Goal: Task Accomplishment & Management: Manage account settings

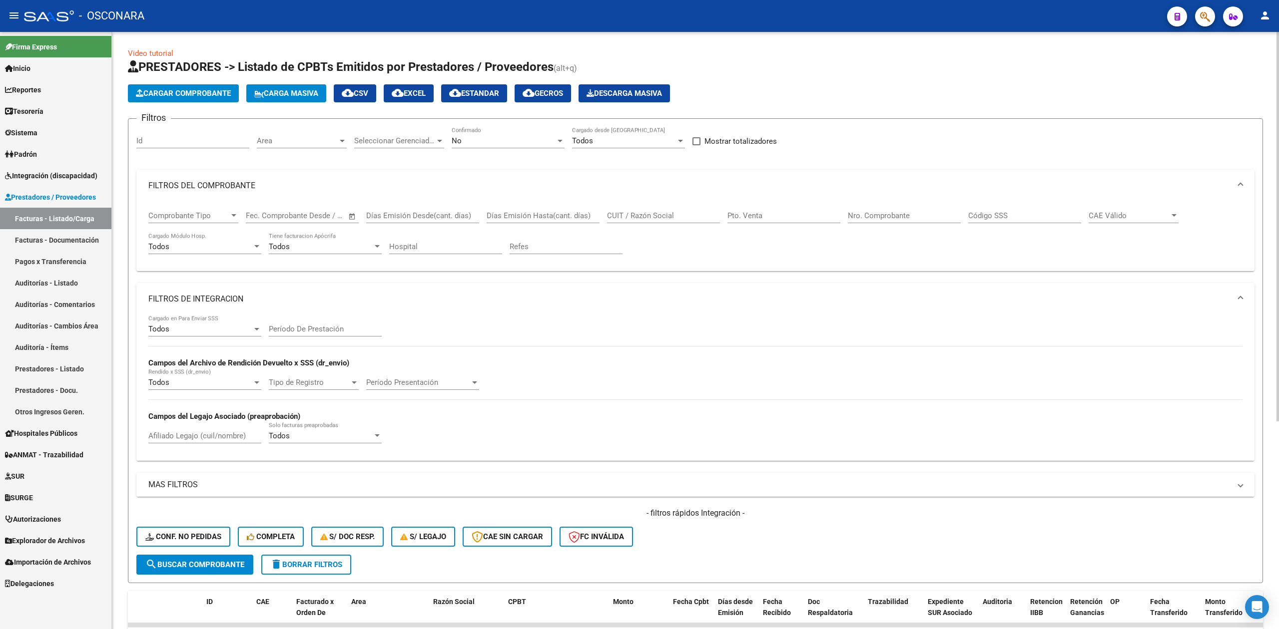
click at [237, 438] on input "Afiliado Legajo (cuil/nombre)" at bounding box center [204, 436] width 113 height 9
paste input "[PERSON_NAME] [PERSON_NAME]"
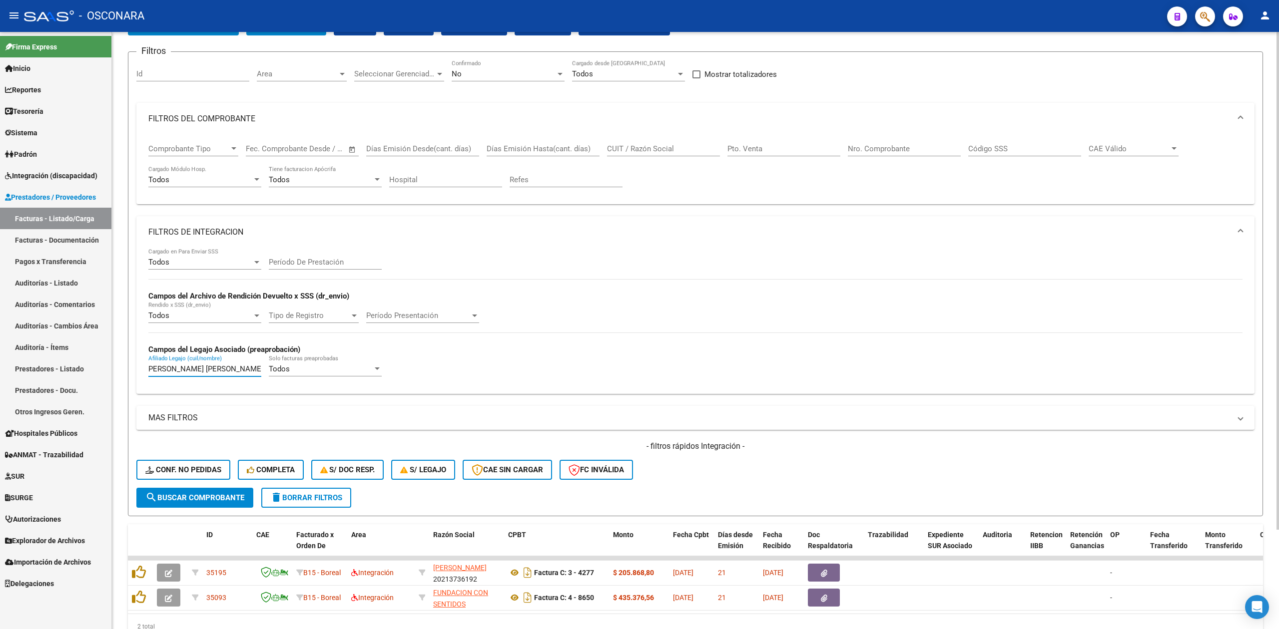
scroll to position [119, 0]
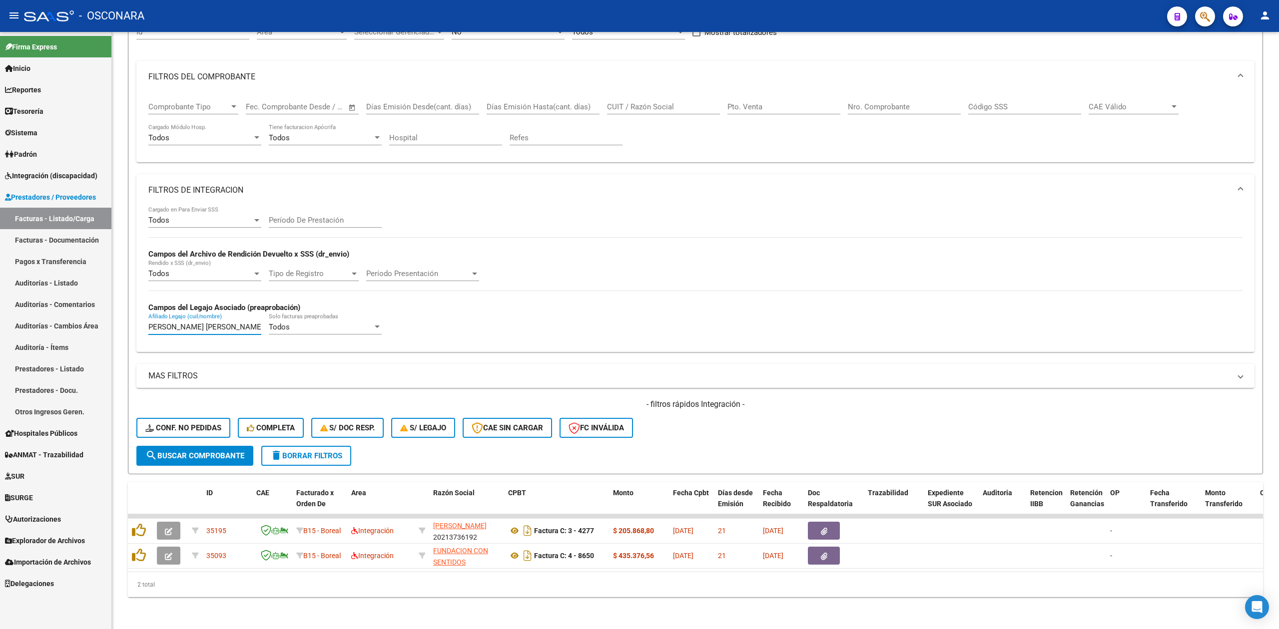
type input "[PERSON_NAME] [PERSON_NAME]"
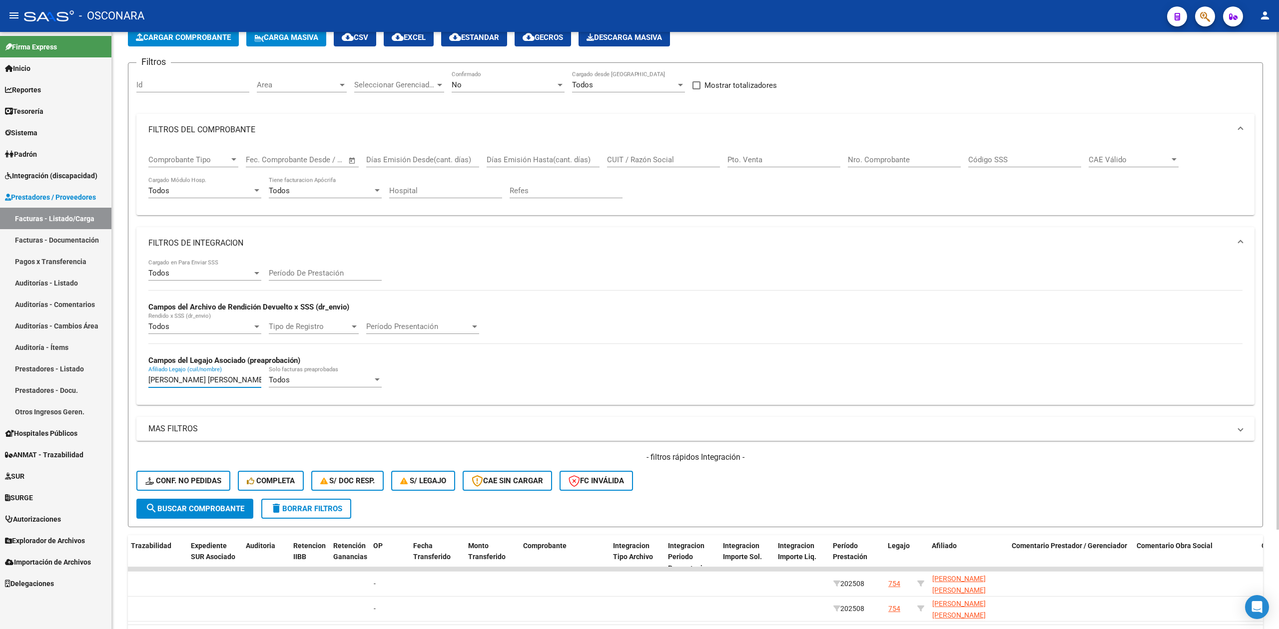
scroll to position [0, 0]
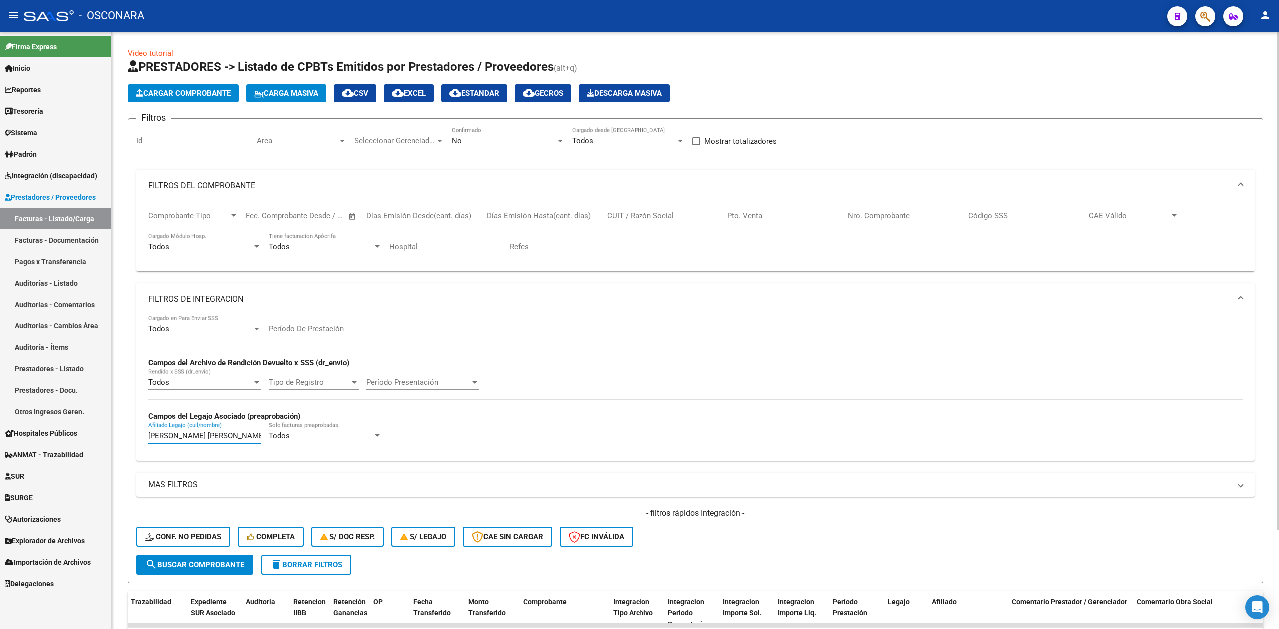
click at [524, 184] on mat-panel-title "FILTROS DEL COMPROBANTE" at bounding box center [689, 185] width 1082 height 11
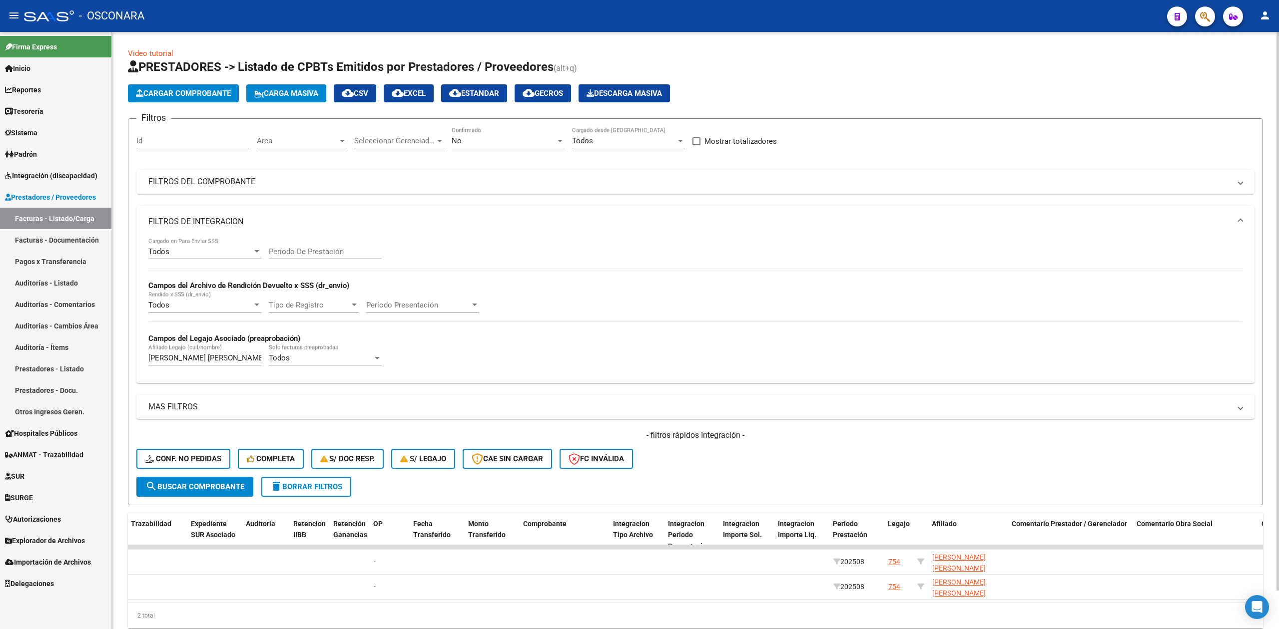
click at [484, 135] on div "No Confirmado" at bounding box center [508, 137] width 113 height 21
click at [478, 100] on span "Todos" at bounding box center [508, 96] width 113 height 22
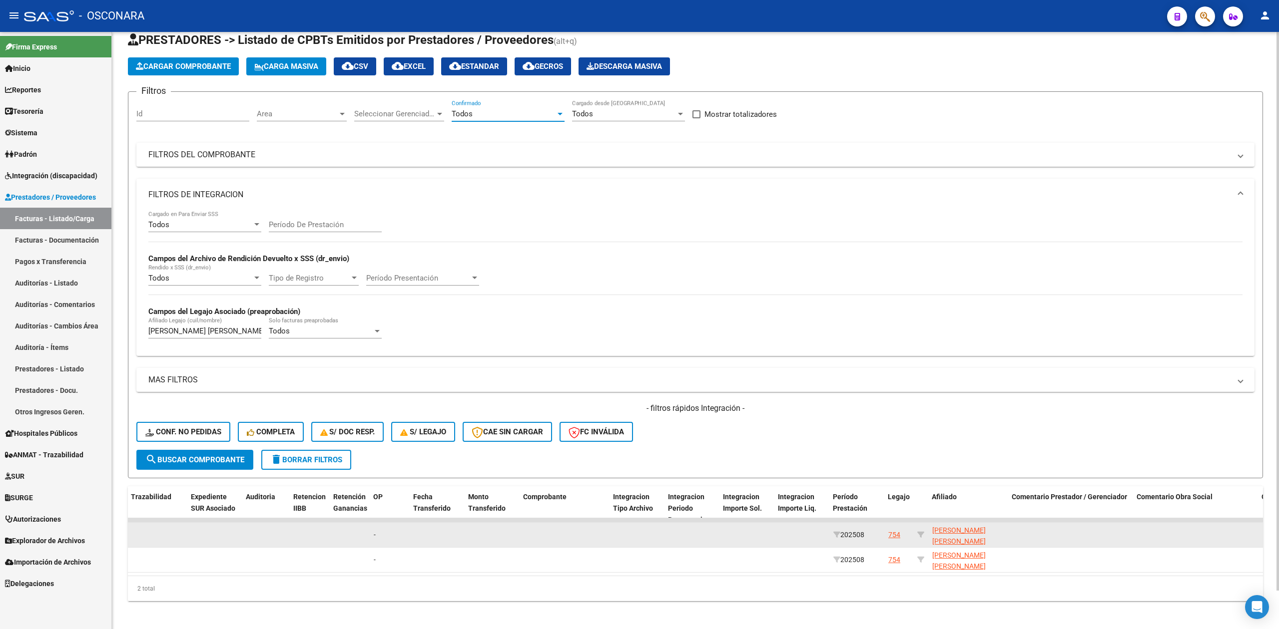
scroll to position [41, 0]
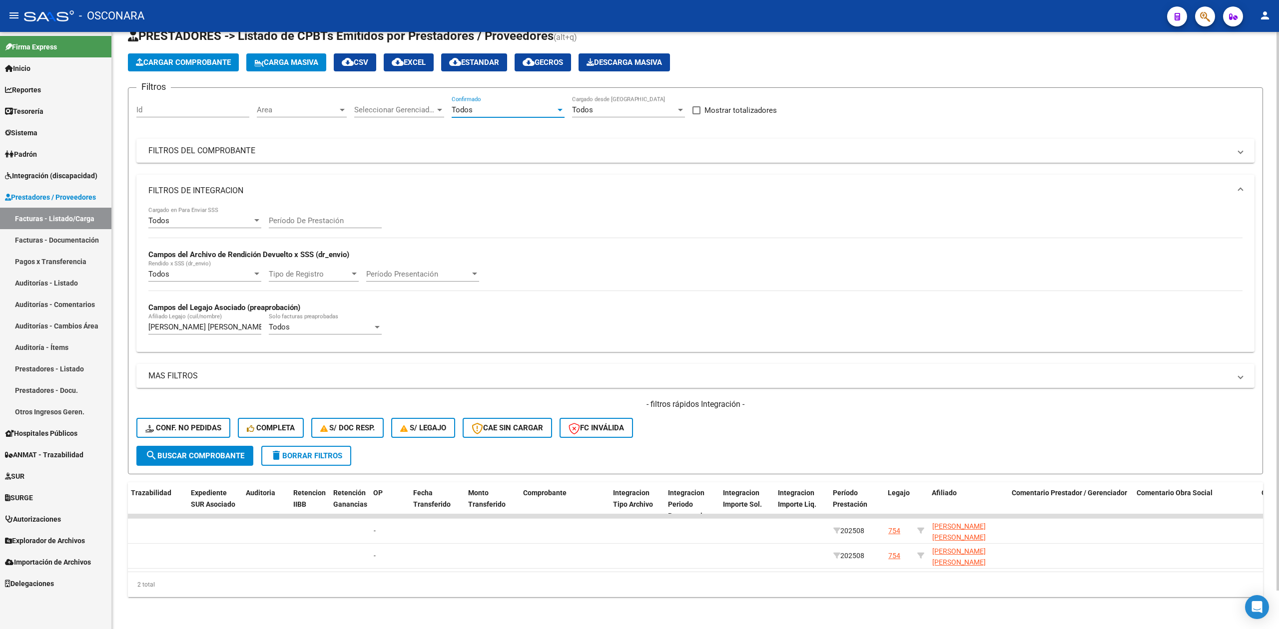
click at [249, 447] on button "search Buscar Comprobante" at bounding box center [194, 456] width 117 height 20
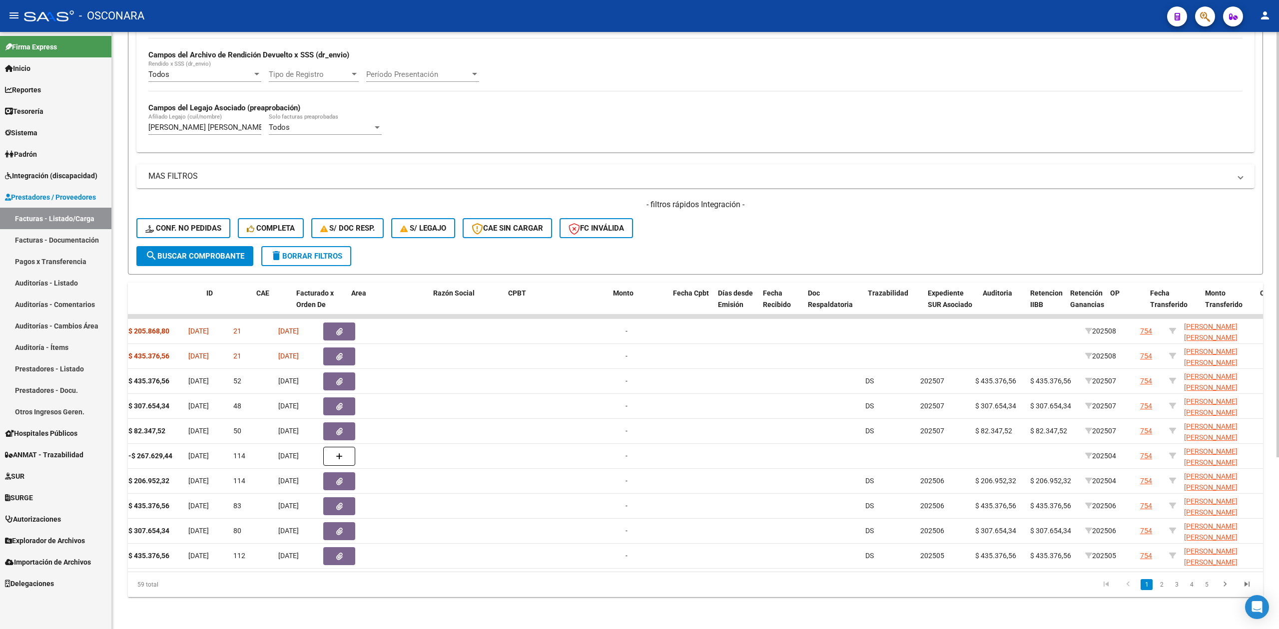
scroll to position [0, 0]
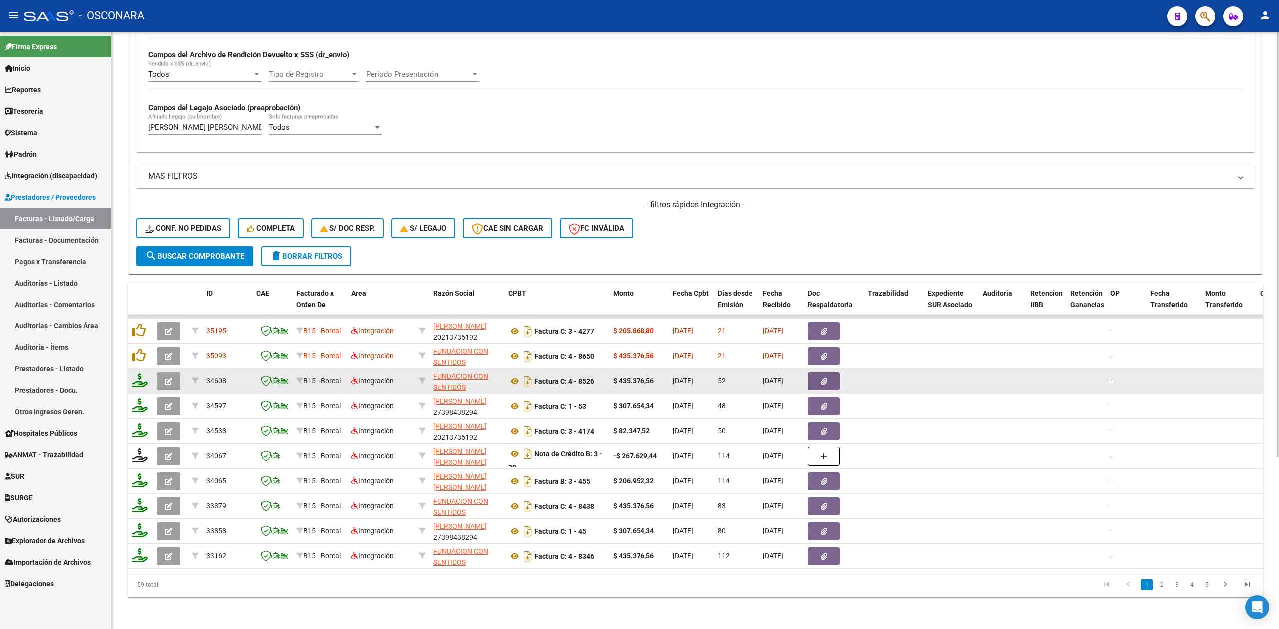
click at [176, 373] on button "button" at bounding box center [168, 382] width 23 height 18
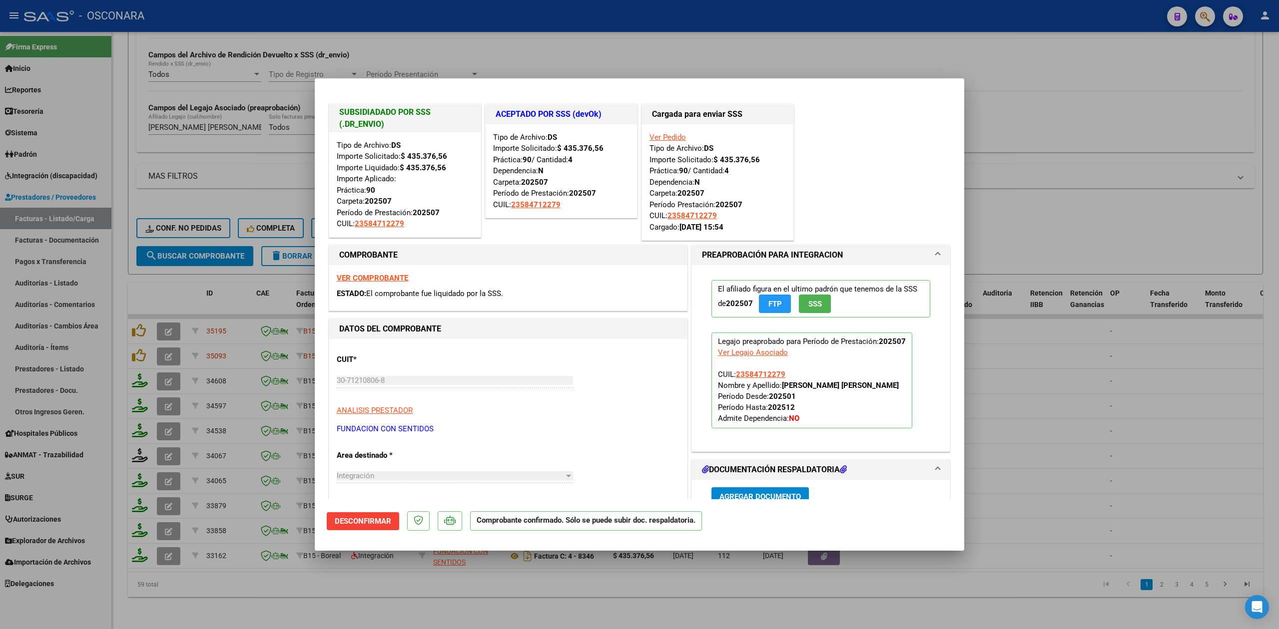
click at [634, 596] on div at bounding box center [639, 314] width 1279 height 629
type input "$ 0,00"
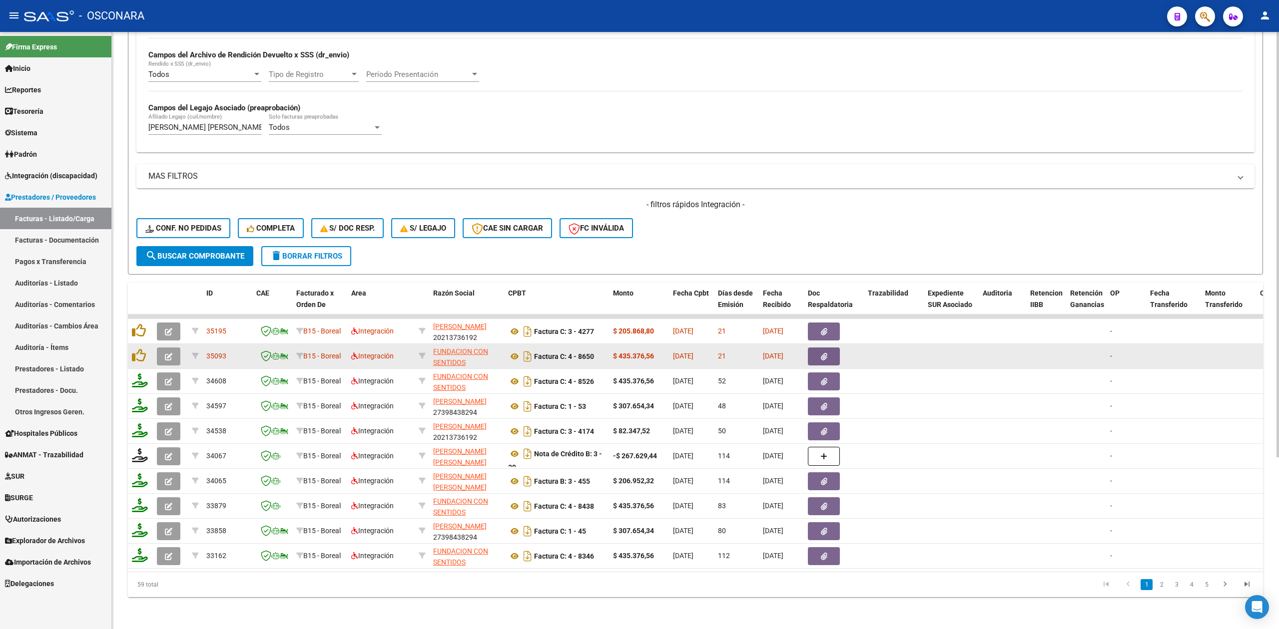
click at [506, 346] on datatable-body-cell "Factura C: 4 - 8650" at bounding box center [556, 356] width 105 height 24
click at [516, 351] on icon at bounding box center [514, 357] width 13 height 12
click at [822, 356] on datatable-body-cell at bounding box center [834, 356] width 60 height 24
click at [821, 352] on span "button" at bounding box center [824, 356] width 6 height 9
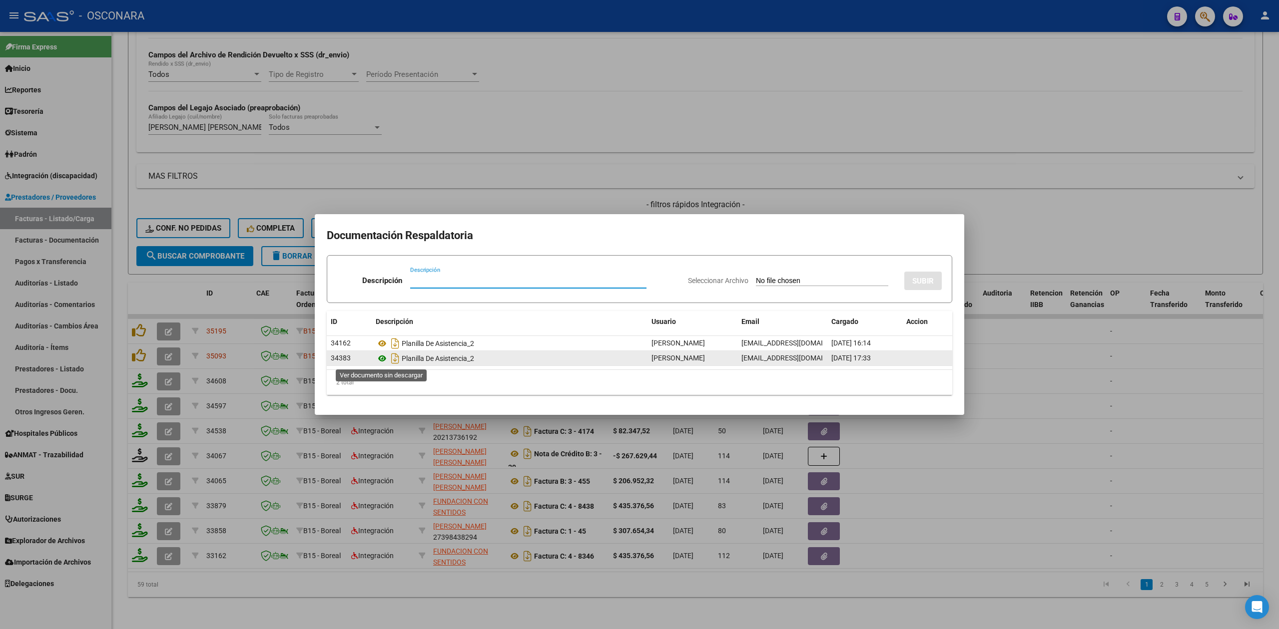
click at [382, 362] on icon at bounding box center [382, 359] width 13 height 12
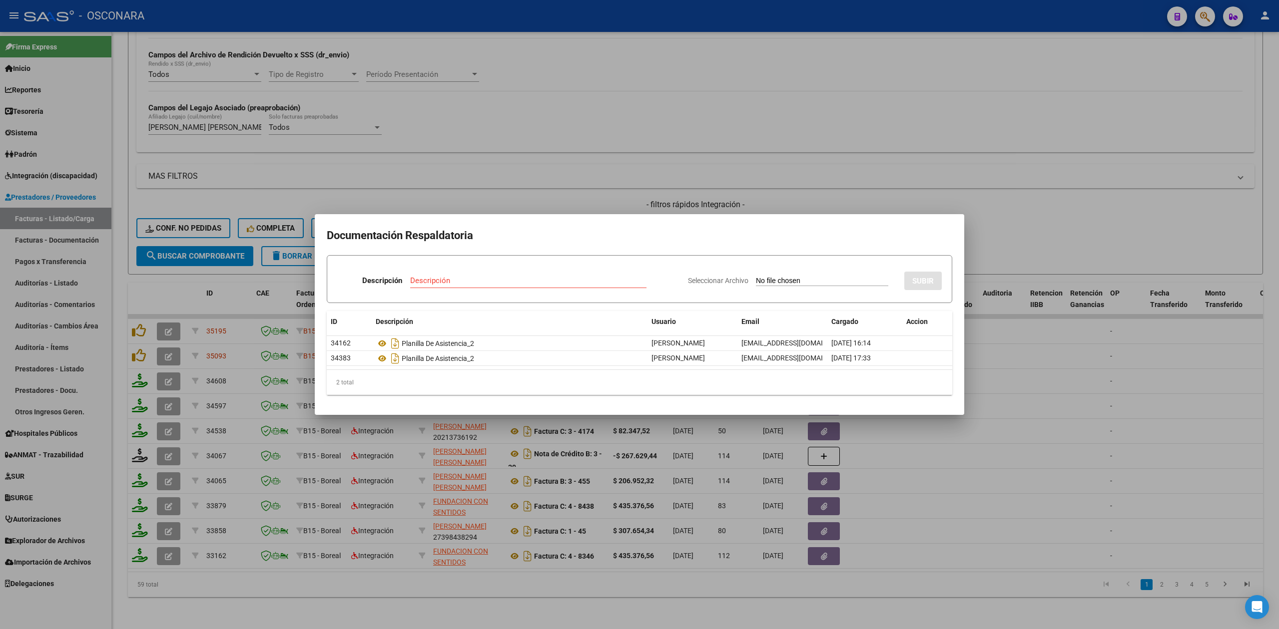
click at [148, 345] on div at bounding box center [639, 314] width 1279 height 629
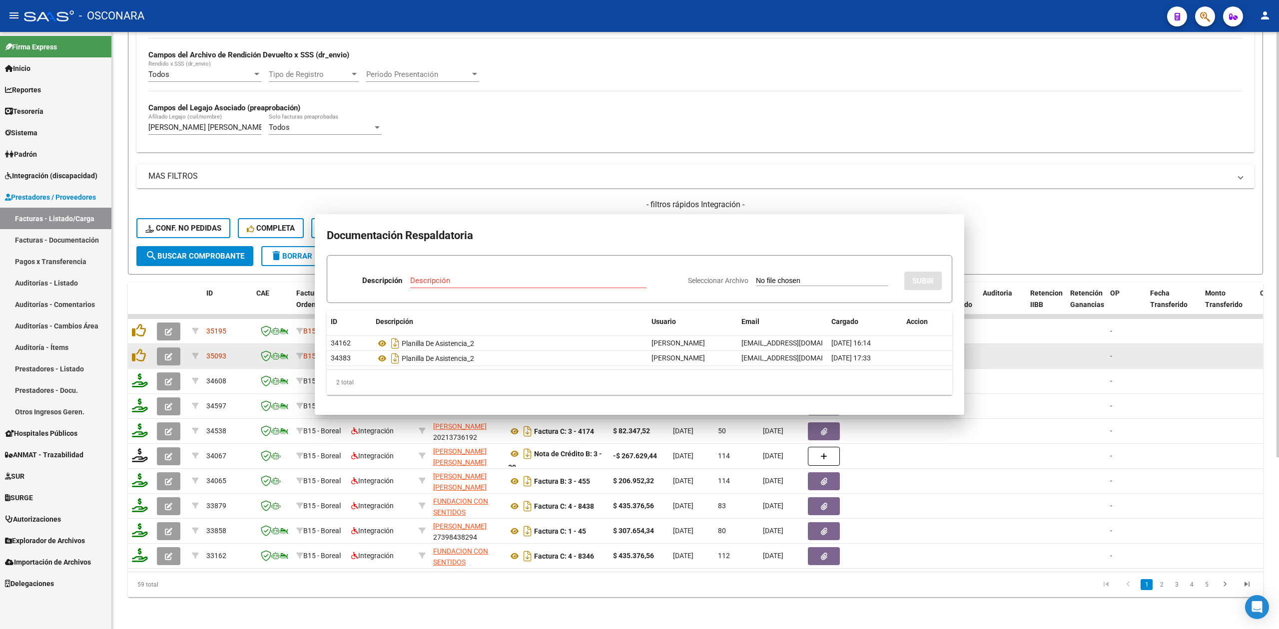
click at [131, 347] on datatable-body-cell at bounding box center [140, 356] width 25 height 24
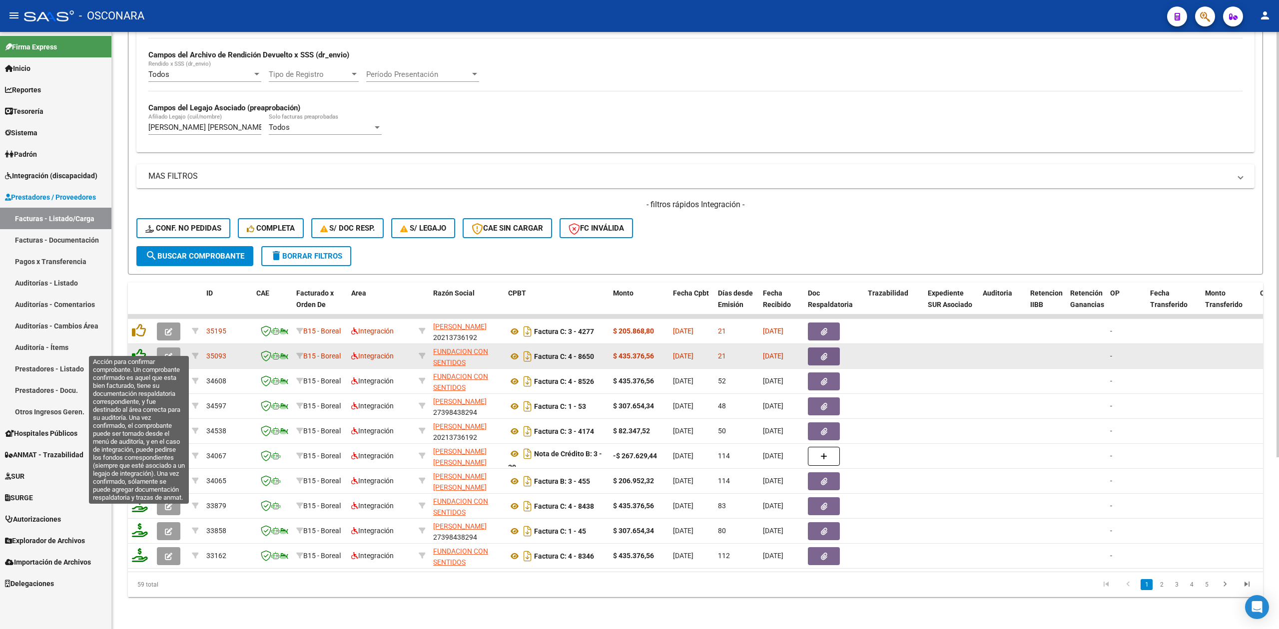
click at [140, 350] on icon at bounding box center [139, 356] width 14 height 14
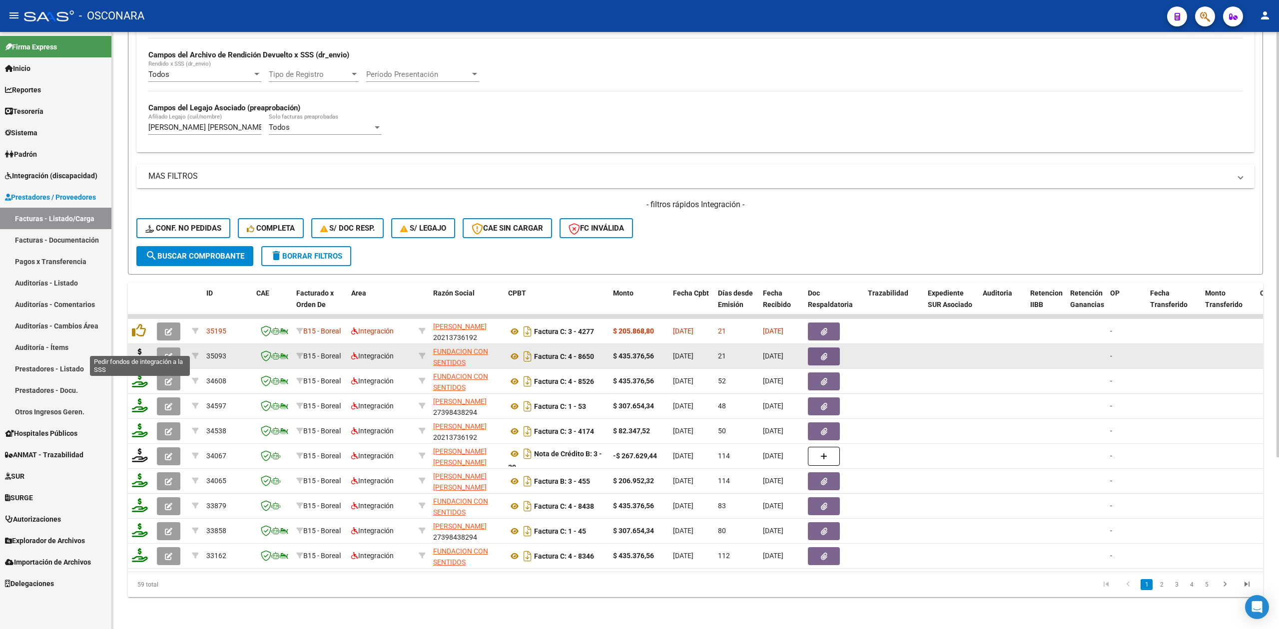
click at [138, 349] on icon at bounding box center [140, 356] width 16 height 14
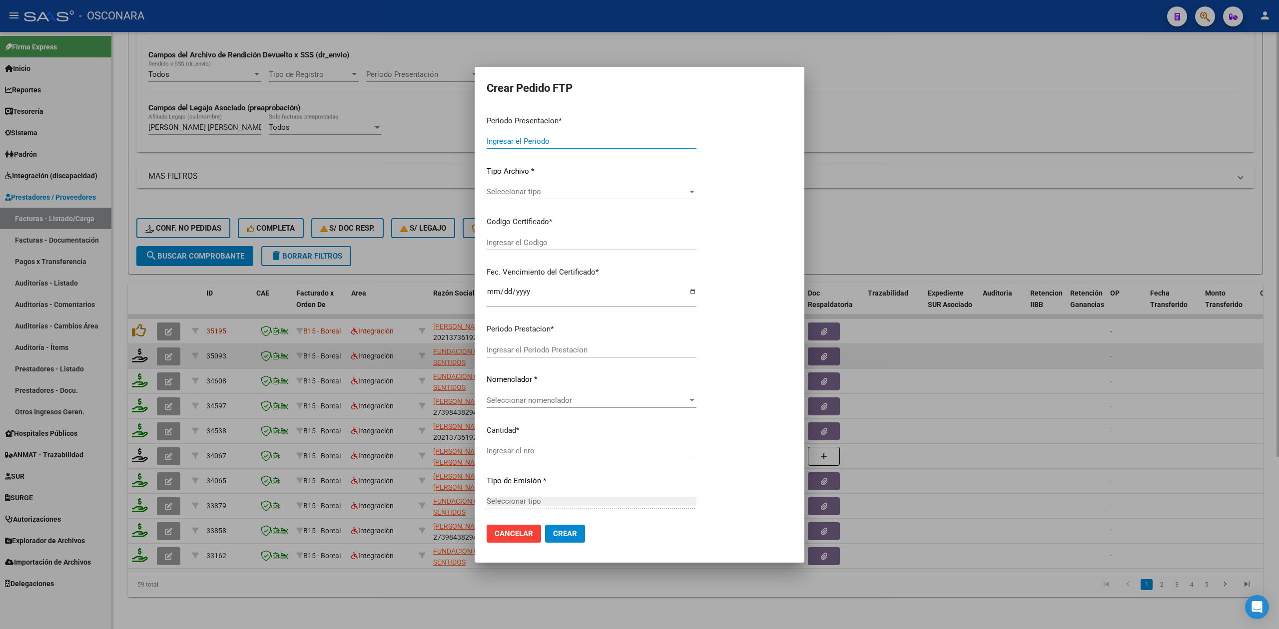
type input "202508"
type input "$ 435.376,56"
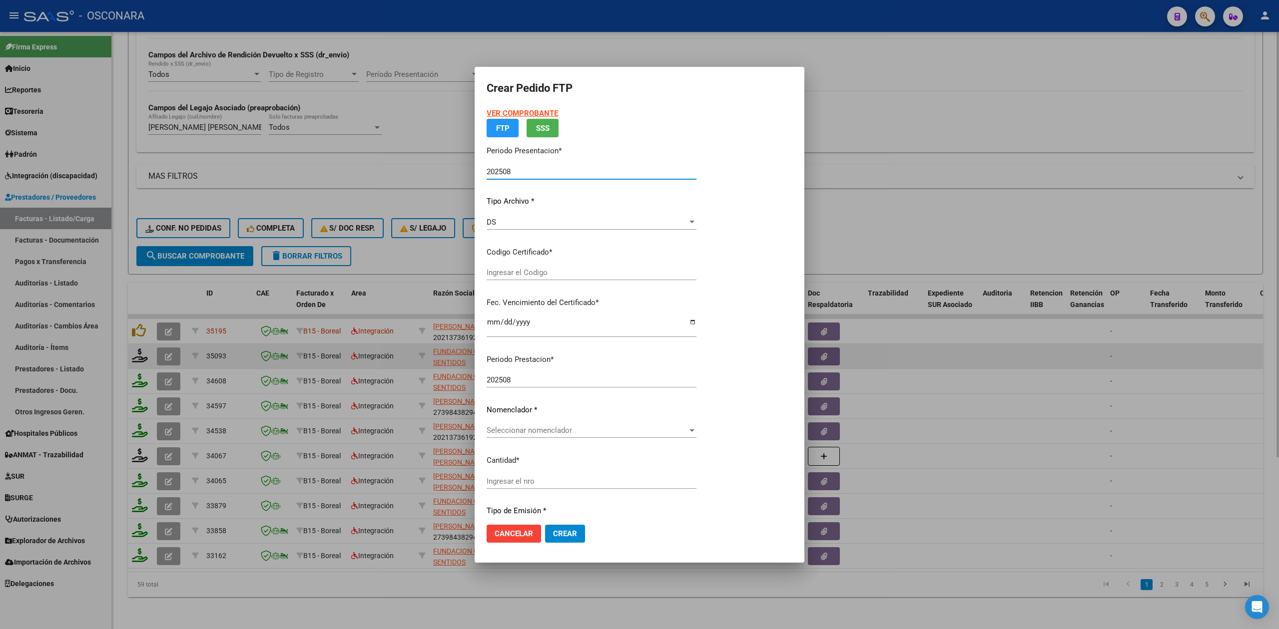
type input "ARG02000584712272022080220270802MZA204"
type input "[DATE]"
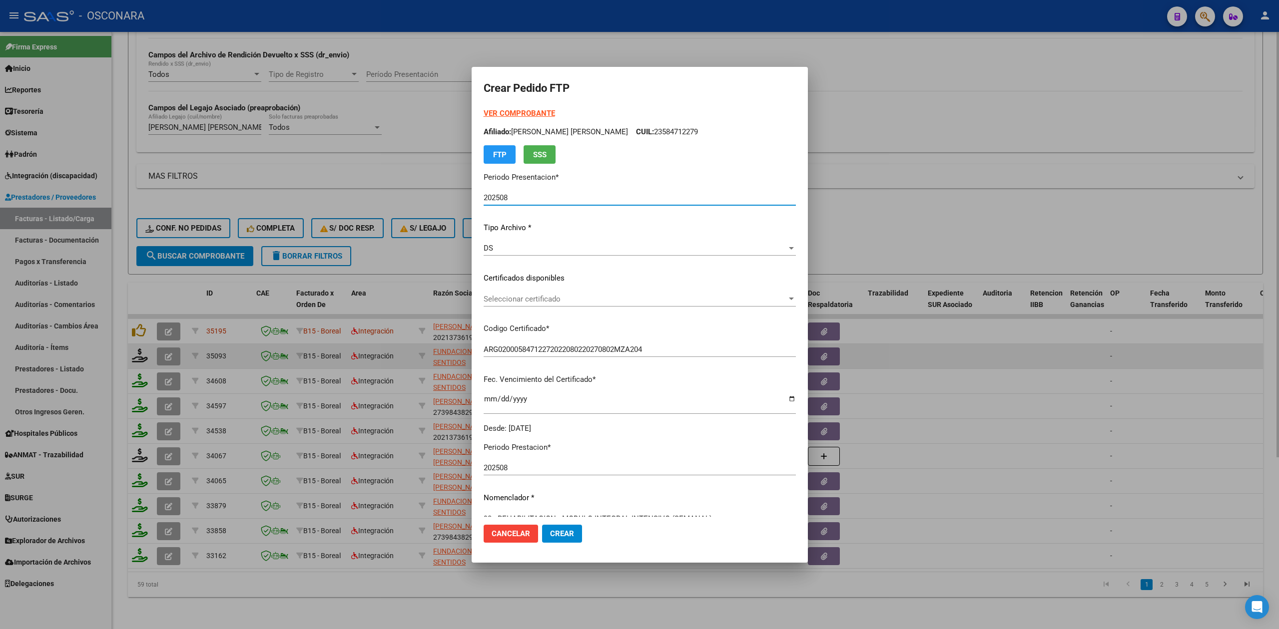
click at [528, 292] on div "Seleccionar certificado Seleccionar certificado" at bounding box center [640, 299] width 312 height 15
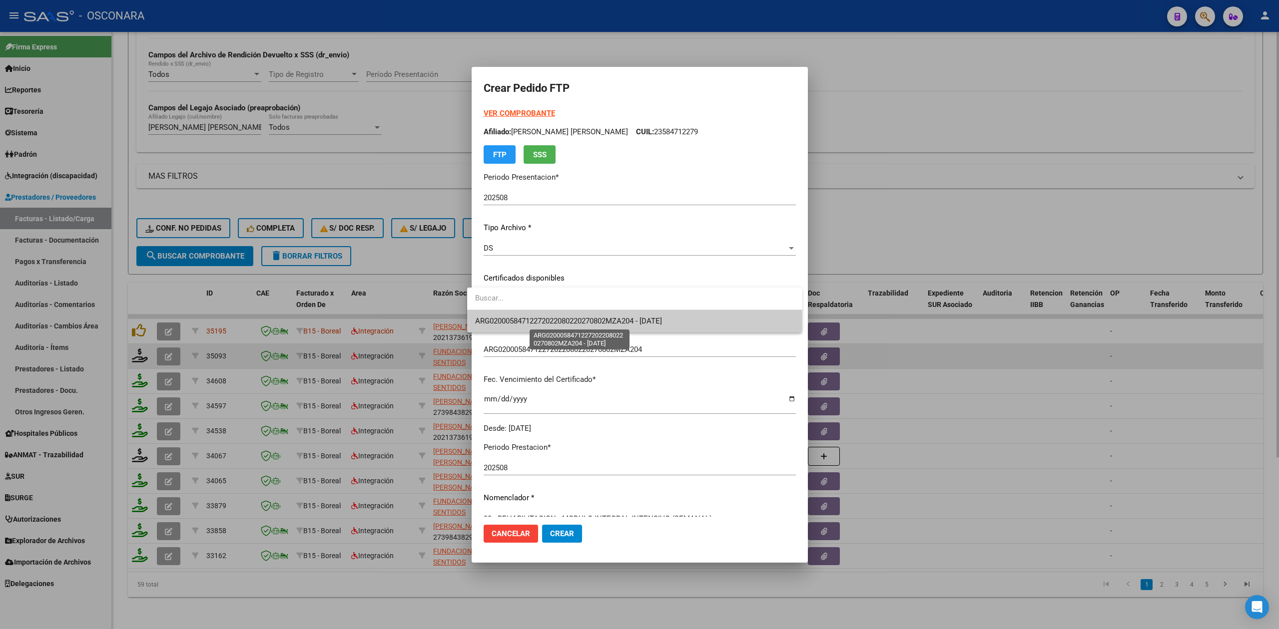
click at [537, 335] on div at bounding box center [639, 314] width 1279 height 629
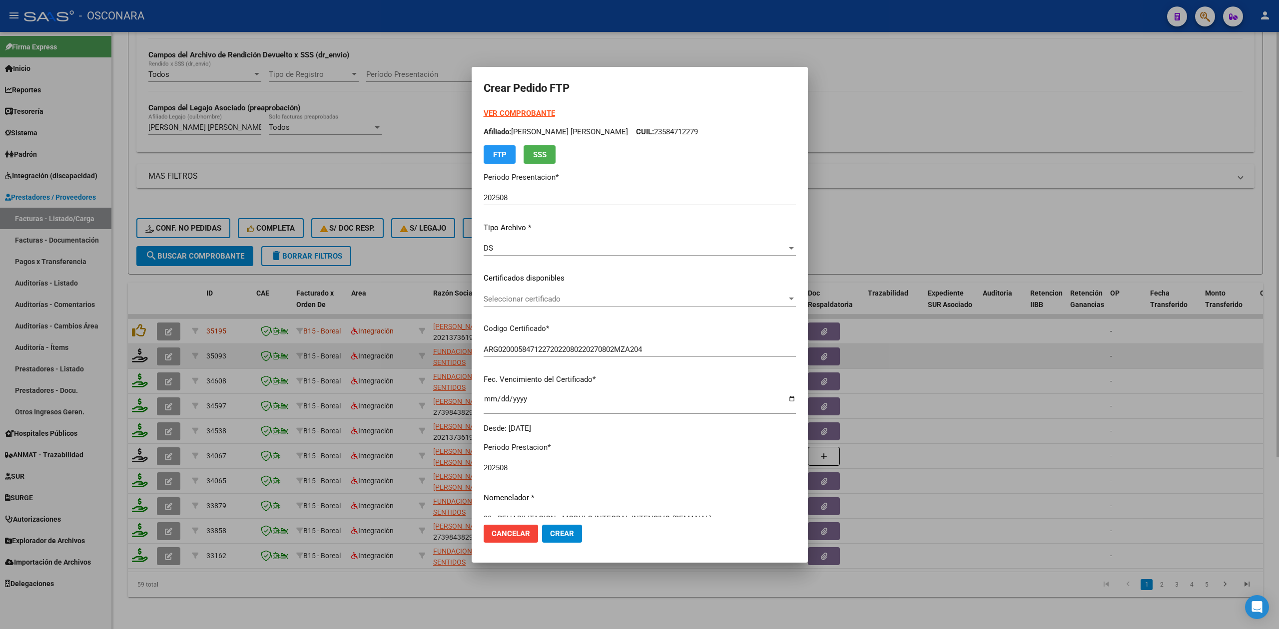
click at [536, 292] on div "Seleccionar certificado Seleccionar certificado" at bounding box center [640, 299] width 312 height 15
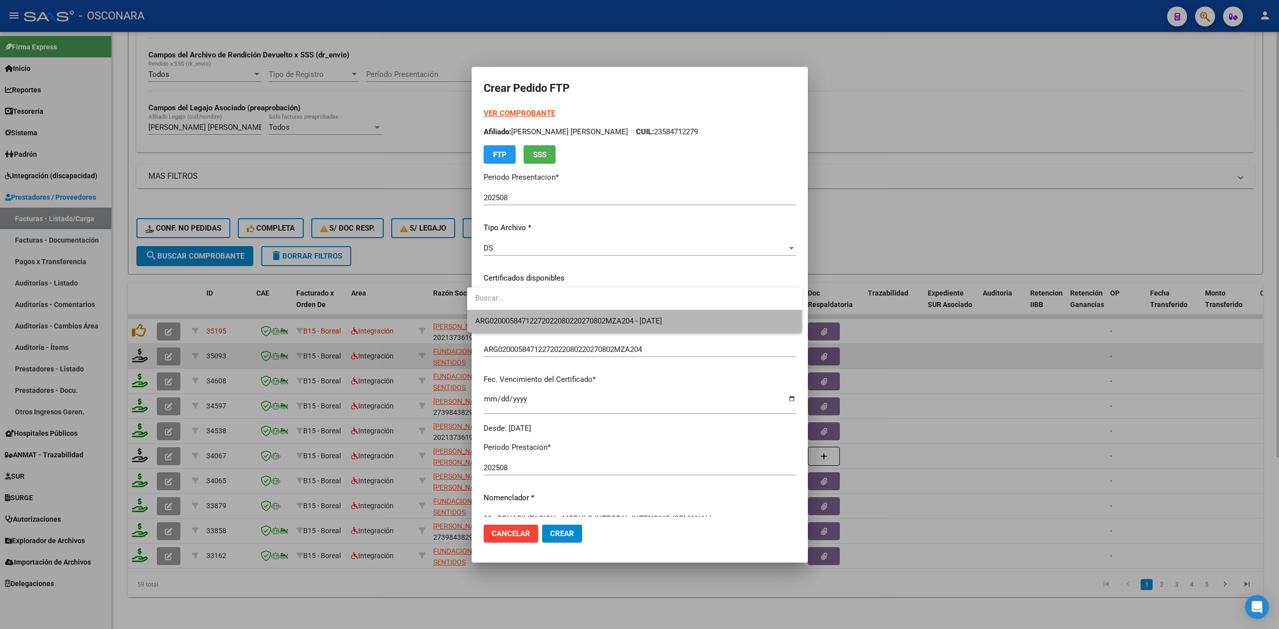
click at [546, 331] on span "ARG02000584712272022080220270802MZA204 - [DATE]" at bounding box center [634, 321] width 319 height 22
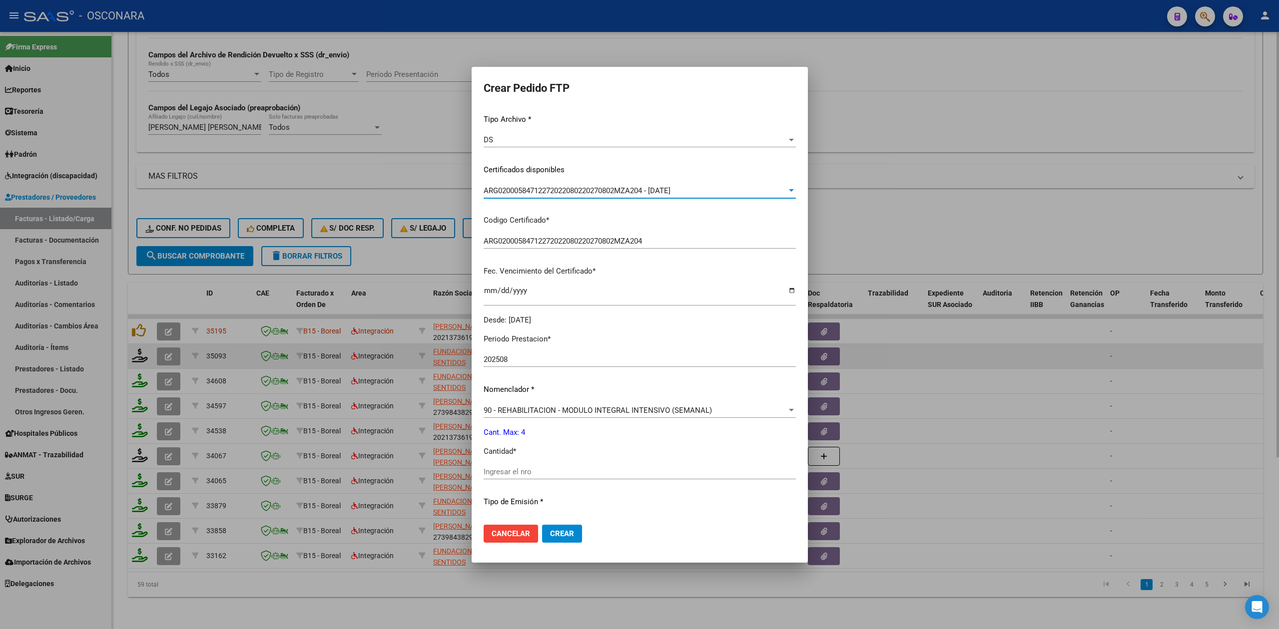
scroll to position [232, 0]
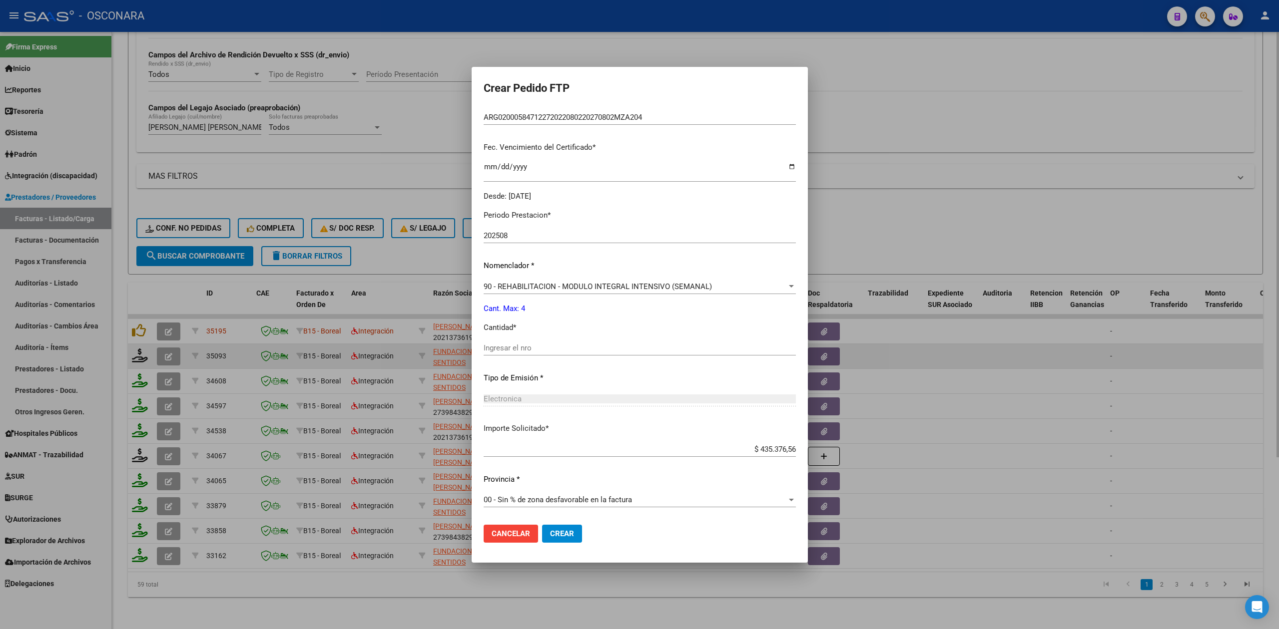
click at [507, 348] on input "Ingresar el nro" at bounding box center [640, 348] width 312 height 9
type input "4"
click at [542, 525] on button "Crear" at bounding box center [562, 534] width 40 height 18
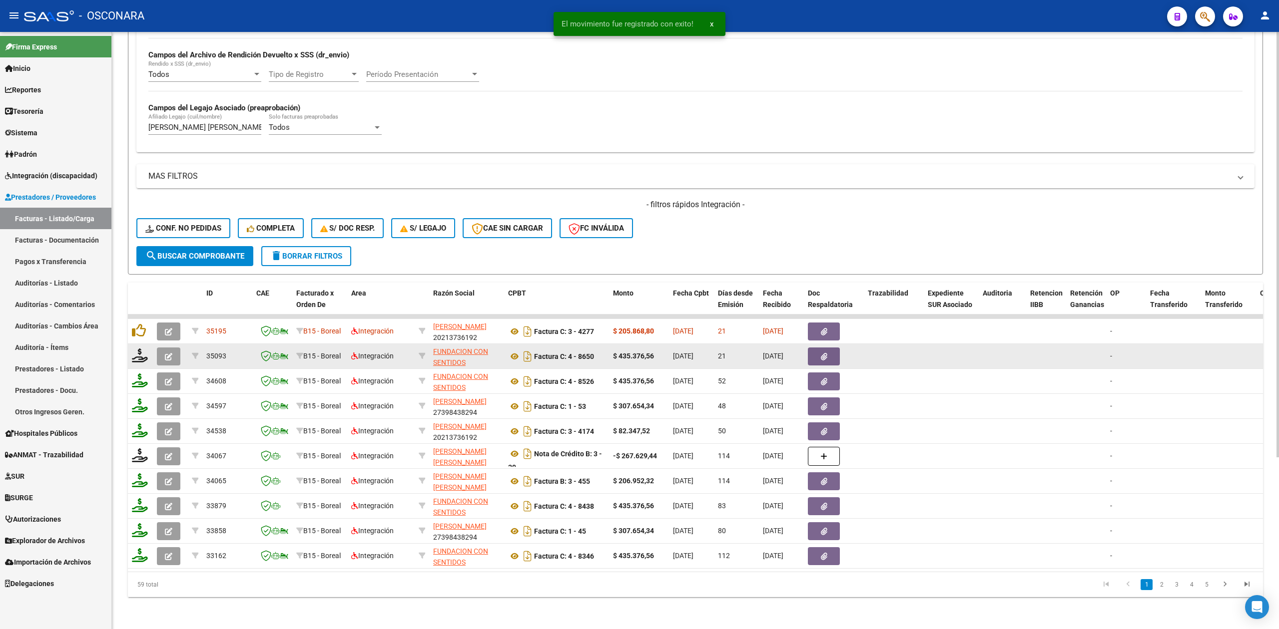
click at [170, 353] on icon "button" at bounding box center [168, 356] width 7 height 7
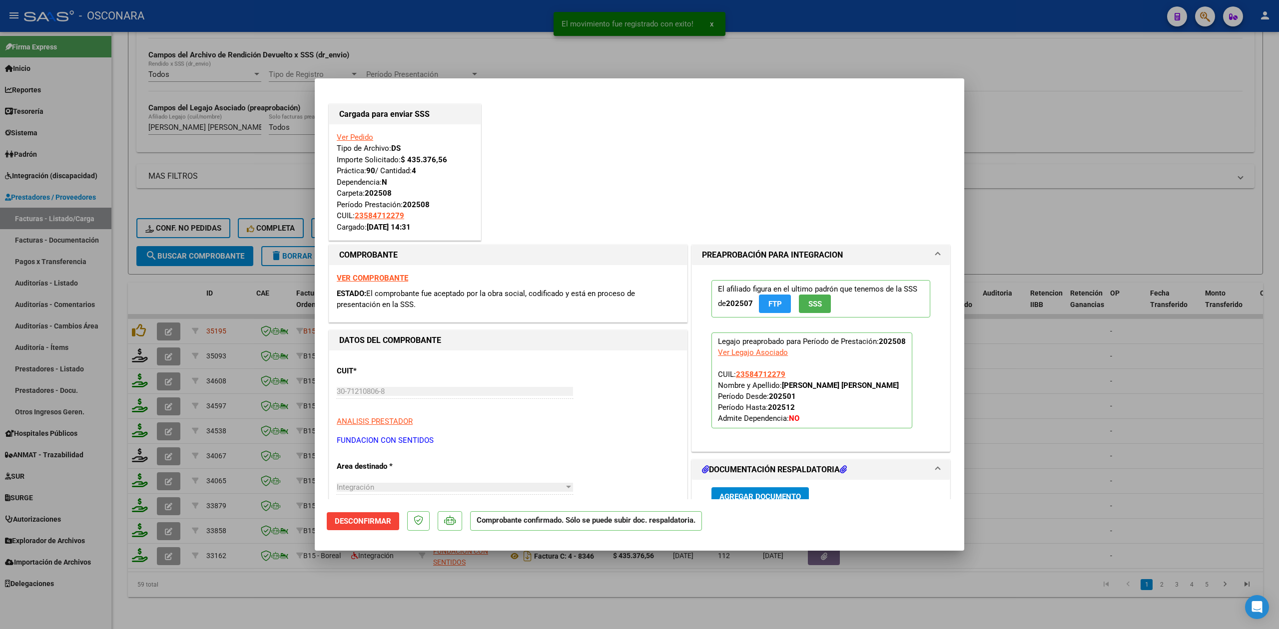
click at [354, 582] on div at bounding box center [639, 314] width 1279 height 629
type input "$ 0,00"
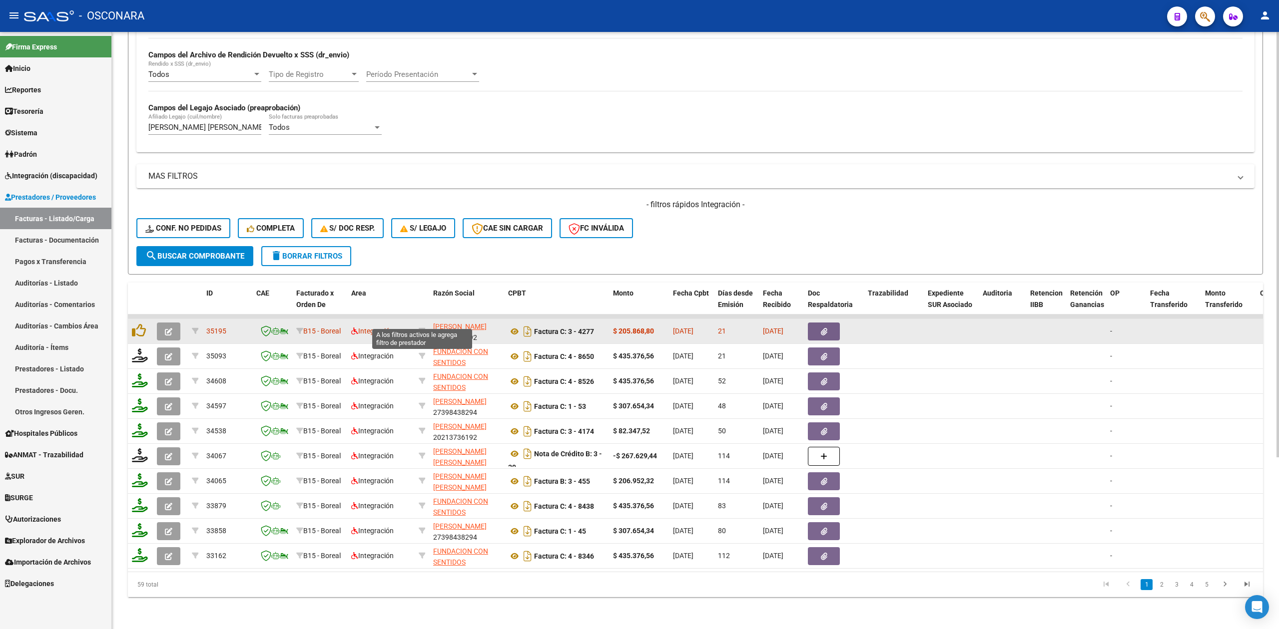
drag, startPoint x: 422, startPoint y: 320, endPoint x: 427, endPoint y: 336, distance: 16.7
click at [422, 328] on icon at bounding box center [422, 331] width 7 height 7
type input "20213736192"
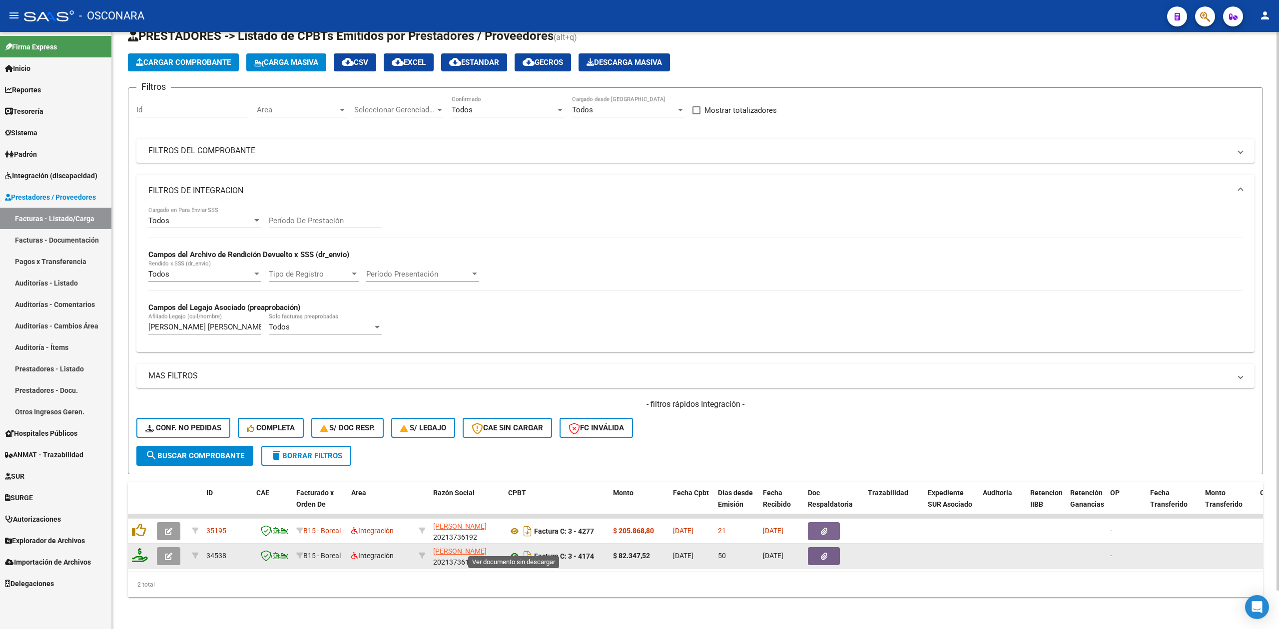
click at [515, 550] on icon at bounding box center [514, 556] width 13 height 12
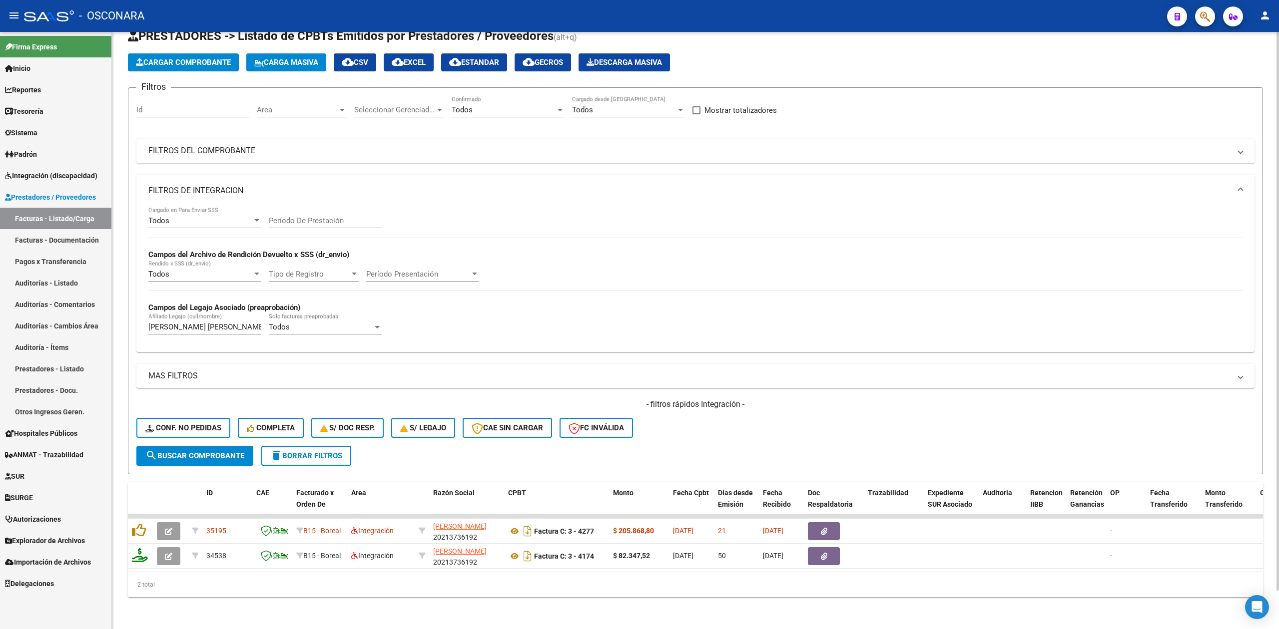
click at [531, 145] on mat-panel-title "FILTROS DEL COMPROBANTE" at bounding box center [689, 150] width 1082 height 11
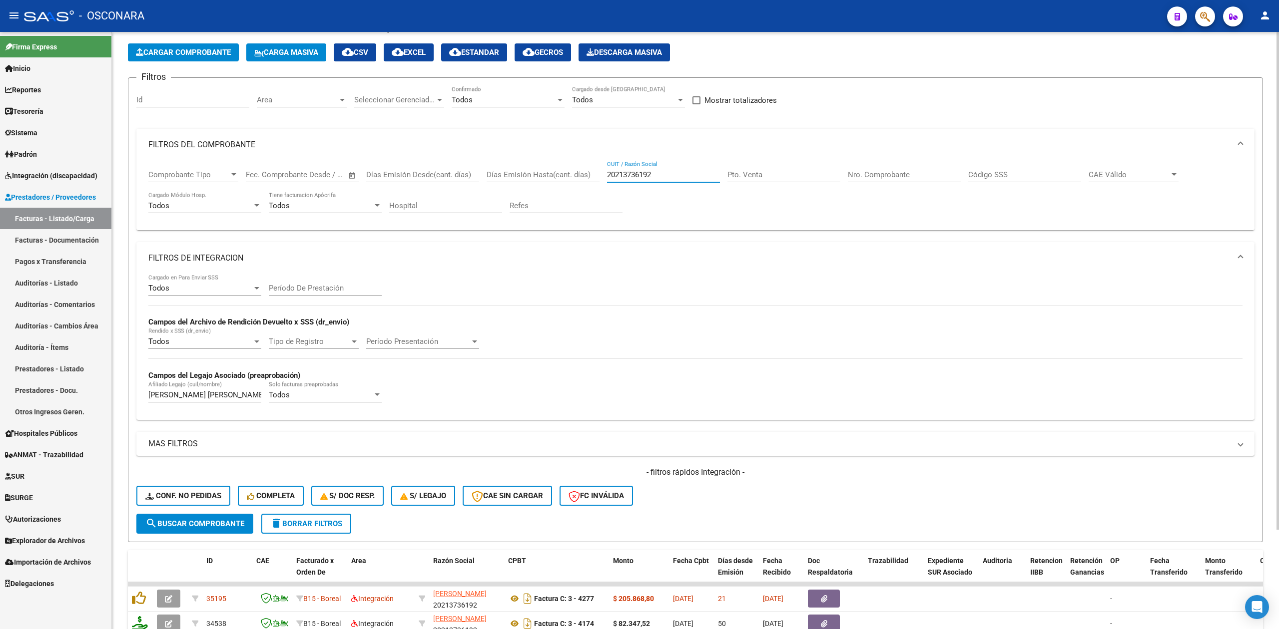
drag, startPoint x: 656, startPoint y: 170, endPoint x: 580, endPoint y: 171, distance: 75.4
click at [580, 171] on div "Comprobante Tipo Comprobante Tipo Fecha inicio – Fecha fin Fec. Comprobante Des…" at bounding box center [695, 192] width 1094 height 62
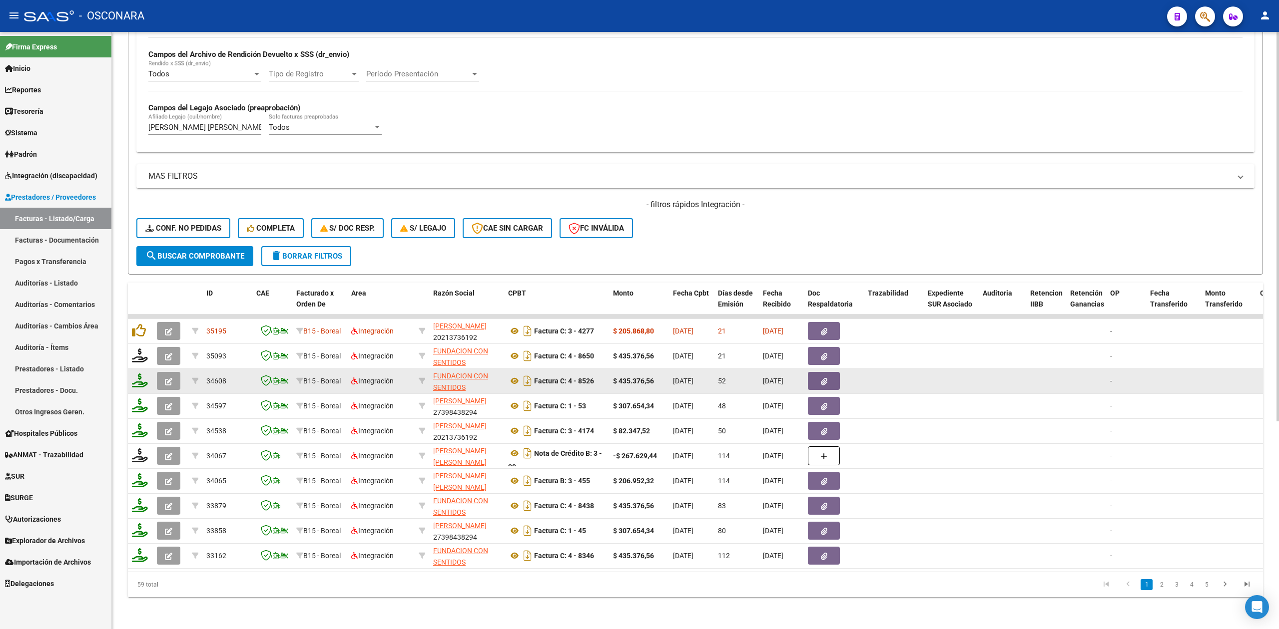
click at [816, 372] on button "button" at bounding box center [824, 381] width 32 height 18
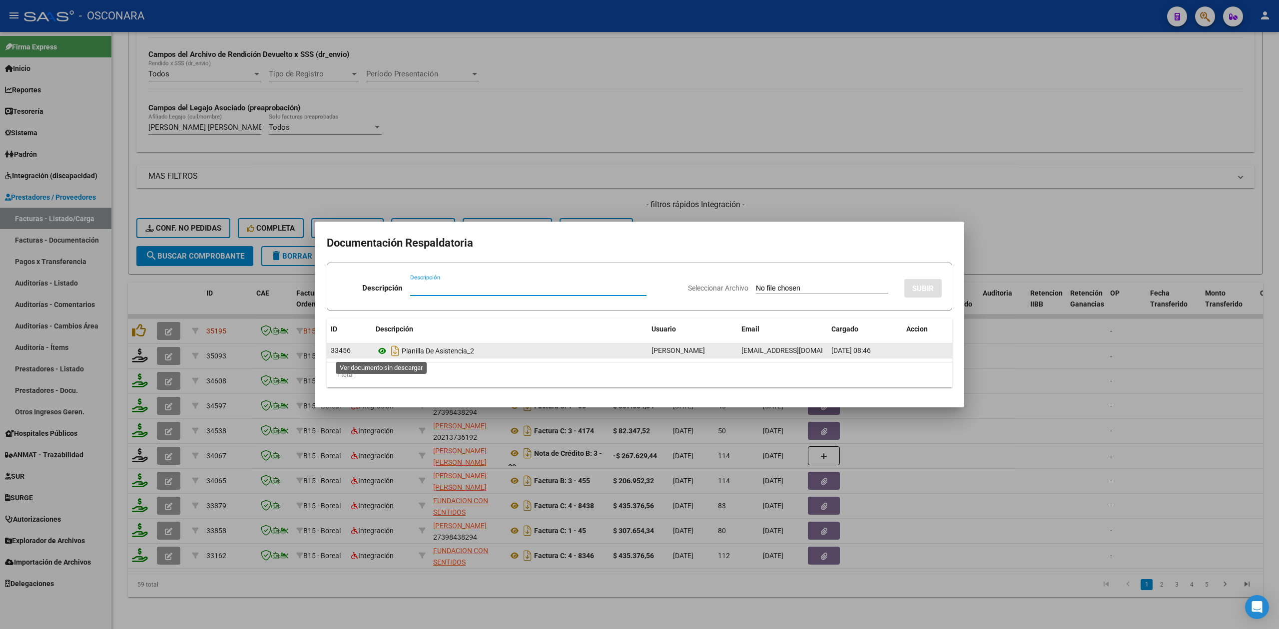
click at [378, 353] on icon at bounding box center [382, 351] width 13 height 12
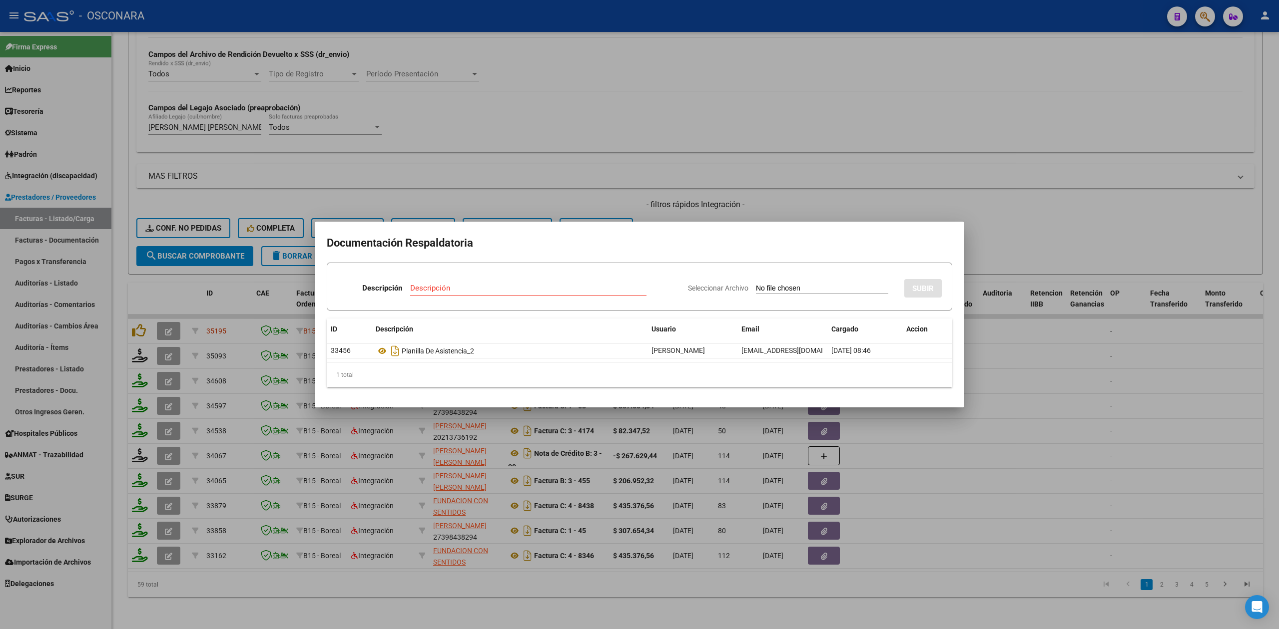
click at [550, 558] on div at bounding box center [639, 314] width 1279 height 629
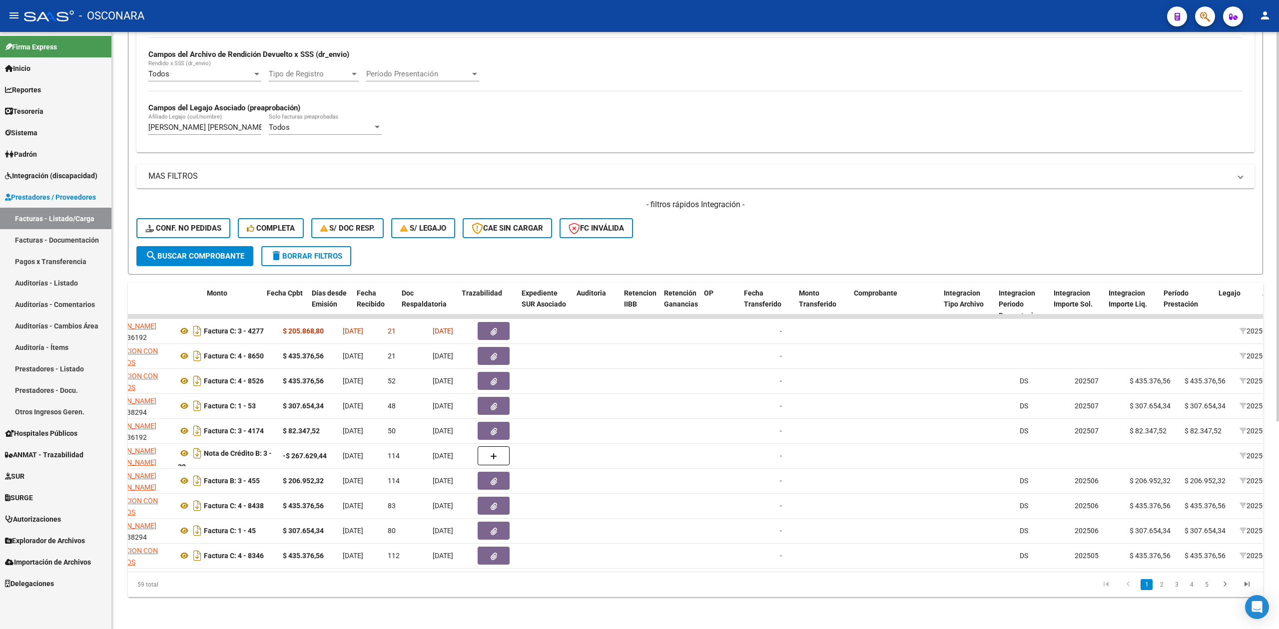
scroll to position [0, 409]
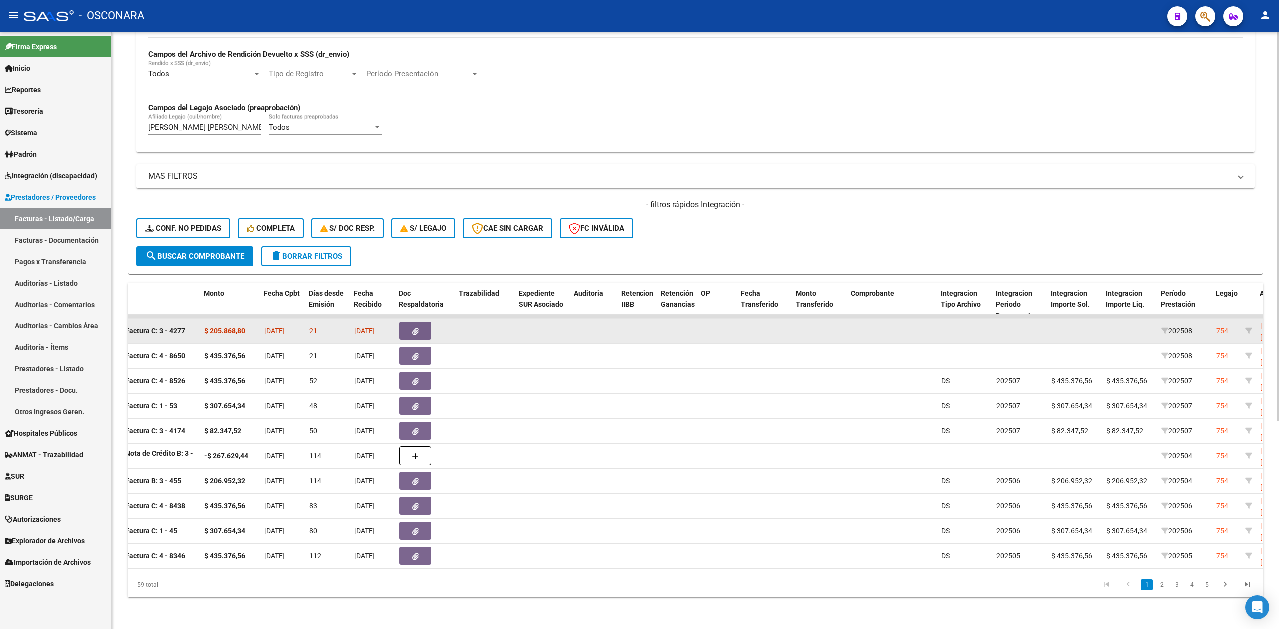
click at [1219, 326] on div "754" at bounding box center [1222, 331] width 12 height 11
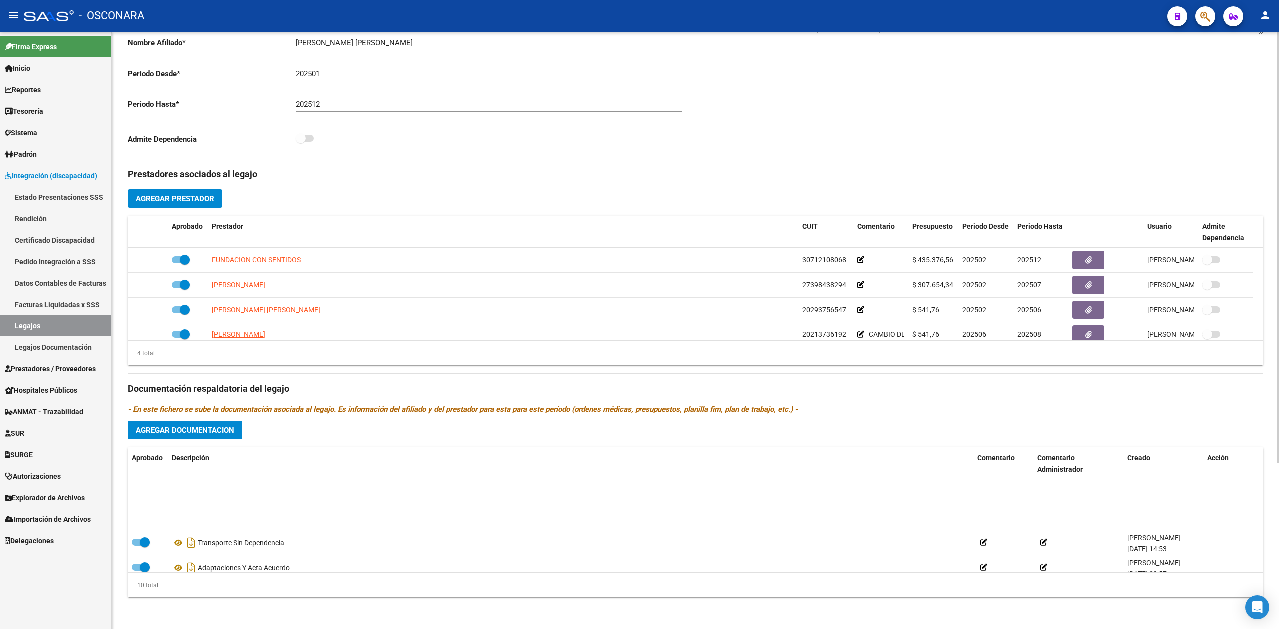
scroll to position [160, 0]
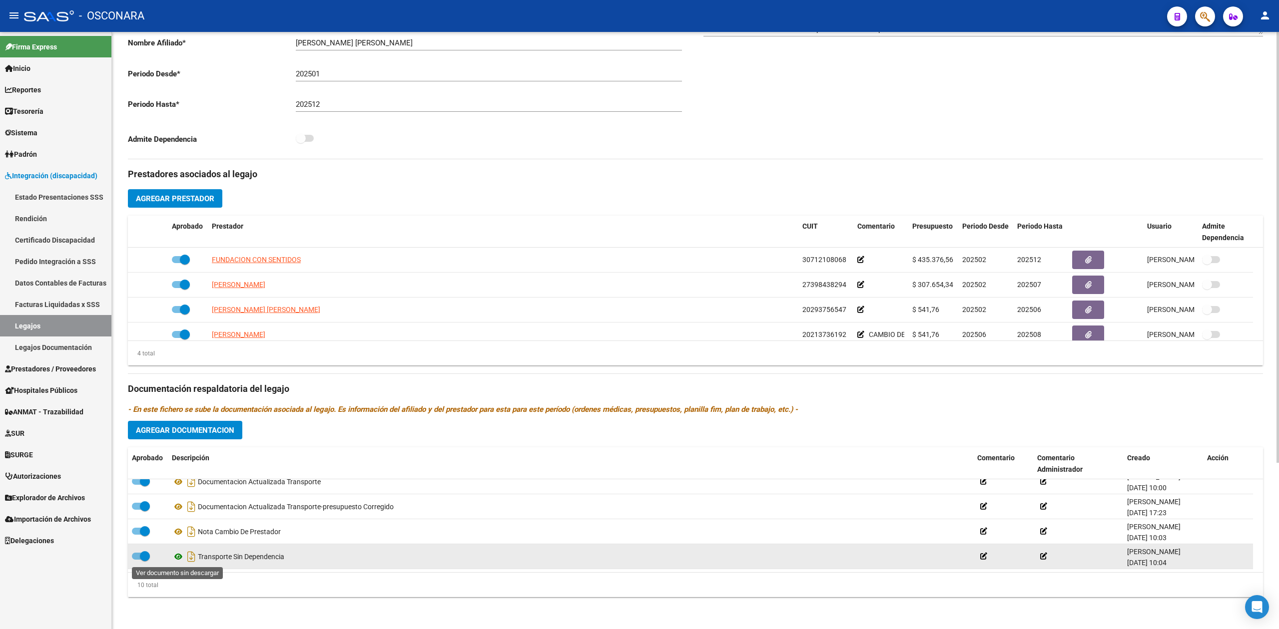
click at [180, 557] on icon at bounding box center [178, 557] width 13 height 12
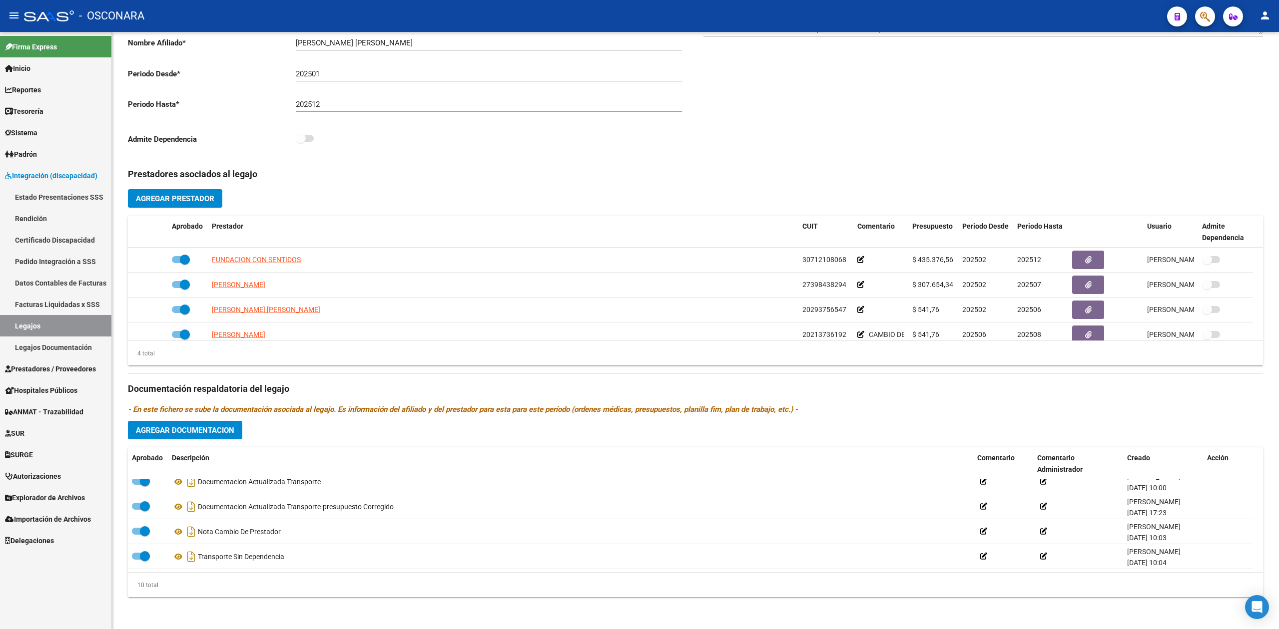
click at [64, 373] on span "Prestadores / Proveedores" at bounding box center [50, 369] width 91 height 11
click at [63, 366] on span "Prestadores / Proveedores" at bounding box center [50, 369] width 91 height 11
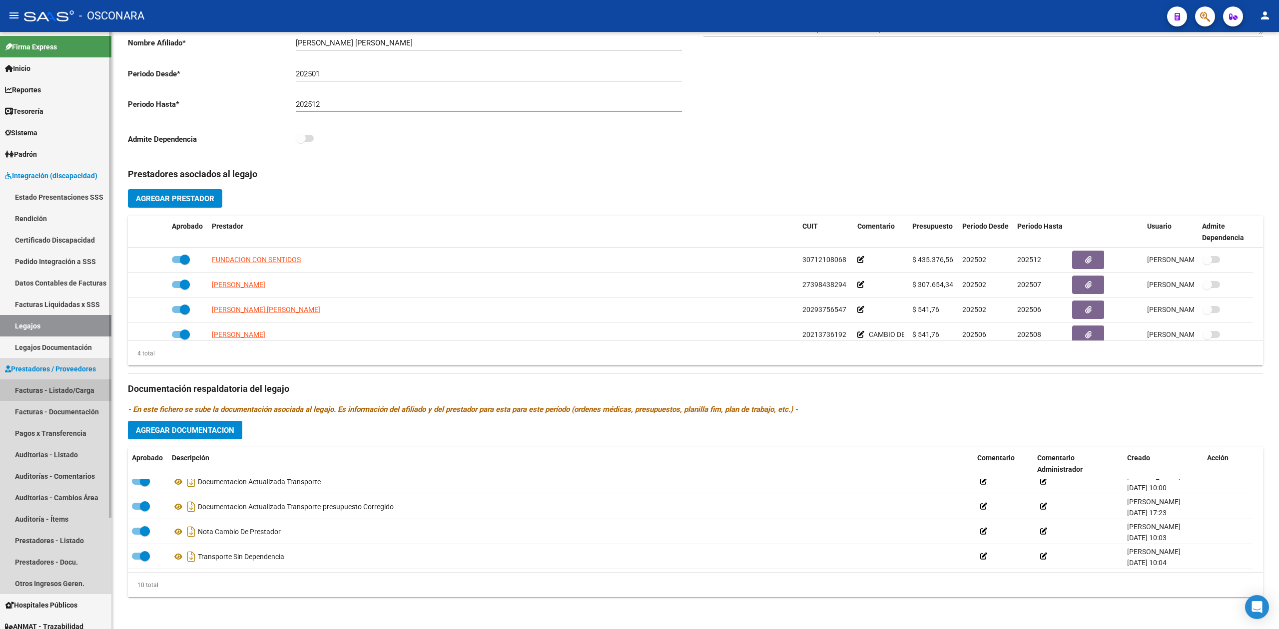
click at [62, 383] on link "Facturas - Listado/Carga" at bounding box center [55, 390] width 111 height 21
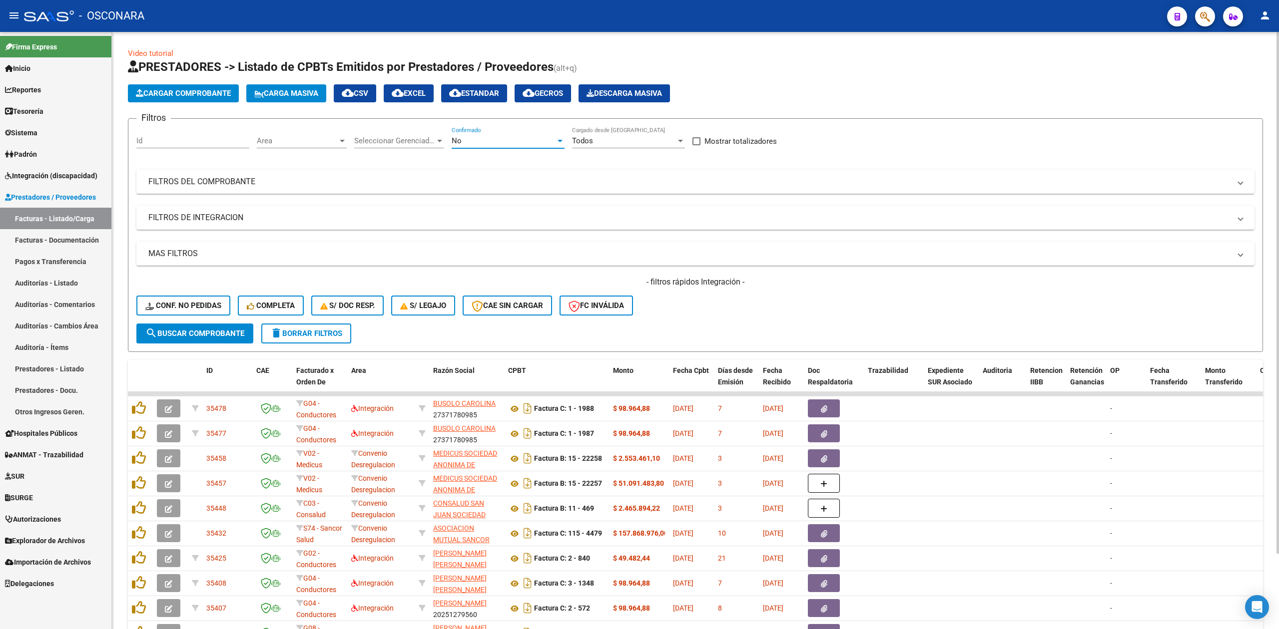
click at [458, 142] on span "No" at bounding box center [457, 140] width 10 height 9
click at [473, 94] on span "Todos" at bounding box center [508, 96] width 113 height 22
click at [267, 212] on mat-panel-title "FILTROS DE INTEGRACION" at bounding box center [689, 217] width 1082 height 11
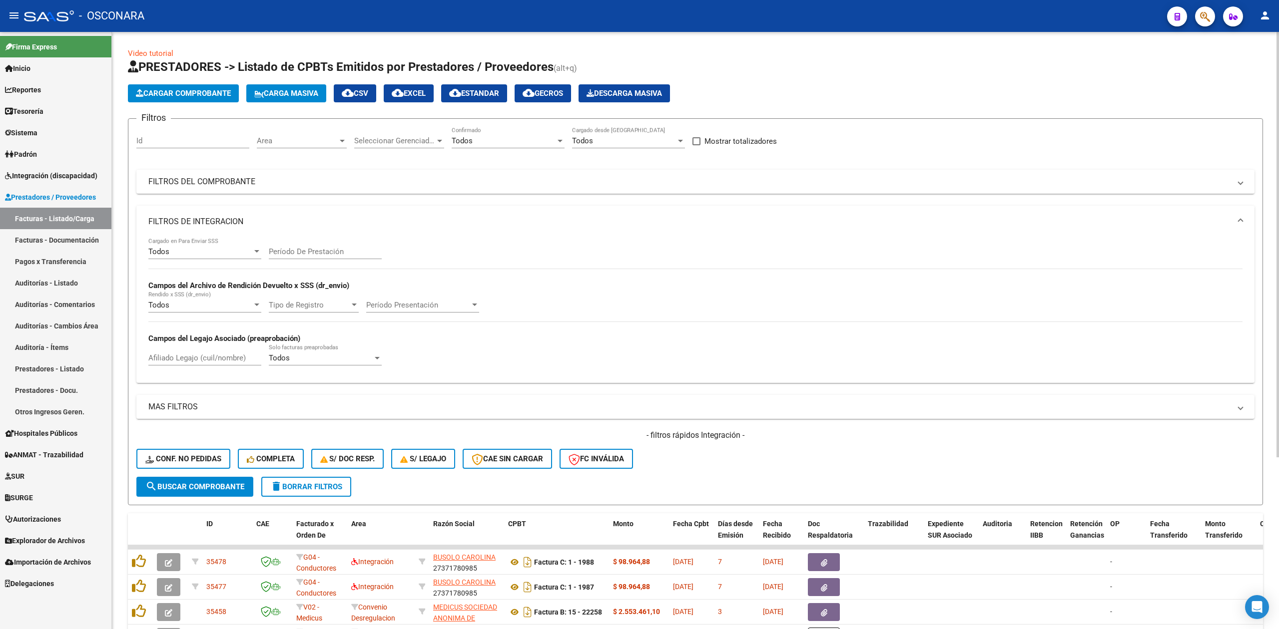
click at [208, 355] on input "Afiliado Legajo (cuil/nombre)" at bounding box center [204, 358] width 113 height 9
paste input "[PERSON_NAME] [PERSON_NAME]"
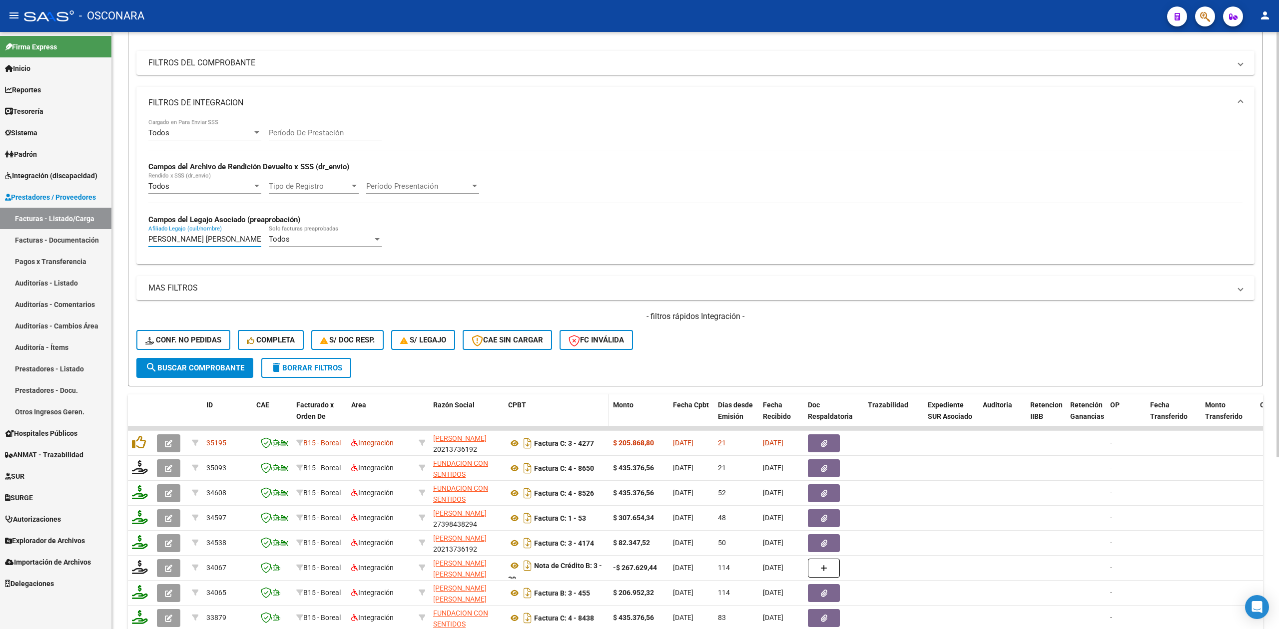
scroll to position [241, 0]
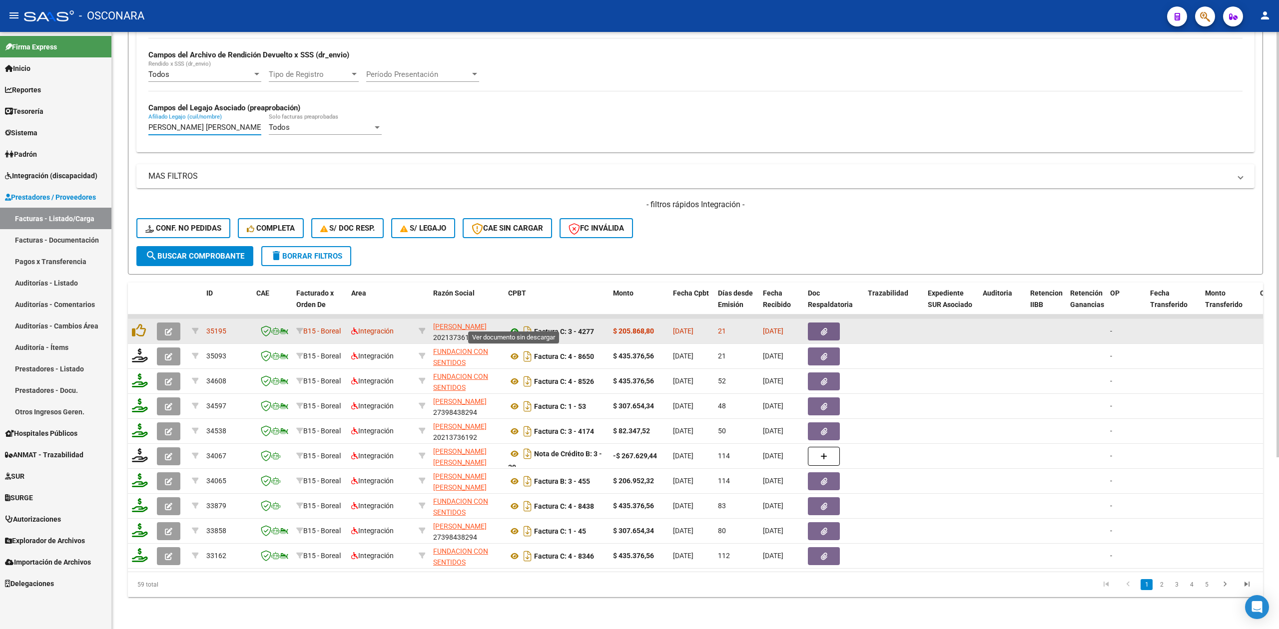
type input "[PERSON_NAME] [PERSON_NAME]"
click at [514, 326] on icon at bounding box center [514, 332] width 13 height 12
click at [819, 323] on button "button" at bounding box center [824, 332] width 32 height 18
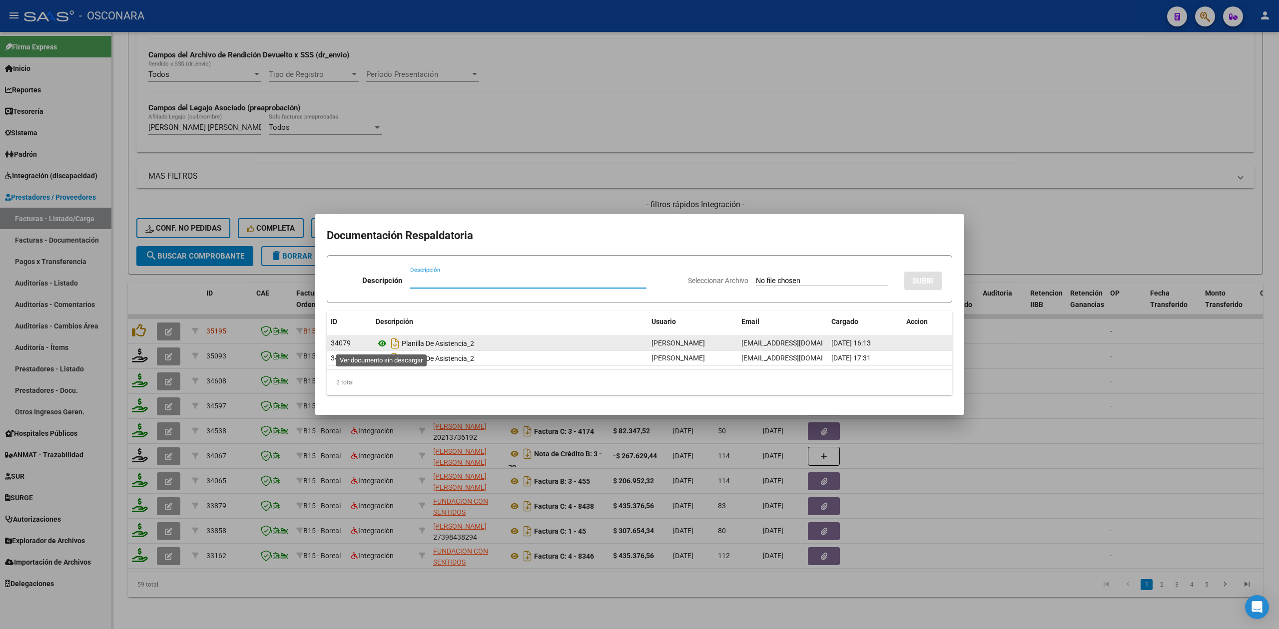
click at [382, 344] on icon at bounding box center [382, 344] width 13 height 12
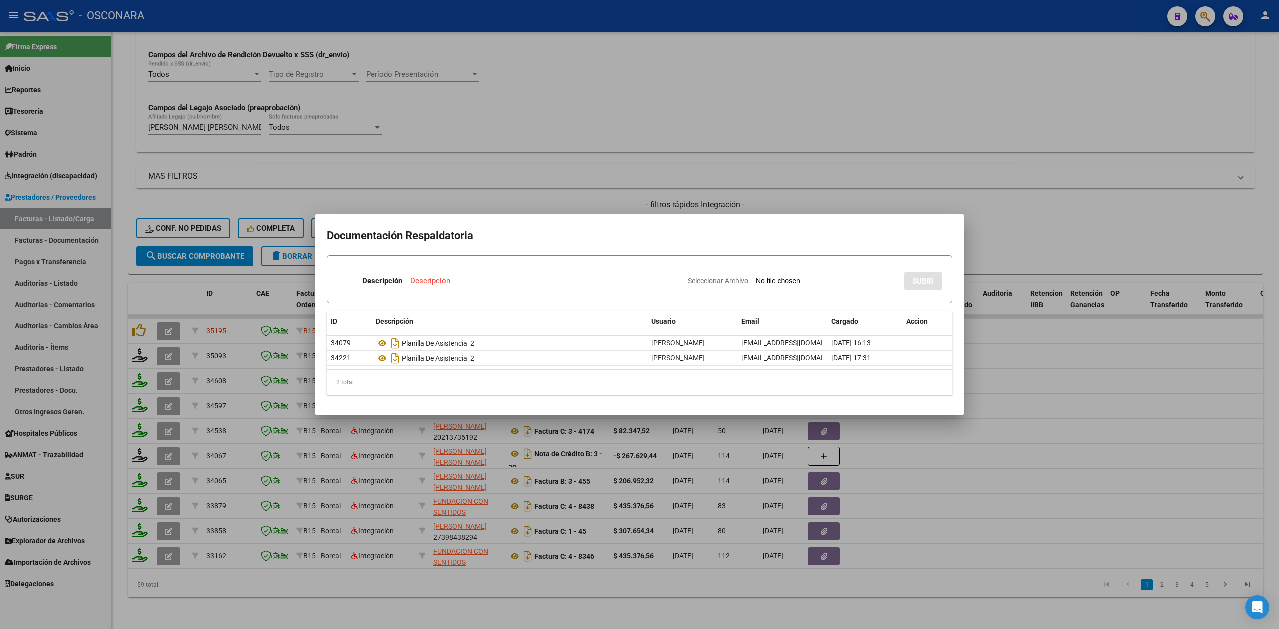
click at [138, 318] on div at bounding box center [639, 314] width 1279 height 629
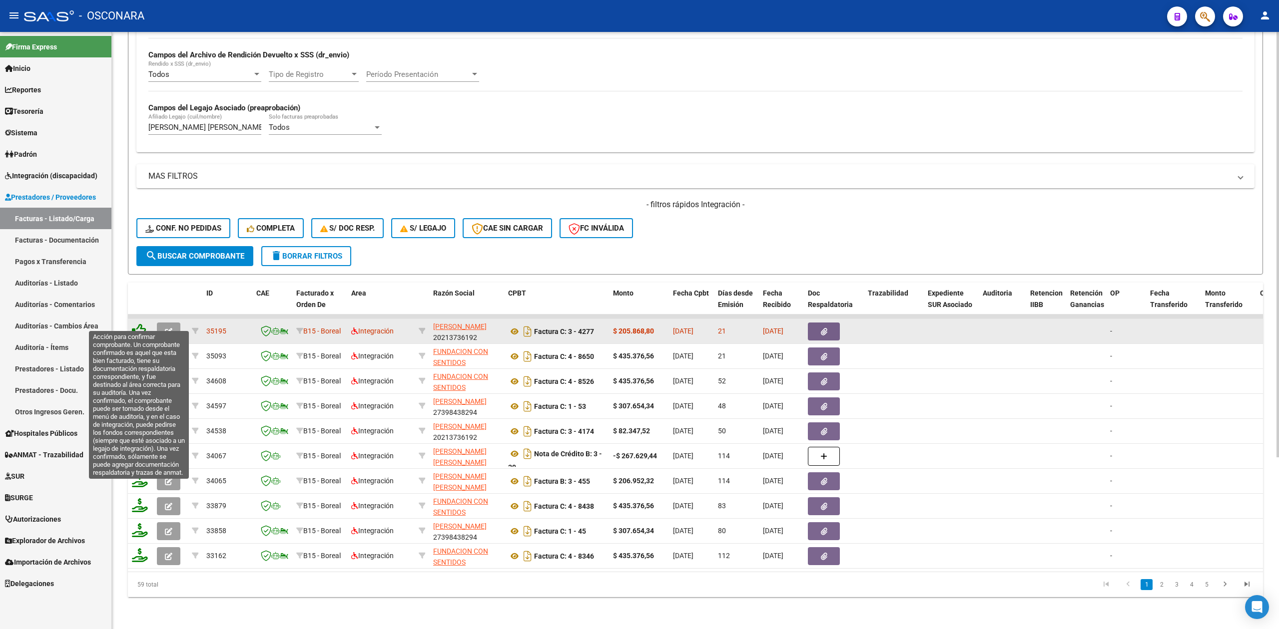
click at [142, 324] on icon at bounding box center [139, 331] width 14 height 14
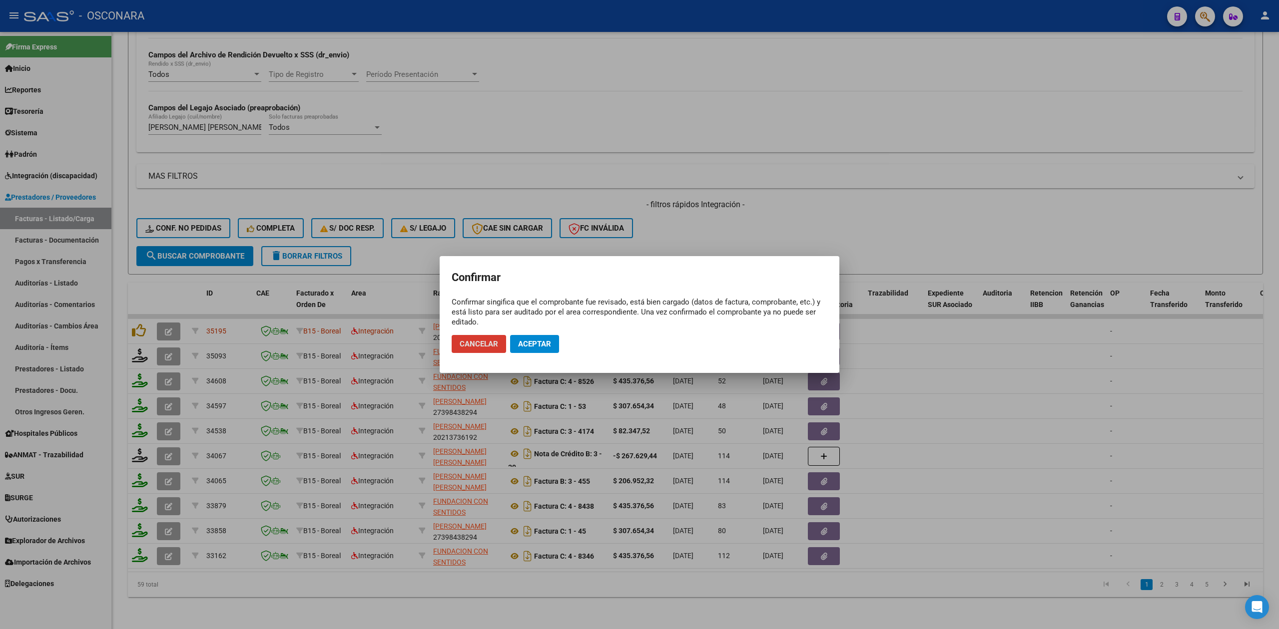
click at [528, 336] on button "Aceptar" at bounding box center [534, 344] width 49 height 18
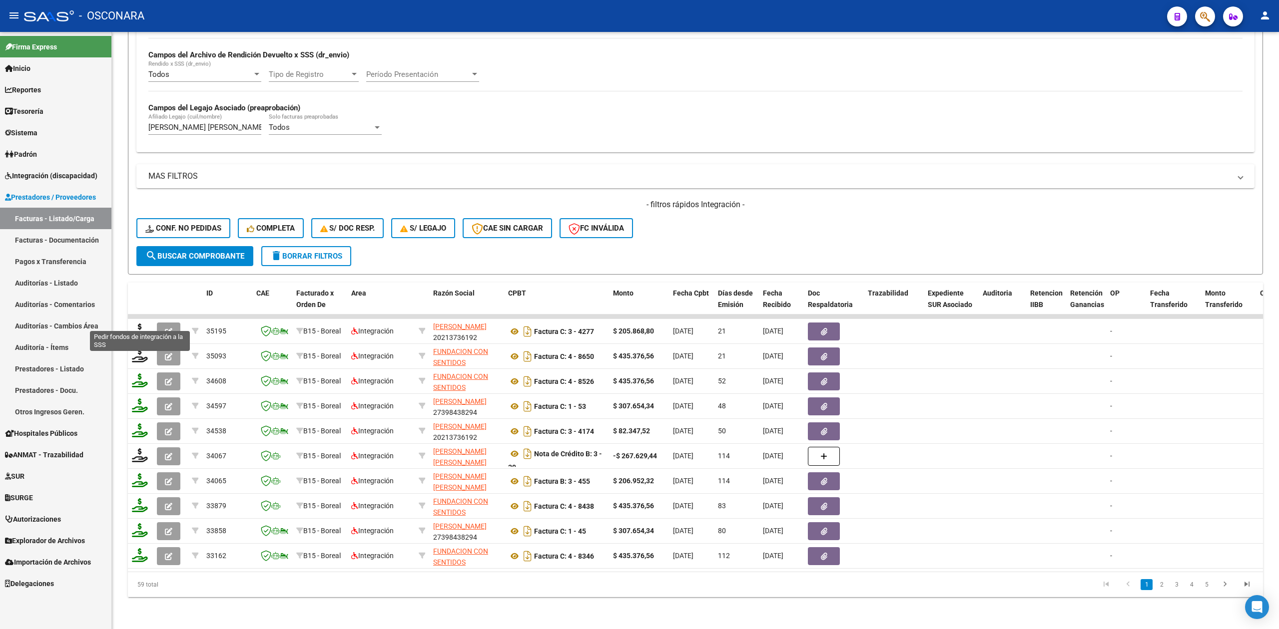
click at [140, 324] on icon at bounding box center [140, 331] width 16 height 14
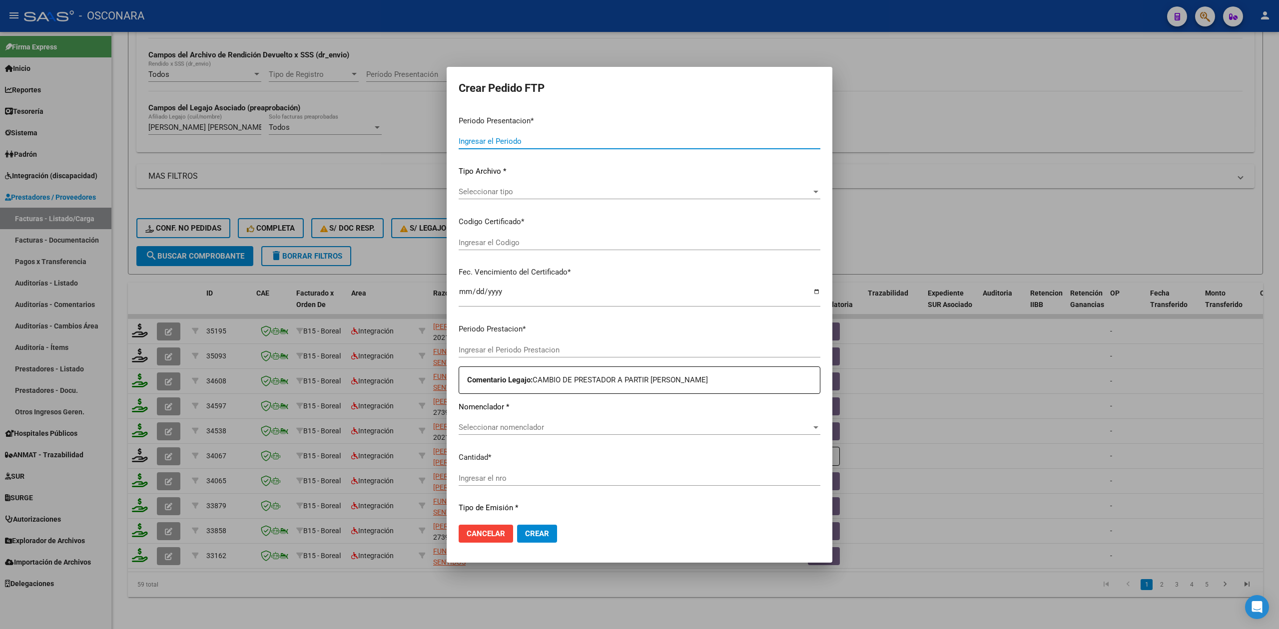
type input "202508"
type input "$ 205.868,80"
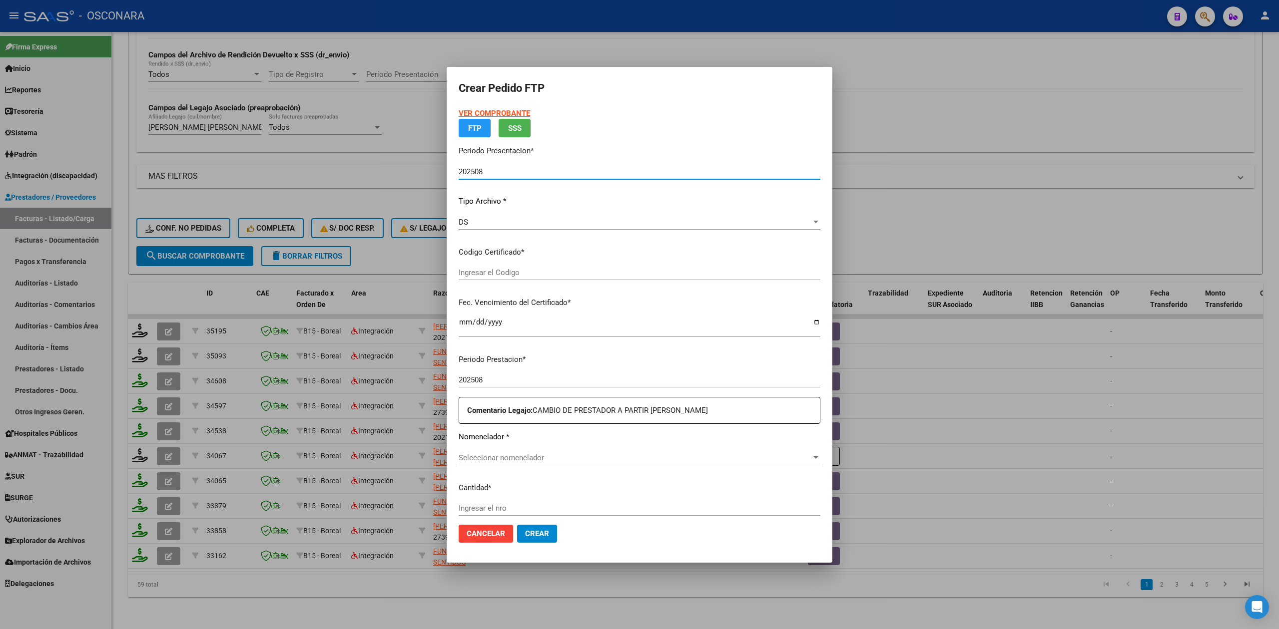
type input "ARG02000584712272022080220270802MZA204"
type input "[DATE]"
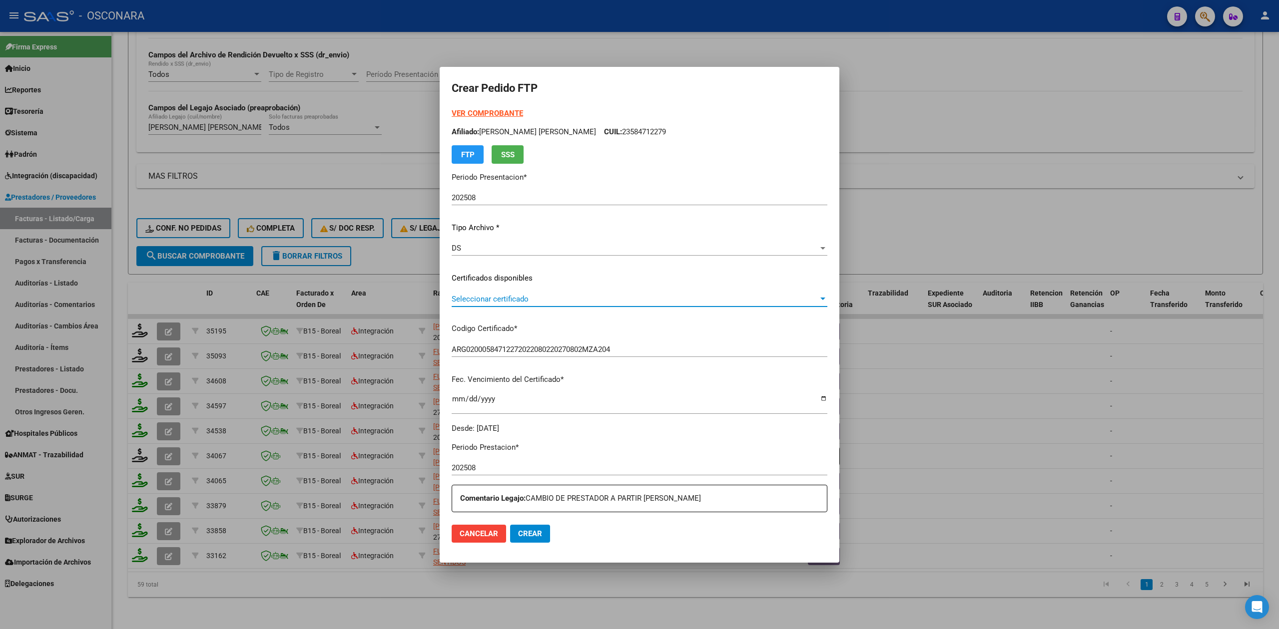
click at [512, 298] on span "Seleccionar certificado" at bounding box center [635, 299] width 367 height 9
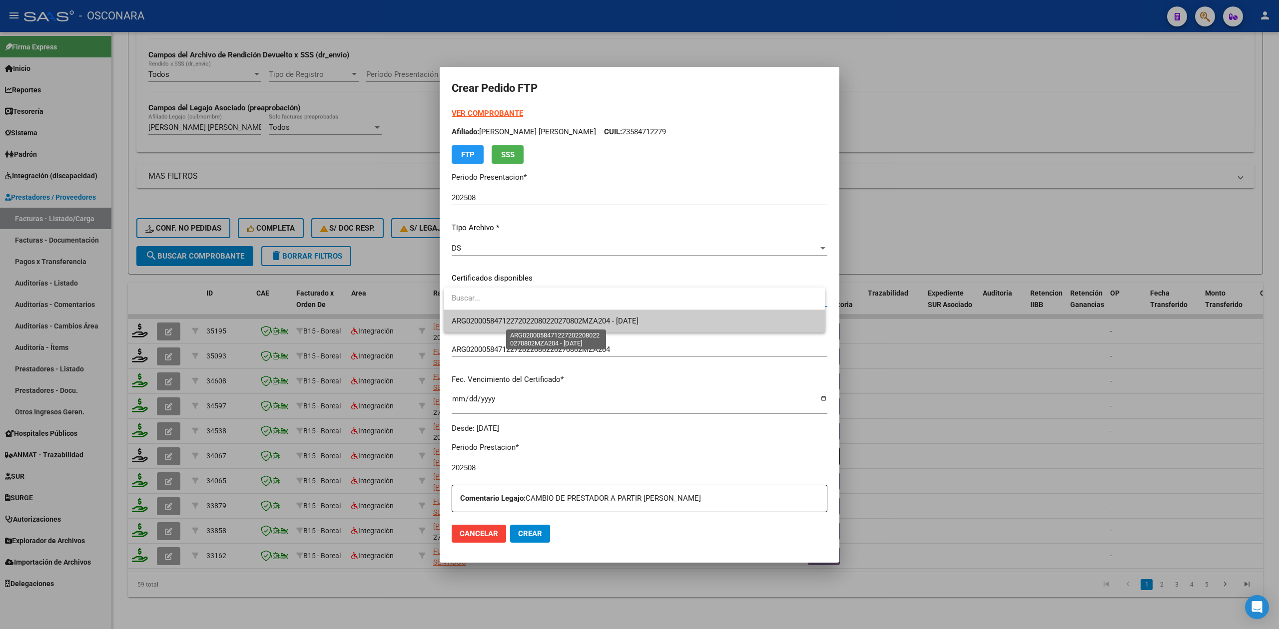
click at [517, 321] on span "ARG02000584712272022080220270802MZA204 - [DATE]" at bounding box center [545, 321] width 187 height 9
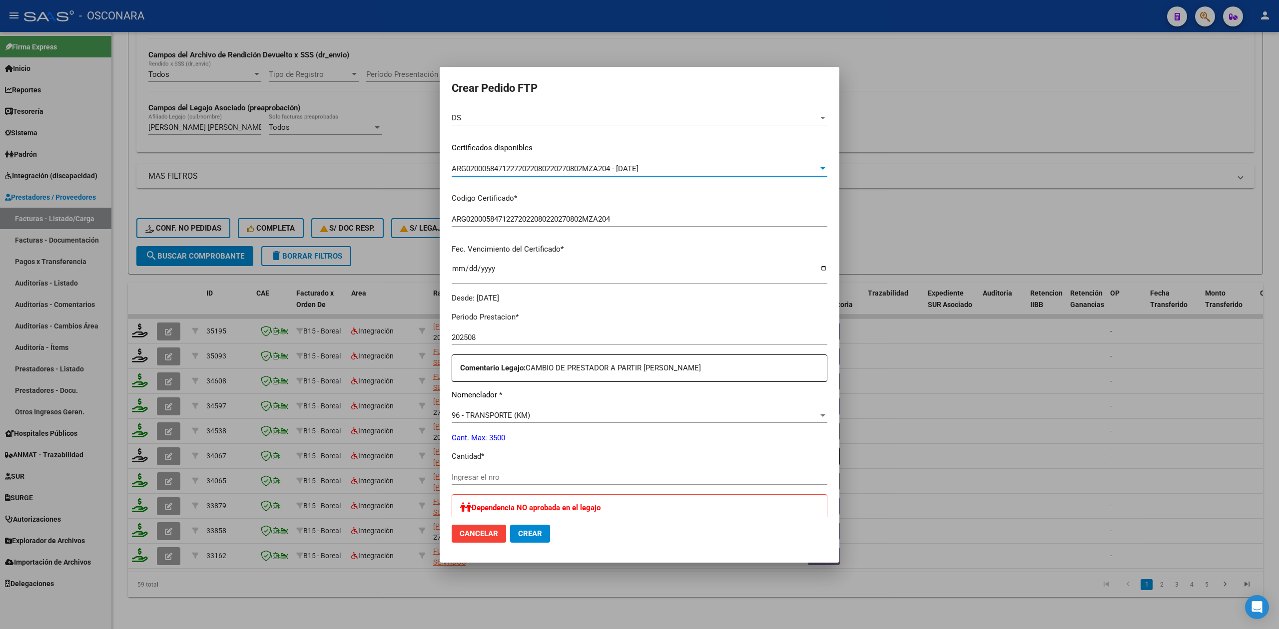
scroll to position [200, 0]
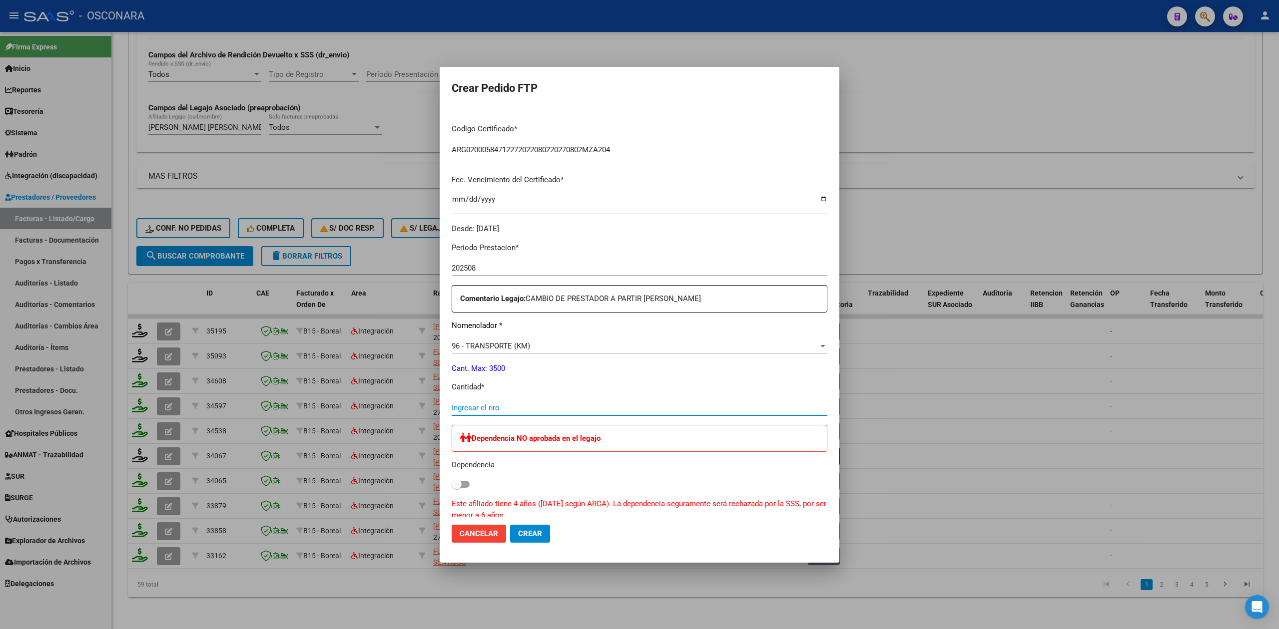
click at [490, 406] on input "Ingresar el nro" at bounding box center [640, 408] width 376 height 9
type input "380"
click at [528, 534] on span "Crear" at bounding box center [530, 533] width 24 height 9
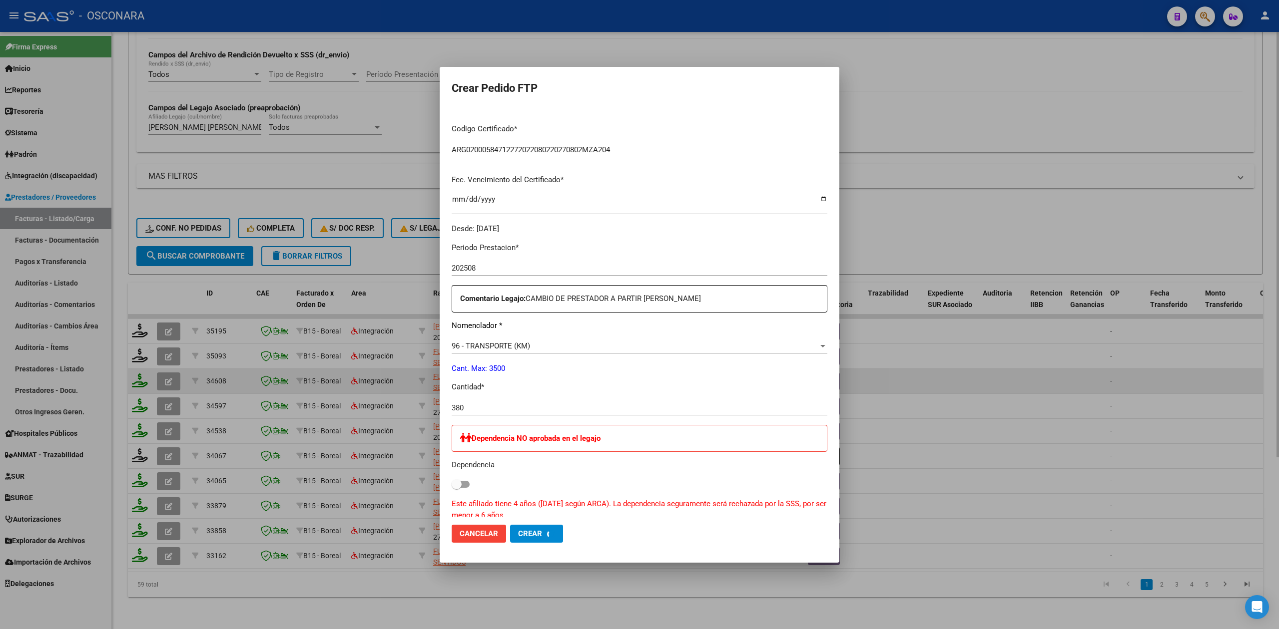
scroll to position [0, 0]
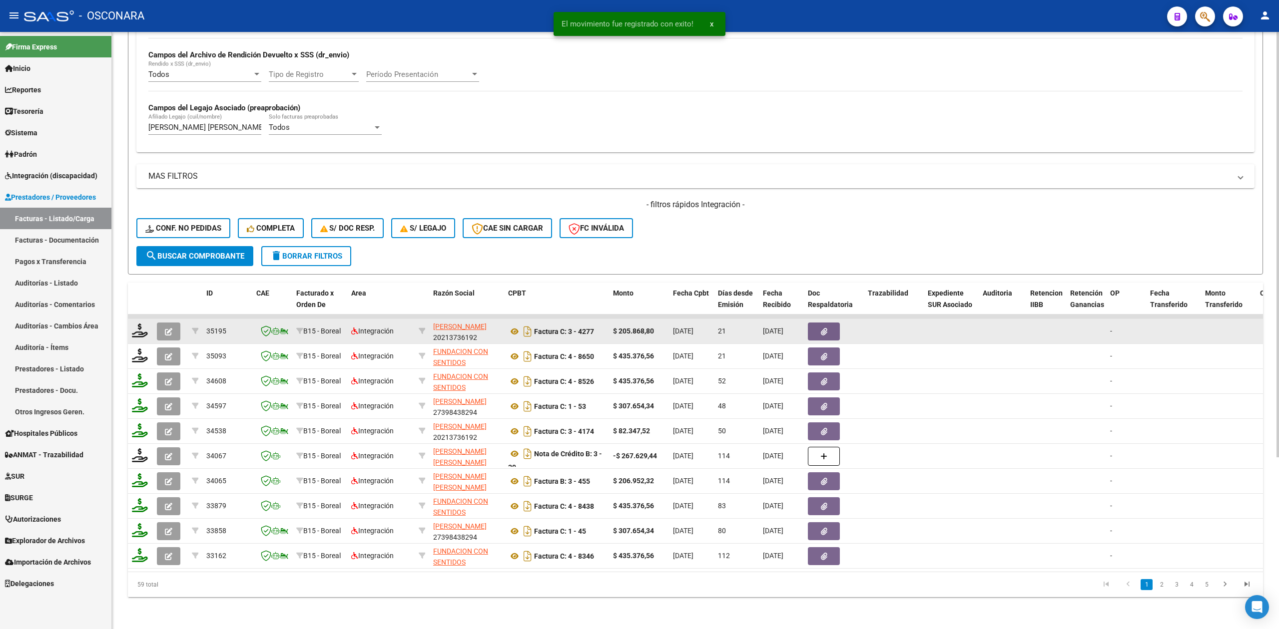
click at [172, 323] on button "button" at bounding box center [168, 332] width 23 height 18
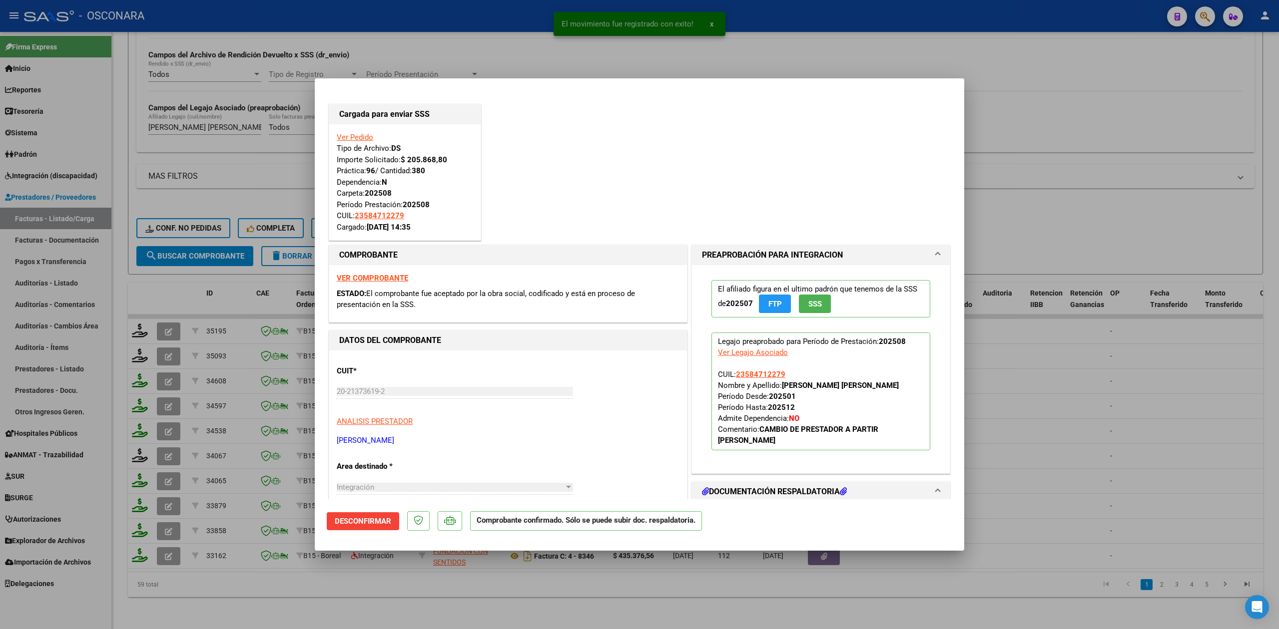
click at [347, 595] on div at bounding box center [639, 314] width 1279 height 629
type input "$ 0,00"
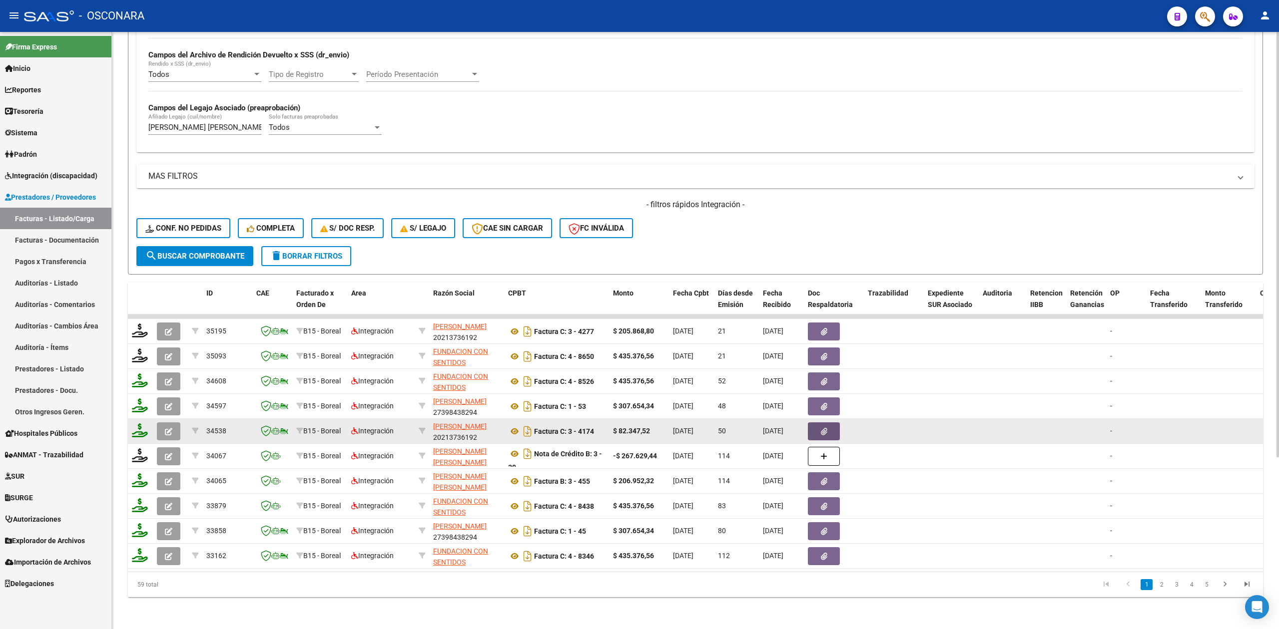
click at [824, 428] on icon "button" at bounding box center [824, 431] width 6 height 7
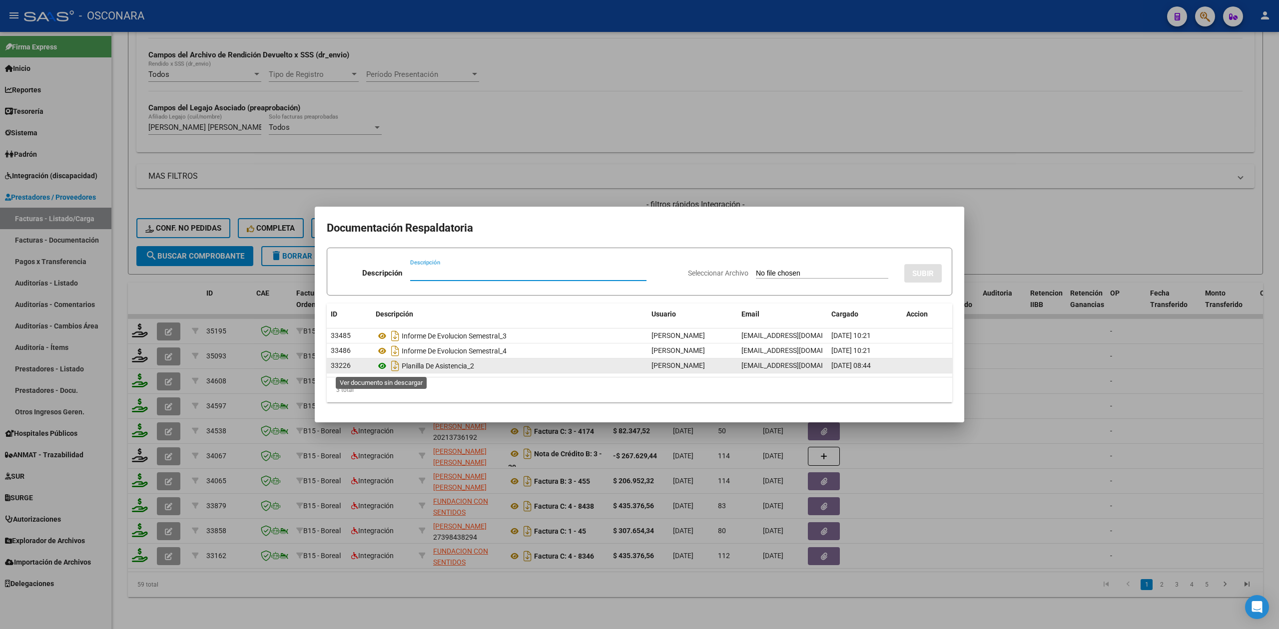
click at [384, 366] on icon at bounding box center [382, 366] width 13 height 12
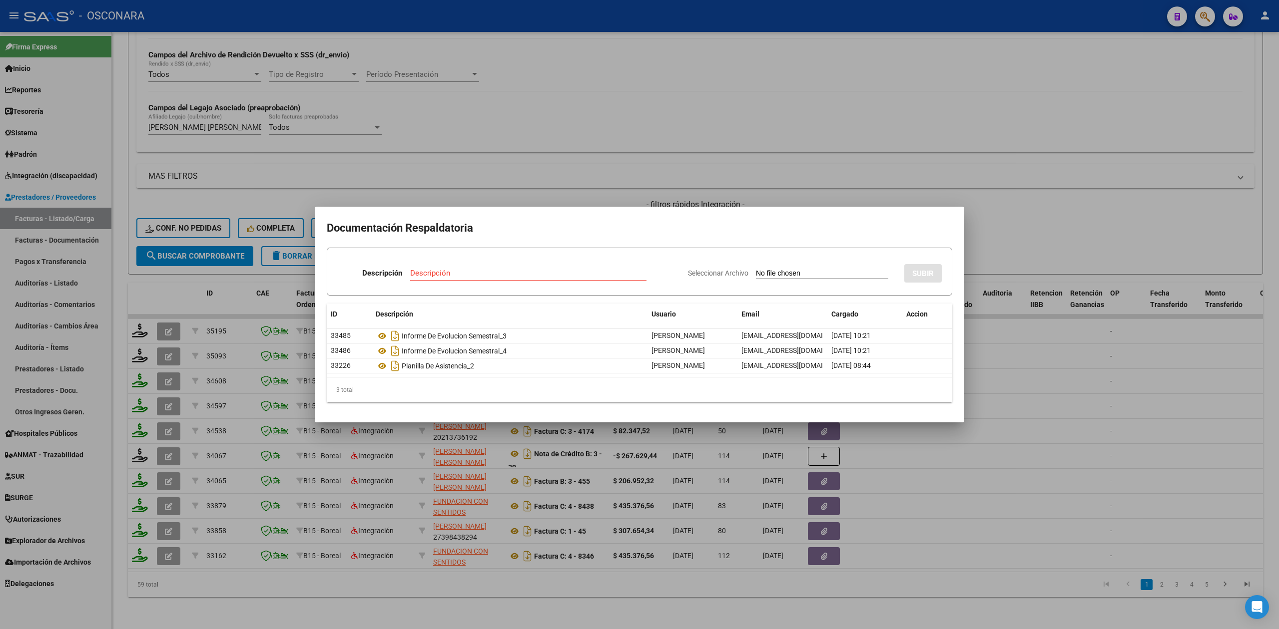
click at [656, 188] on div at bounding box center [639, 314] width 1279 height 629
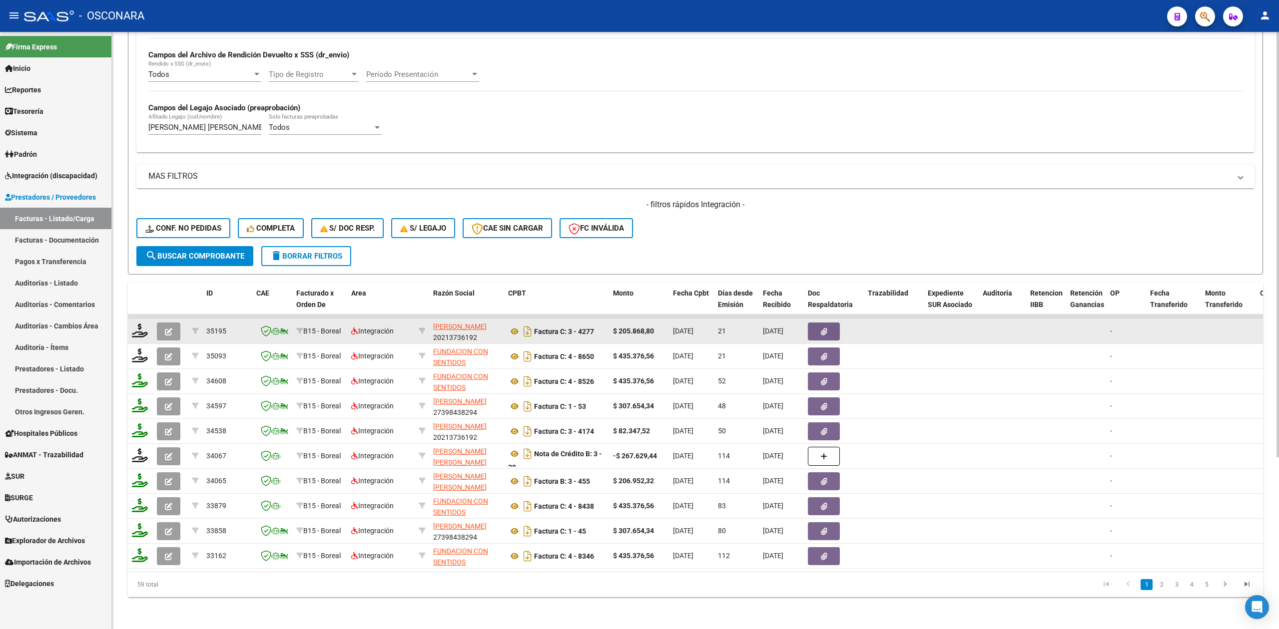
click at [171, 328] on icon "button" at bounding box center [168, 331] width 7 height 7
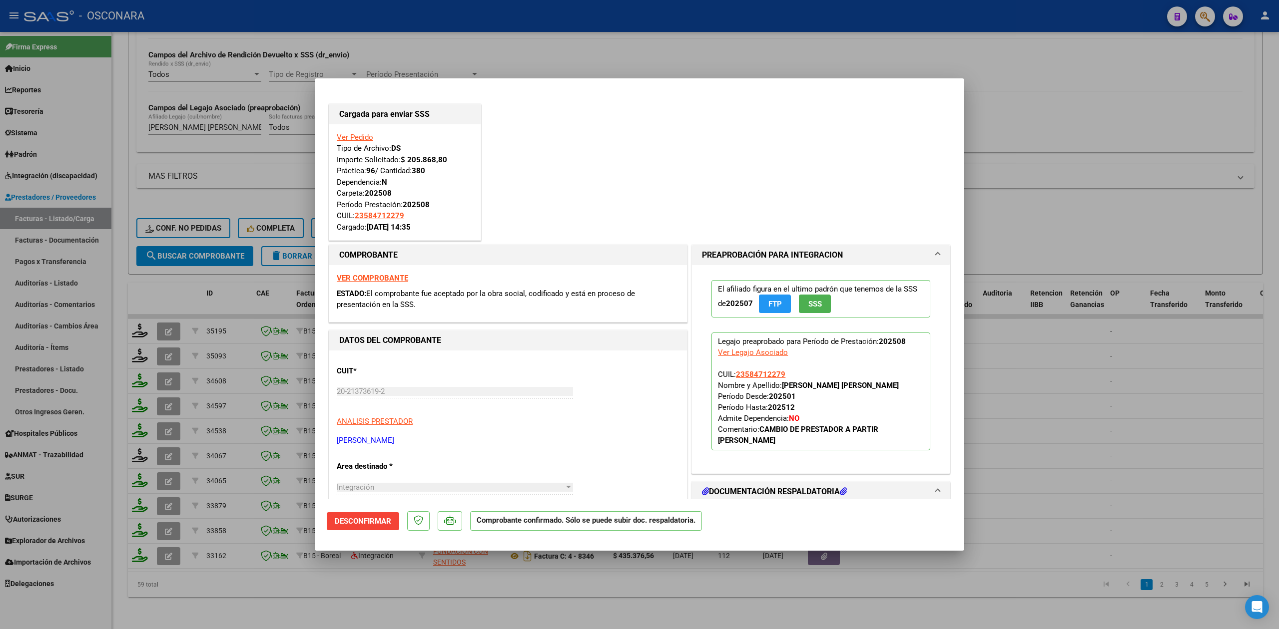
click at [268, 589] on div at bounding box center [639, 314] width 1279 height 629
type input "$ 0,00"
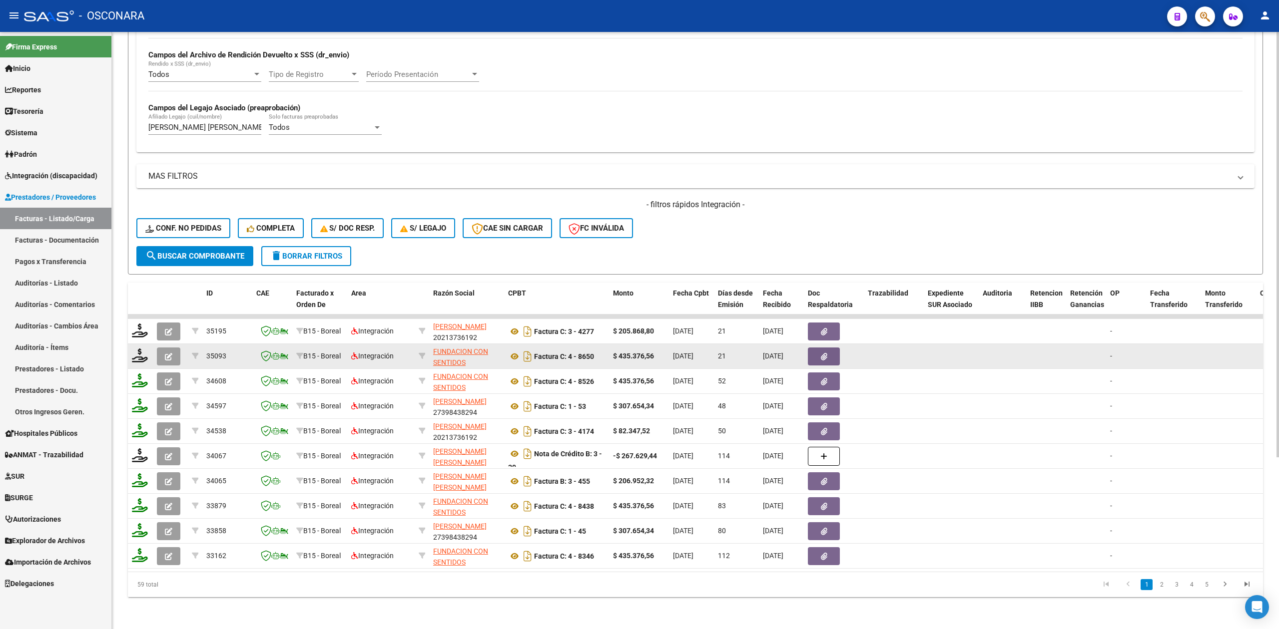
click at [171, 348] on button "button" at bounding box center [168, 357] width 23 height 18
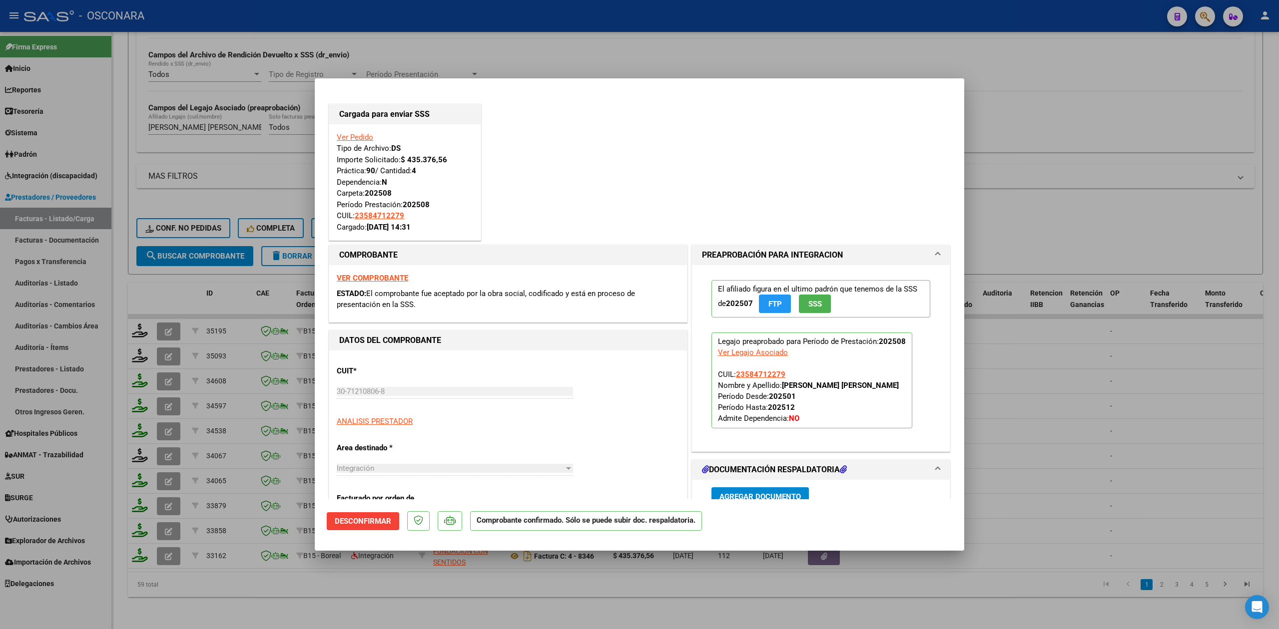
click at [340, 600] on div at bounding box center [639, 314] width 1279 height 629
type input "$ 0,00"
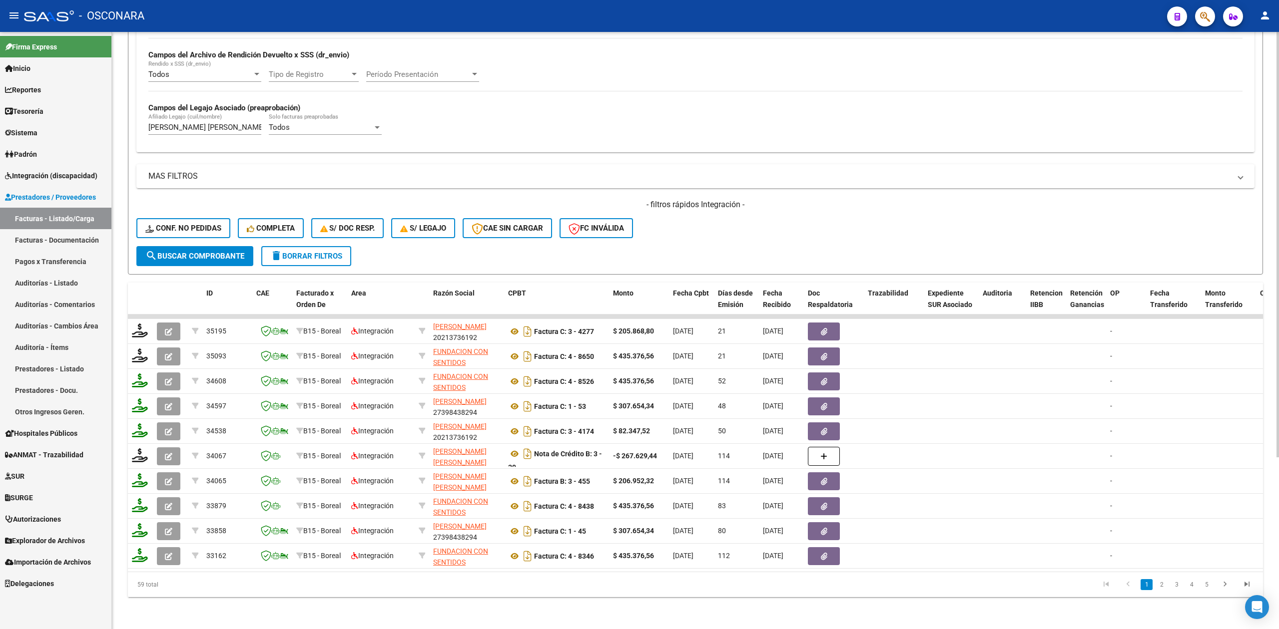
click at [336, 252] on span "delete Borrar Filtros" at bounding box center [306, 256] width 72 height 9
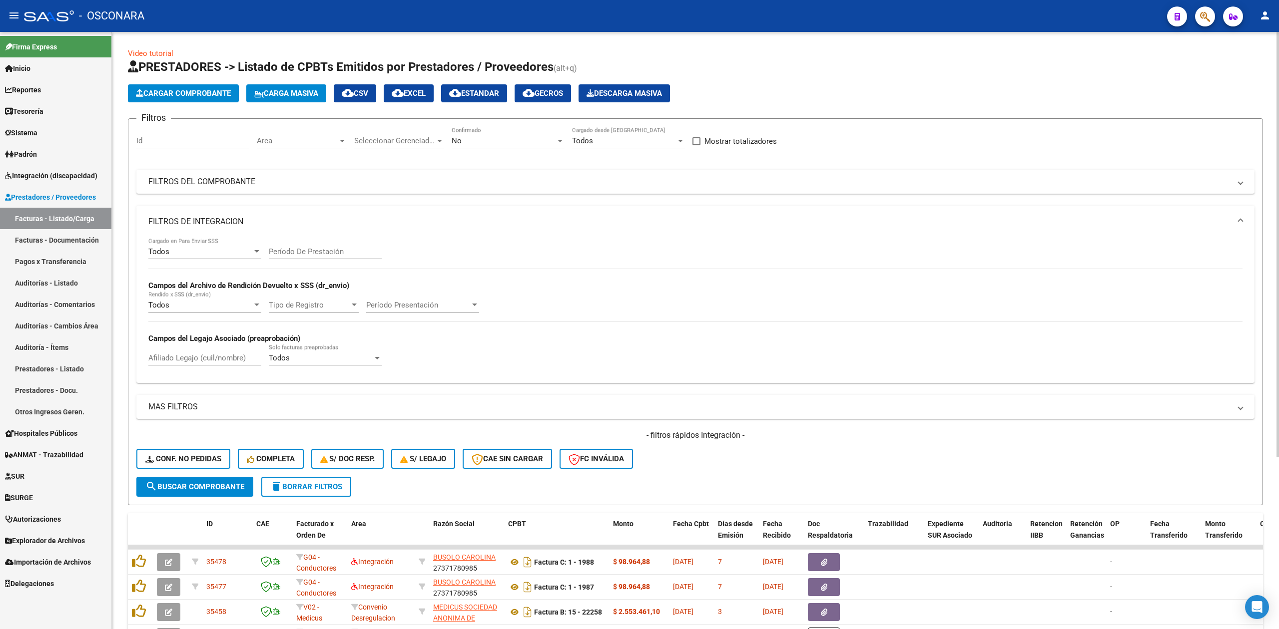
click at [274, 214] on mat-expansion-panel-header "FILTROS DE INTEGRACION" at bounding box center [695, 222] width 1118 height 32
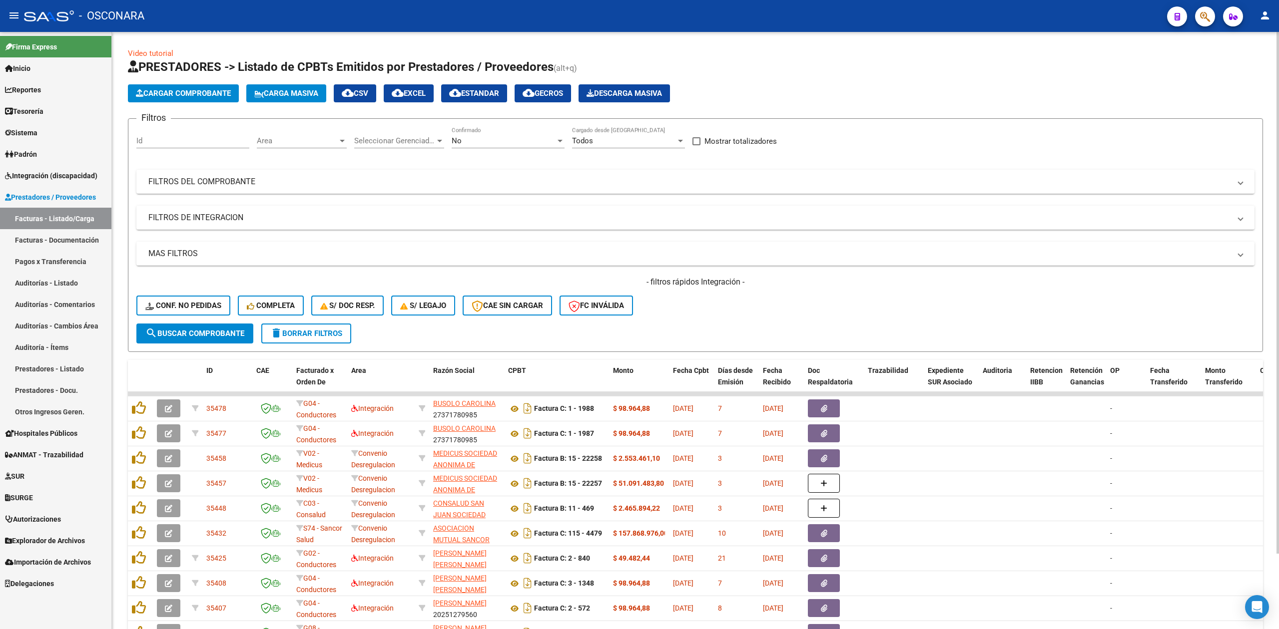
click at [308, 139] on span "Area" at bounding box center [297, 140] width 81 height 9
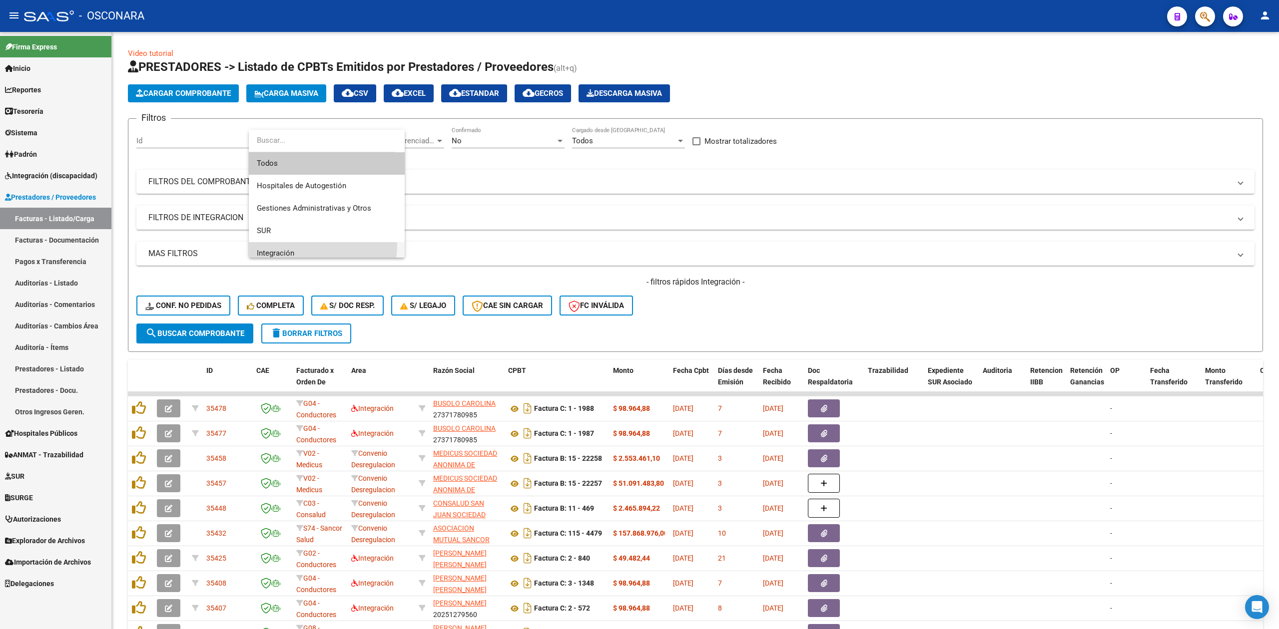
click at [307, 245] on span "Integración" at bounding box center [327, 253] width 140 height 22
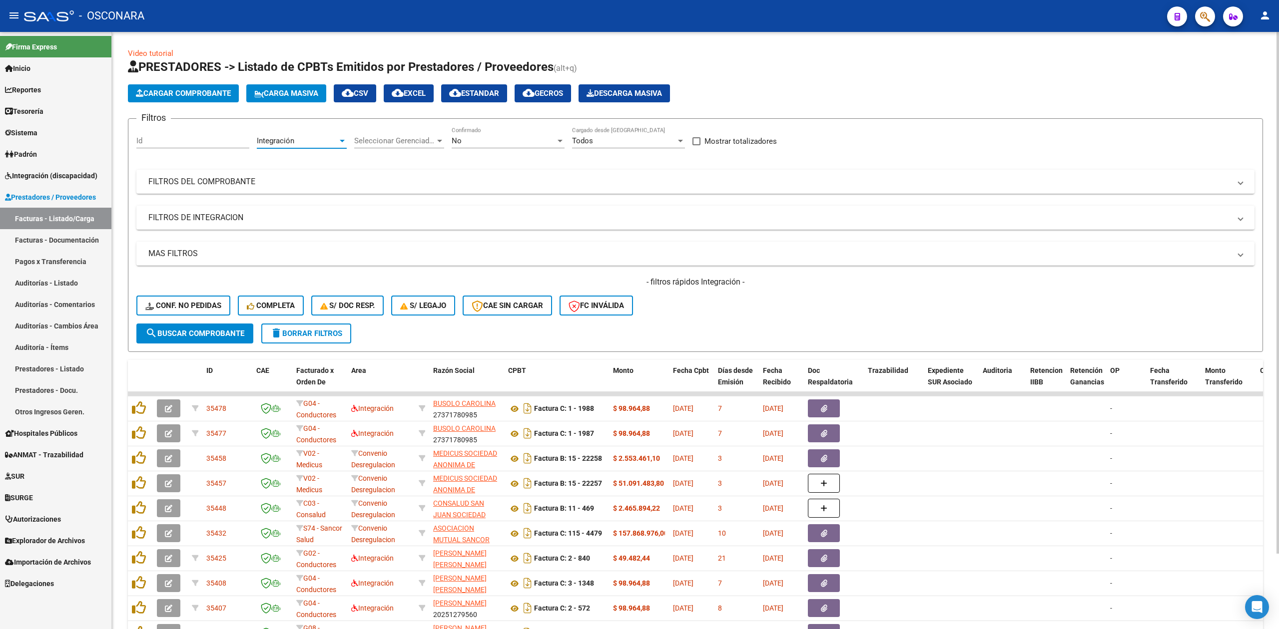
click at [396, 144] on span "Seleccionar Gerenciador" at bounding box center [394, 140] width 81 height 9
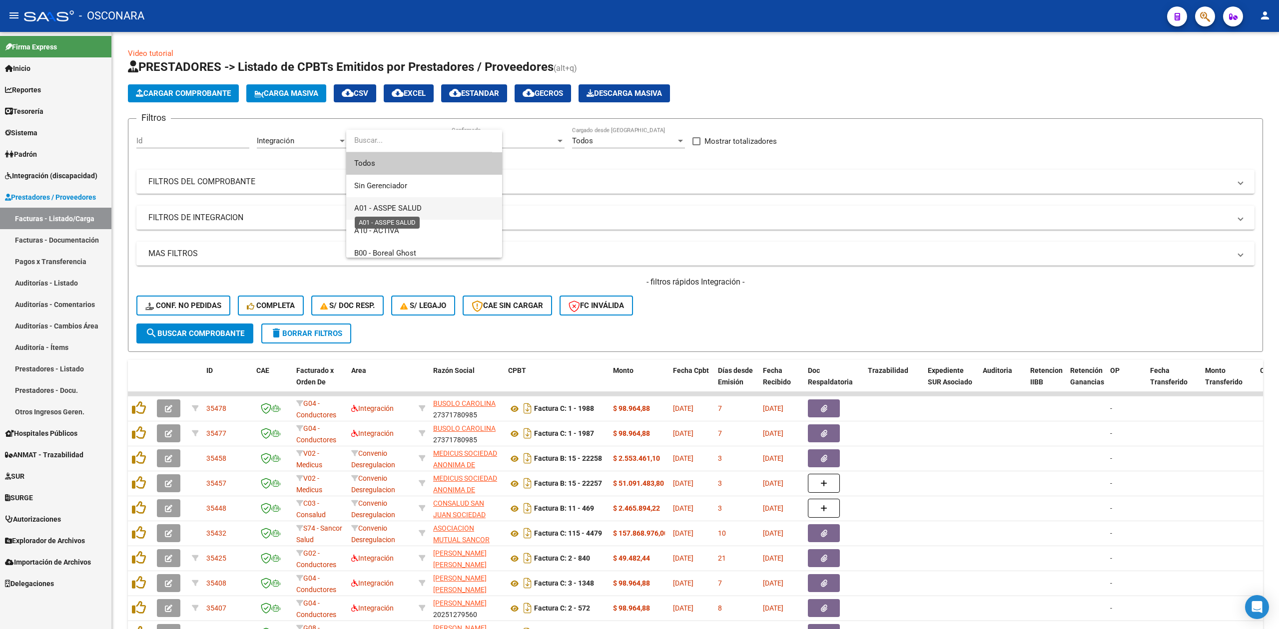
scroll to position [66, 0]
click at [390, 227] on span "B15 - Boreal" at bounding box center [374, 231] width 40 height 9
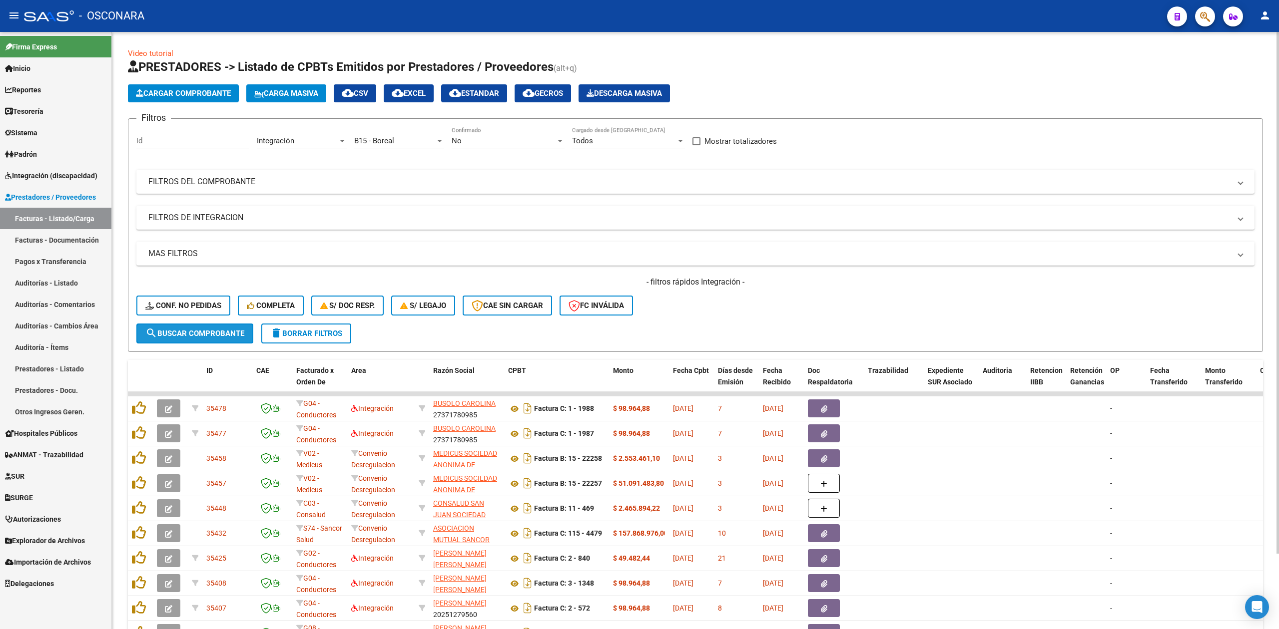
click at [220, 336] on span "search Buscar Comprobante" at bounding box center [194, 333] width 99 height 9
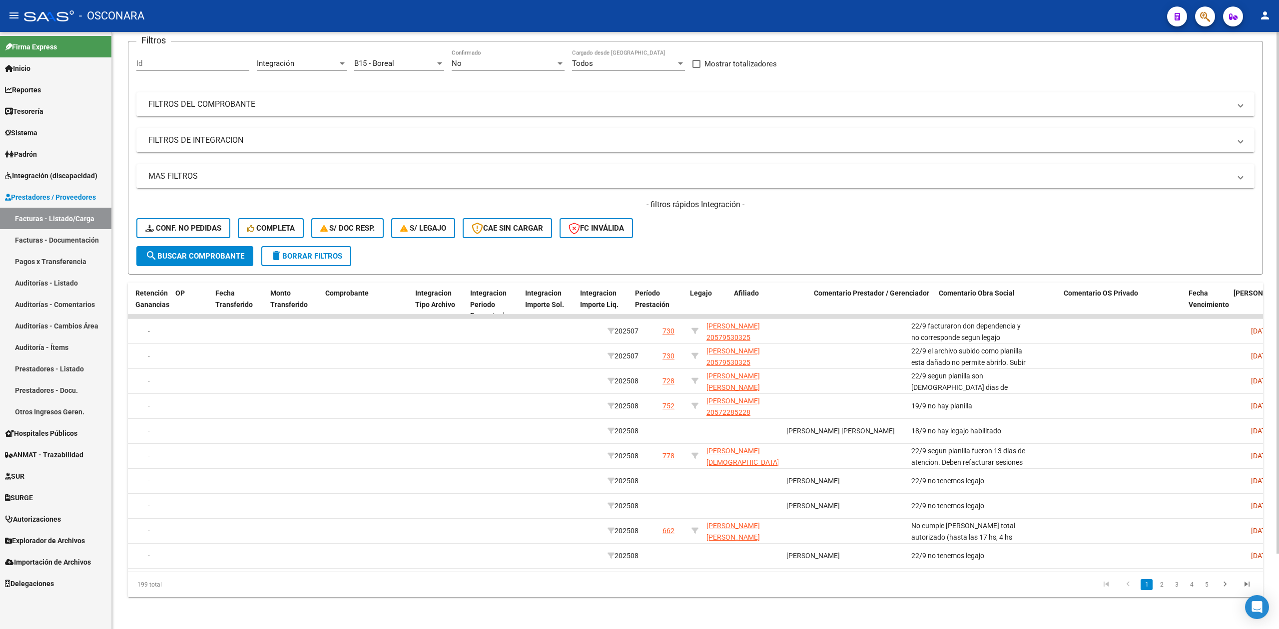
scroll to position [0, 947]
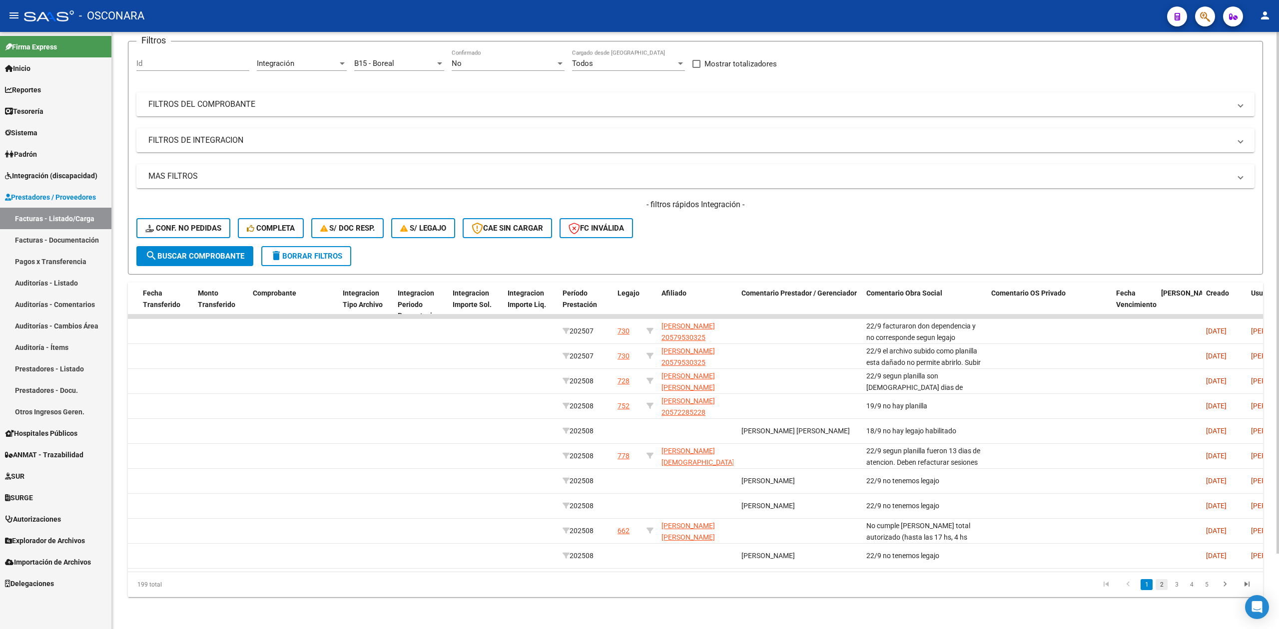
click at [1161, 583] on link "2" at bounding box center [1161, 584] width 12 height 11
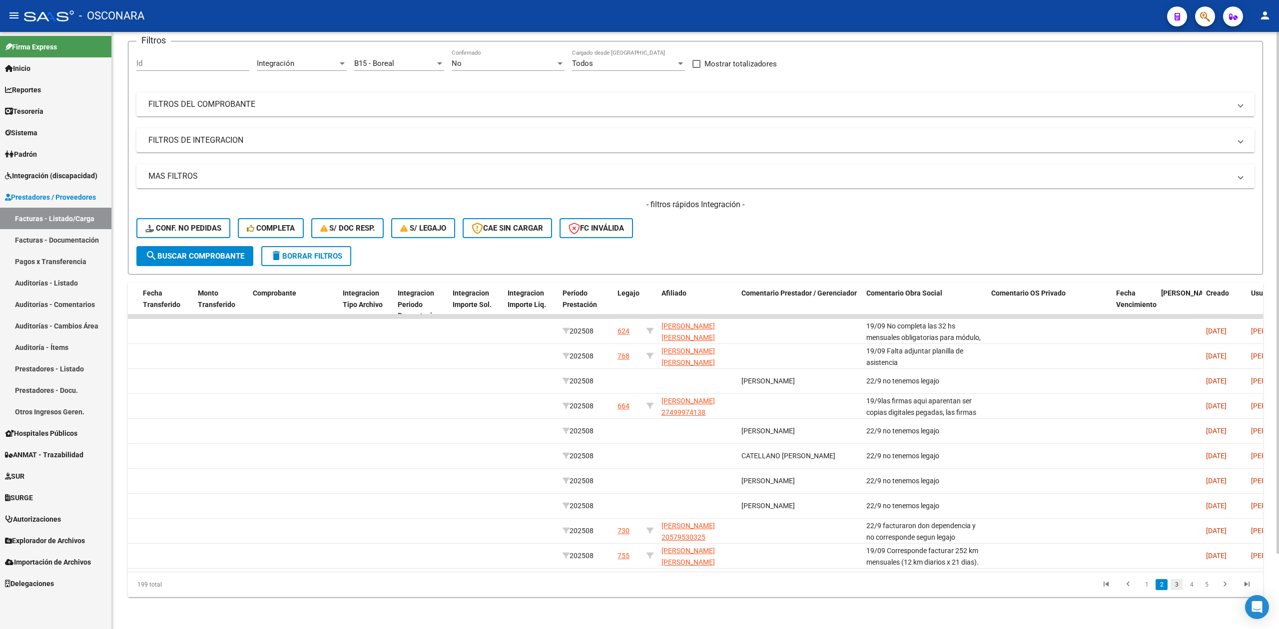
click at [1175, 586] on link "3" at bounding box center [1176, 584] width 12 height 11
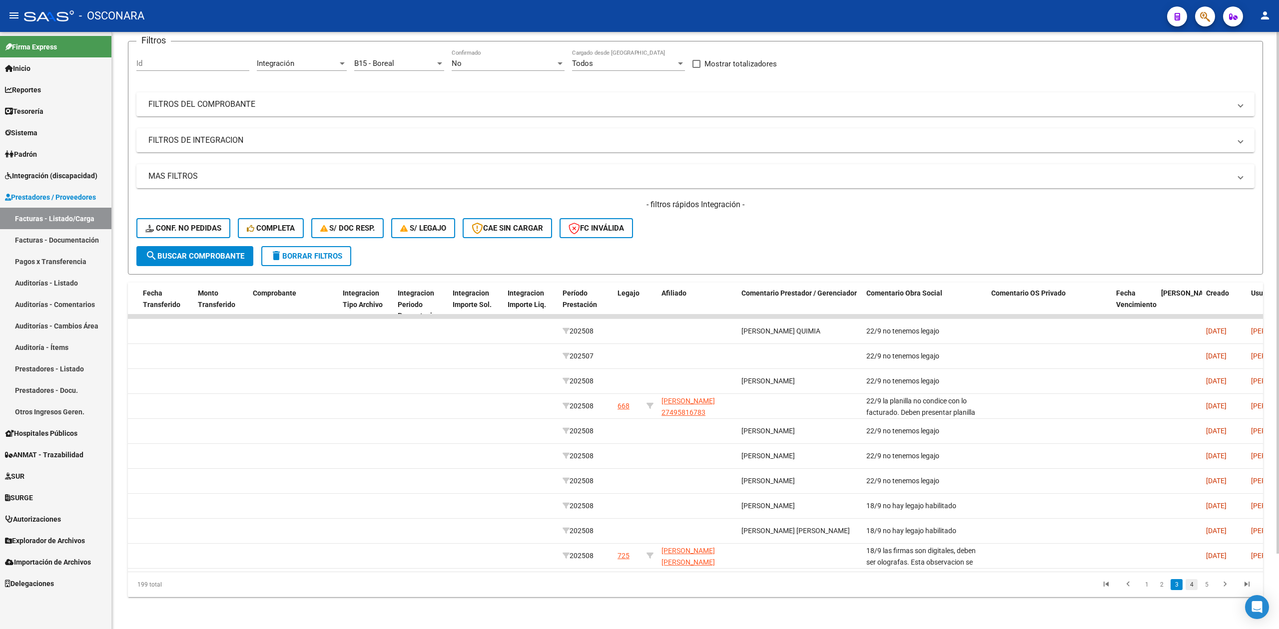
click at [1192, 584] on link "4" at bounding box center [1191, 584] width 12 height 11
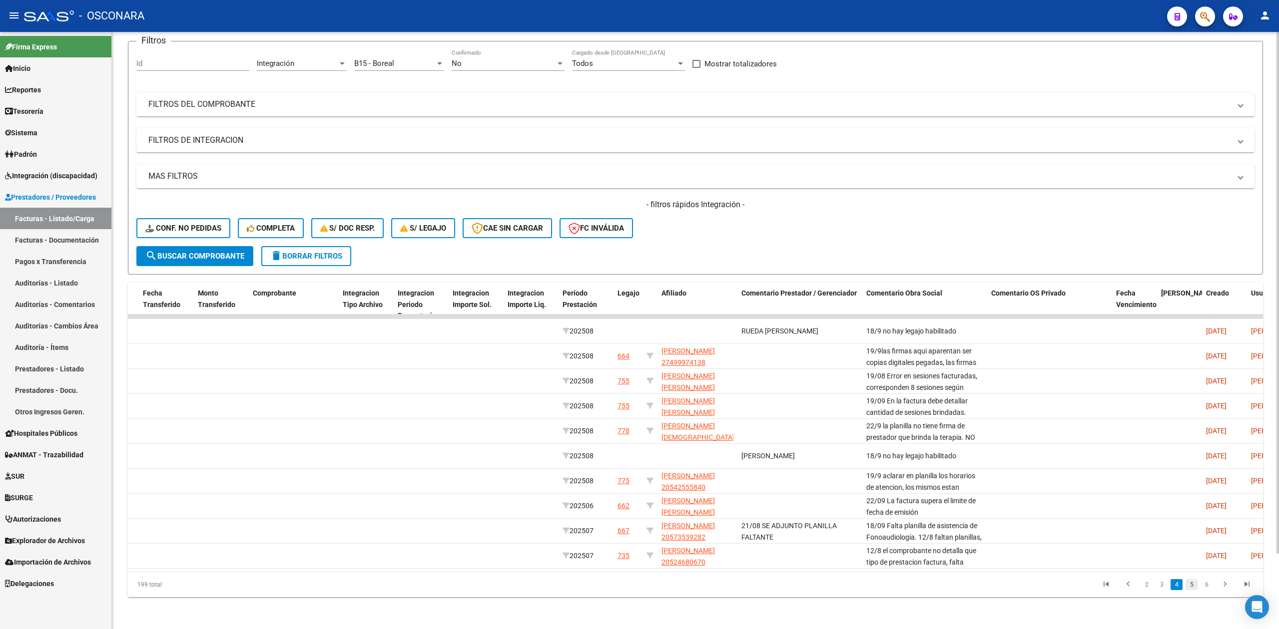
click at [1195, 582] on link "5" at bounding box center [1191, 584] width 12 height 11
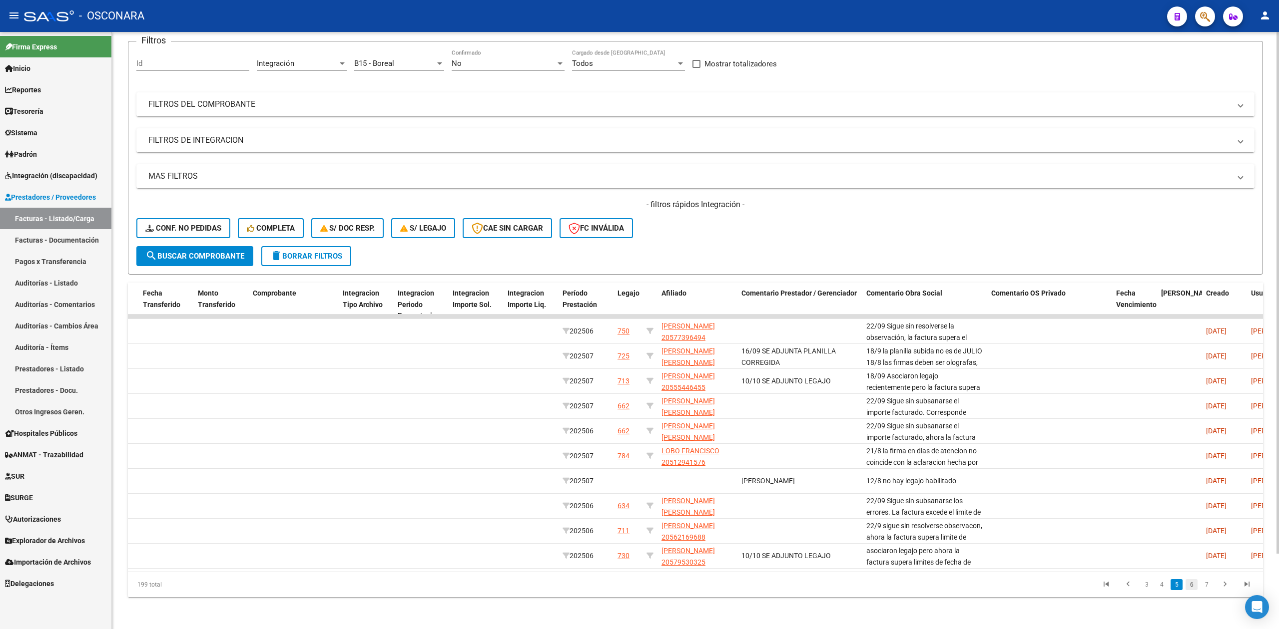
click at [1193, 582] on link "6" at bounding box center [1191, 584] width 12 height 11
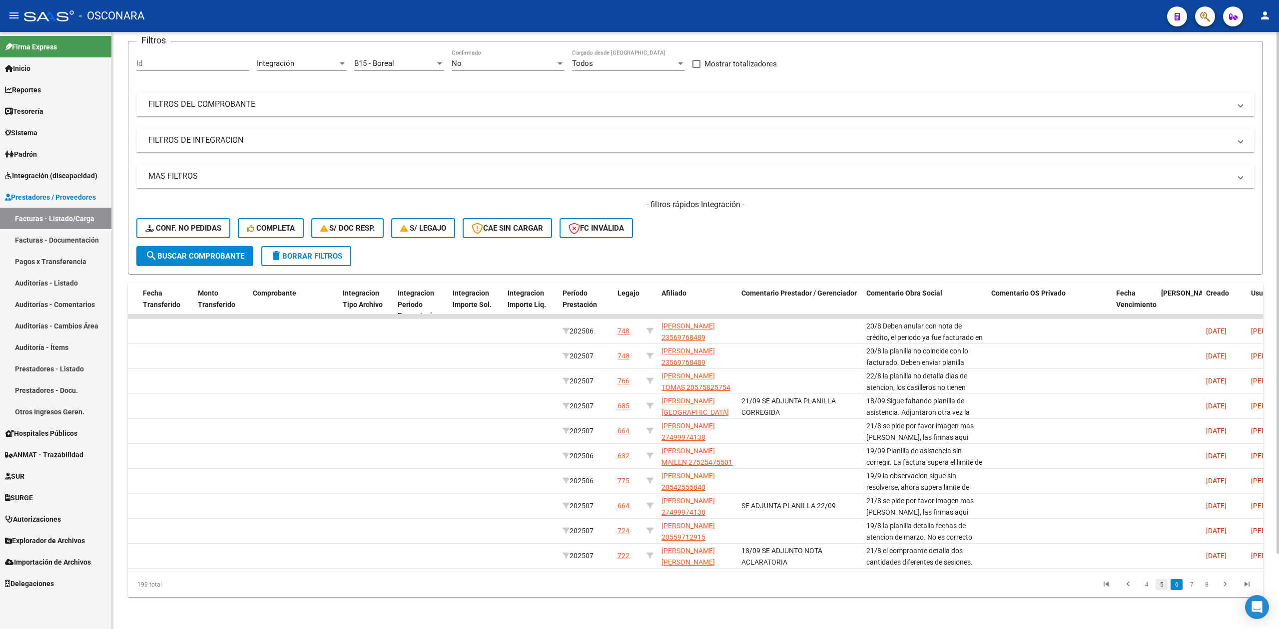
click at [1163, 588] on link "5" at bounding box center [1161, 584] width 12 height 11
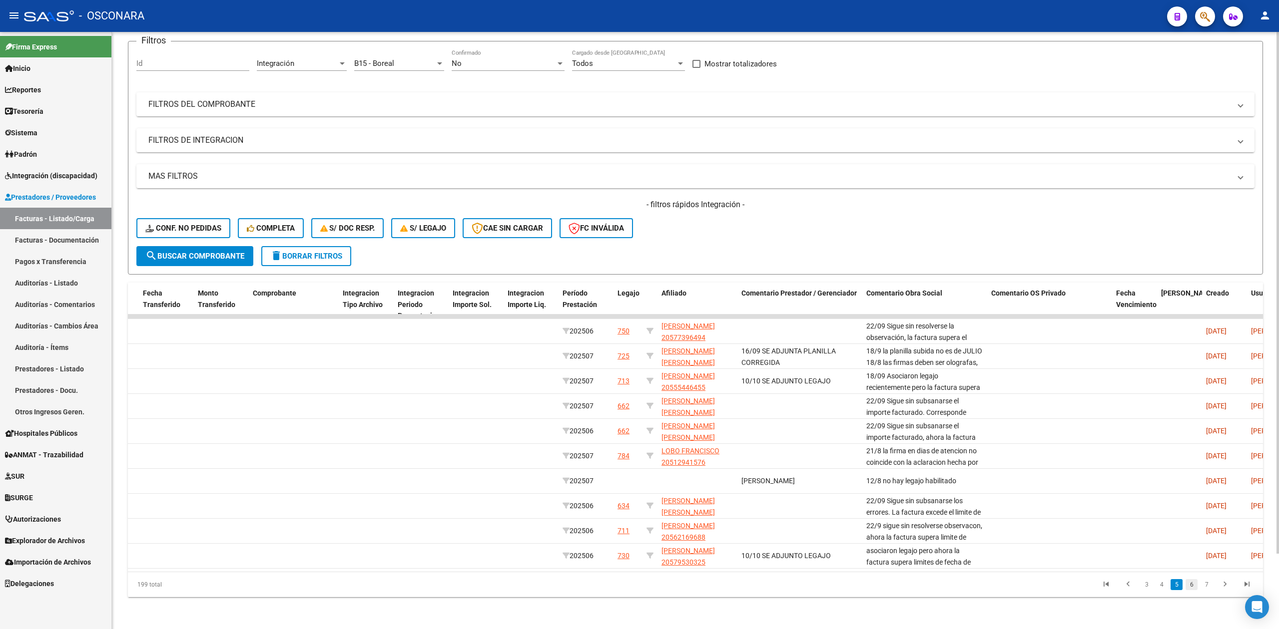
click at [1191, 584] on link "6" at bounding box center [1191, 584] width 12 height 11
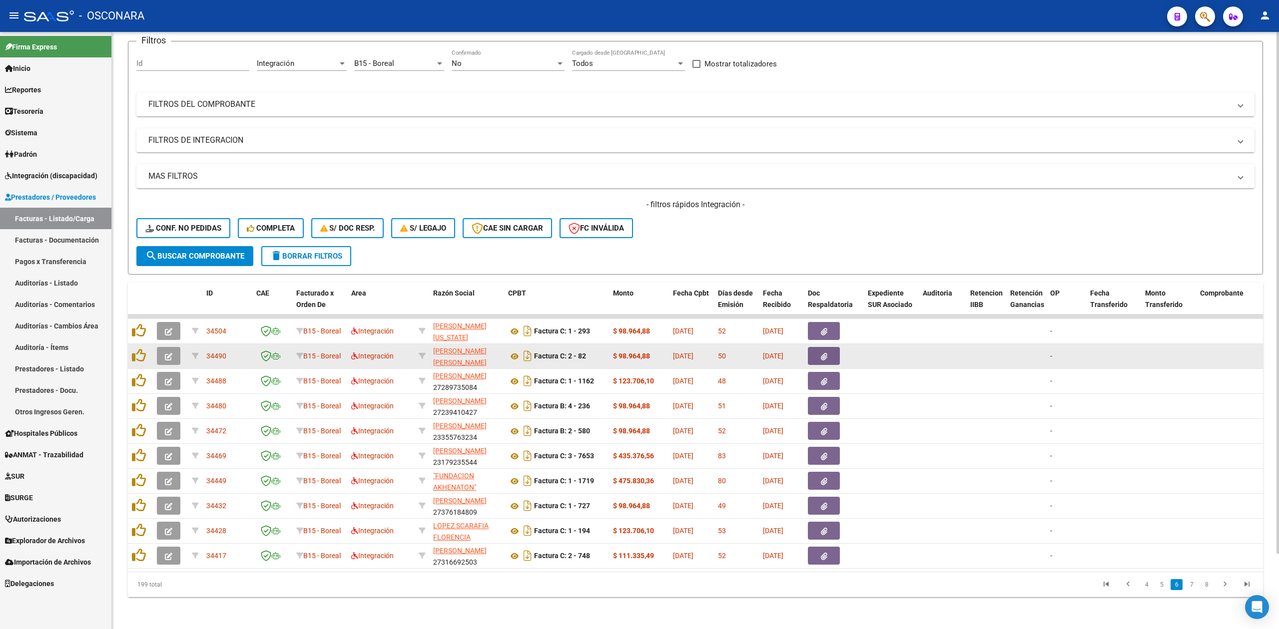
scroll to position [0, 0]
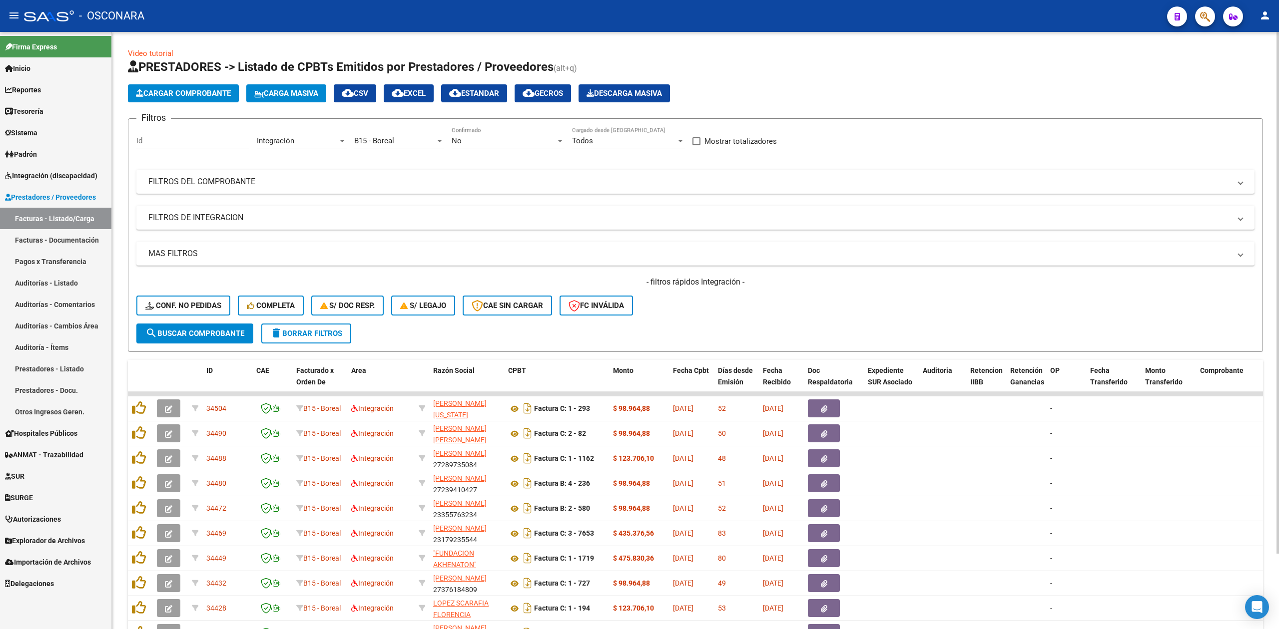
click at [368, 94] on span "cloud_download CSV" at bounding box center [355, 93] width 26 height 9
click at [52, 170] on span "Integración (discapacidad)" at bounding box center [51, 175] width 92 height 11
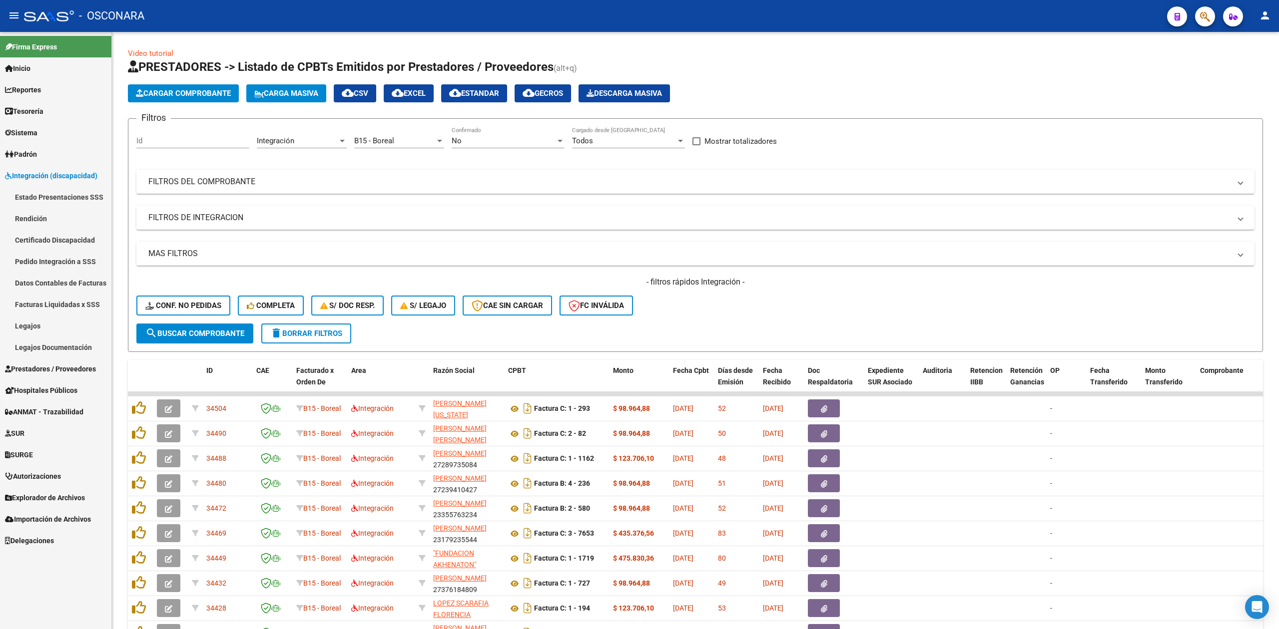
click at [63, 254] on link "Pedido Integración a SSS" at bounding box center [55, 261] width 111 height 21
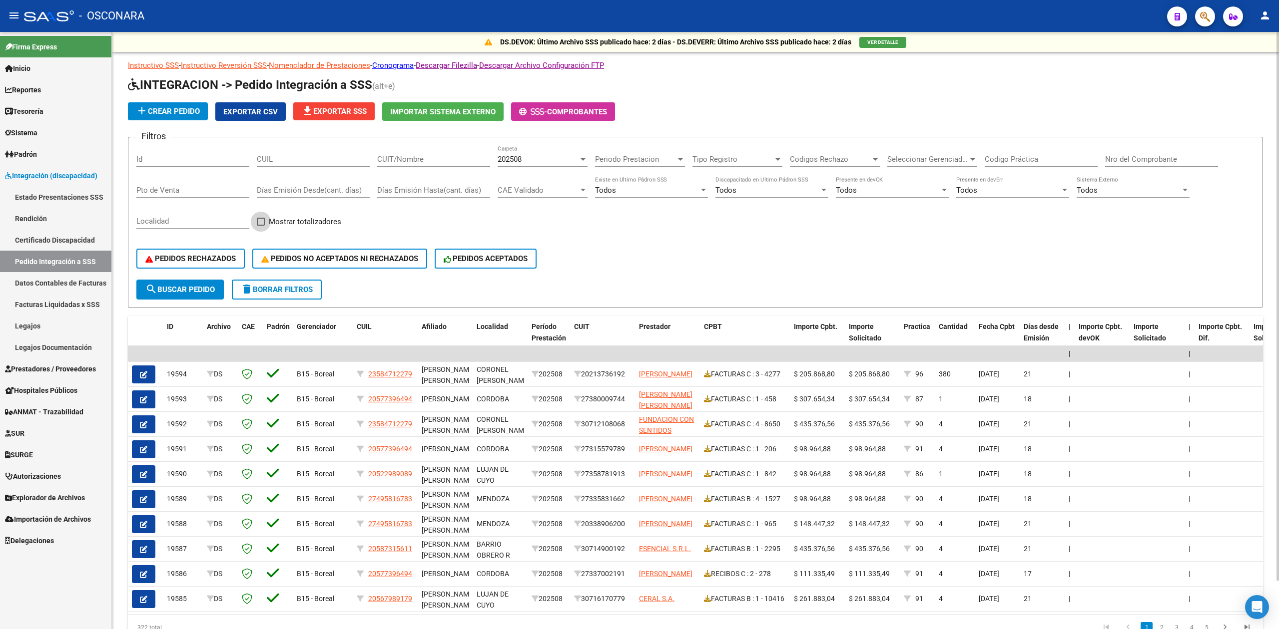
click at [264, 222] on span at bounding box center [261, 222] width 8 height 8
click at [261, 226] on input "Mostrar totalizadores" at bounding box center [260, 226] width 0 height 0
checkbox input "true"
click at [216, 285] on button "search Buscar Pedido" at bounding box center [179, 290] width 87 height 20
click at [414, 69] on link "Cronograma" at bounding box center [392, 65] width 41 height 9
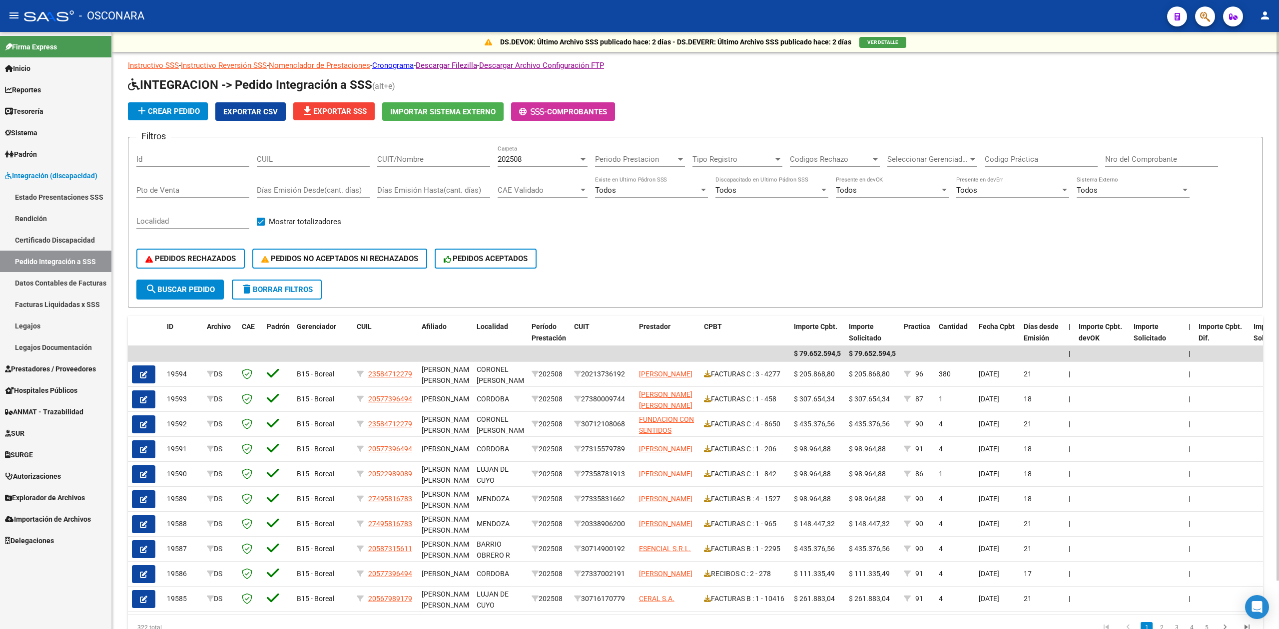
click at [645, 236] on div "Filtros Id CUIL CUIT/Nombre 202508 Carpeta Periodo Prestacion Periodo Prestacio…" at bounding box center [695, 212] width 1118 height 134
click at [68, 178] on span "Integración (discapacidad)" at bounding box center [51, 175] width 92 height 11
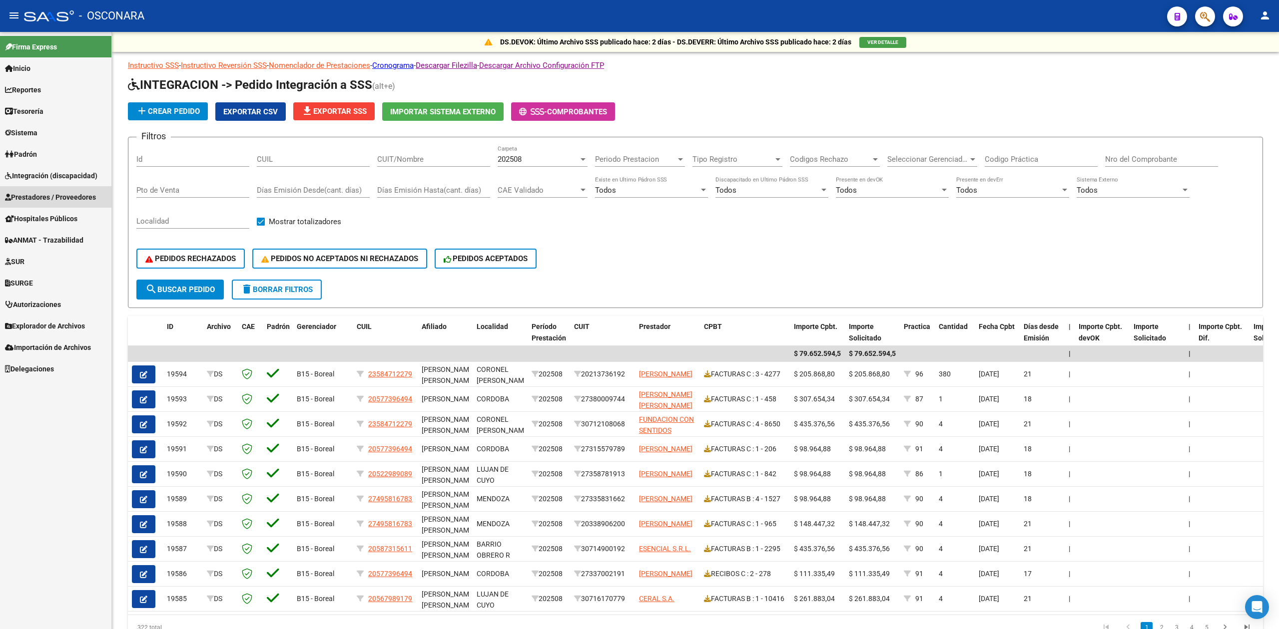
click at [62, 195] on span "Prestadores / Proveedores" at bounding box center [50, 197] width 91 height 11
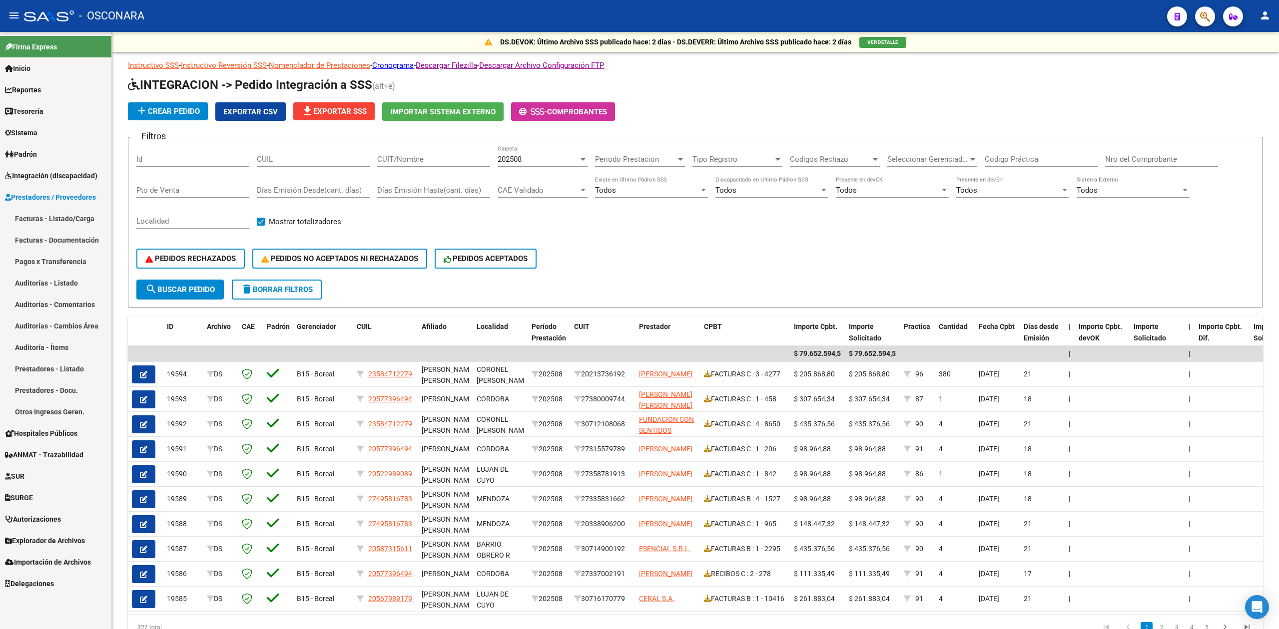
click at [61, 214] on link "Facturas - Listado/Carga" at bounding box center [55, 218] width 111 height 21
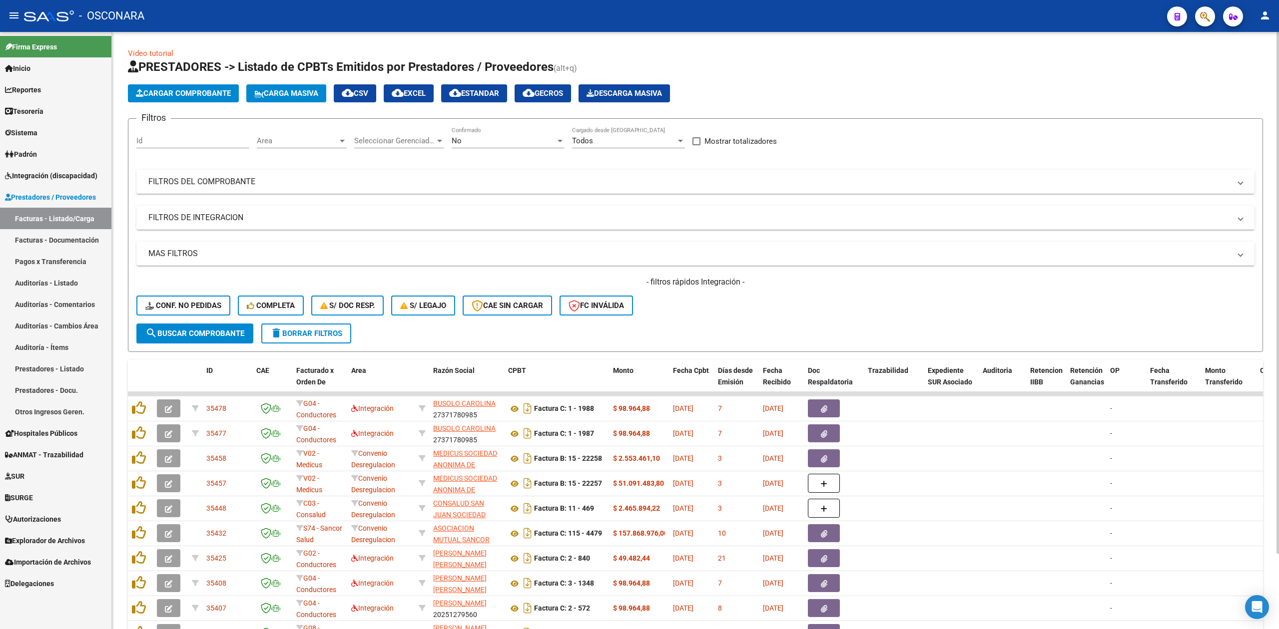
click at [327, 142] on span "Area" at bounding box center [297, 140] width 81 height 9
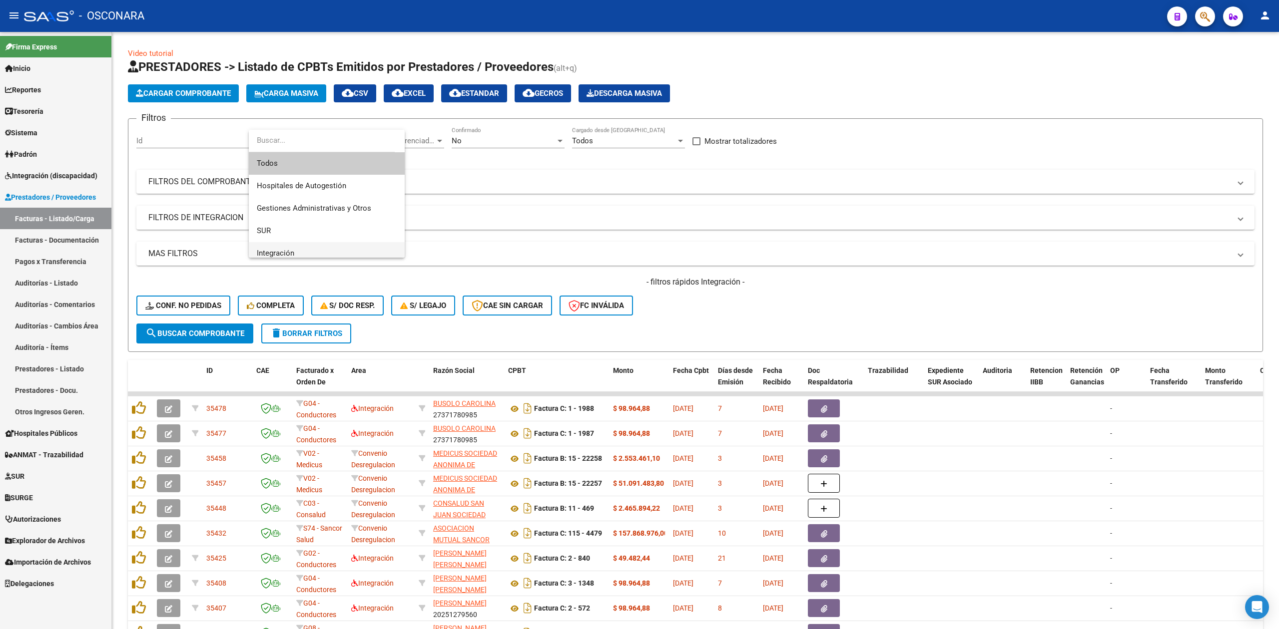
click at [297, 246] on span "Integración" at bounding box center [327, 253] width 140 height 22
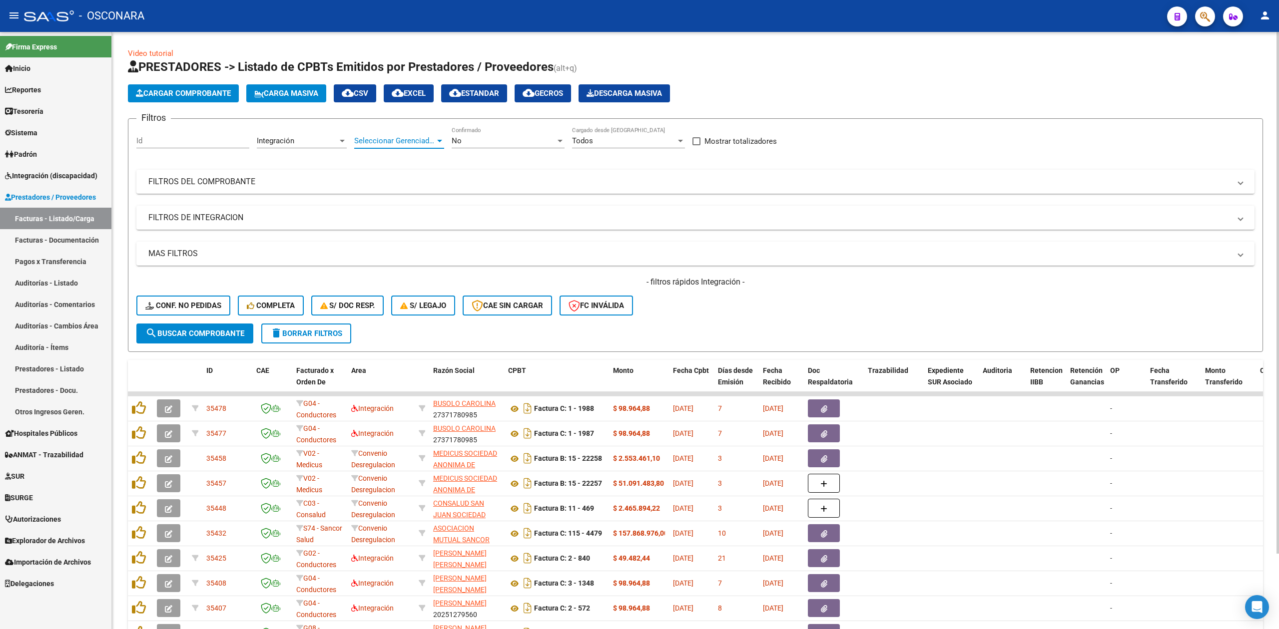
click at [374, 143] on span "Seleccionar Gerenciador" at bounding box center [394, 140] width 81 height 9
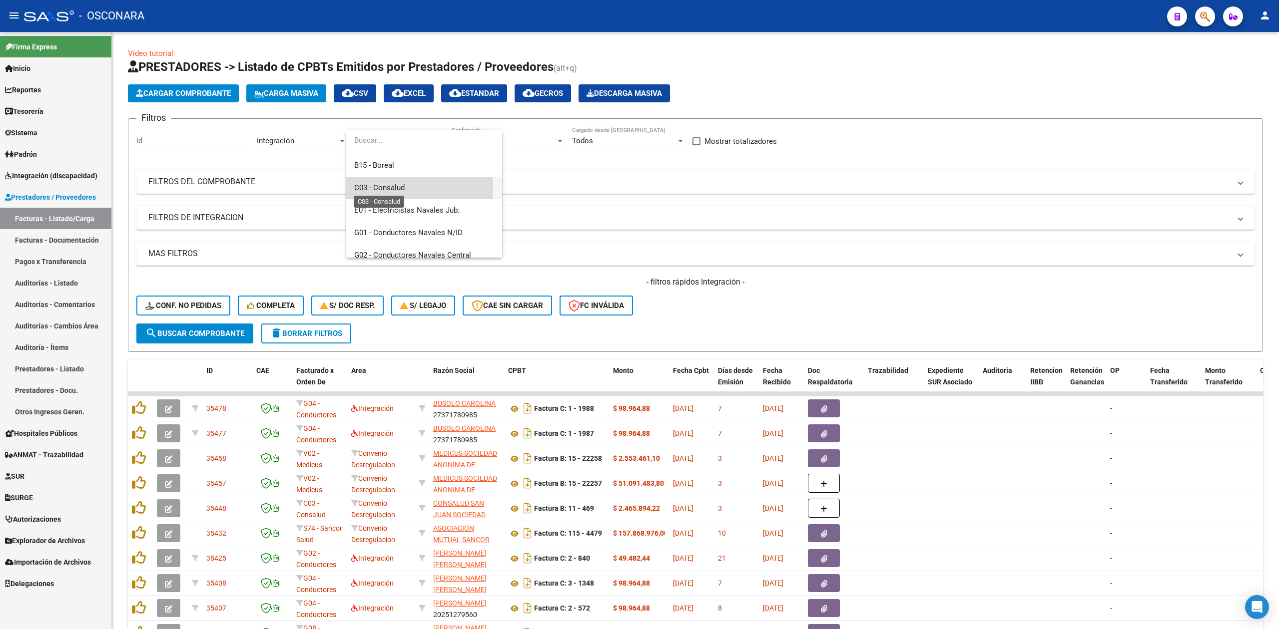
click at [386, 190] on span "C03 - Consalud" at bounding box center [379, 187] width 50 height 9
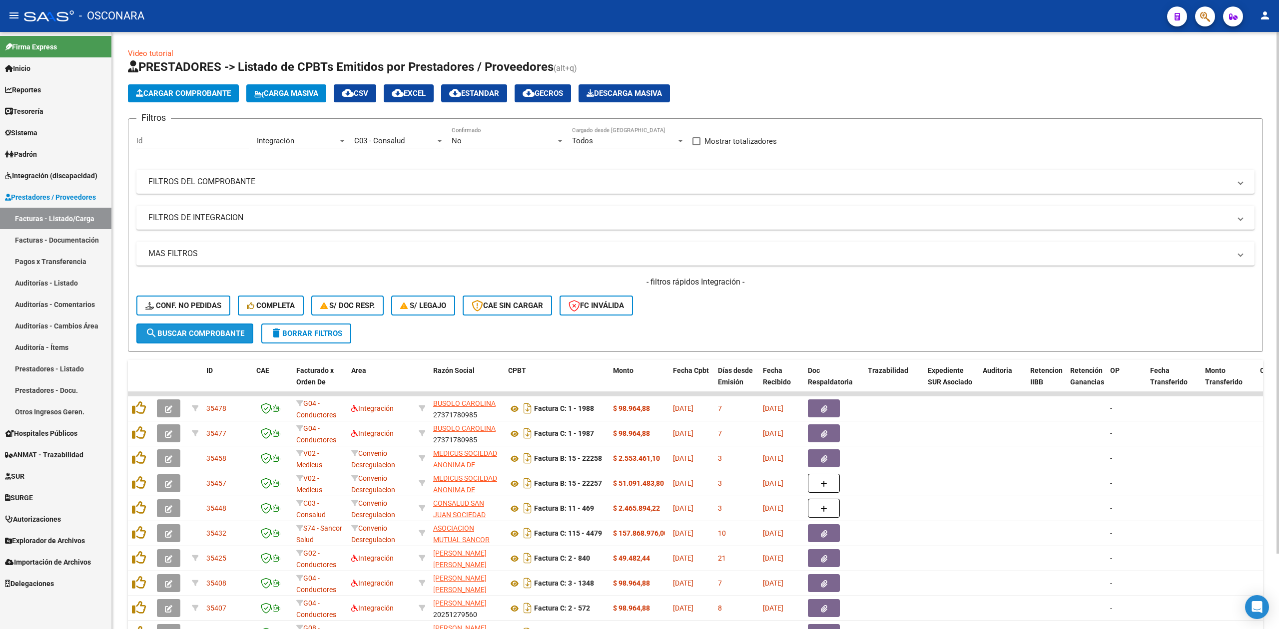
click at [229, 331] on span "search Buscar Comprobante" at bounding box center [194, 333] width 99 height 9
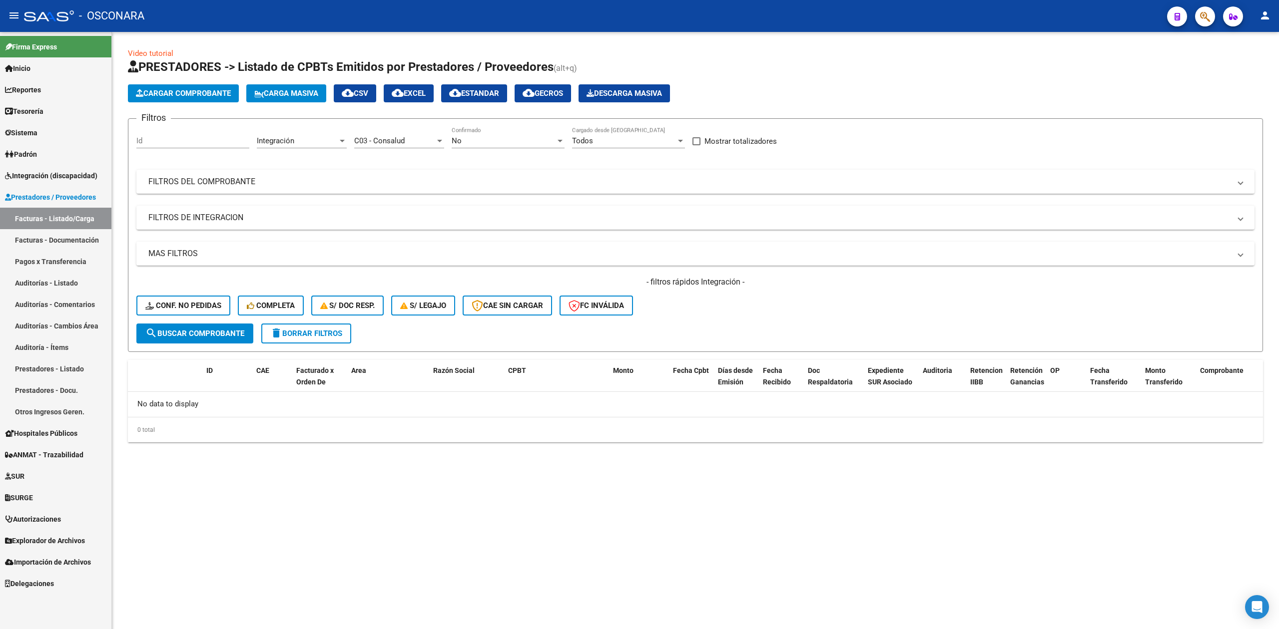
click at [419, 140] on div "C03 - Consalud" at bounding box center [394, 140] width 81 height 9
click at [414, 184] on span "M02 - MEPLIFE / MEPTEC" at bounding box center [397, 188] width 87 height 9
click at [242, 329] on span "search Buscar Comprobante" at bounding box center [194, 333] width 99 height 9
click at [398, 140] on span "M02 - MEPLIFE / MEPTEC" at bounding box center [397, 140] width 87 height 9
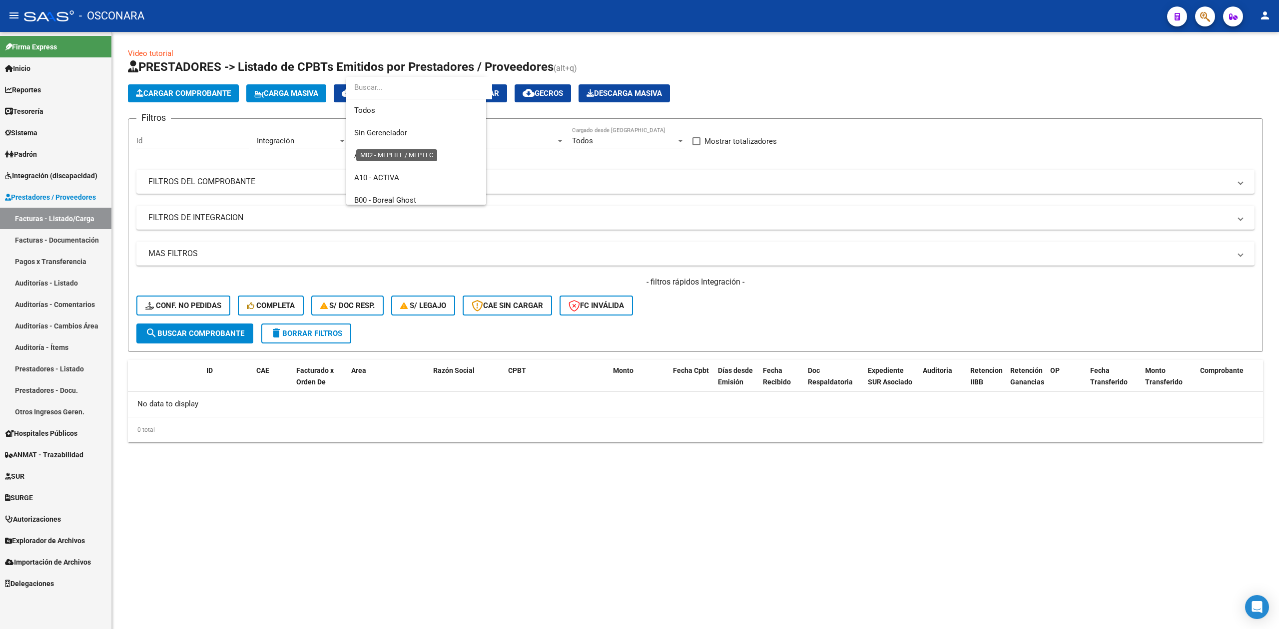
scroll to position [374, 0]
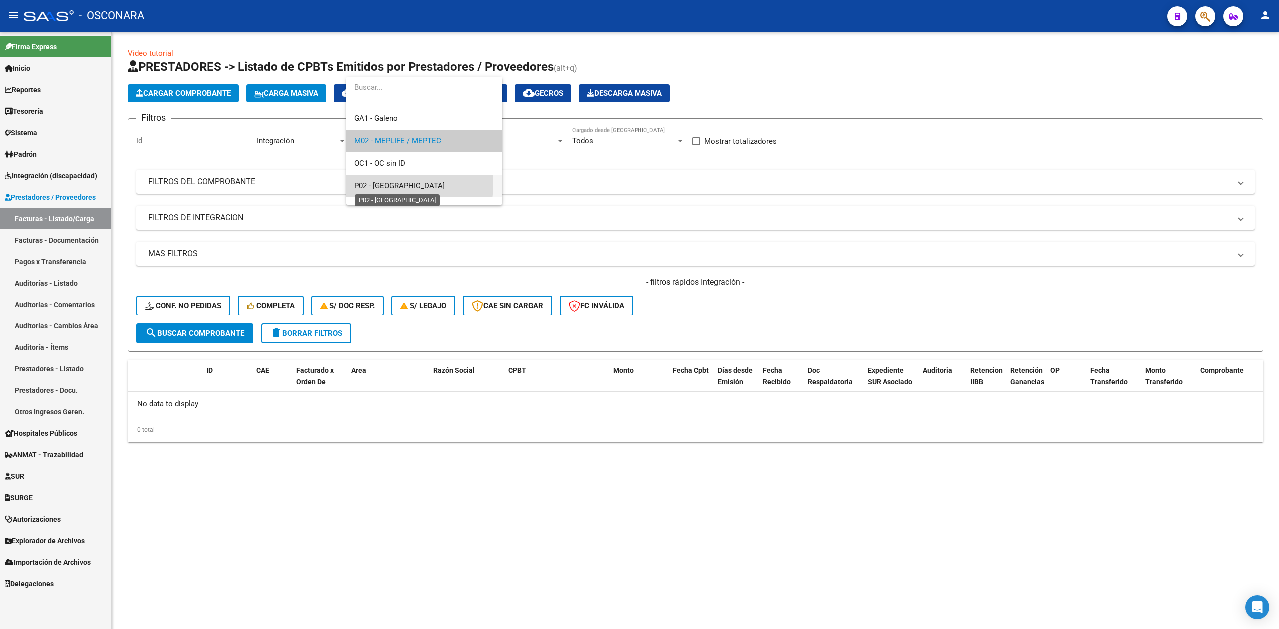
click at [396, 185] on span "P02 - [GEOGRAPHIC_DATA]" at bounding box center [399, 185] width 90 height 9
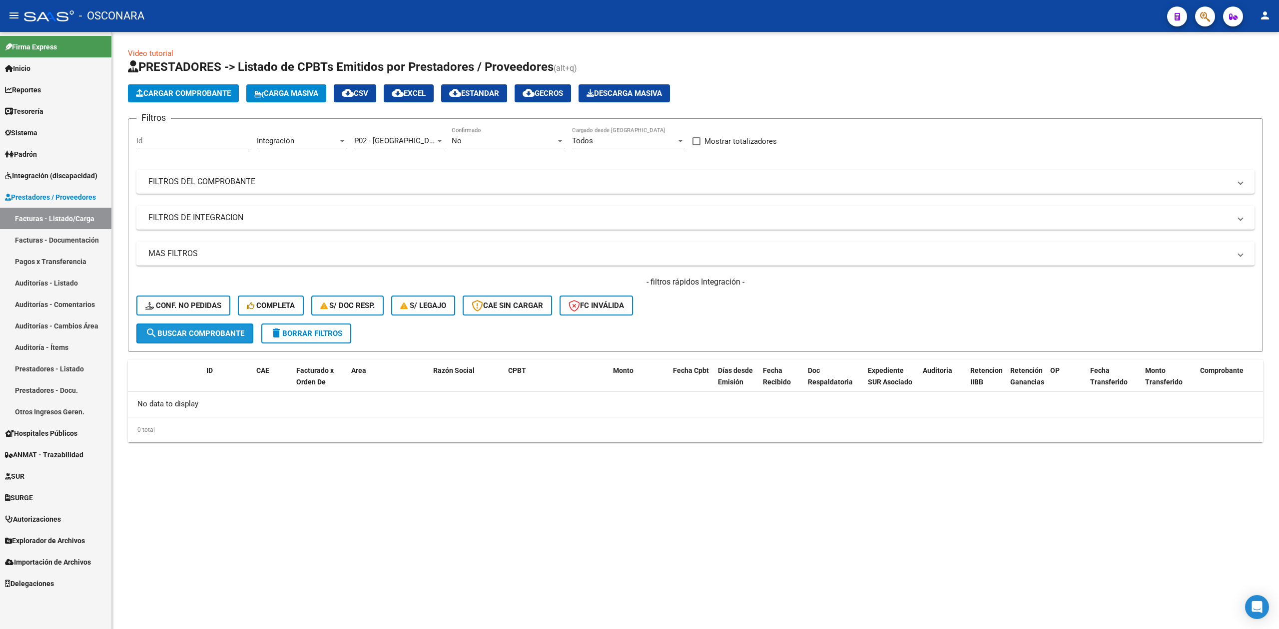
click at [236, 331] on span "search Buscar Comprobante" at bounding box center [194, 333] width 99 height 9
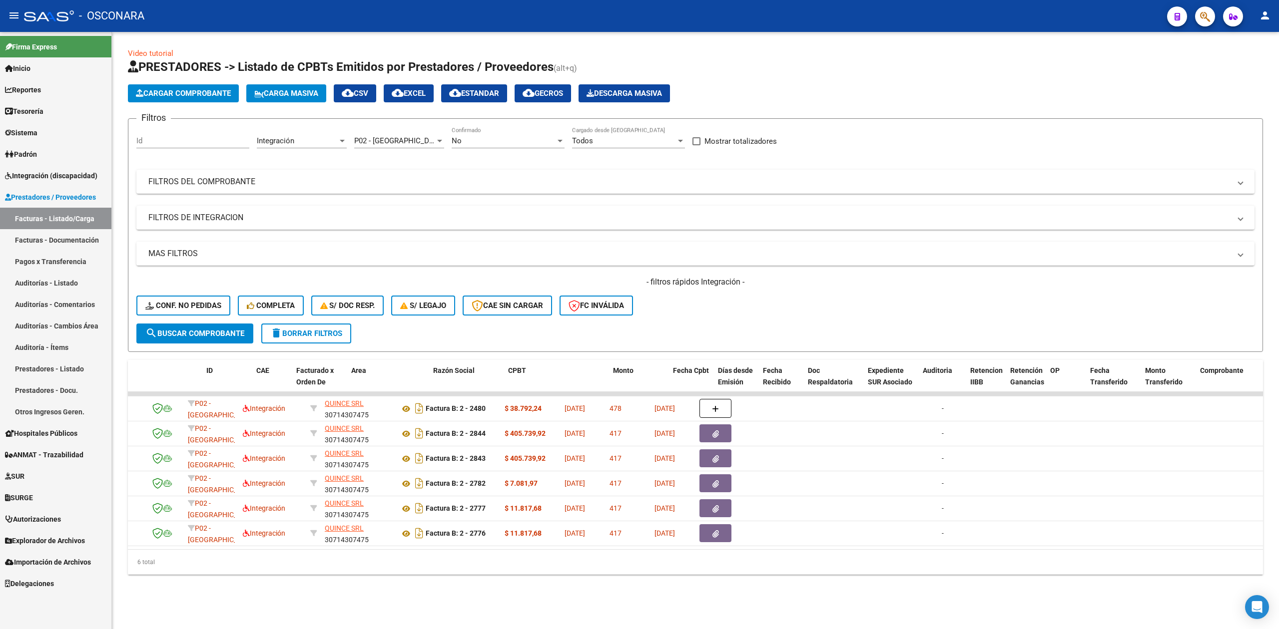
scroll to position [0, 0]
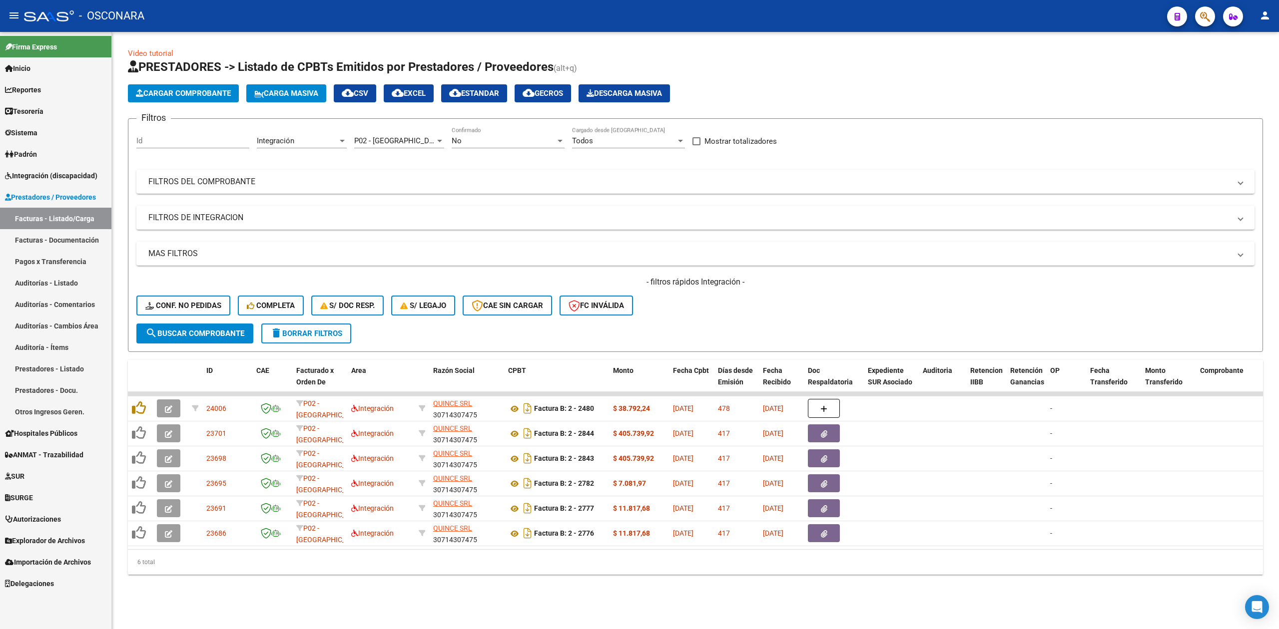
click at [407, 140] on span "P02 - [GEOGRAPHIC_DATA]" at bounding box center [399, 140] width 90 height 9
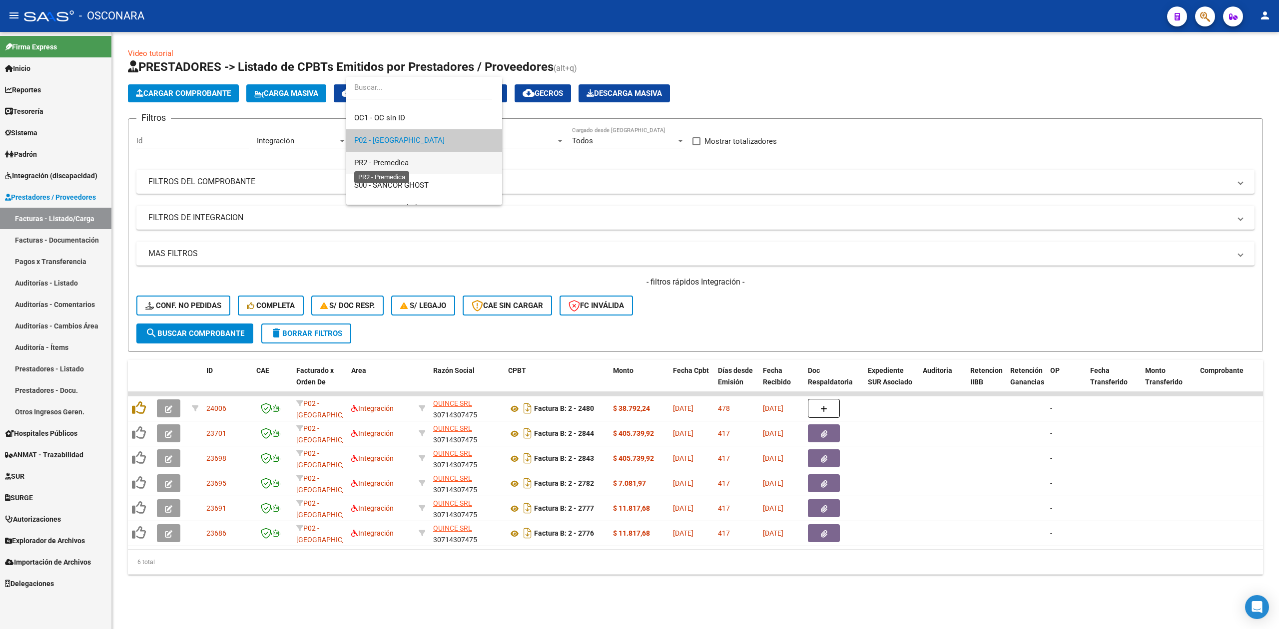
click at [398, 162] on span "PR2 - Premedica" at bounding box center [381, 162] width 54 height 9
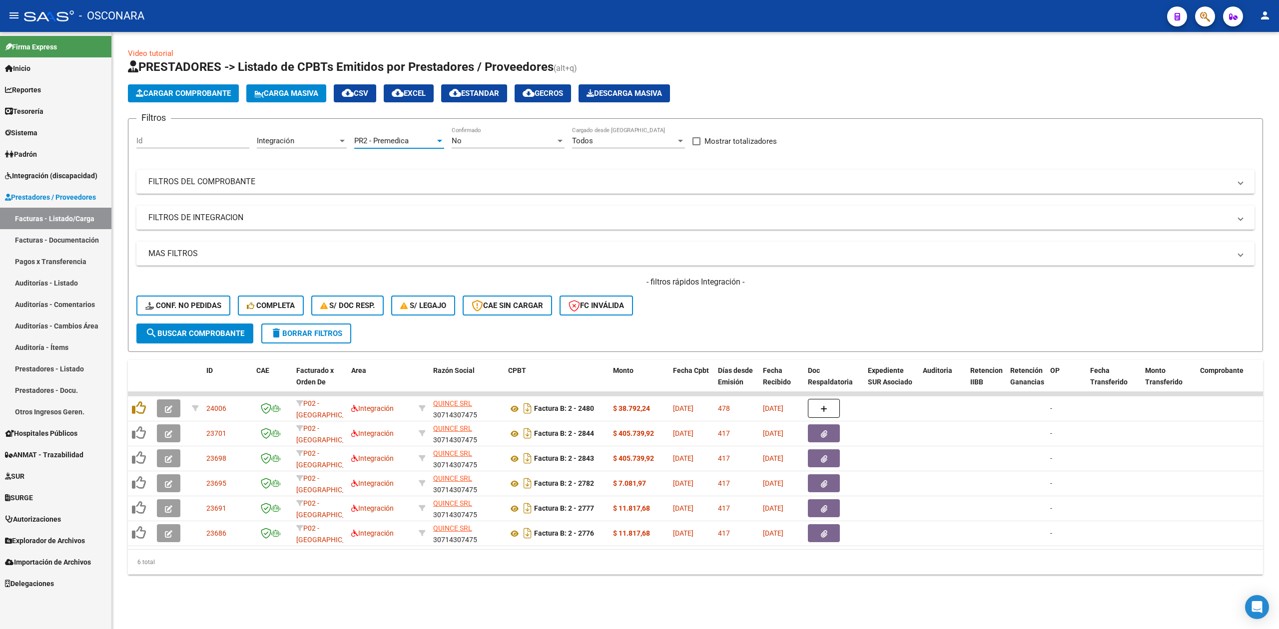
click at [386, 132] on div "PR2 - Premedica Seleccionar Gerenciador" at bounding box center [399, 137] width 90 height 21
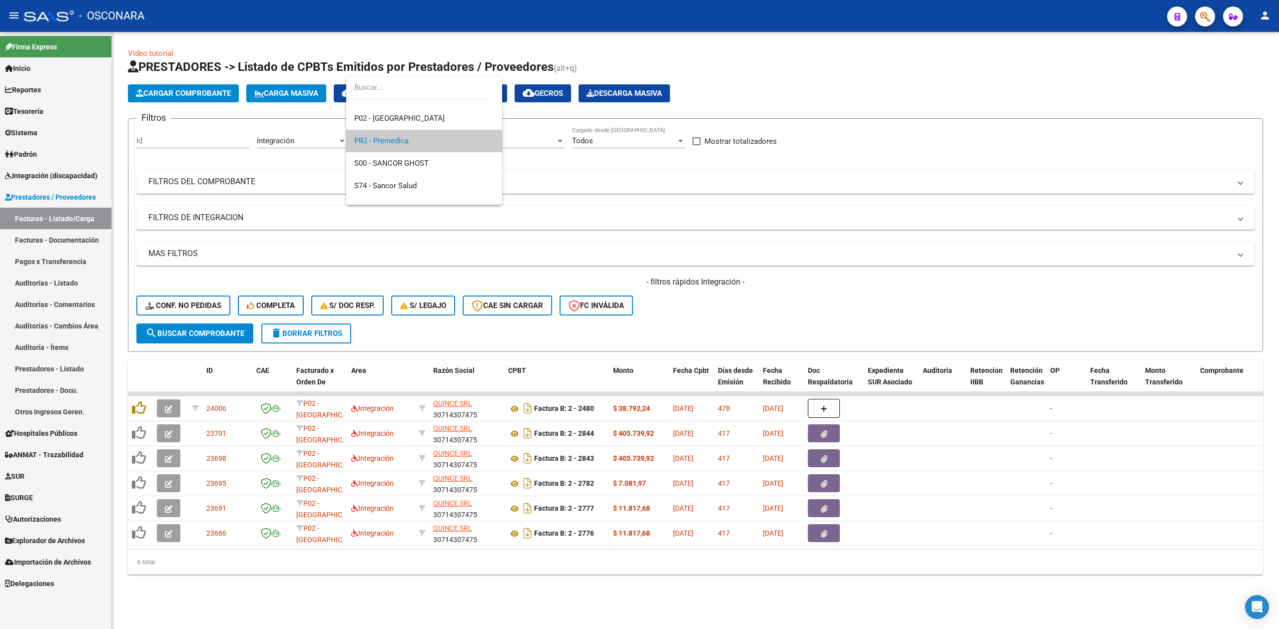
click at [228, 330] on div at bounding box center [639, 314] width 1279 height 629
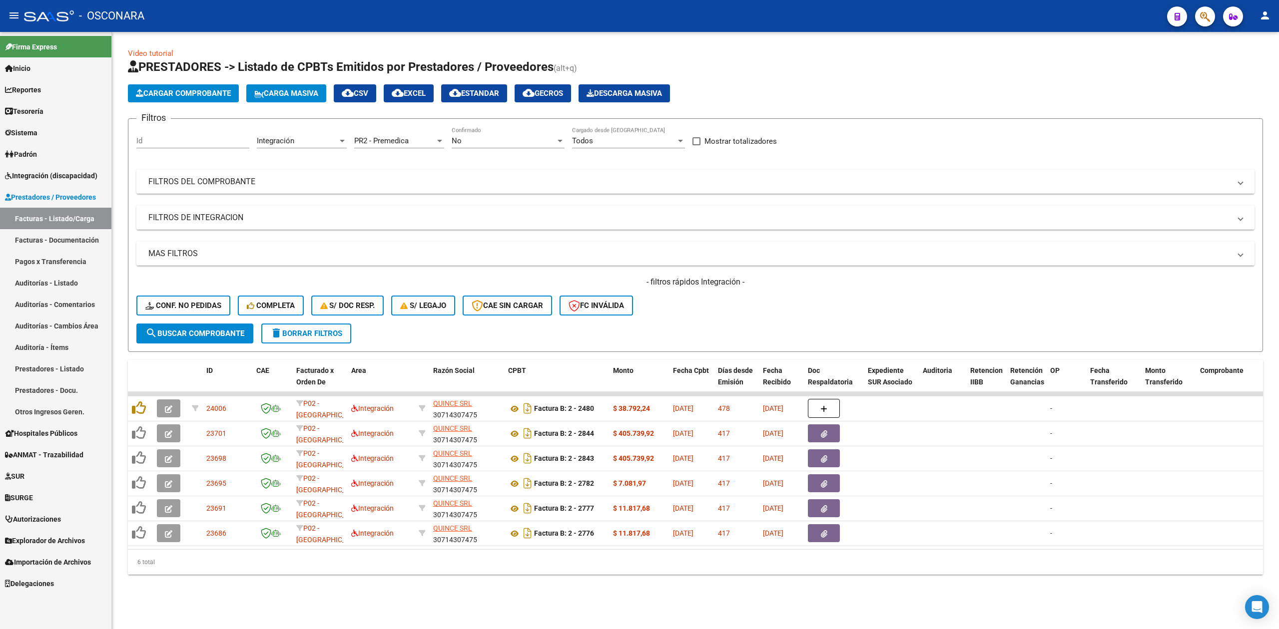
click at [228, 340] on button "search Buscar Comprobante" at bounding box center [194, 334] width 117 height 20
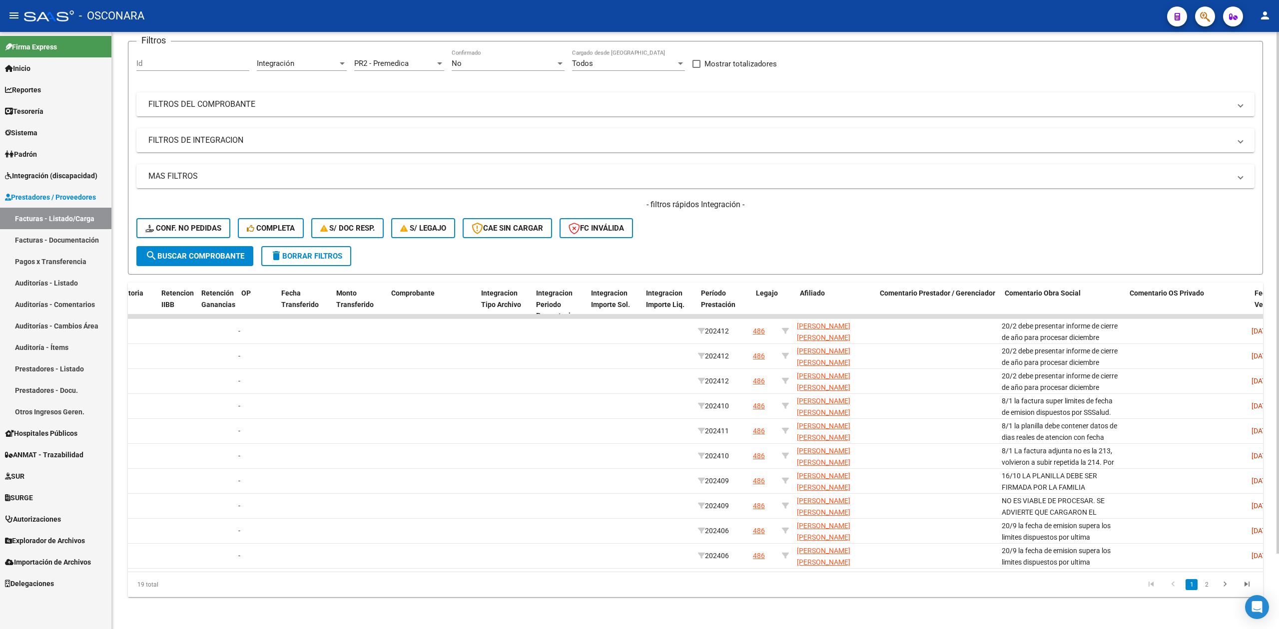
scroll to position [0, 0]
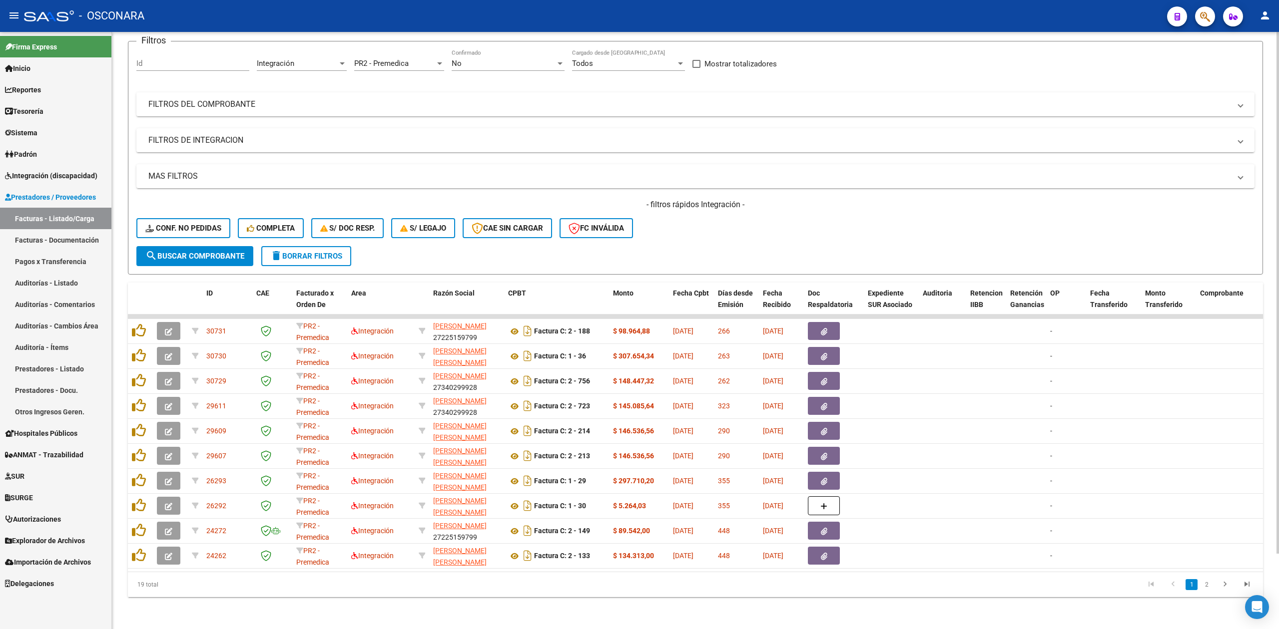
click at [408, 59] on span "PR2 - Premedica" at bounding box center [381, 63] width 54 height 9
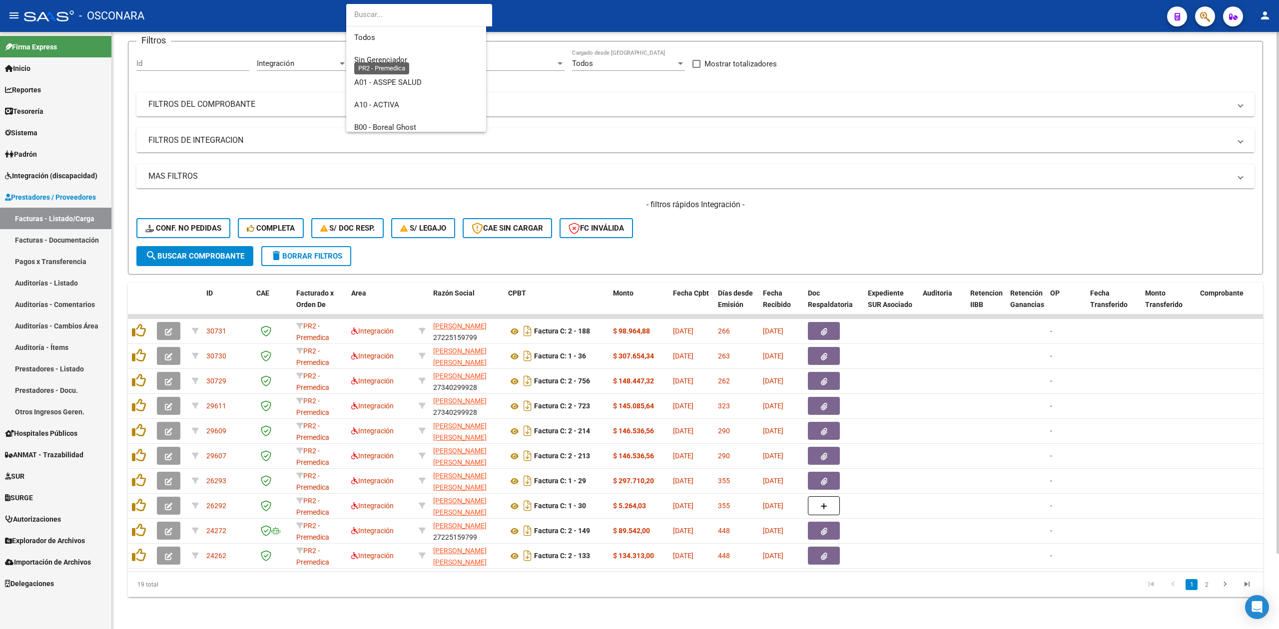
scroll to position [456, 0]
click at [402, 93] on span "S74 - Sancor Salud" at bounding box center [424, 99] width 140 height 22
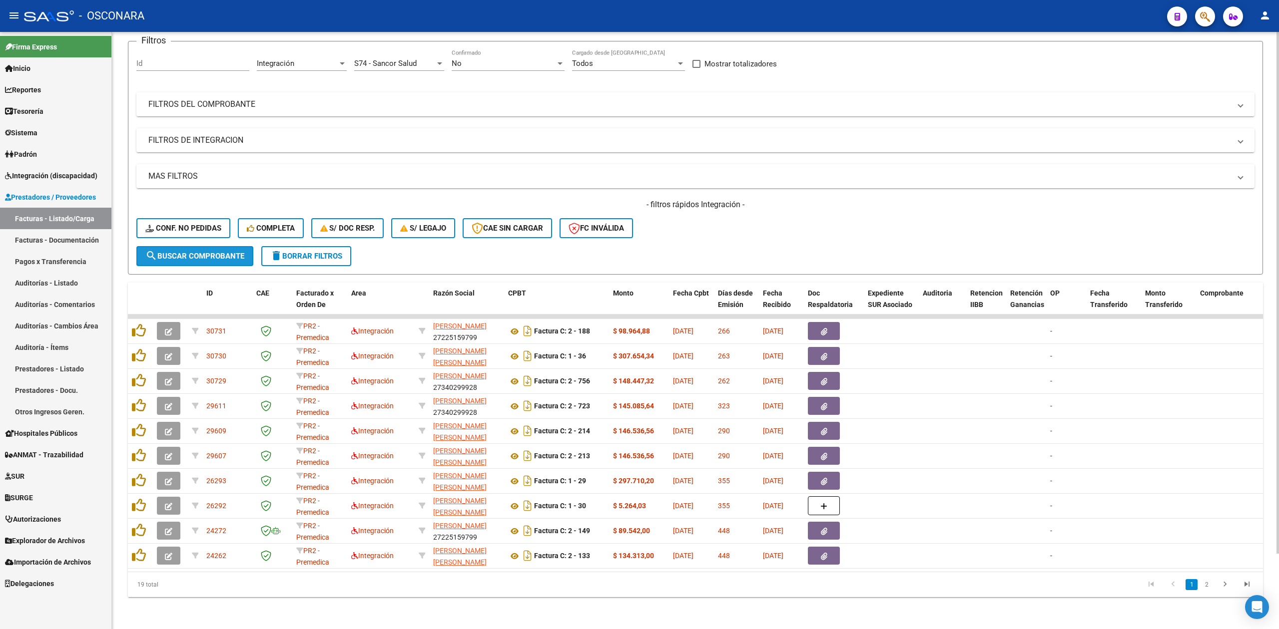
click at [231, 252] on span "search Buscar Comprobante" at bounding box center [194, 256] width 99 height 9
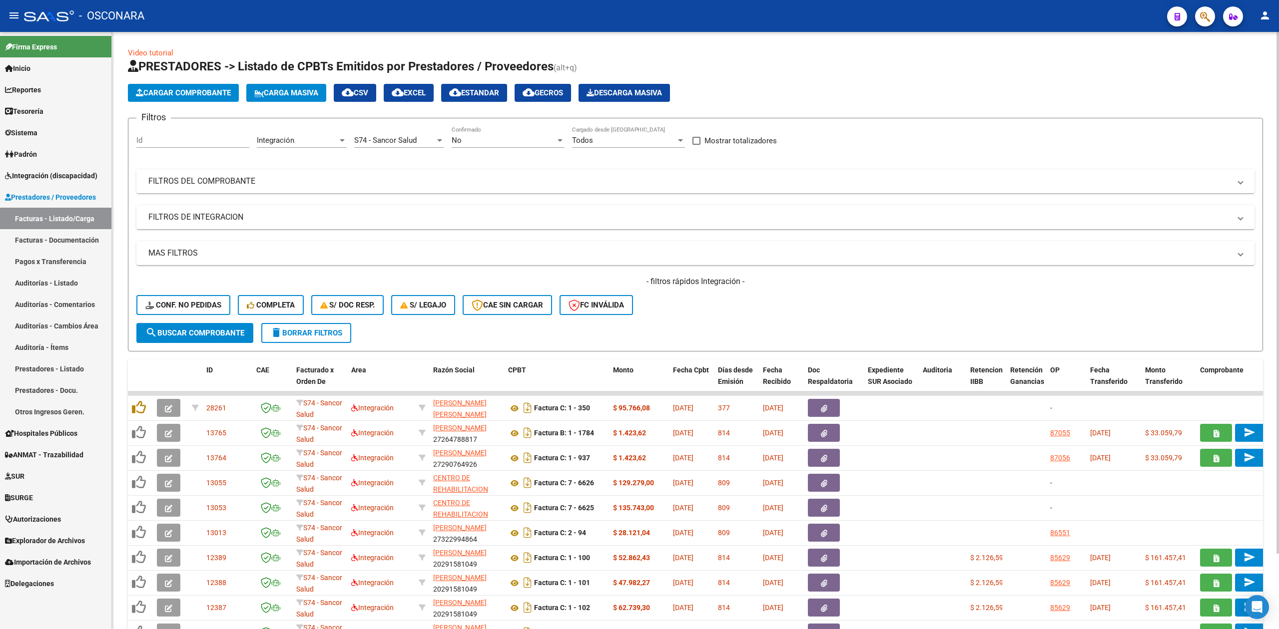
scroll to position [0, 0]
click at [397, 136] on div "S74 - Sancor Salud Seleccionar Gerenciador" at bounding box center [399, 137] width 90 height 21
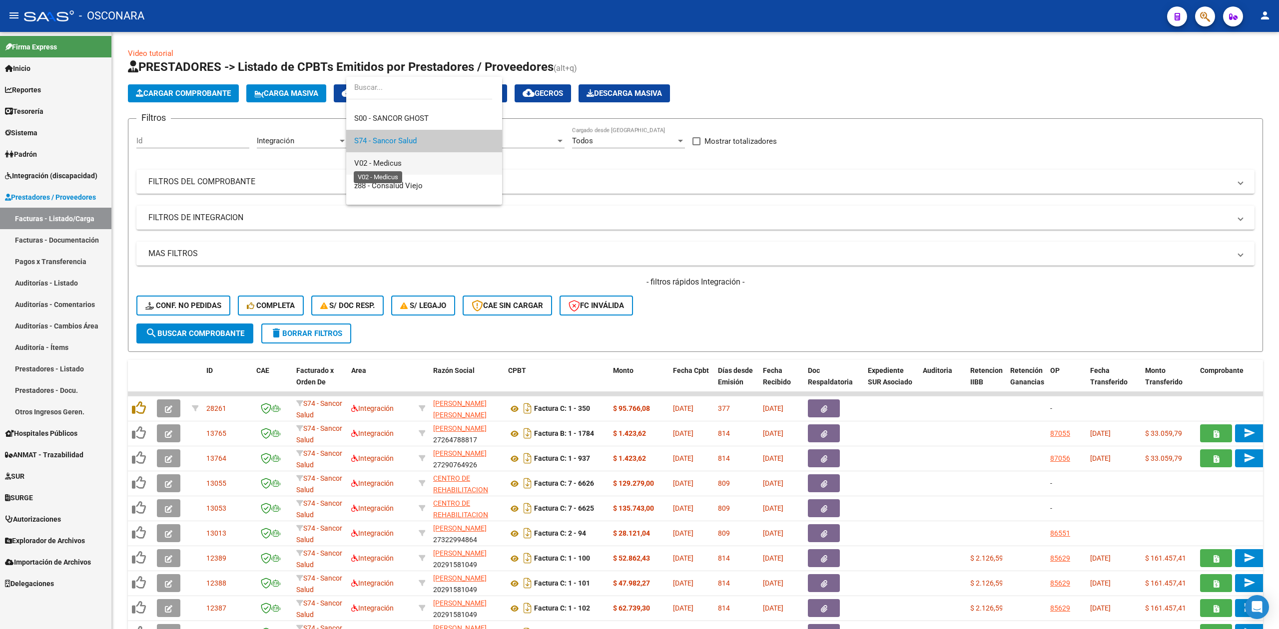
click at [392, 161] on span "V02 - Medicus" at bounding box center [377, 163] width 47 height 9
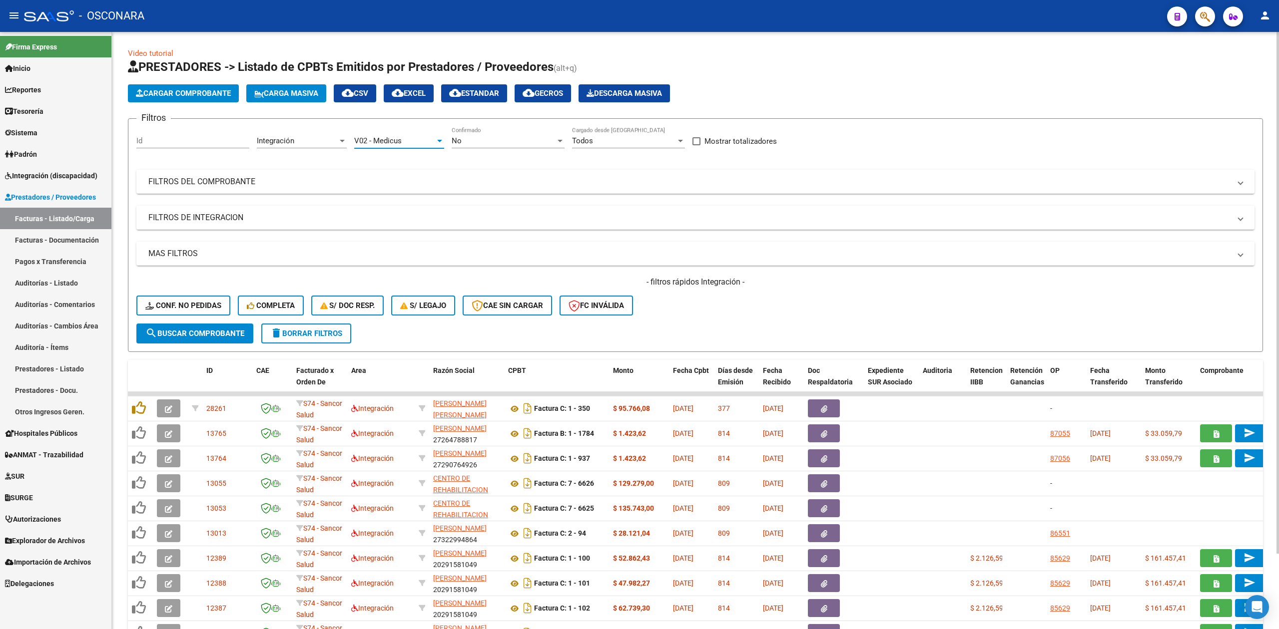
click at [232, 329] on span "search Buscar Comprobante" at bounding box center [194, 333] width 99 height 9
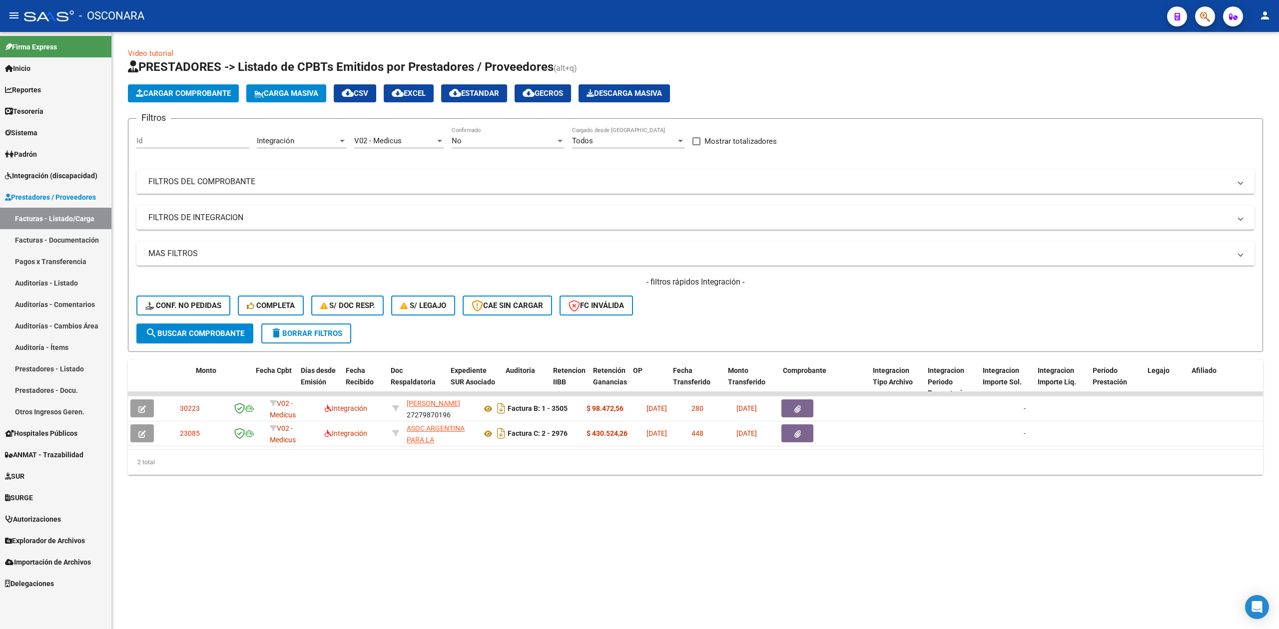
scroll to position [0, 0]
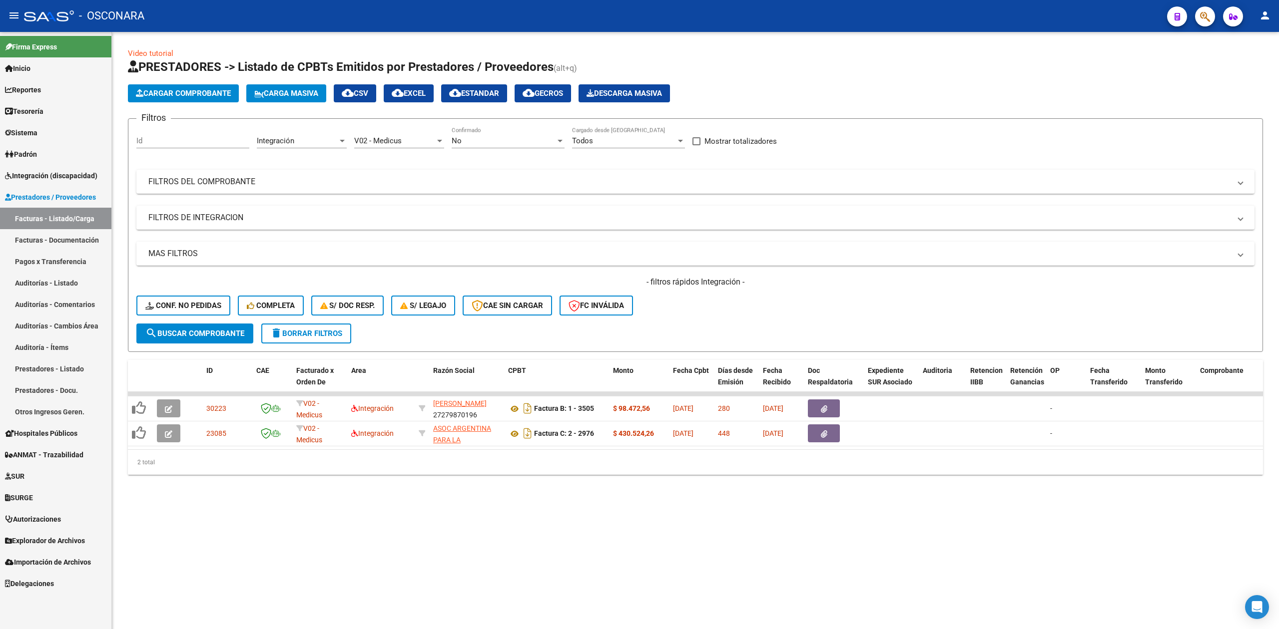
click at [415, 142] on div "V02 - Medicus" at bounding box center [394, 140] width 81 height 9
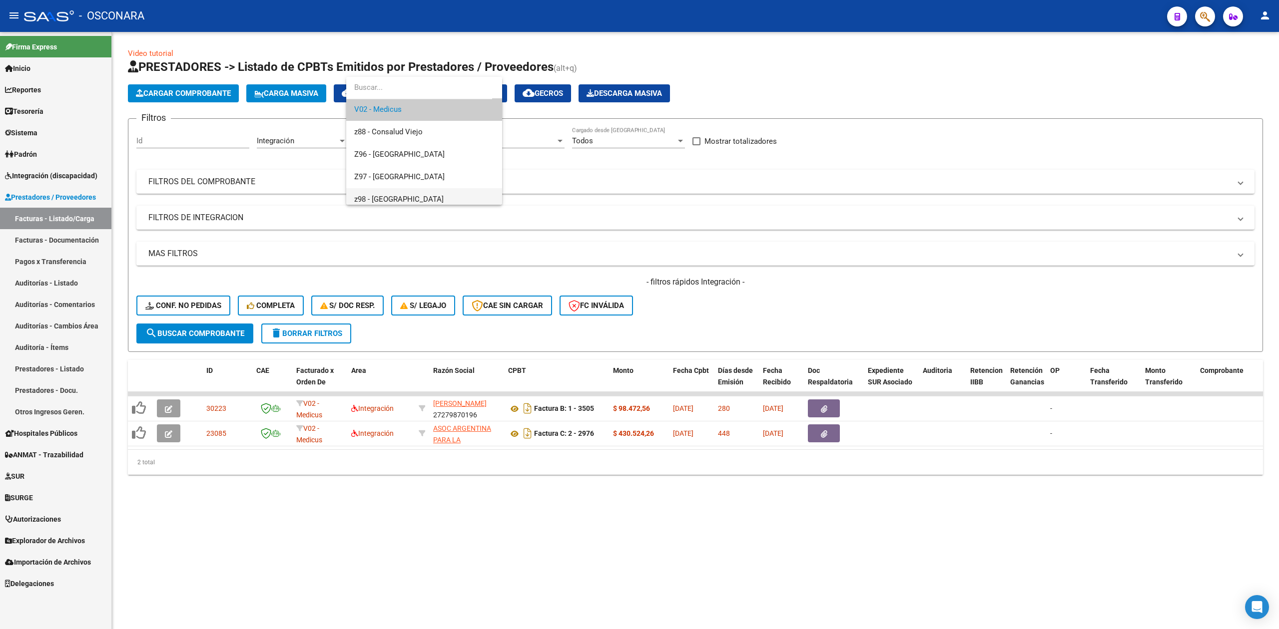
scroll to position [568, 0]
click at [235, 338] on div at bounding box center [639, 314] width 1279 height 629
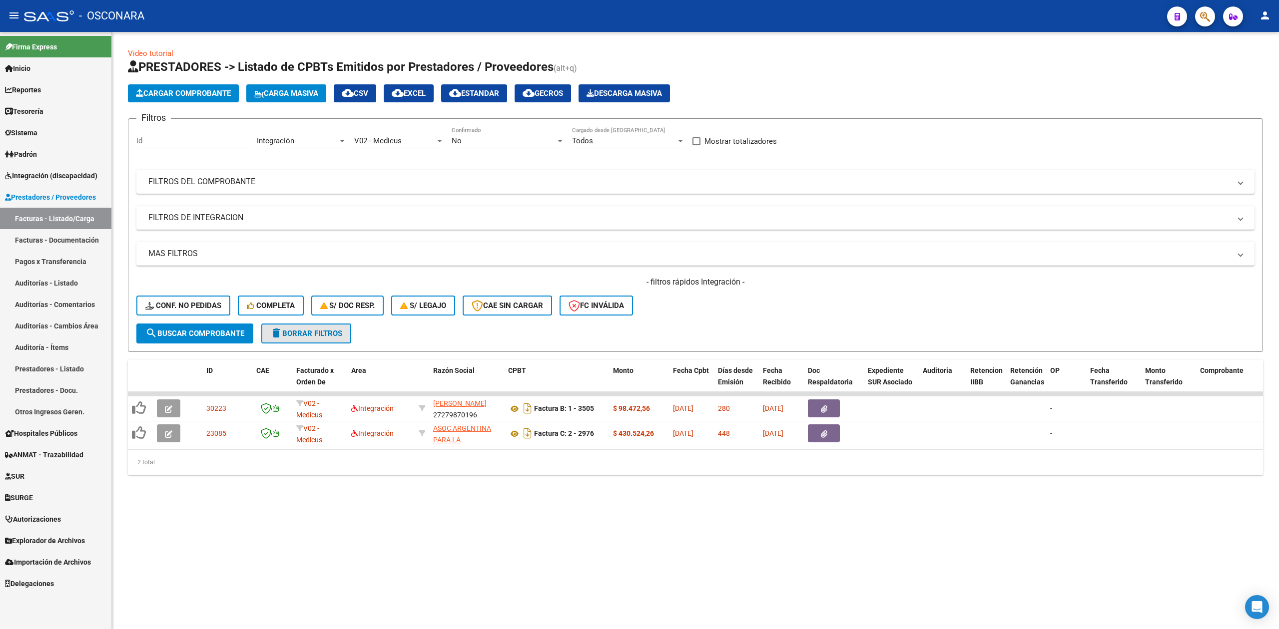
click at [311, 336] on span "delete Borrar Filtros" at bounding box center [306, 333] width 72 height 9
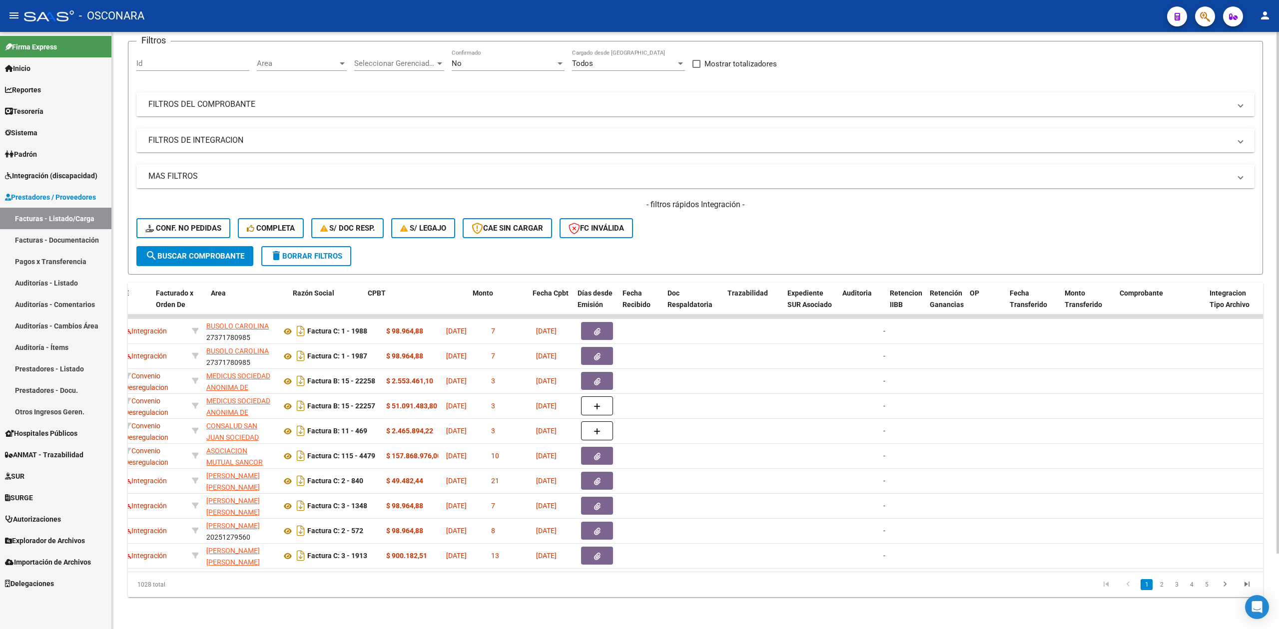
scroll to position [0, 0]
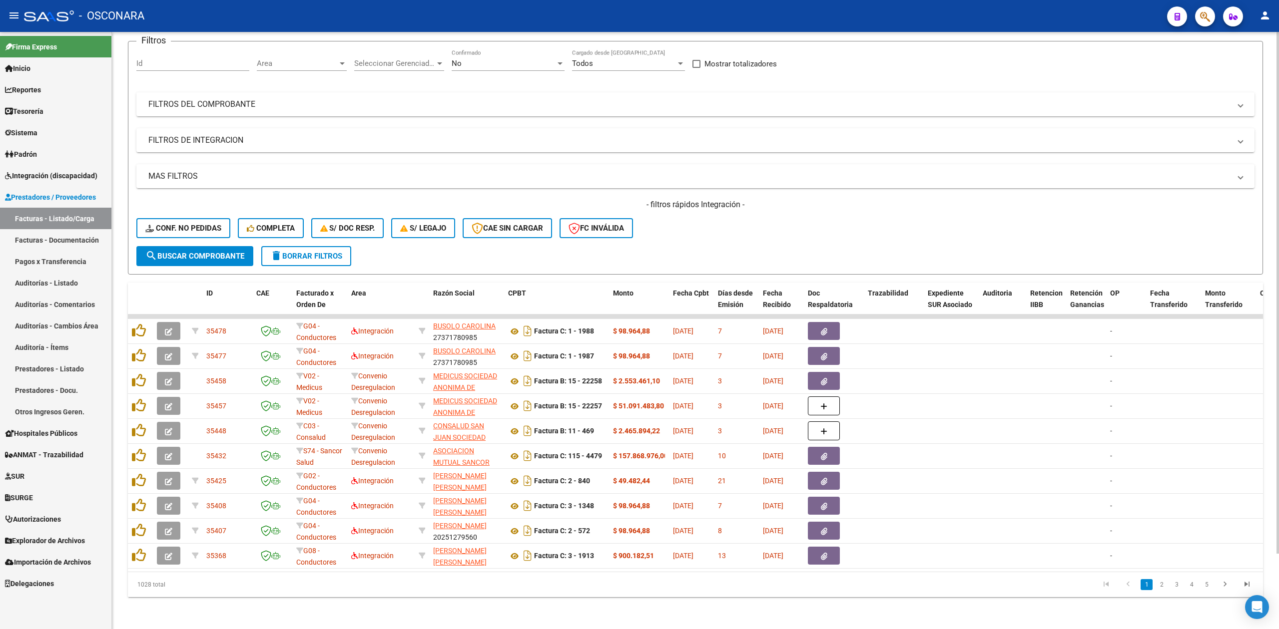
click at [686, 231] on div "- filtros rápidos Integración - Conf. no pedidas Completa S/ Doc Resp. S/ legaj…" at bounding box center [695, 222] width 1118 height 47
click at [484, 59] on div "No" at bounding box center [504, 63] width 104 height 9
click at [478, 60] on span "Todos" at bounding box center [508, 61] width 113 height 22
click at [553, 99] on mat-panel-title "FILTROS DEL COMPROBANTE" at bounding box center [689, 104] width 1082 height 11
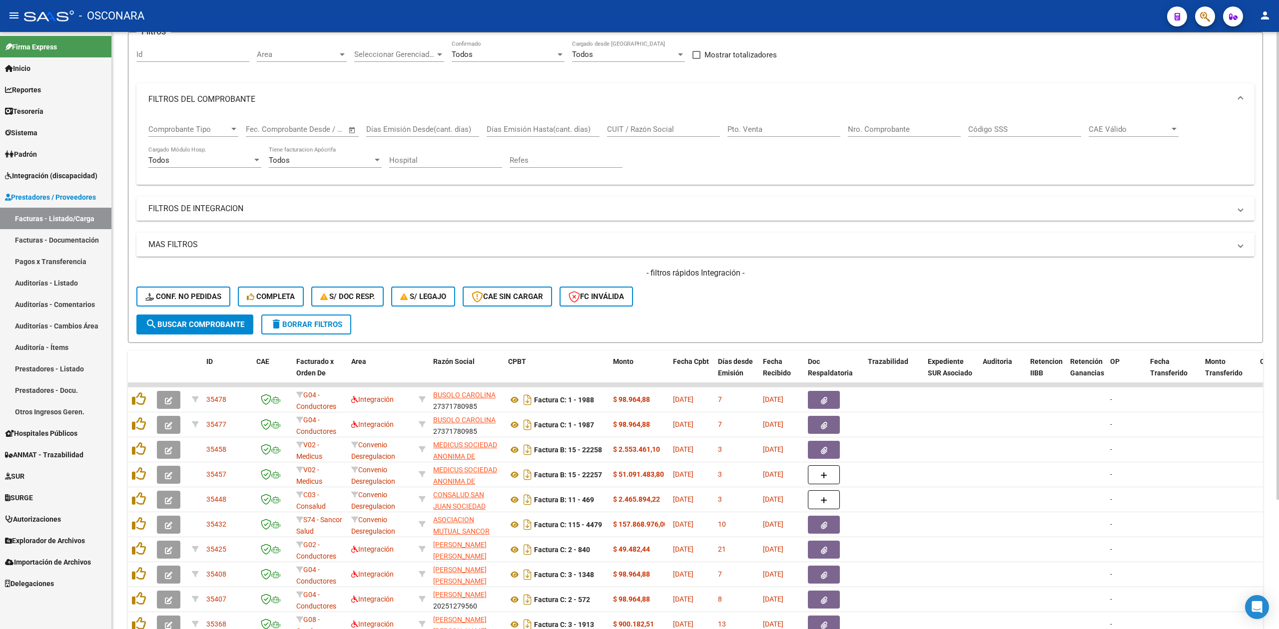
click at [658, 128] on input "CUIT / Razón Social" at bounding box center [663, 129] width 113 height 9
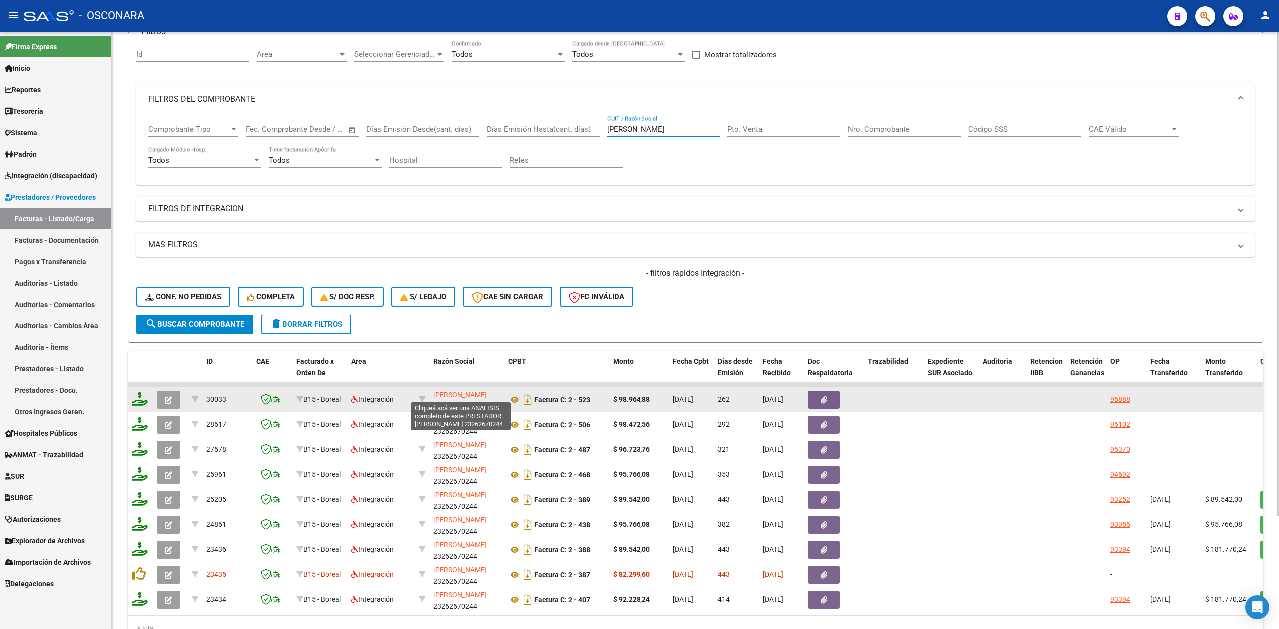
type input "[PERSON_NAME]"
click at [466, 395] on span "[PERSON_NAME]" at bounding box center [459, 395] width 53 height 8
type textarea "23262670244"
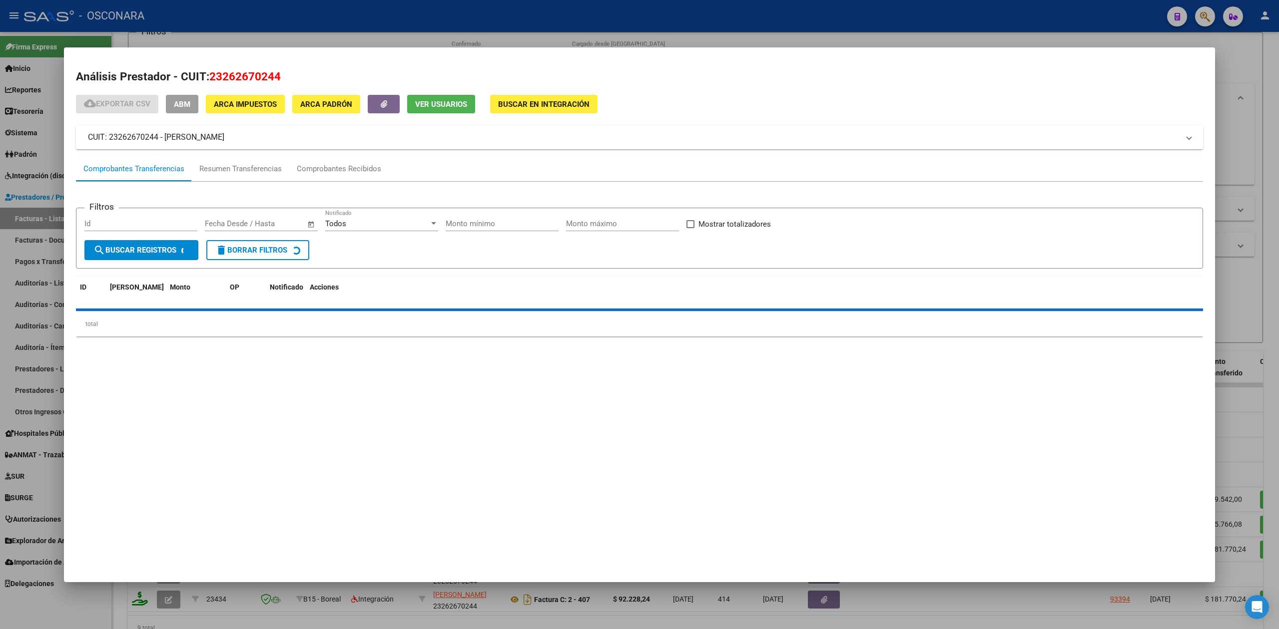
click at [185, 104] on span "ABM" at bounding box center [182, 104] width 16 height 9
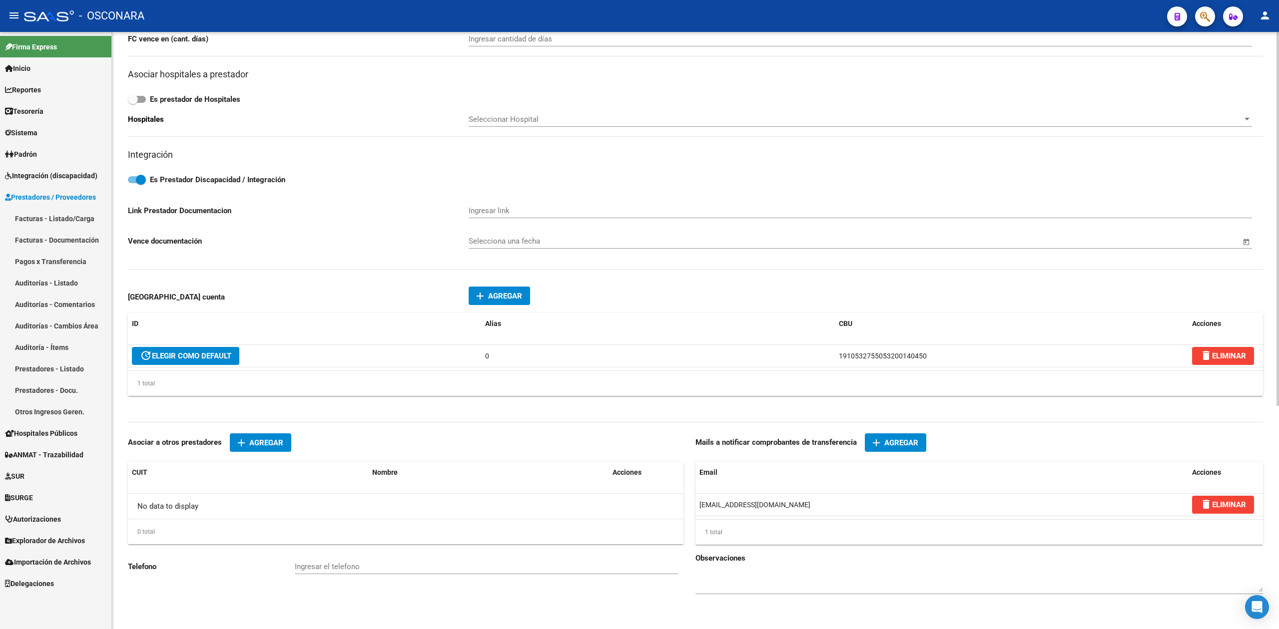
scroll to position [356, 0]
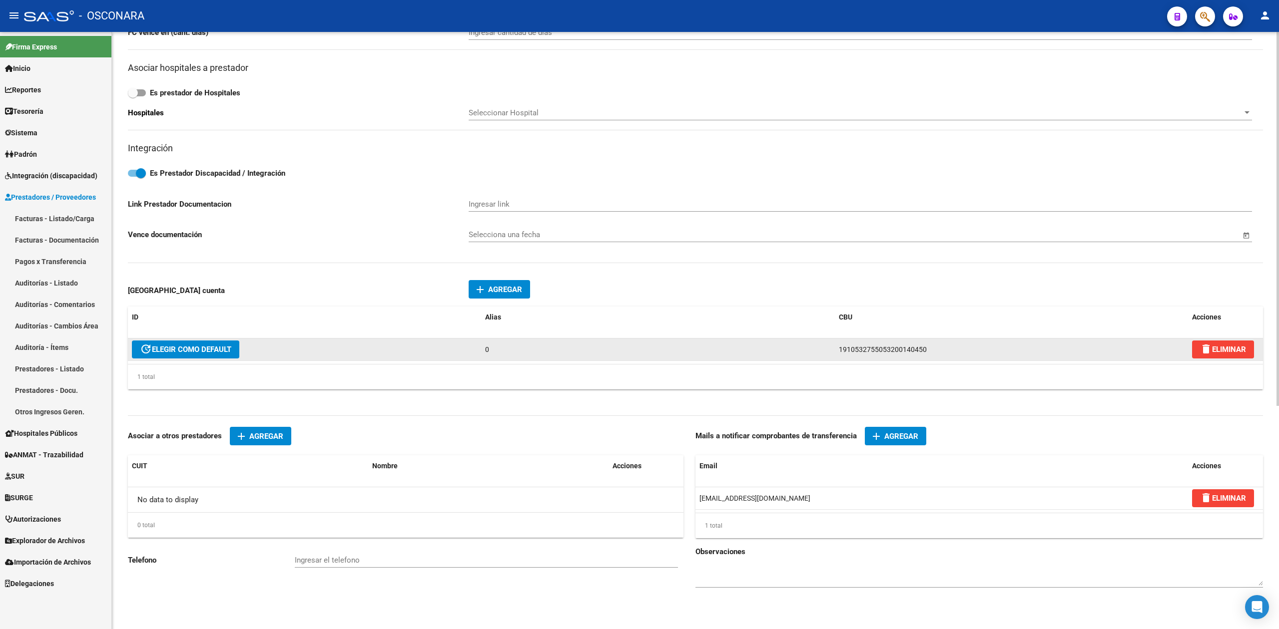
click at [1228, 350] on span "delete ELIMINAR" at bounding box center [1223, 349] width 46 height 9
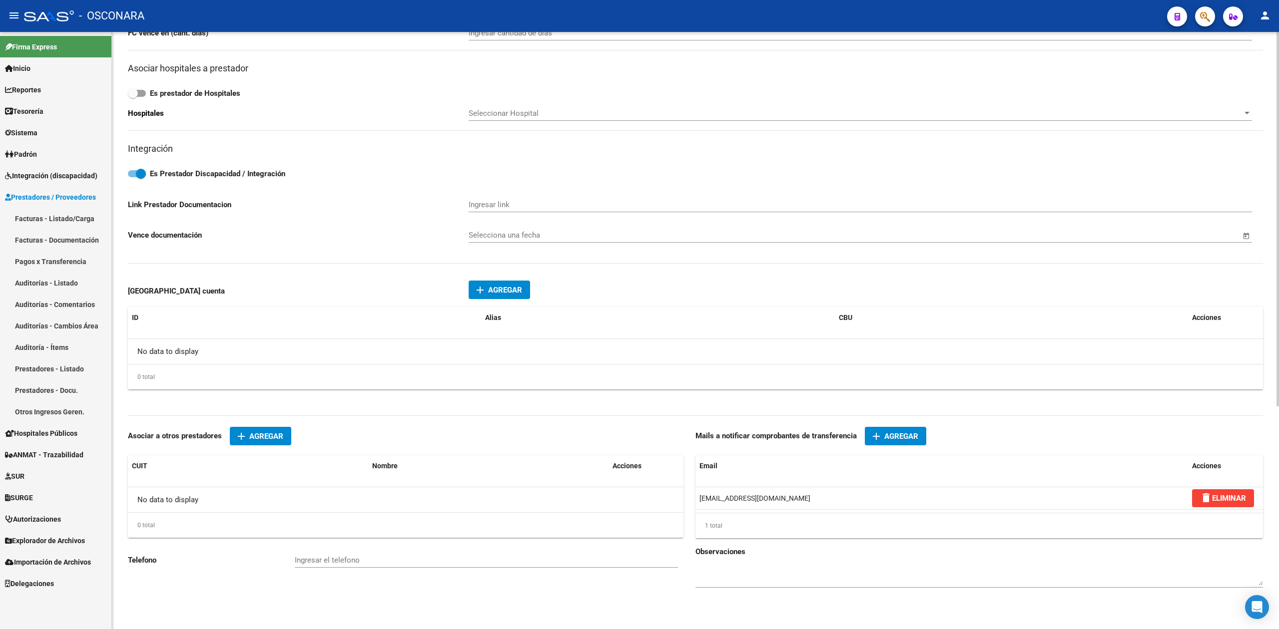
scroll to position [355, 0]
click at [524, 289] on button "add Agregar" at bounding box center [499, 290] width 61 height 18
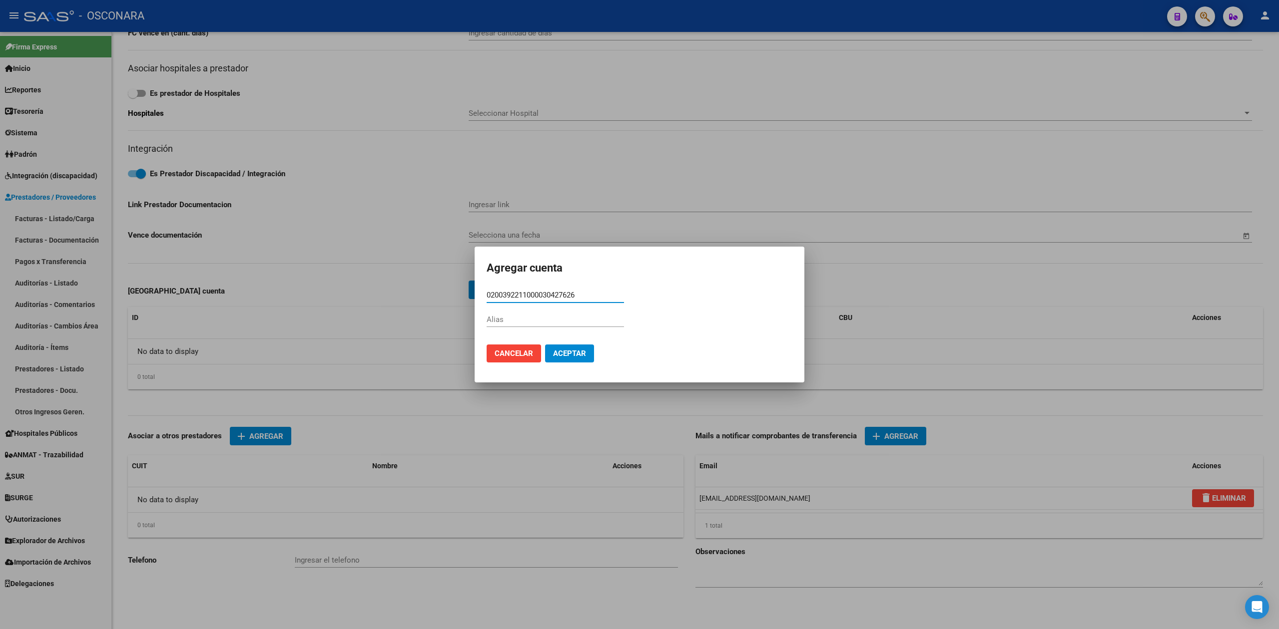
type input "0200392211000030427626"
click at [525, 323] on input "Alias" at bounding box center [555, 319] width 137 height 9
type input "0"
click at [562, 355] on span "Aceptar" at bounding box center [569, 353] width 33 height 9
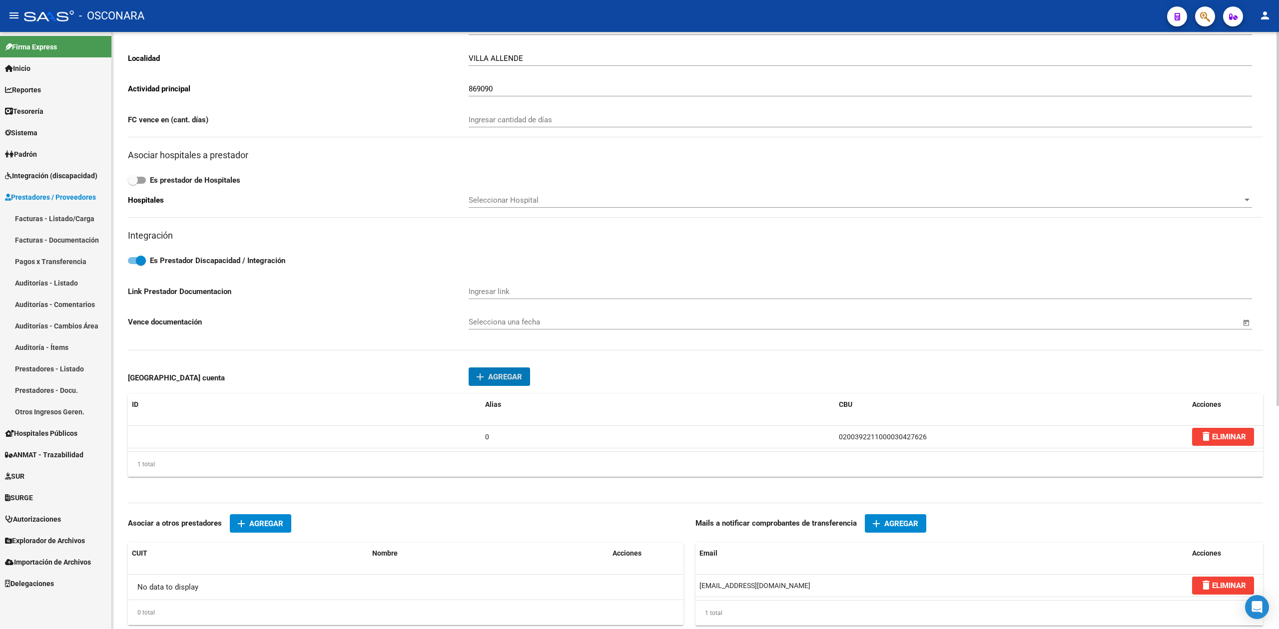
scroll to position [0, 0]
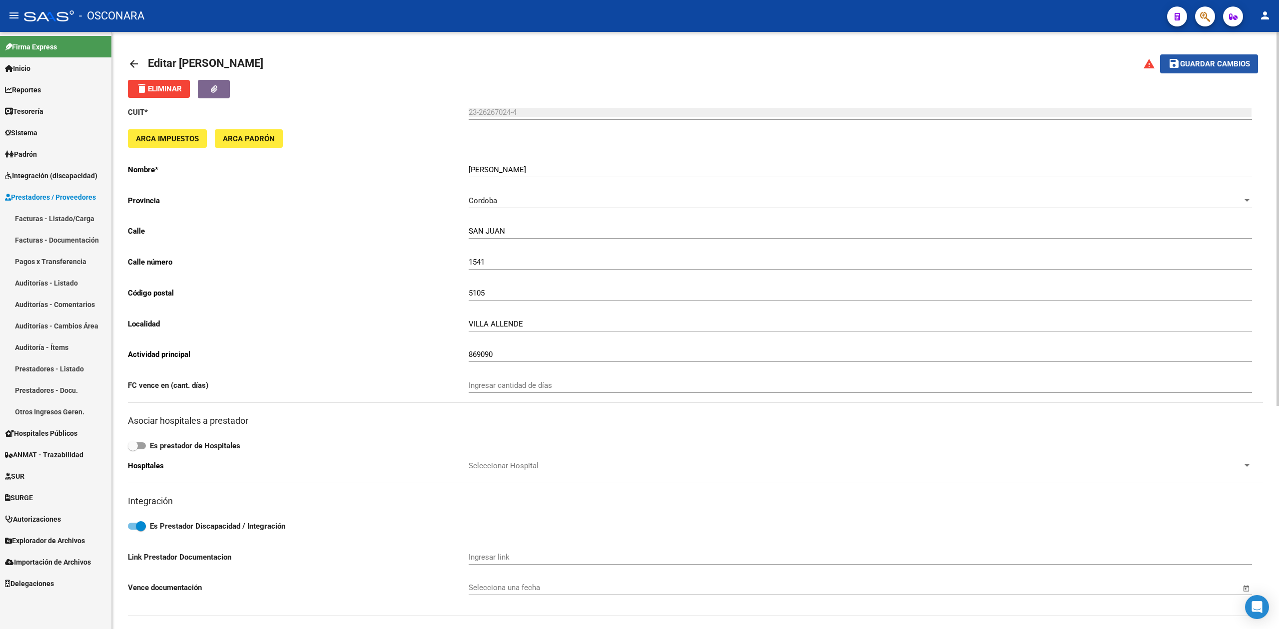
click at [1204, 62] on span "Guardar cambios" at bounding box center [1215, 64] width 70 height 9
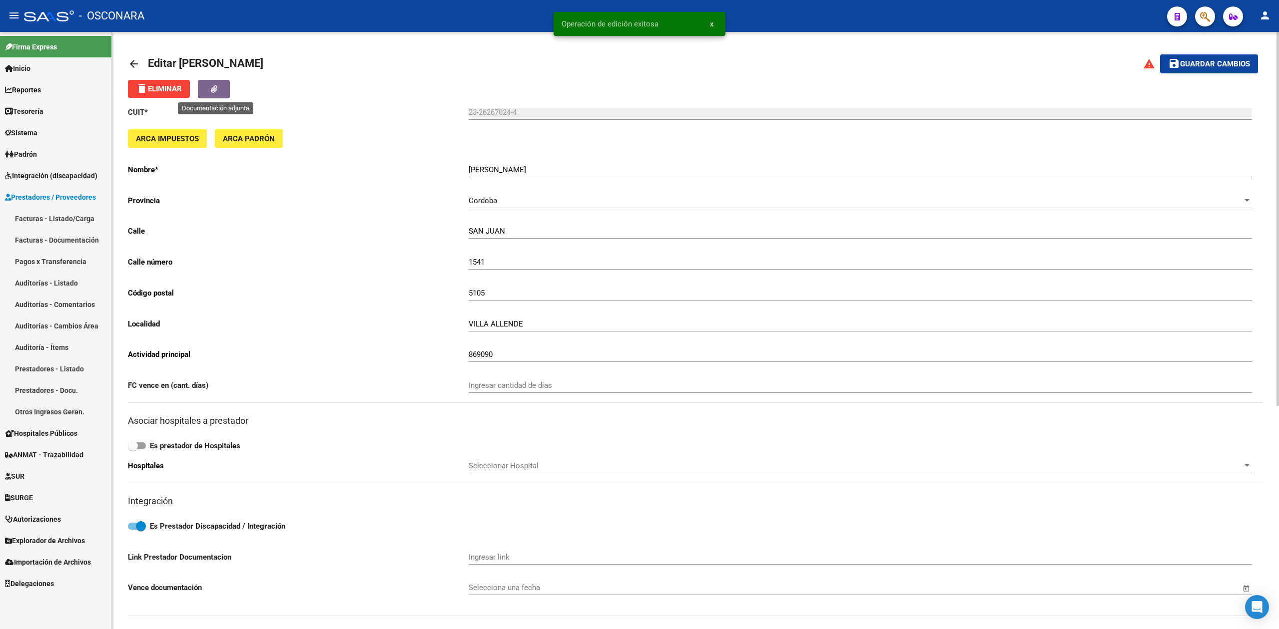
click at [217, 89] on icon "button" at bounding box center [214, 88] width 6 height 7
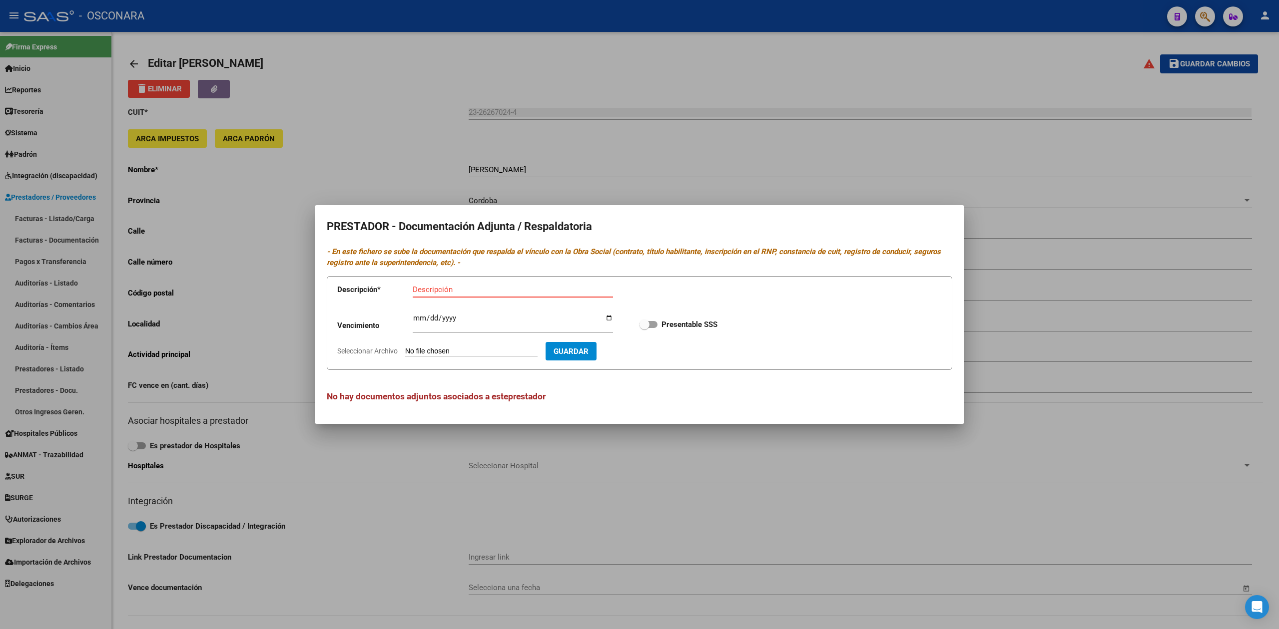
click at [453, 350] on input "Seleccionar Archivo" at bounding box center [471, 351] width 132 height 9
type input "C:\fakepath\NOTA DE CAMBIO DE CBU-CONTANCIA DE CBU.pdf"
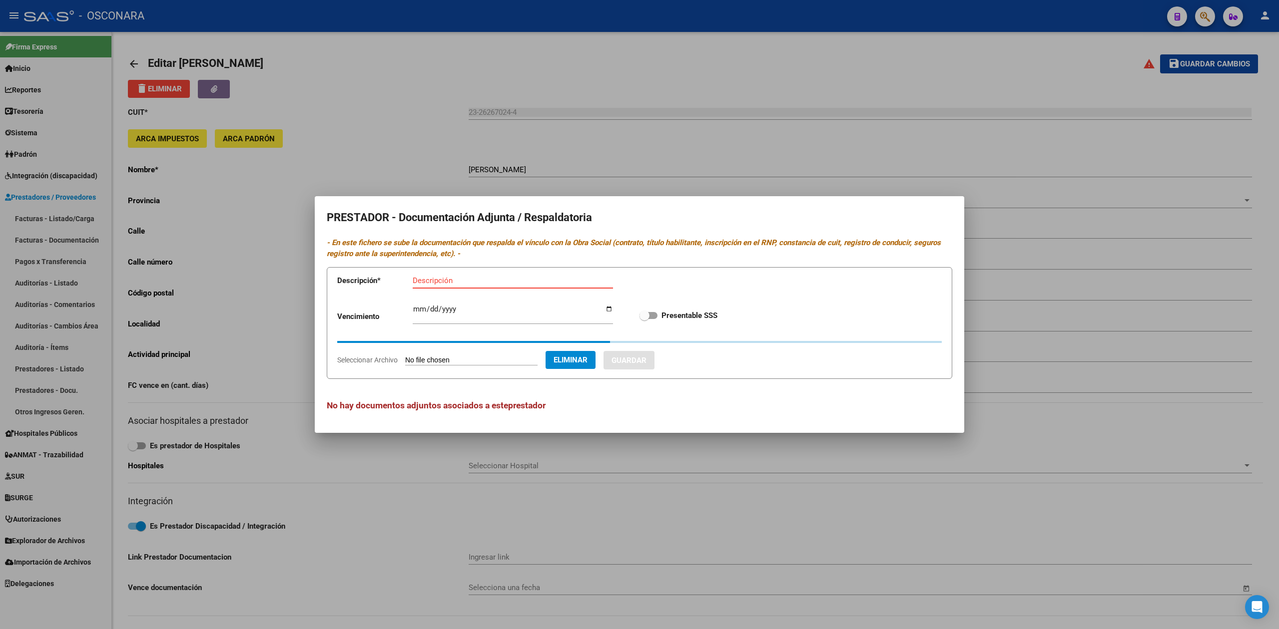
click at [445, 278] on input "Descripción" at bounding box center [513, 280] width 200 height 9
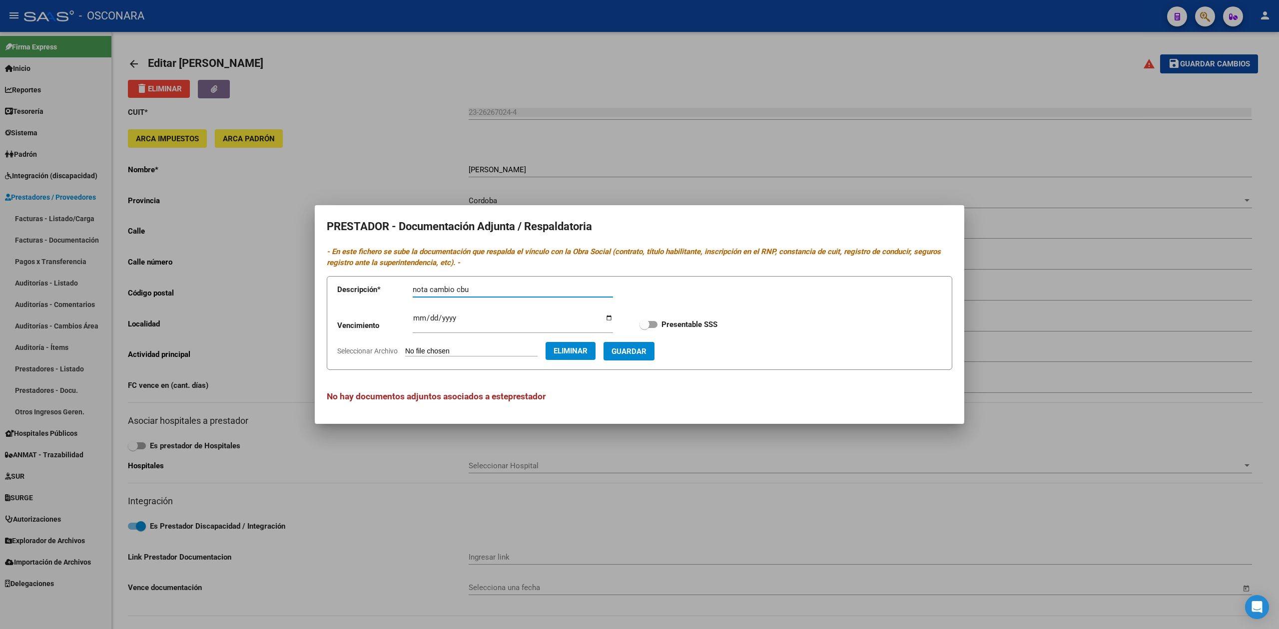
type input "nota cambio cbu"
click at [642, 352] on span "Guardar" at bounding box center [628, 351] width 35 height 9
checkbox input "true"
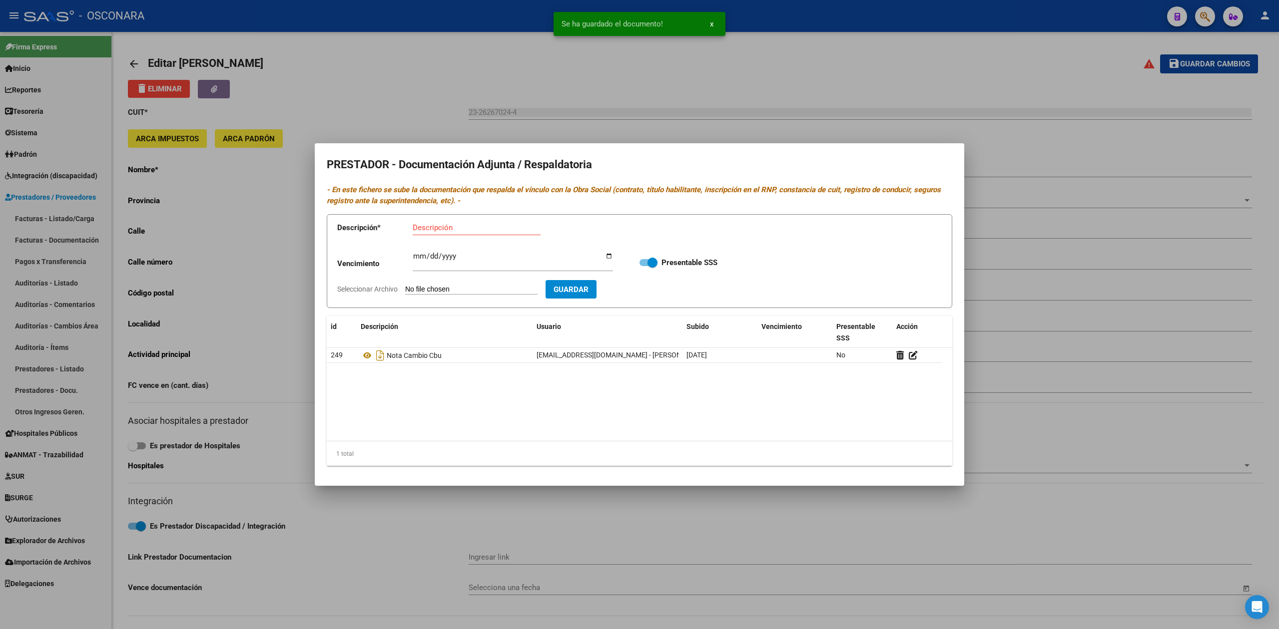
click at [995, 415] on div at bounding box center [639, 314] width 1279 height 629
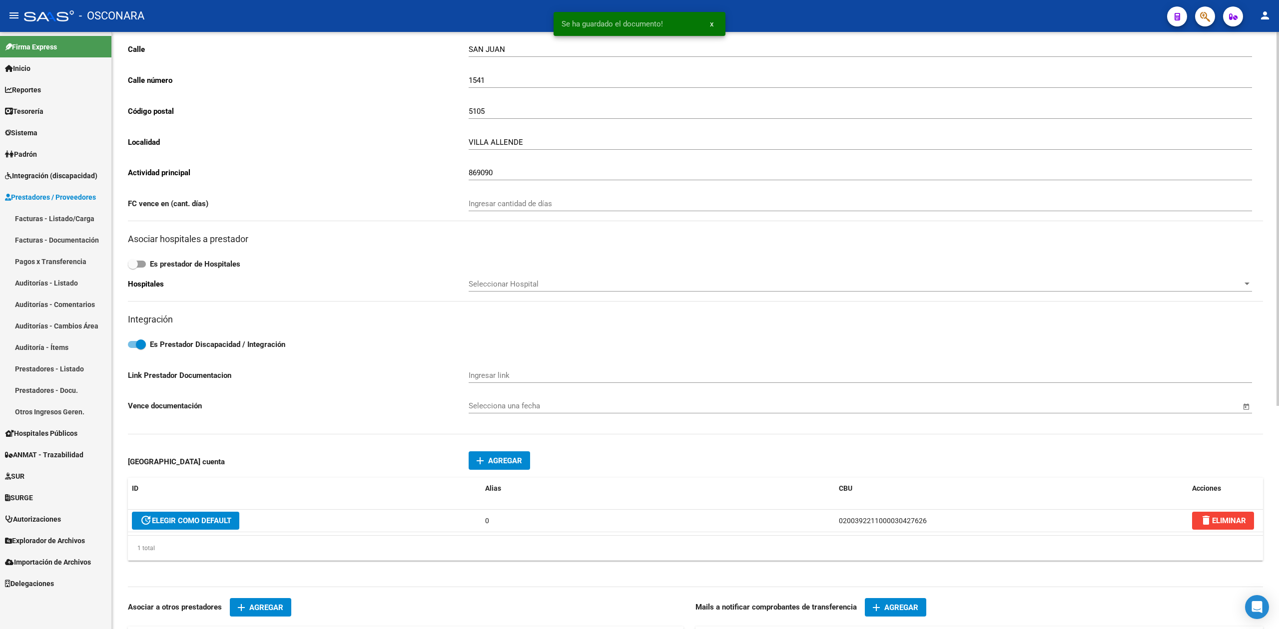
scroll to position [333, 0]
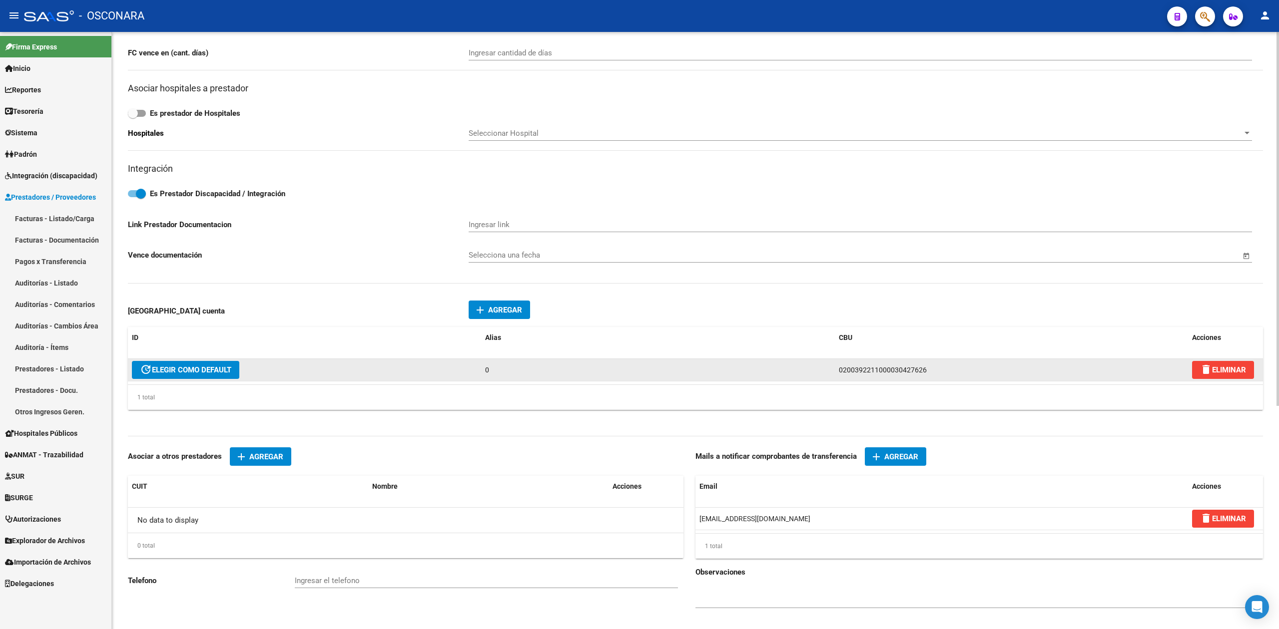
drag, startPoint x: 924, startPoint y: 372, endPoint x: 839, endPoint y: 372, distance: 84.9
click at [839, 372] on span "0200392211000030427626" at bounding box center [883, 370] width 88 height 8
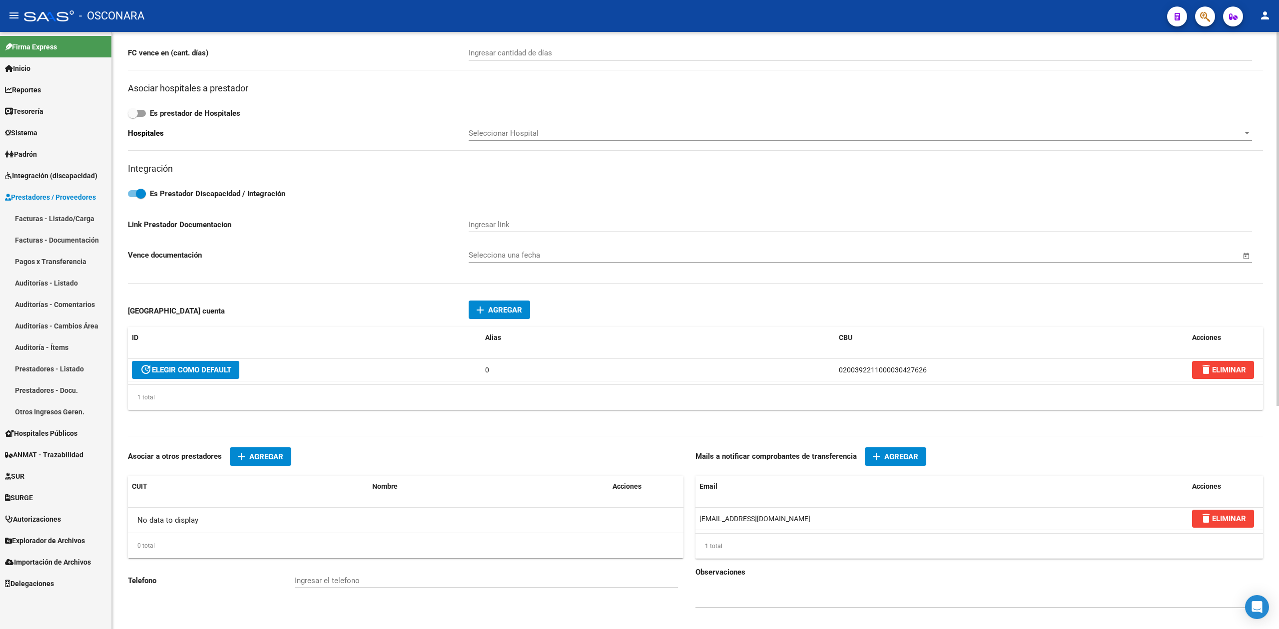
copy span "0200392211000030427626"
click at [668, 340] on div "Alias" at bounding box center [657, 337] width 345 height 11
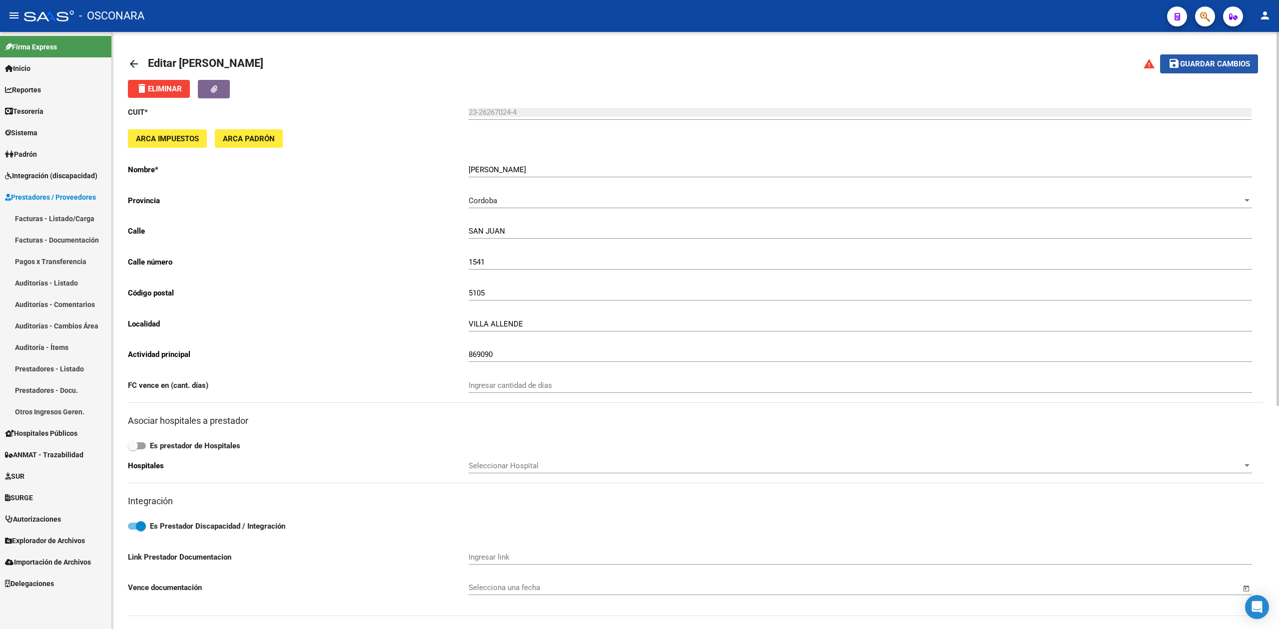
click at [1171, 64] on mat-icon "save" at bounding box center [1174, 63] width 12 height 12
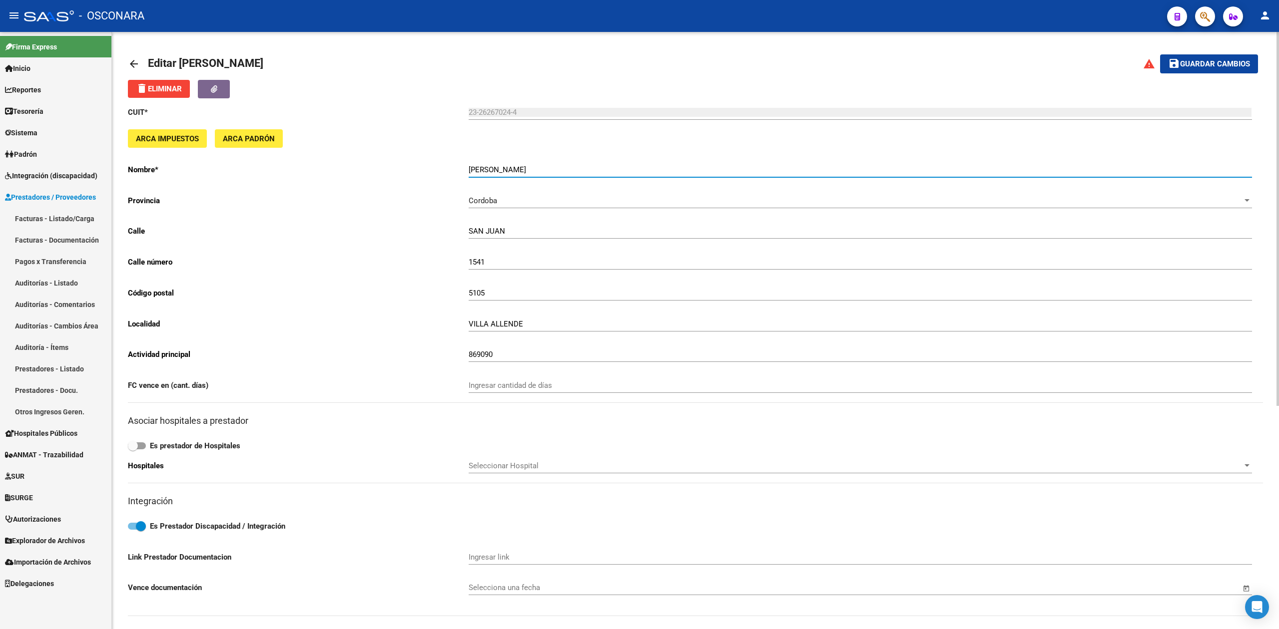
drag, startPoint x: 534, startPoint y: 170, endPoint x: 440, endPoint y: 168, distance: 93.9
click at [440, 168] on app-form-text-field "Nombre * [PERSON_NAME] el nombre" at bounding box center [689, 169] width 1123 height 9
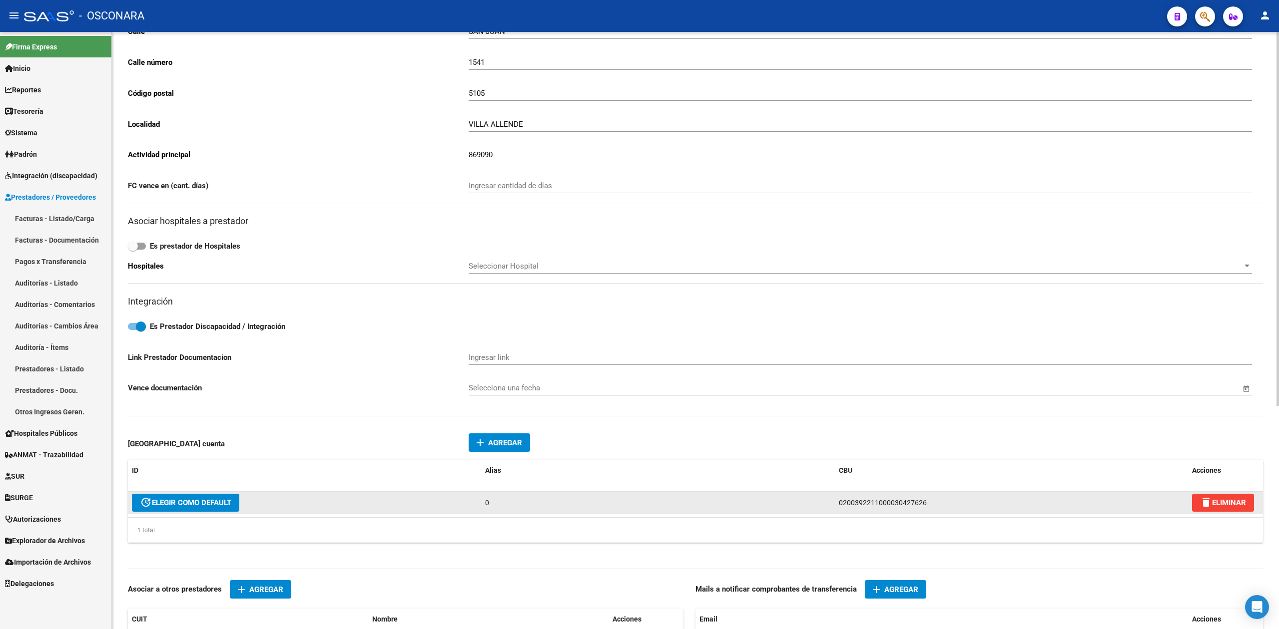
drag, startPoint x: 932, startPoint y: 506, endPoint x: 837, endPoint y: 510, distance: 94.5
click at [837, 510] on datatable-body-cell "0200392211000030427626" at bounding box center [1011, 503] width 353 height 22
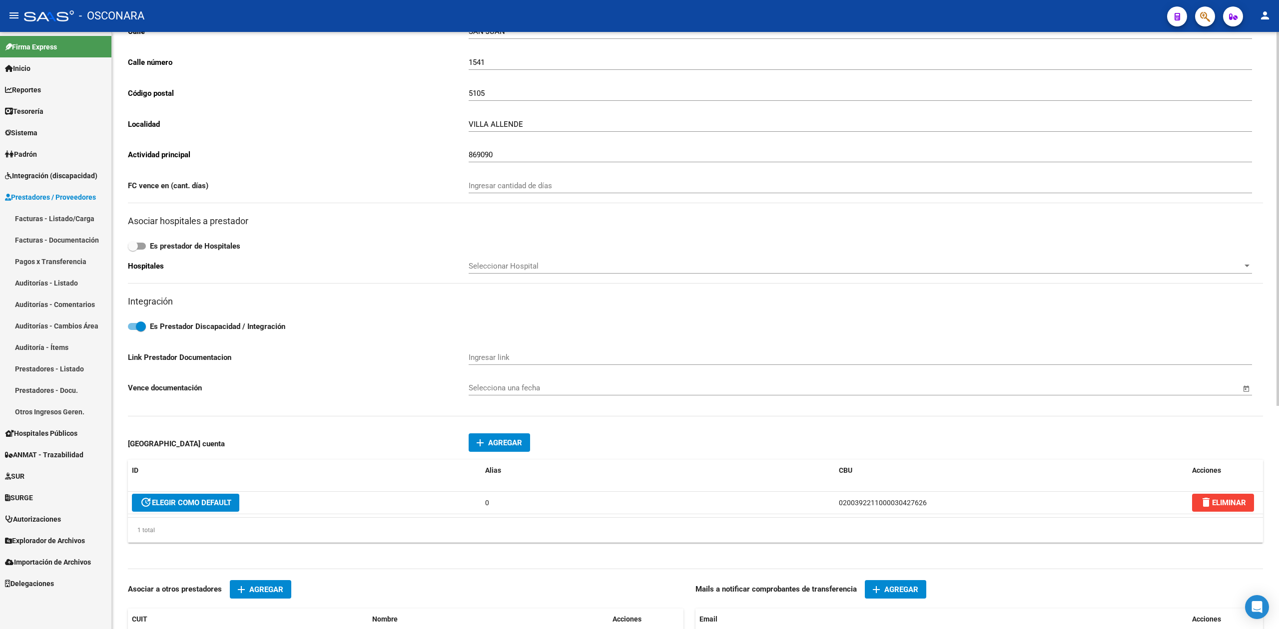
copy span "0200392211000030427626"
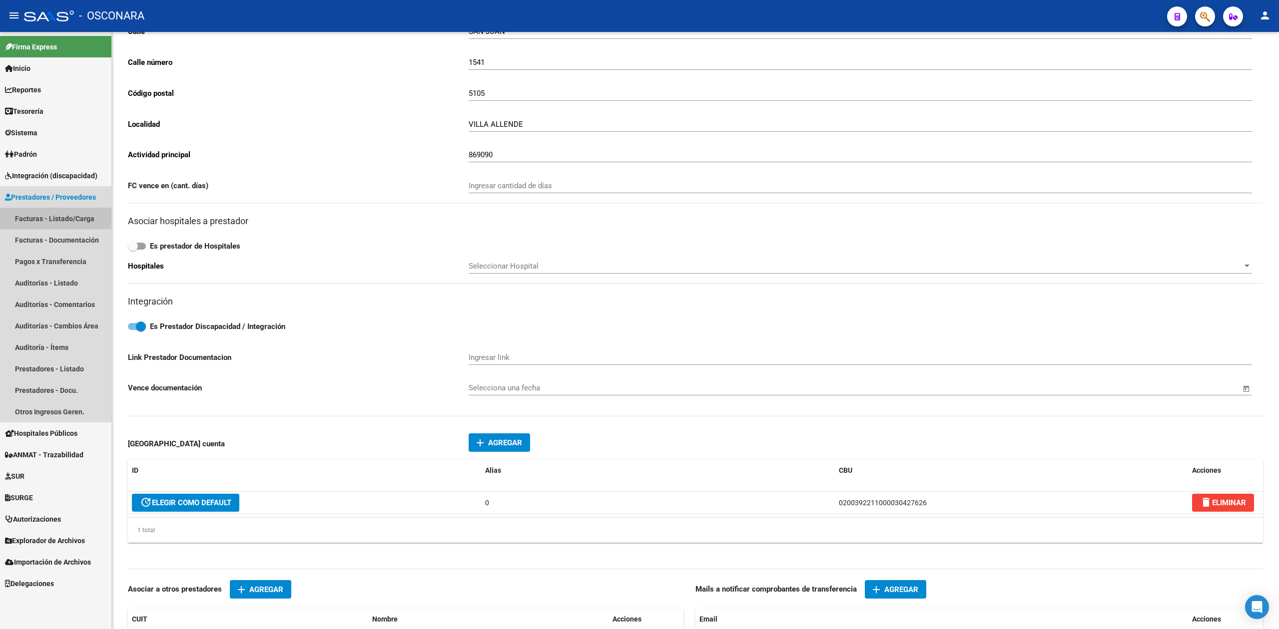
click at [55, 219] on link "Facturas - Listado/Carga" at bounding box center [55, 218] width 111 height 21
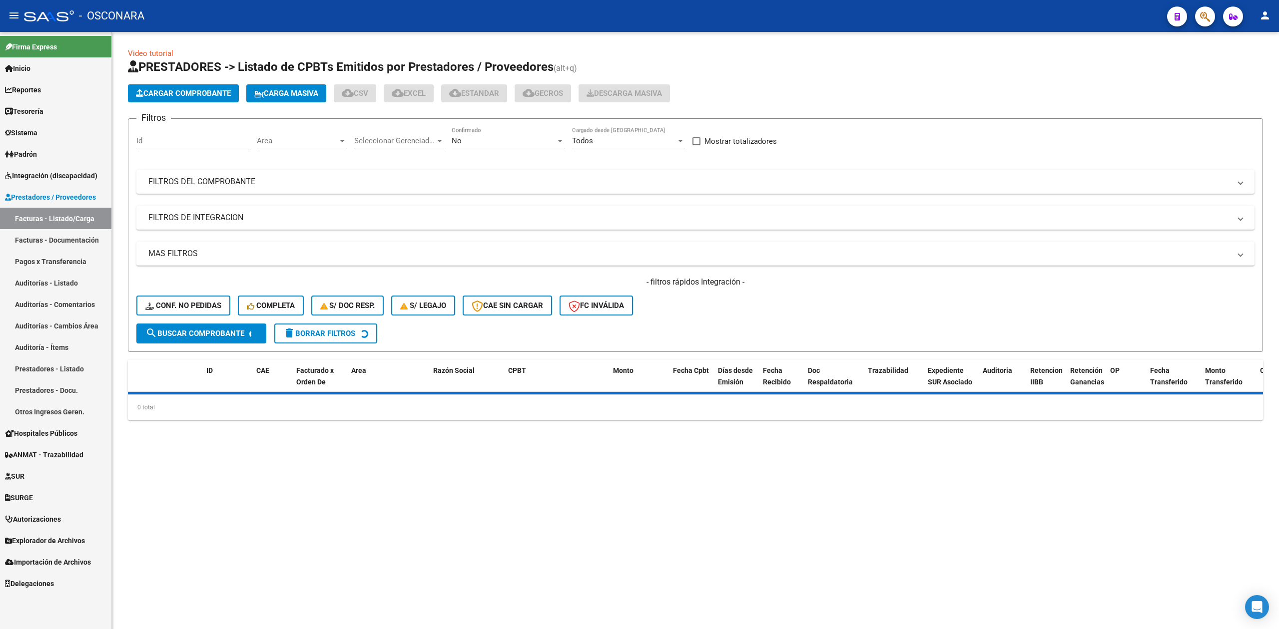
click at [466, 143] on div "No" at bounding box center [504, 140] width 104 height 9
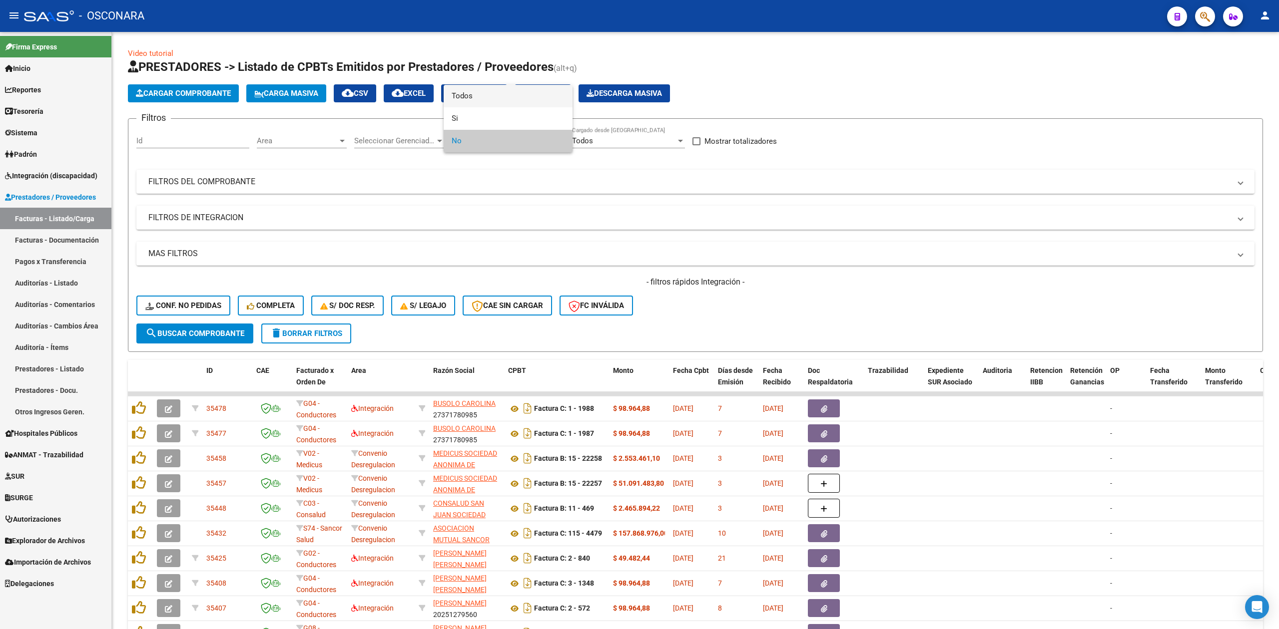
click at [472, 96] on span "Todos" at bounding box center [508, 96] width 113 height 22
click at [505, 187] on mat-panel-title "FILTROS DEL COMPROBANTE" at bounding box center [689, 181] width 1082 height 11
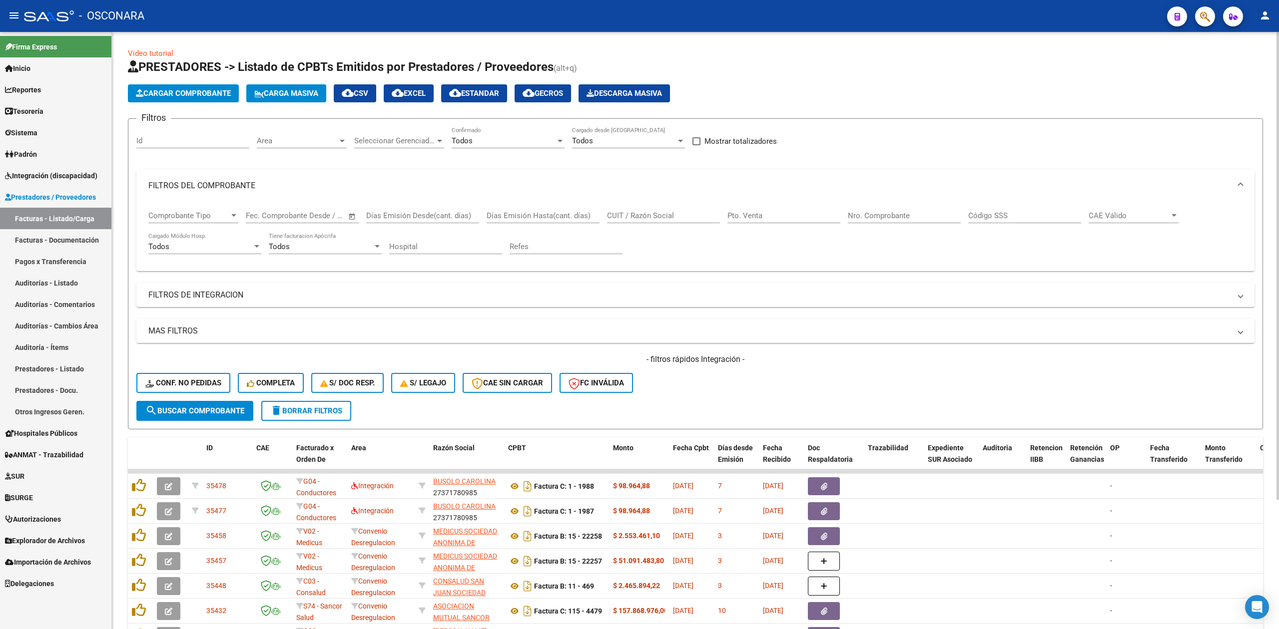
click at [637, 218] on input "CUIT / Razón Social" at bounding box center [663, 215] width 113 height 9
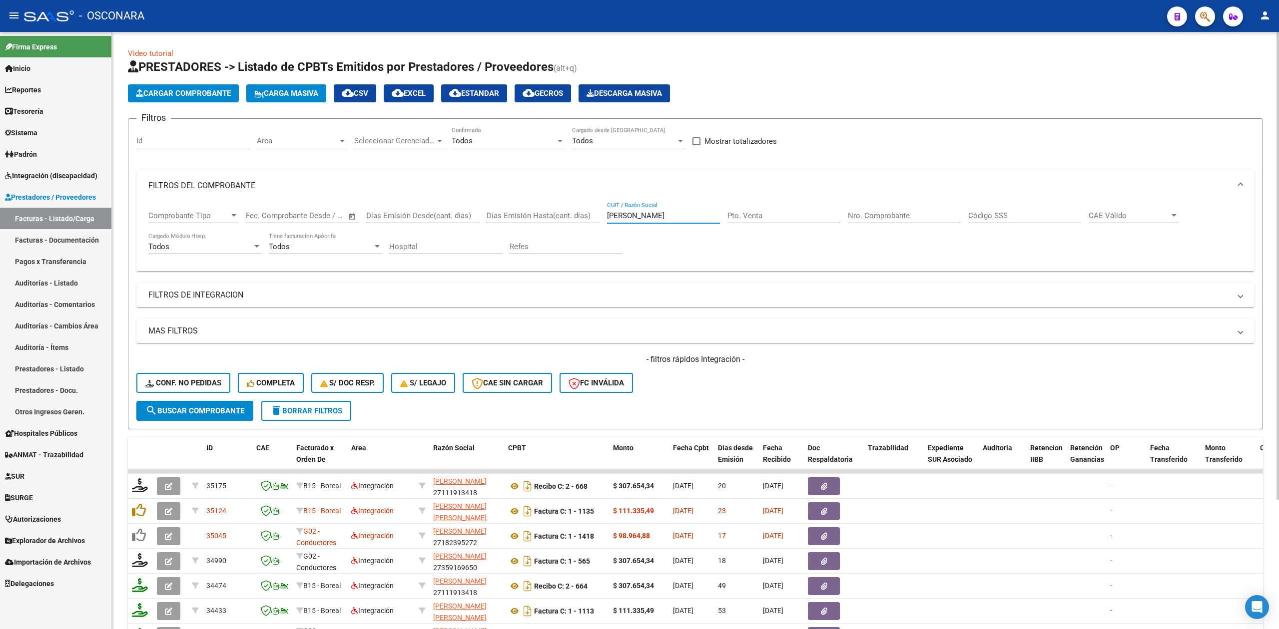
scroll to position [164, 0]
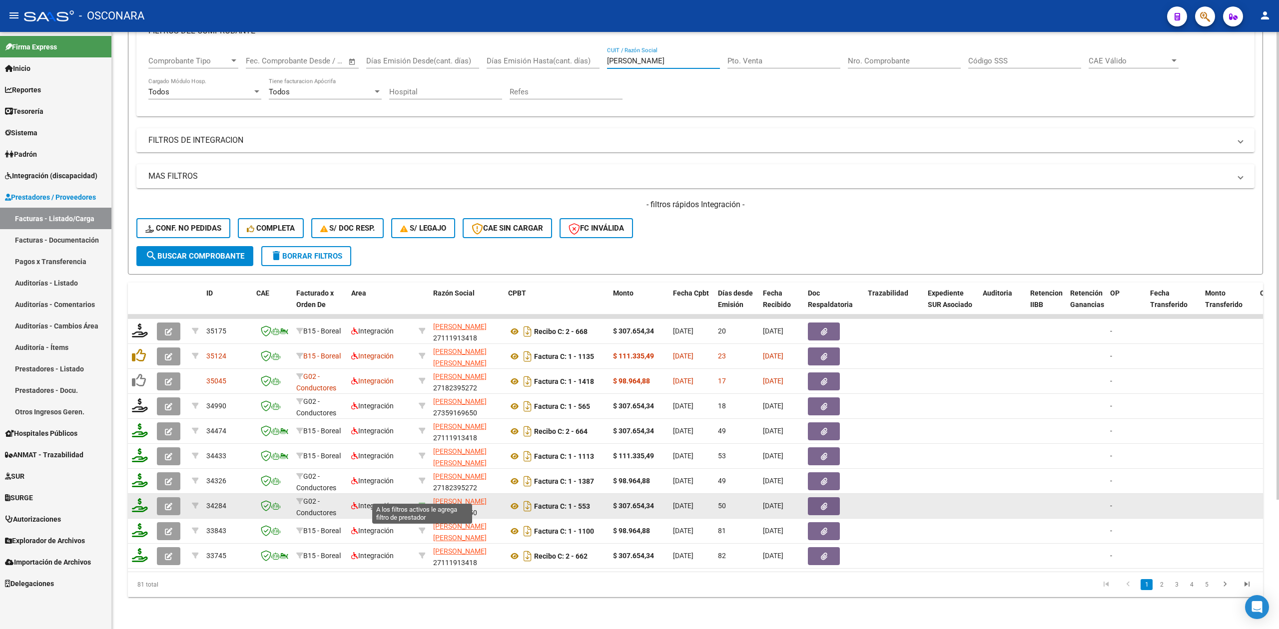
click at [423, 502] on icon at bounding box center [422, 505] width 7 height 7
type input "27359169650"
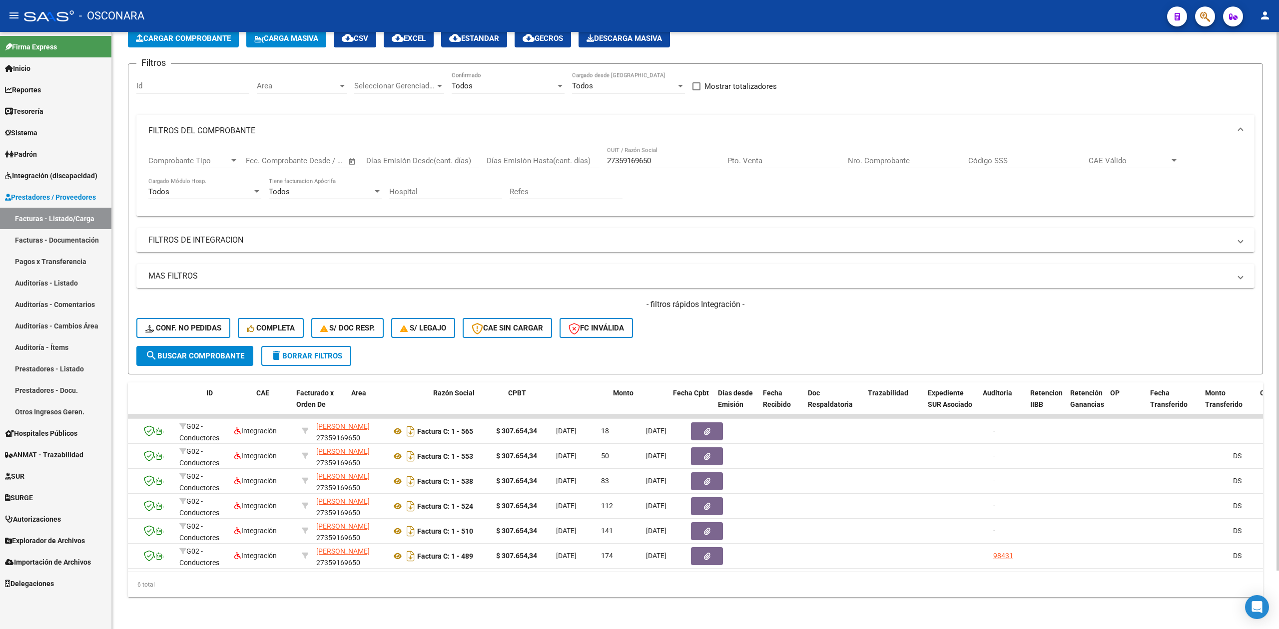
scroll to position [0, 0]
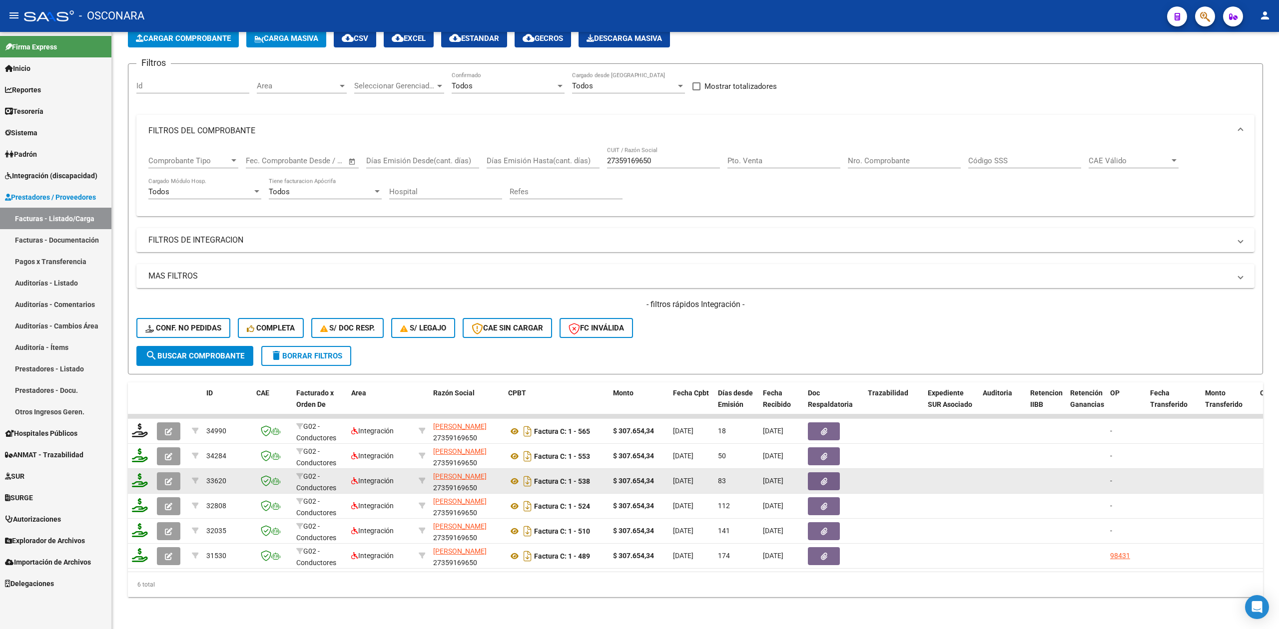
click at [174, 473] on button "button" at bounding box center [168, 482] width 23 height 18
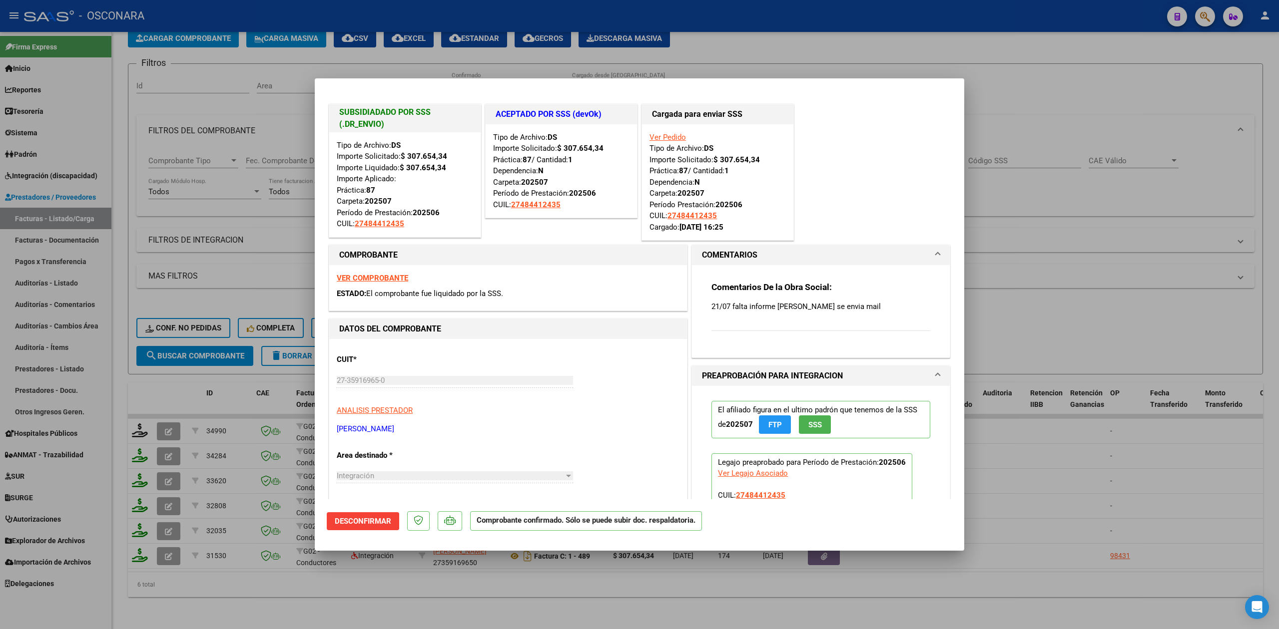
click at [438, 592] on div at bounding box center [639, 314] width 1279 height 629
type input "$ 0,00"
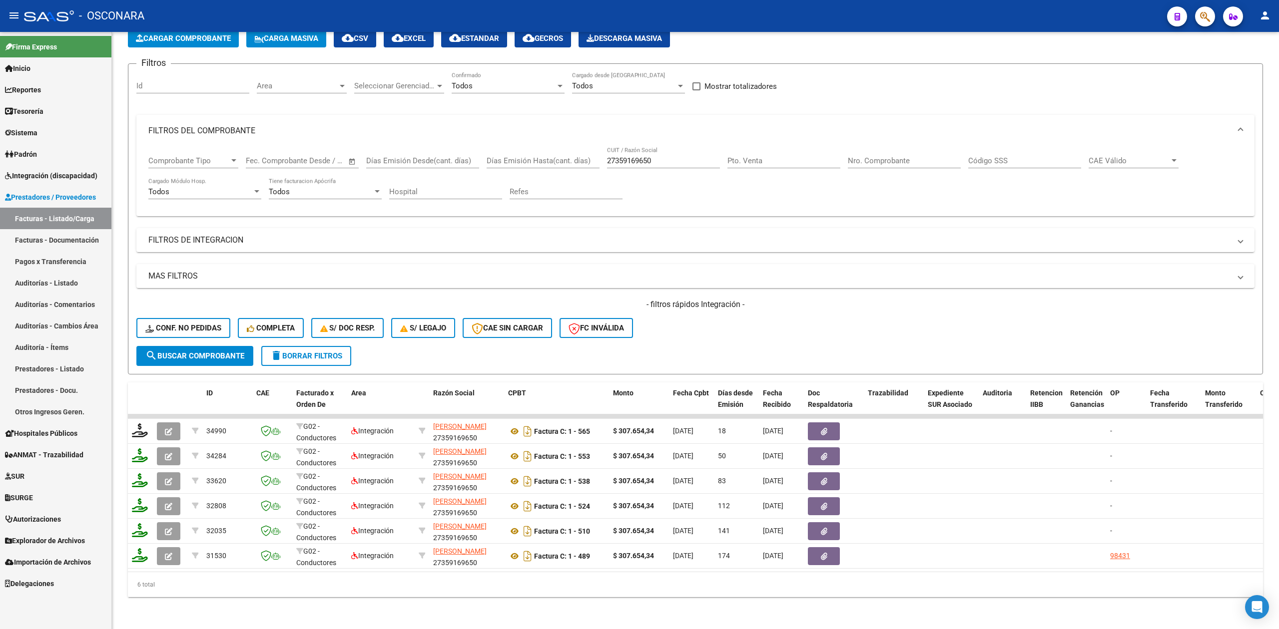
click at [1203, 14] on icon "button" at bounding box center [1205, 16] width 10 height 11
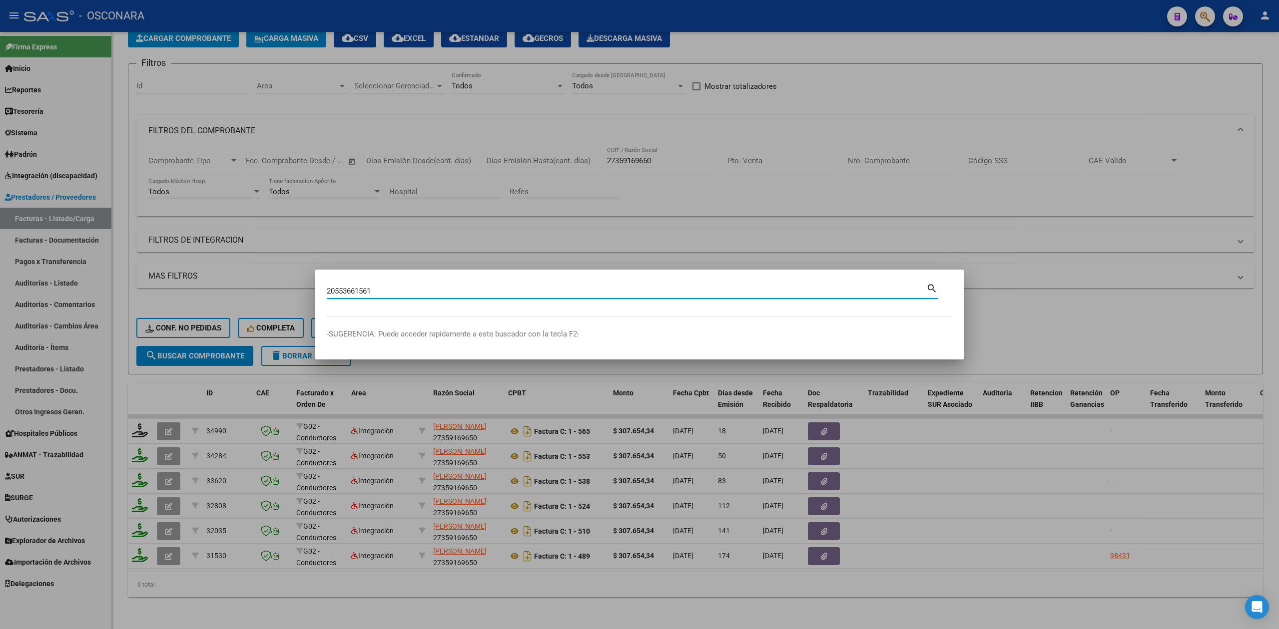
type input "20553661561"
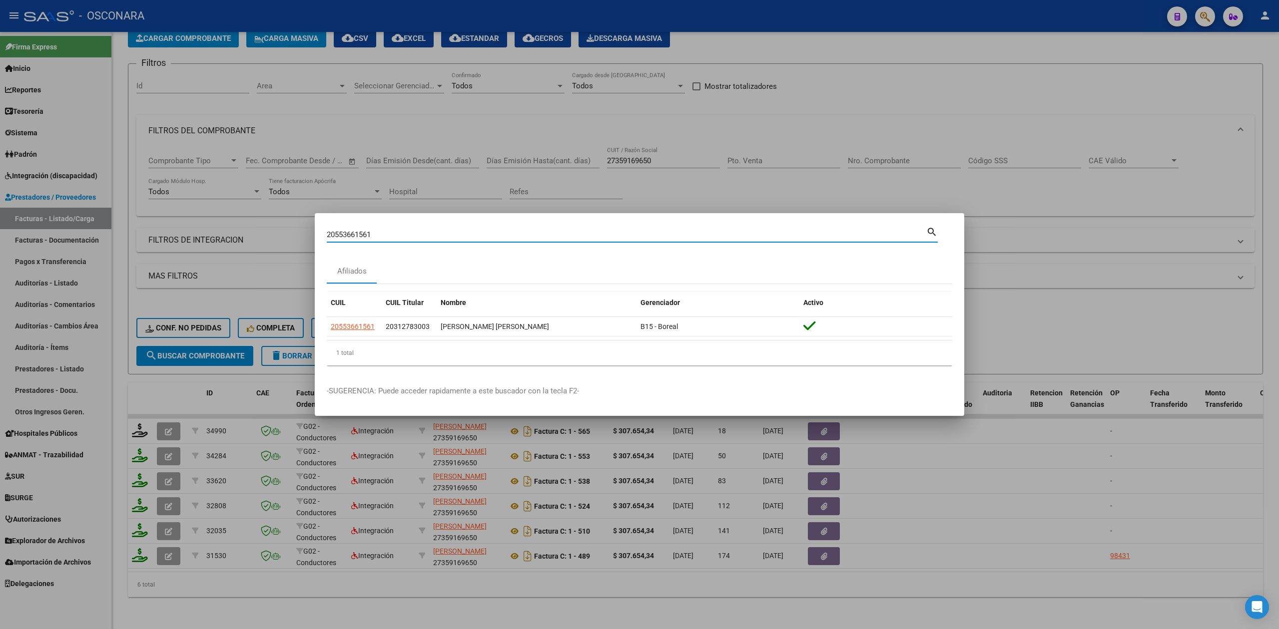
click at [279, 298] on div at bounding box center [639, 314] width 1279 height 629
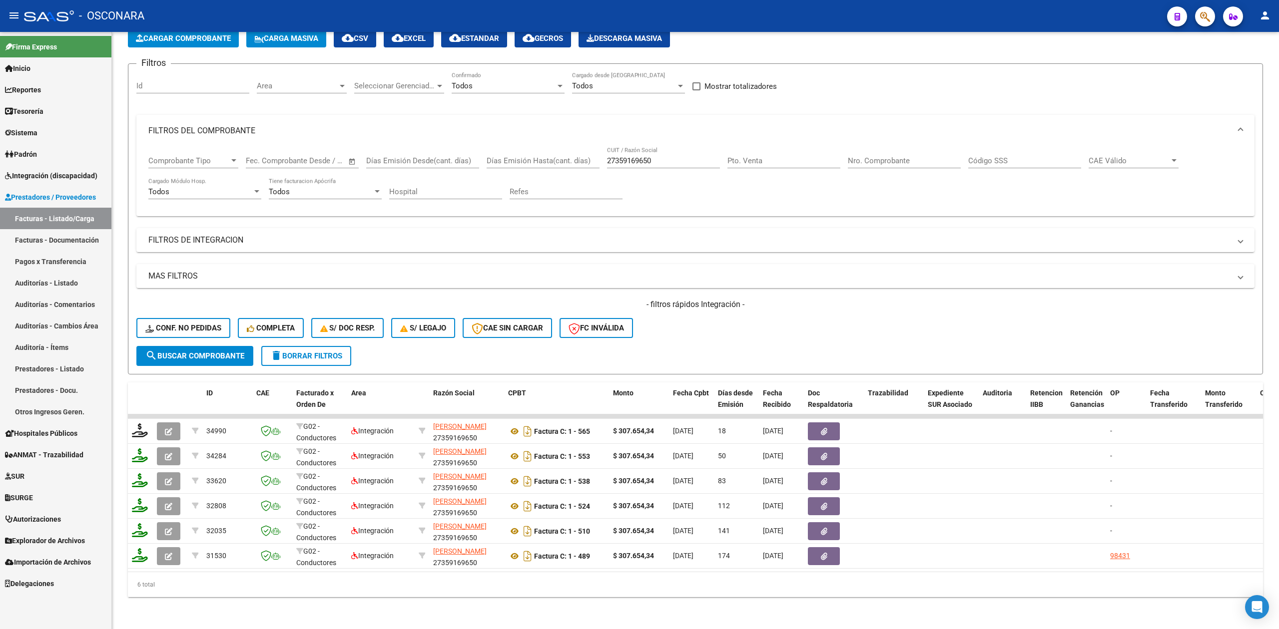
click at [54, 174] on span "Integración (discapacidad)" at bounding box center [51, 175] width 92 height 11
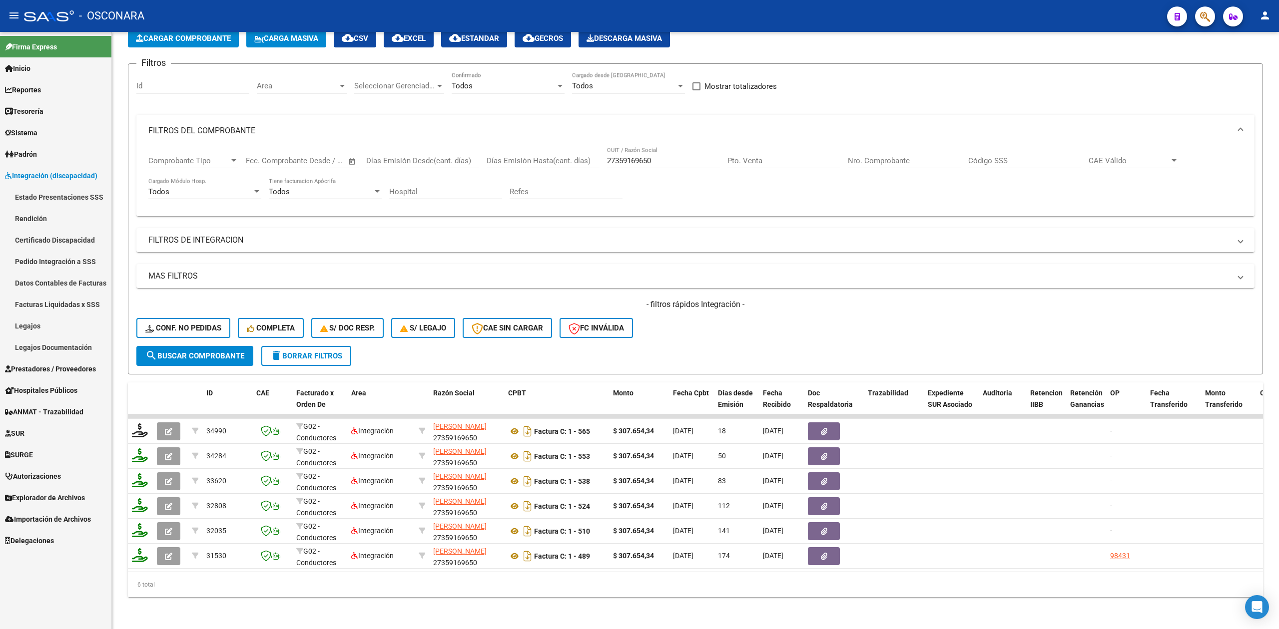
click at [37, 133] on span "Sistema" at bounding box center [21, 132] width 32 height 11
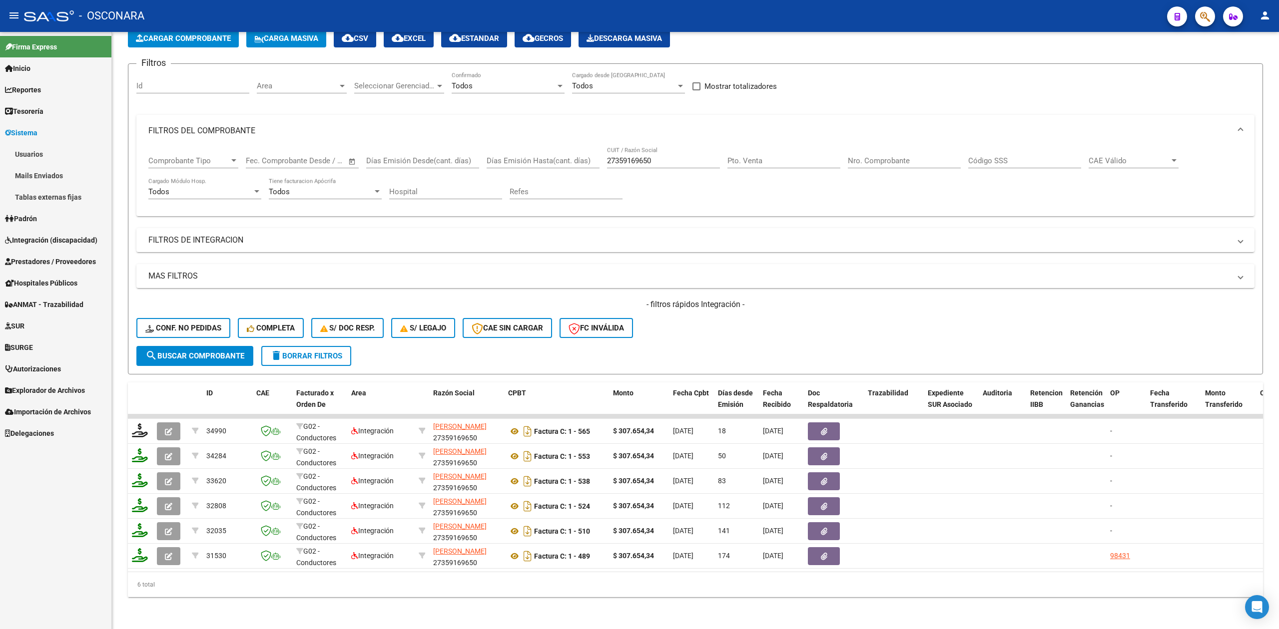
click at [37, 153] on link "Usuarios" at bounding box center [55, 153] width 111 height 21
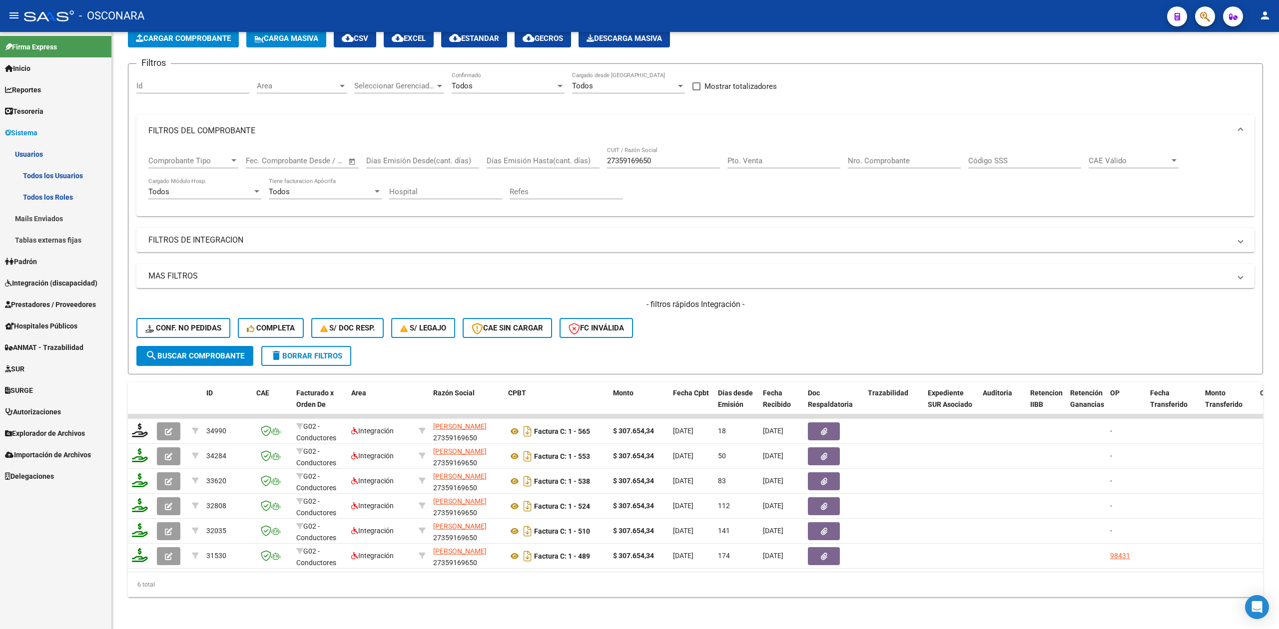
click at [76, 171] on link "Todos los Usuarios" at bounding box center [55, 175] width 111 height 21
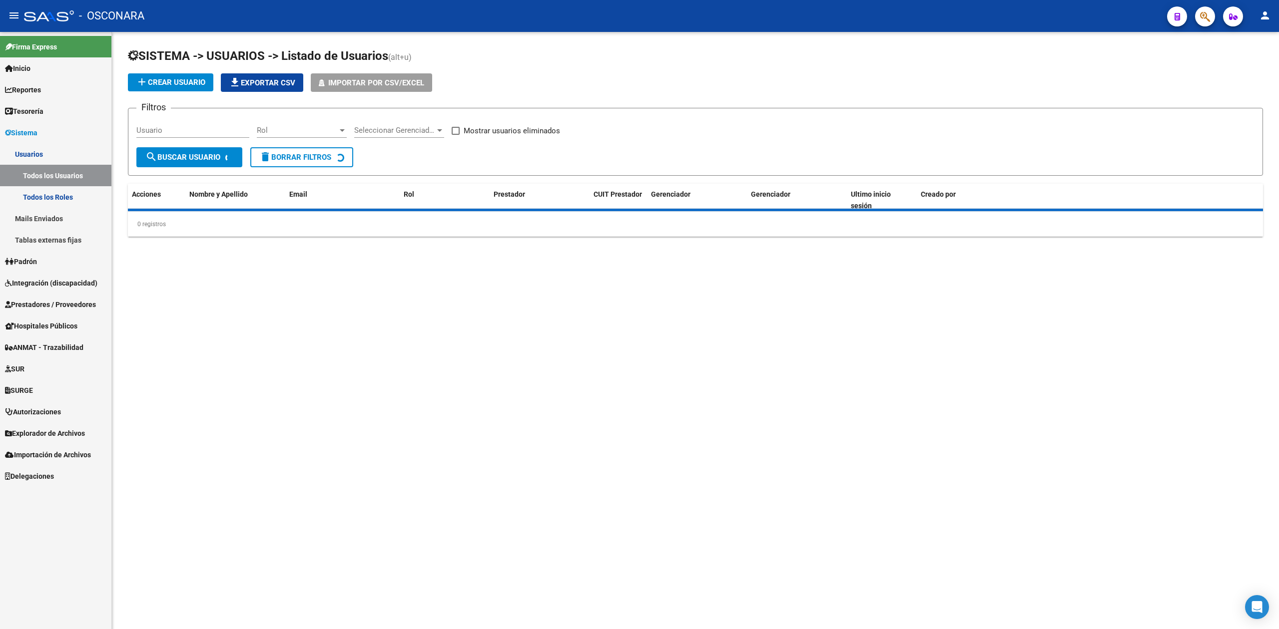
click at [212, 130] on input "Usuario" at bounding box center [192, 130] width 113 height 9
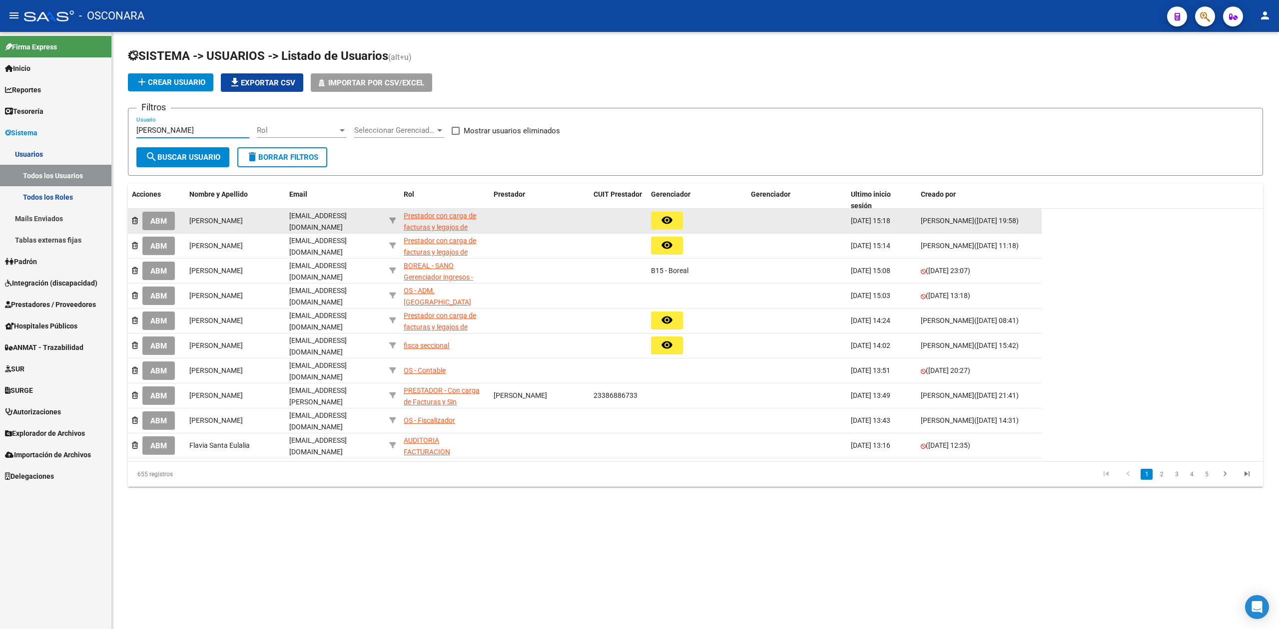
type input "[PERSON_NAME]"
click at [163, 217] on span "ABM" at bounding box center [158, 221] width 16 height 9
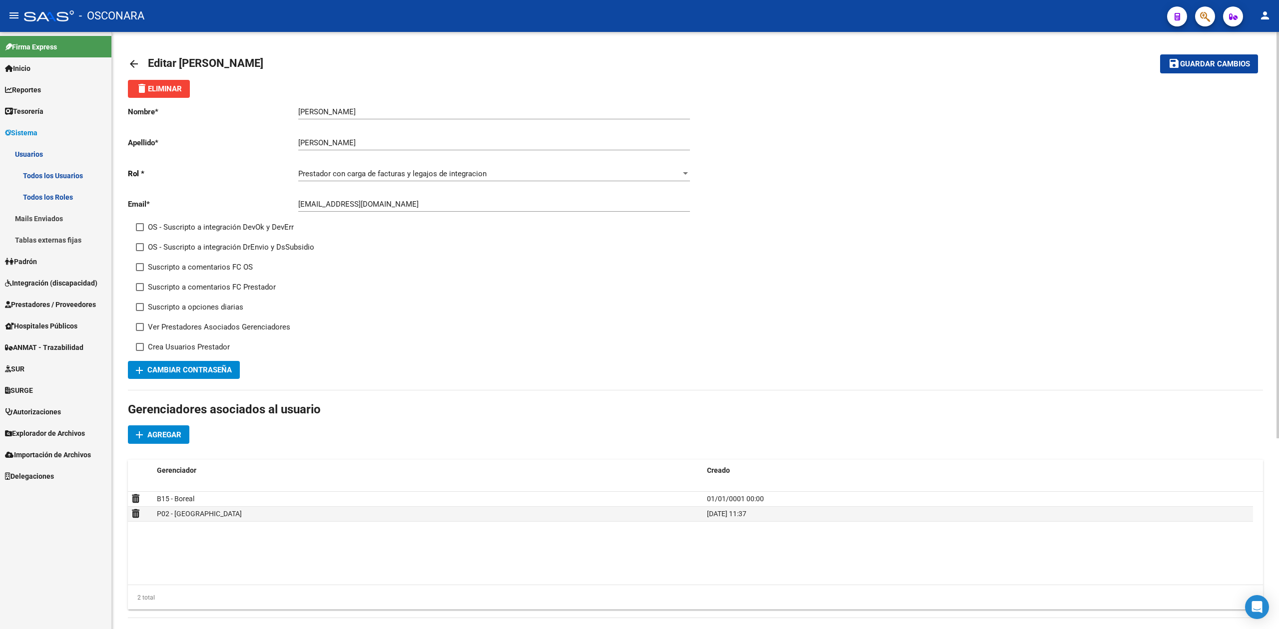
click at [50, 199] on link "Todos los Roles" at bounding box center [55, 196] width 111 height 21
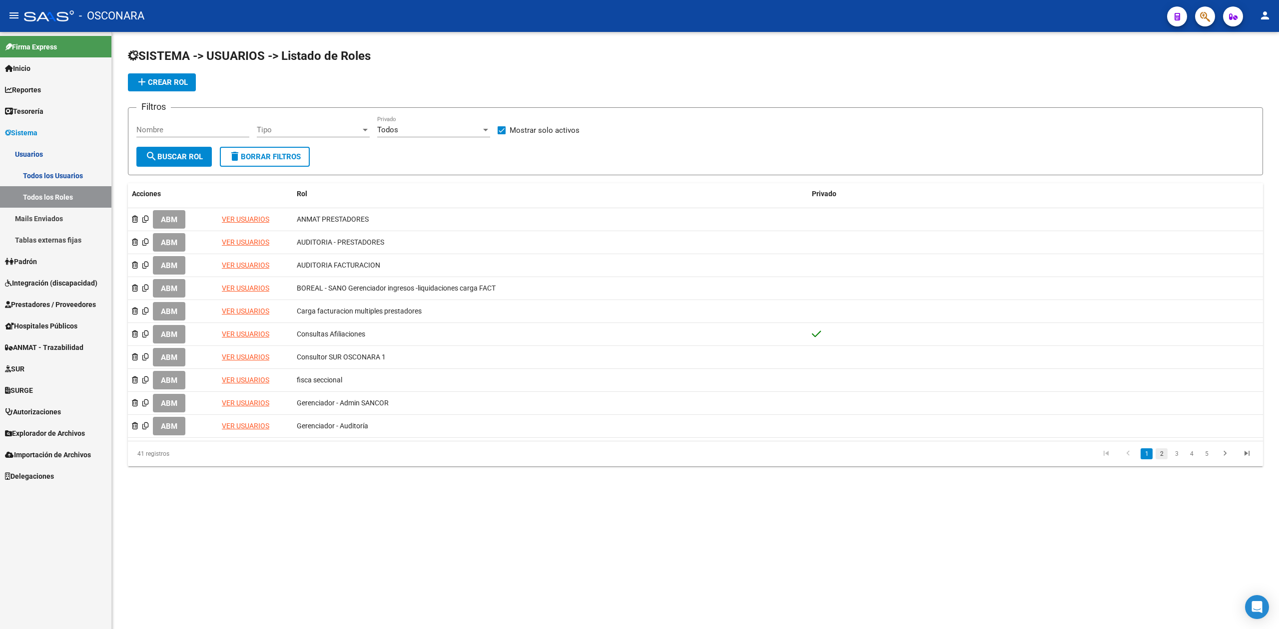
click at [1160, 452] on link "2" at bounding box center [1161, 454] width 12 height 11
click at [1178, 456] on link "3" at bounding box center [1176, 454] width 12 height 11
click at [1184, 456] on li "4" at bounding box center [1191, 454] width 15 height 17
click at [1187, 454] on link "4" at bounding box center [1191, 454] width 12 height 11
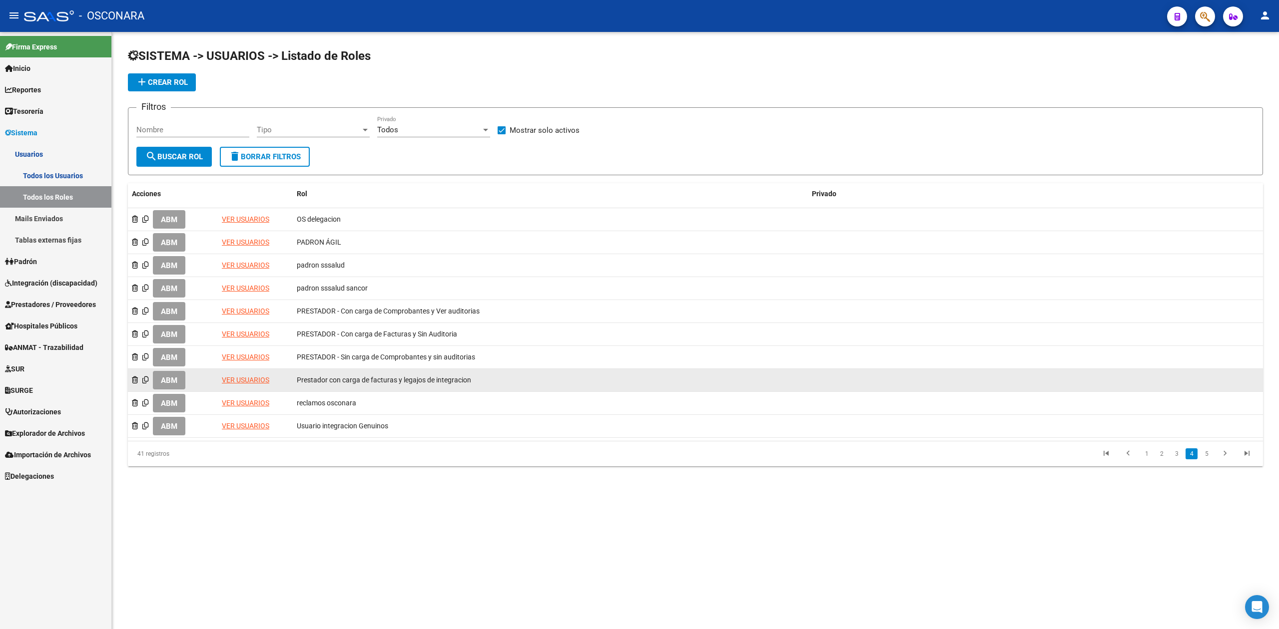
click at [248, 375] on div "VER USUARIOS" at bounding box center [255, 380] width 67 height 11
click at [250, 381] on link "VER USUARIOS" at bounding box center [245, 380] width 47 height 8
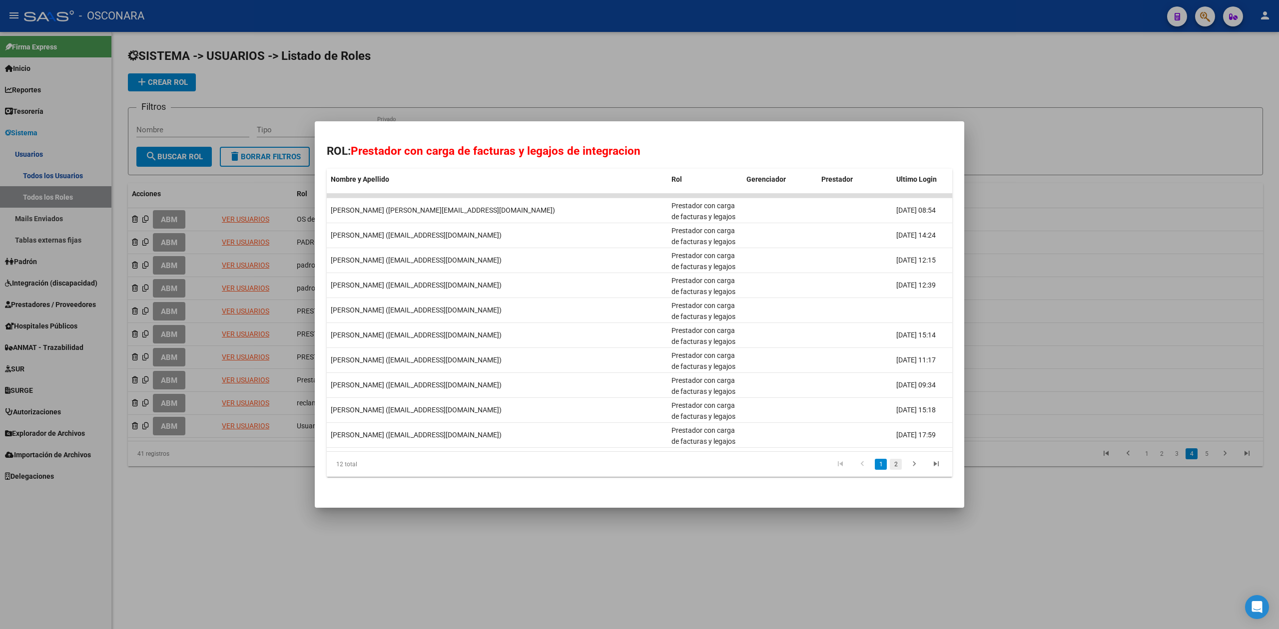
click at [895, 464] on link "2" at bounding box center [896, 464] width 12 height 11
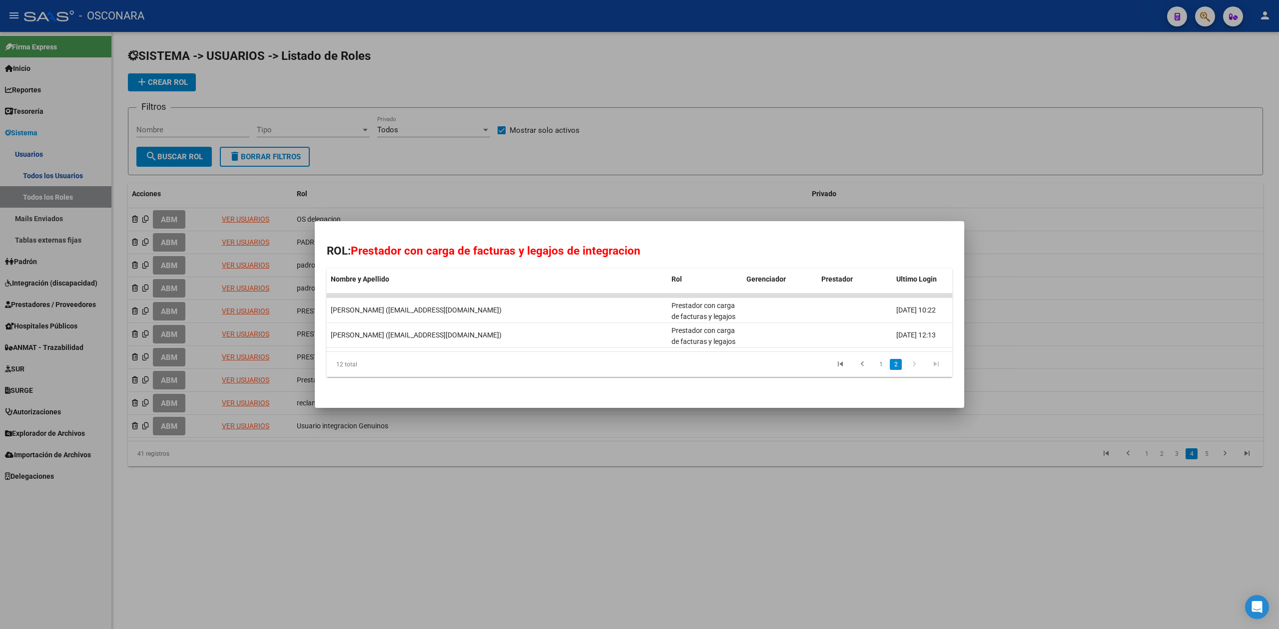
click at [384, 509] on div at bounding box center [639, 314] width 1279 height 629
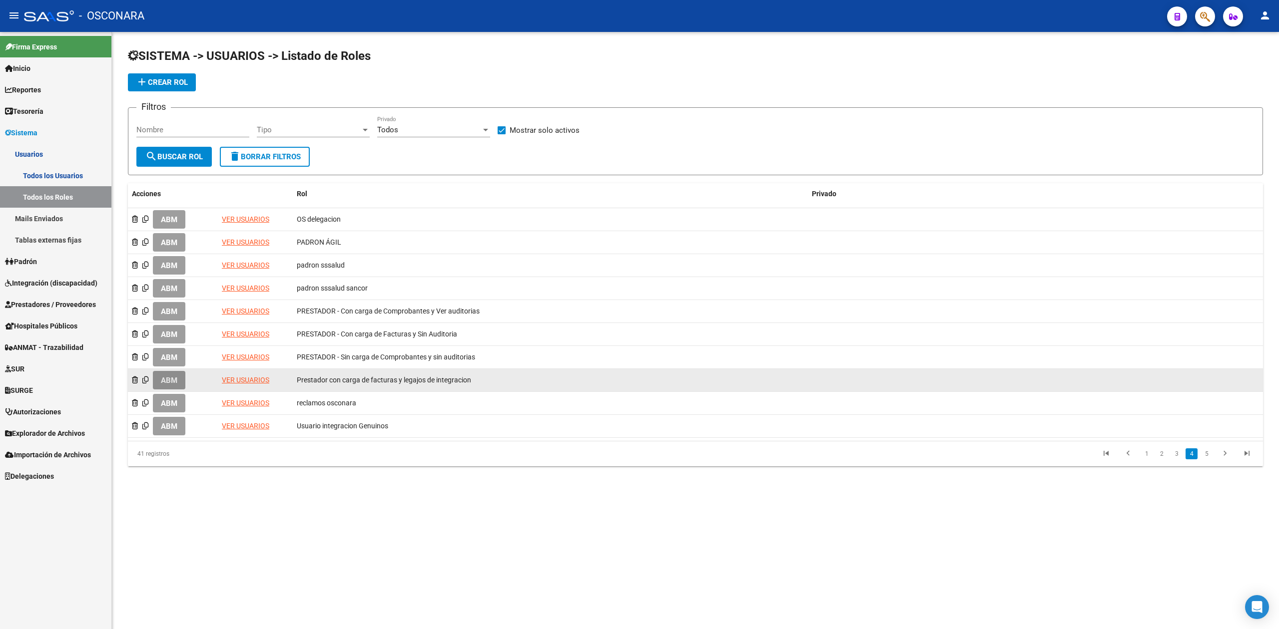
click at [173, 380] on span "ABM" at bounding box center [169, 380] width 16 height 9
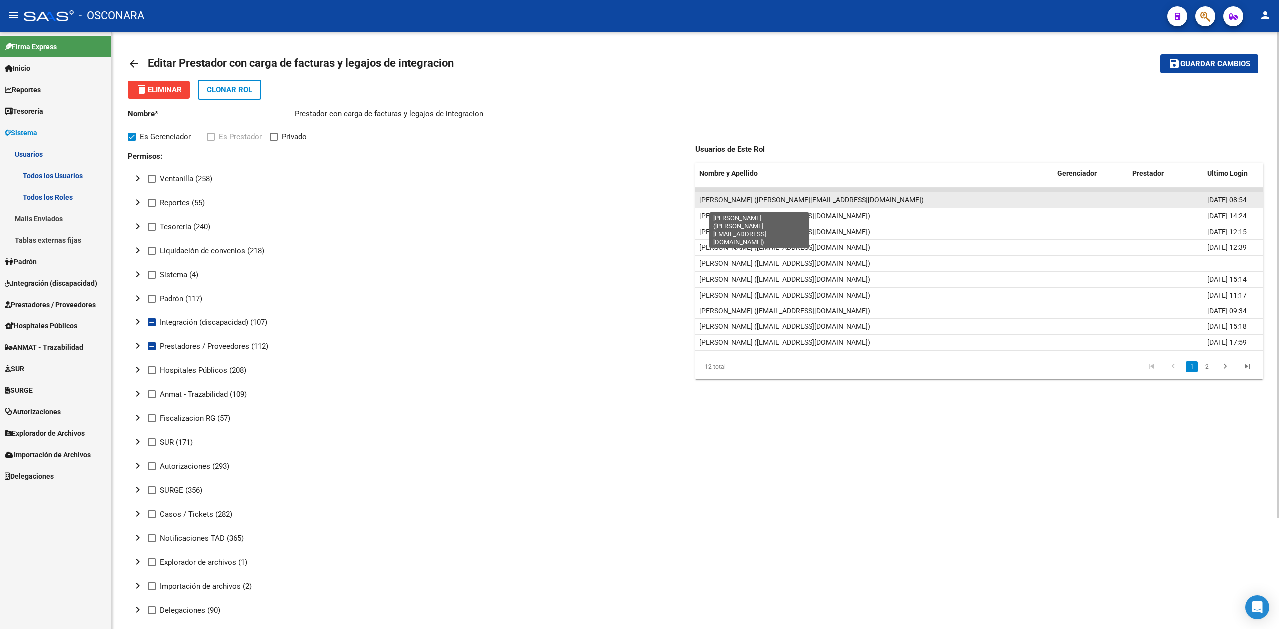
click at [752, 204] on span "[PERSON_NAME] ([PERSON_NAME][EMAIL_ADDRESS][DOMAIN_NAME])" at bounding box center [811, 200] width 224 height 8
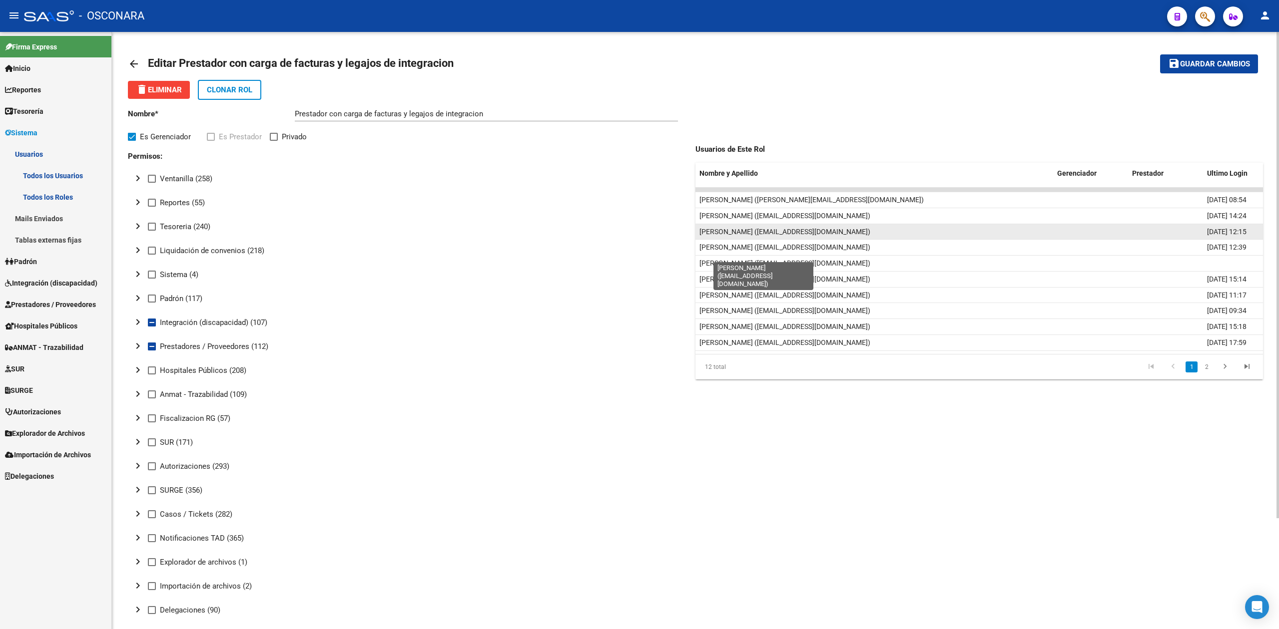
click at [779, 236] on span "[PERSON_NAME] ([EMAIL_ADDRESS][DOMAIN_NAME])" at bounding box center [784, 232] width 171 height 8
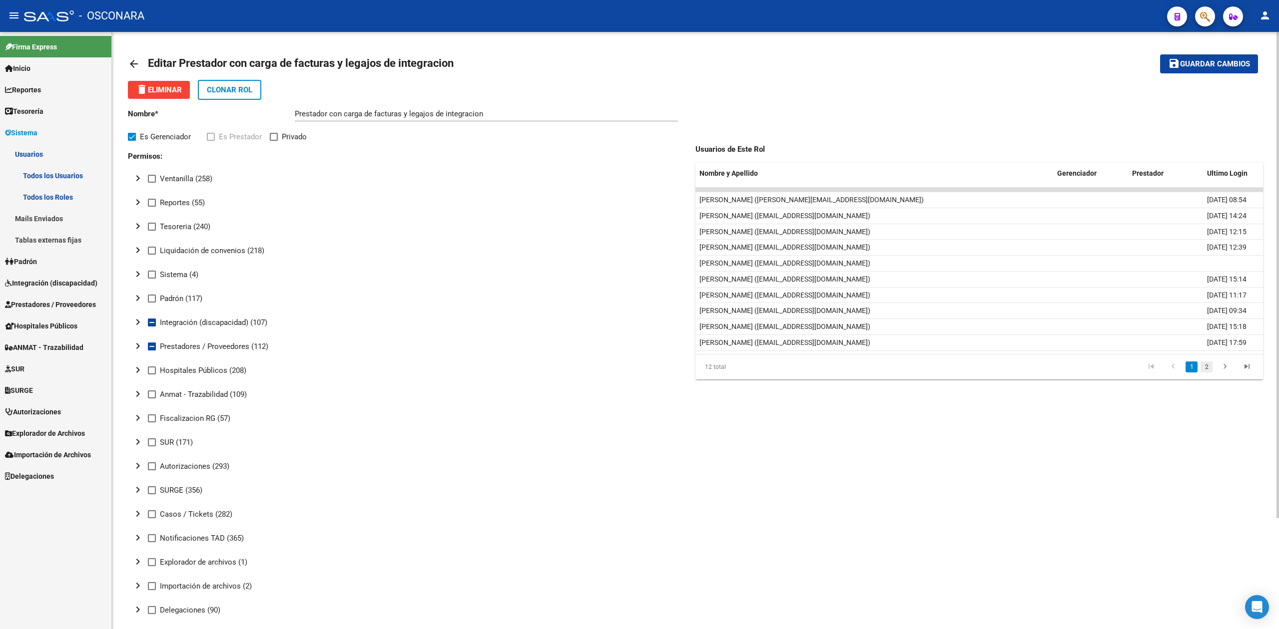
click at [1208, 373] on link "2" at bounding box center [1206, 367] width 12 height 11
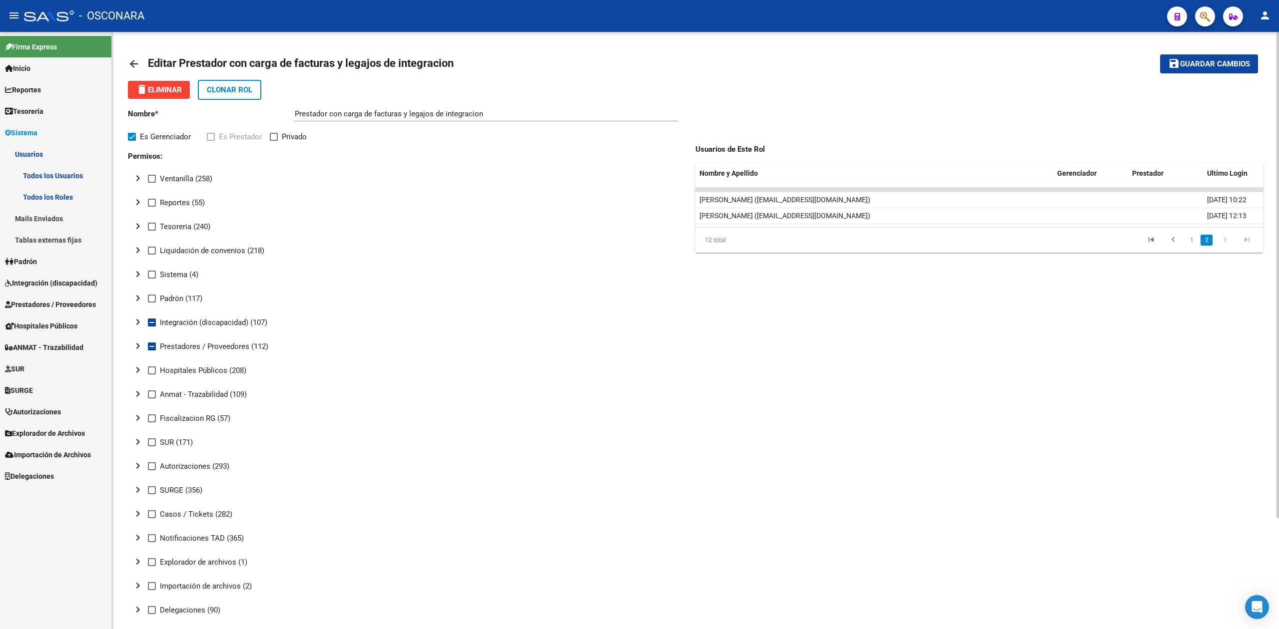
click at [60, 174] on link "Todos los Usuarios" at bounding box center [55, 175] width 111 height 21
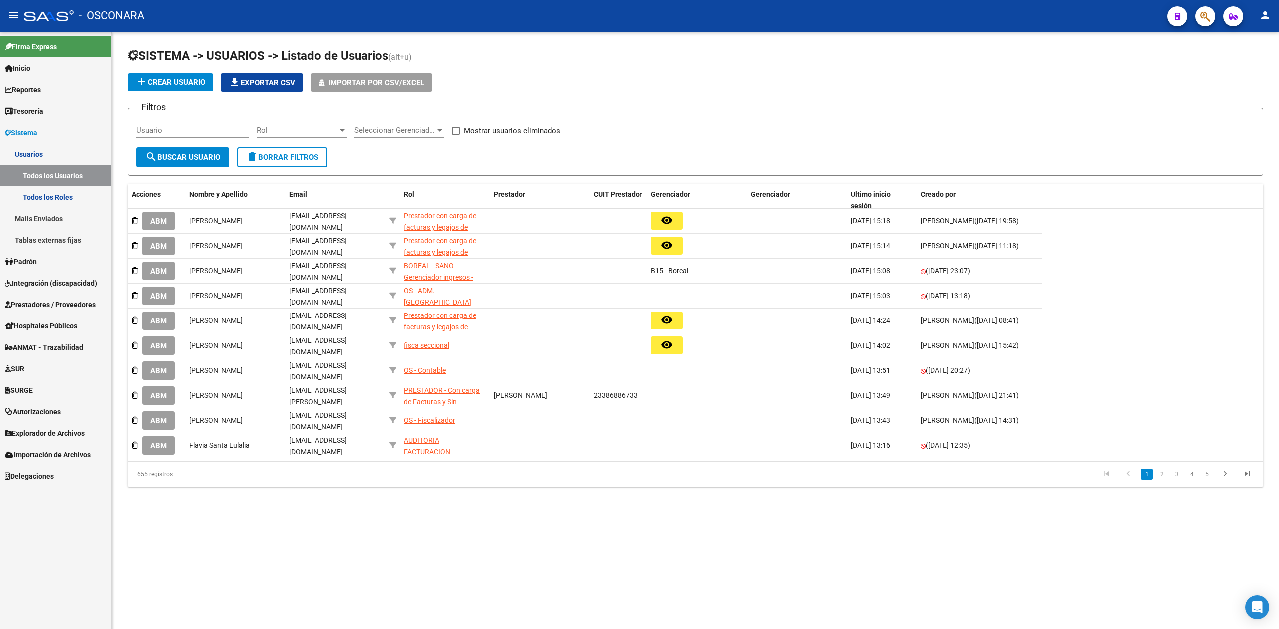
click at [170, 130] on input "Usuario" at bounding box center [192, 130] width 113 height 9
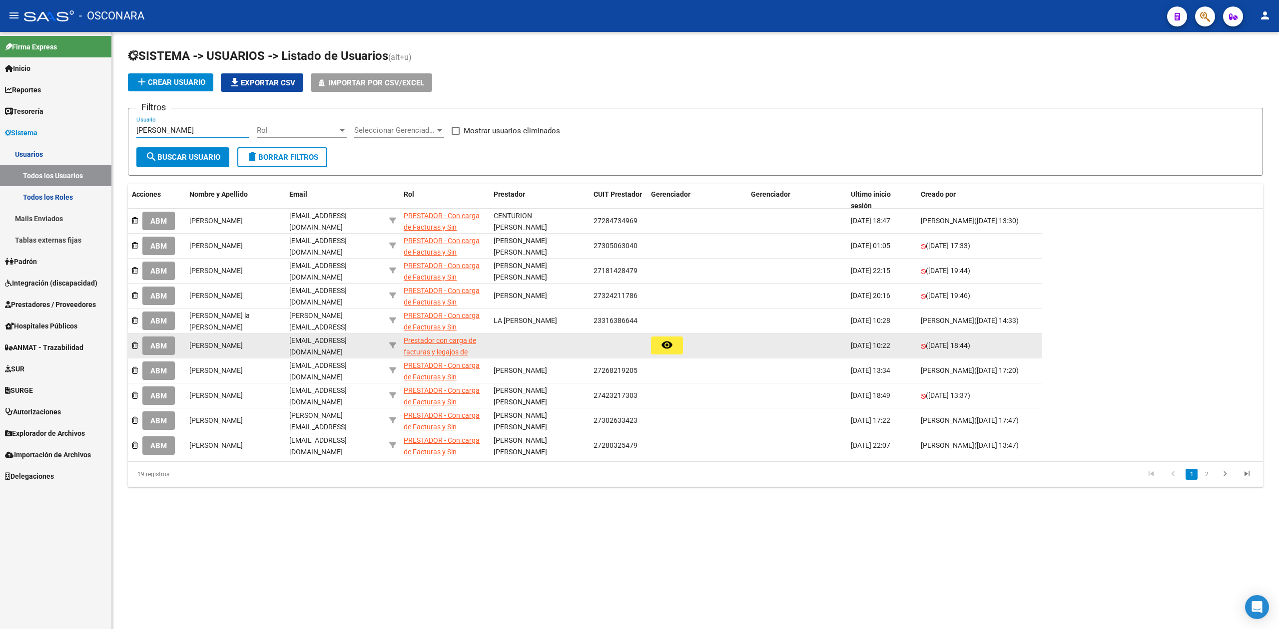
type input "[PERSON_NAME]"
click at [160, 346] on span "ABM" at bounding box center [158, 346] width 16 height 9
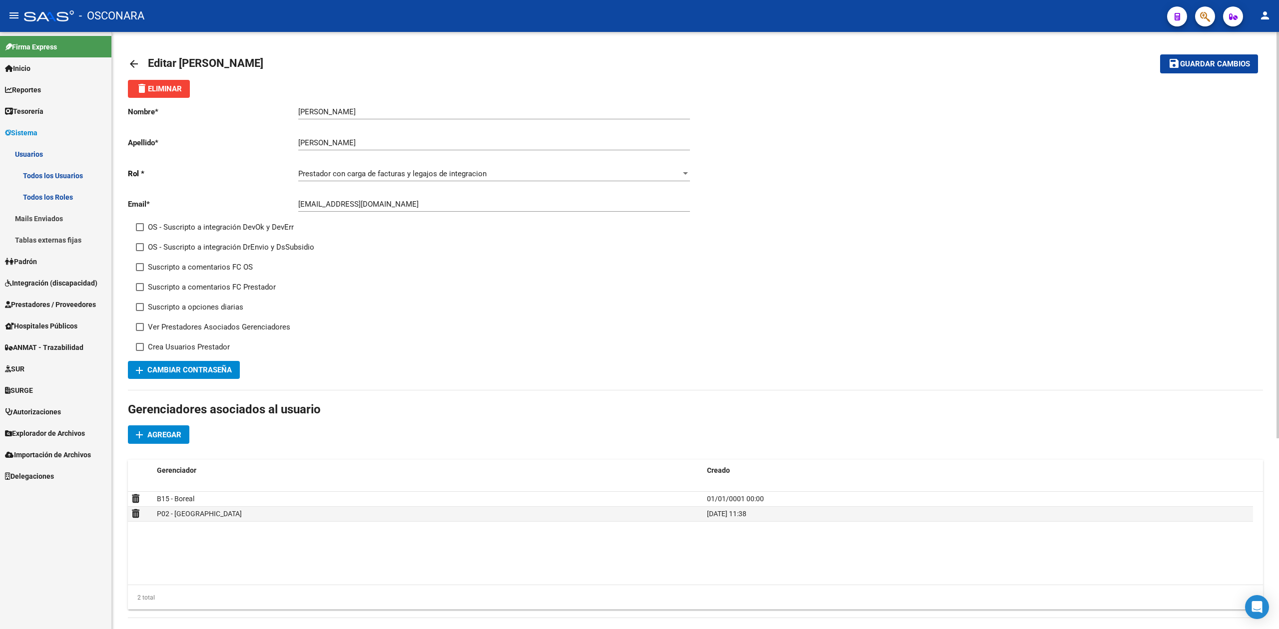
click at [171, 92] on span "delete Eliminar" at bounding box center [159, 88] width 46 height 9
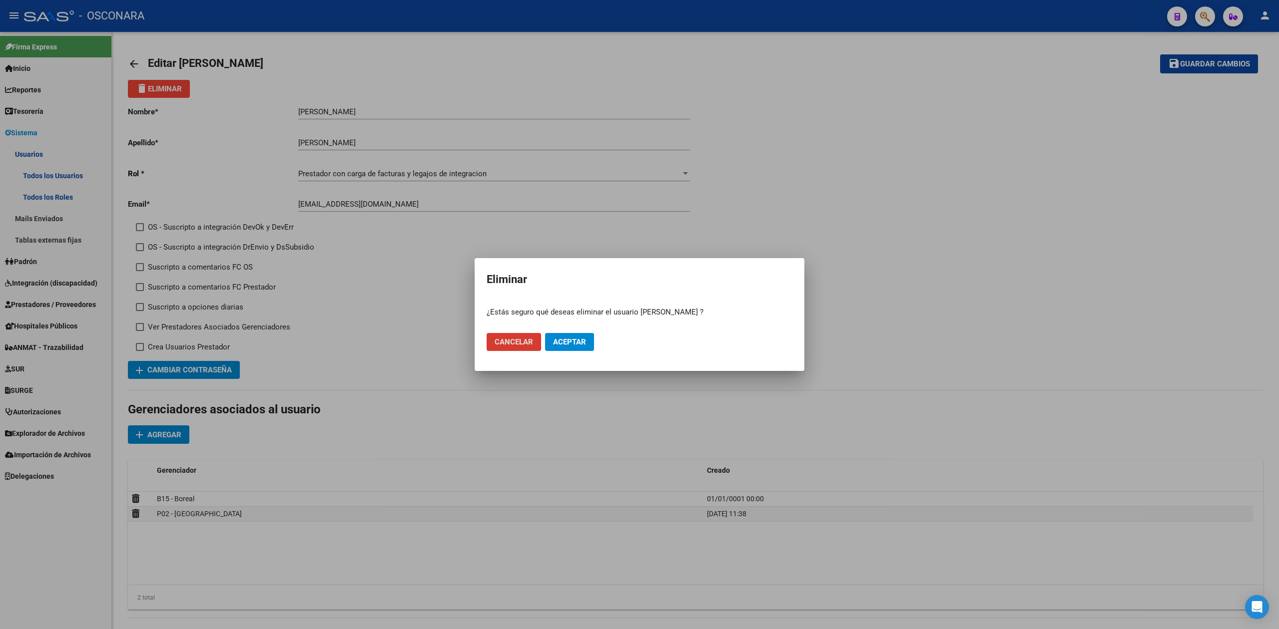
click at [567, 341] on span "Aceptar" at bounding box center [569, 342] width 33 height 9
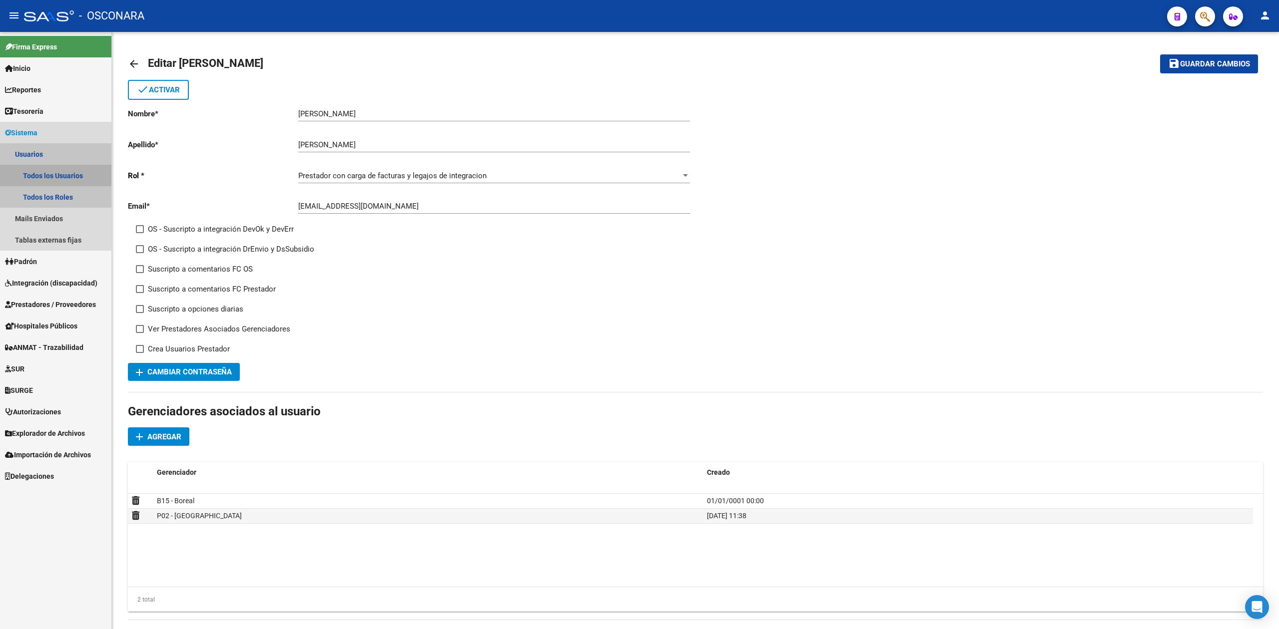
click at [55, 174] on link "Todos los Usuarios" at bounding box center [55, 175] width 111 height 21
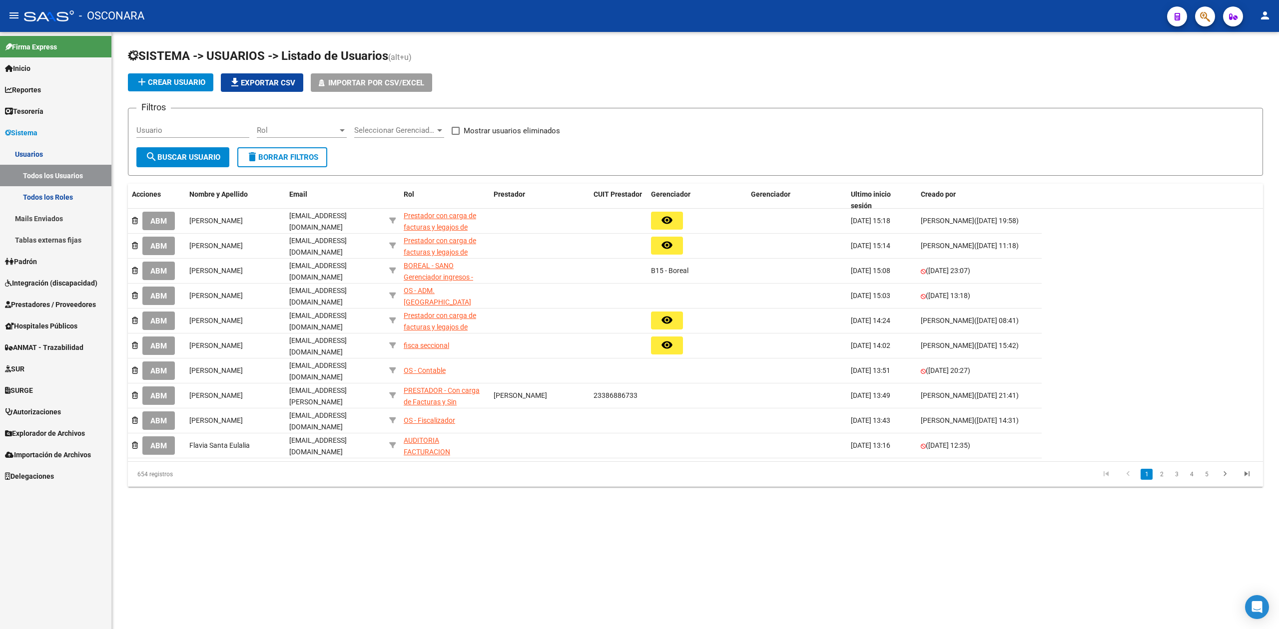
click at [191, 132] on input "Usuario" at bounding box center [192, 130] width 113 height 9
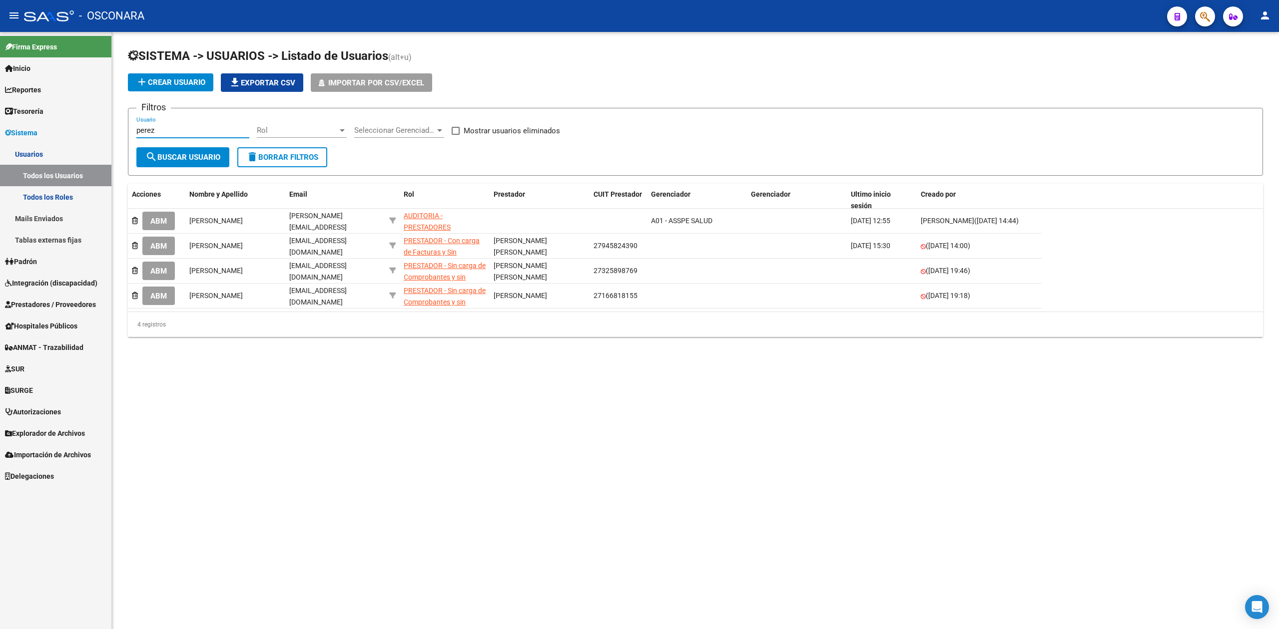
type input "perez"
click at [454, 128] on span at bounding box center [456, 131] width 8 height 8
click at [455, 135] on input "Mostrar usuarios eliminados" at bounding box center [455, 135] width 0 height 0
checkbox input "true"
click at [192, 160] on span "search Buscar Usuario" at bounding box center [182, 157] width 75 height 9
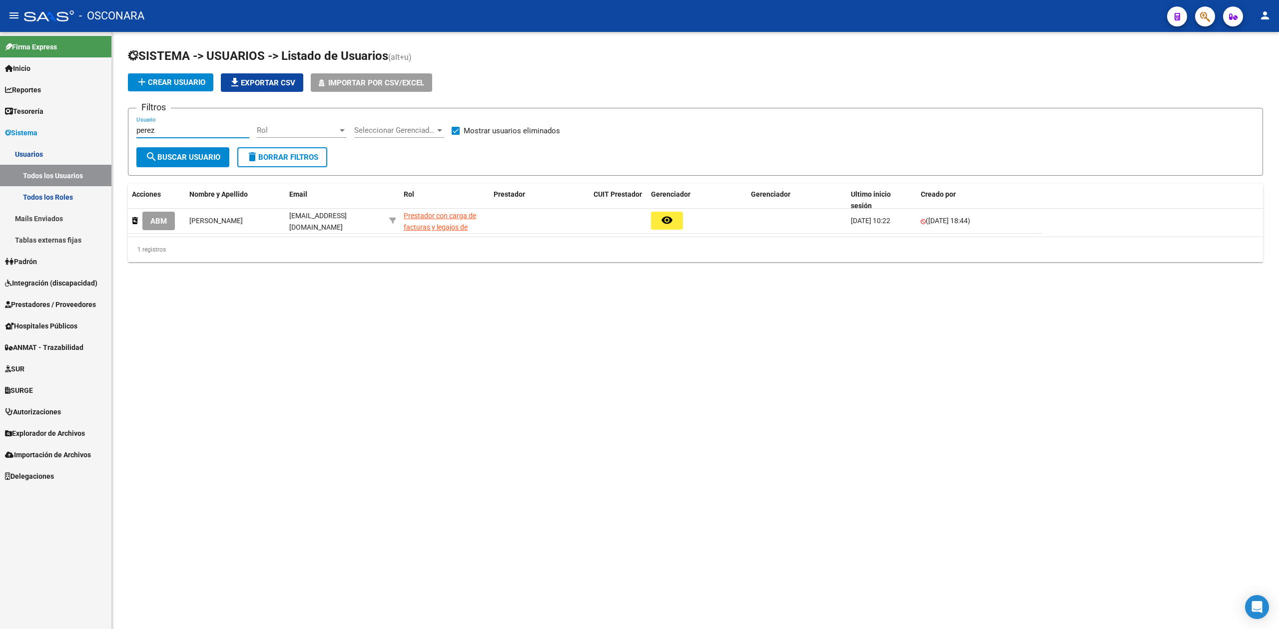
drag, startPoint x: 200, startPoint y: 129, endPoint x: 50, endPoint y: 129, distance: 149.8
click at [50, 129] on mat-sidenav-container "Firma Express Inicio Calendario SSS Instructivos Contacto OS Reportes Ingresos …" at bounding box center [639, 330] width 1279 height 597
drag, startPoint x: 180, startPoint y: 130, endPoint x: 124, endPoint y: 129, distance: 55.5
click at [124, 129] on div "SISTEMA -> USUARIOS -> Listado de Usuarios (alt+u) add Crear Usuario file_downl…" at bounding box center [695, 161] width 1167 height 259
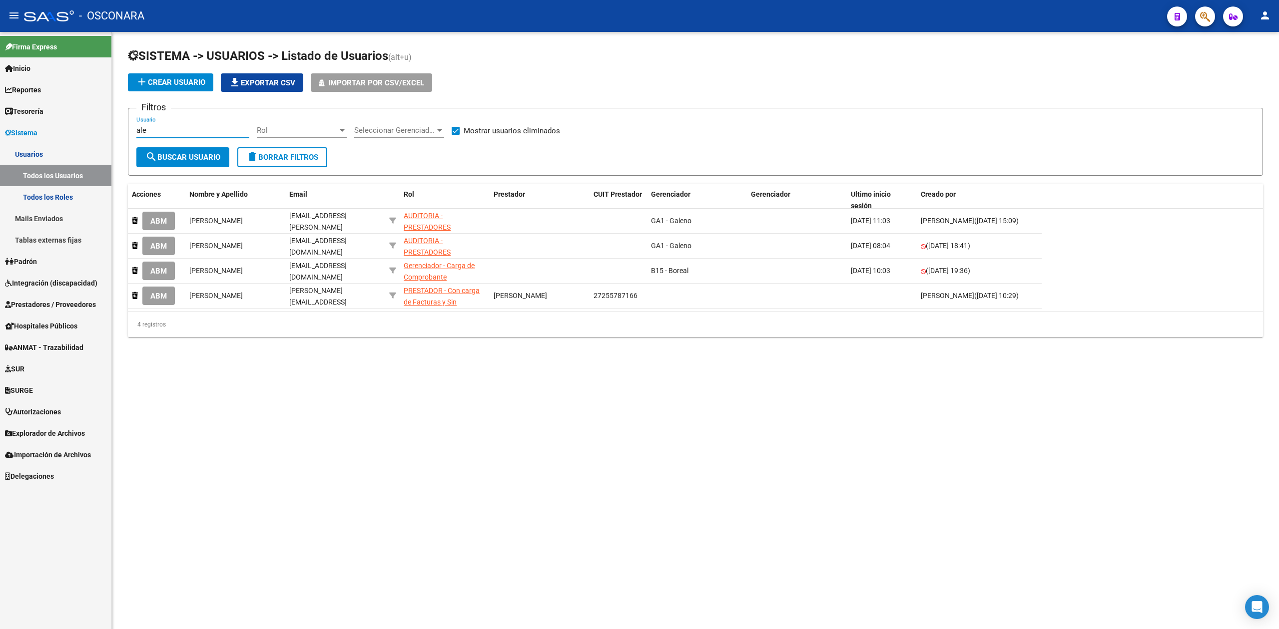
type input "ale"
click at [504, 132] on span "Mostrar usuarios eliminados" at bounding box center [512, 131] width 96 height 12
click at [456, 135] on input "Mostrar usuarios eliminados" at bounding box center [455, 135] width 0 height 0
checkbox input "false"
click at [208, 153] on span "search Buscar Usuario" at bounding box center [182, 157] width 75 height 9
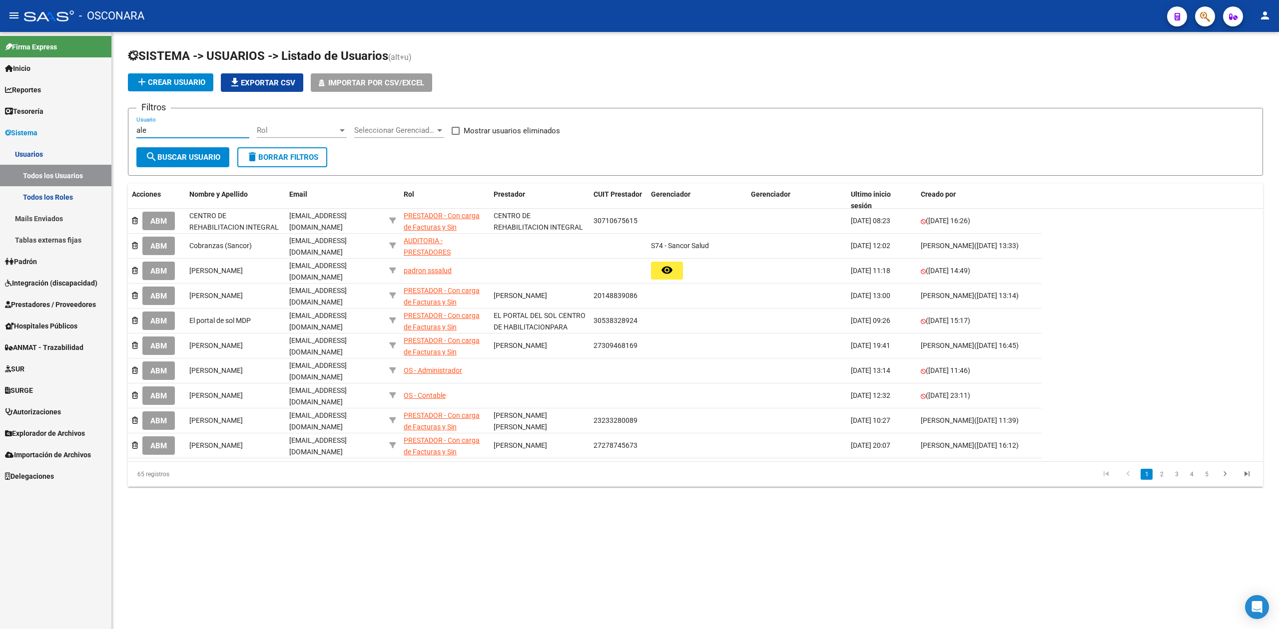
drag, startPoint x: 176, startPoint y: 132, endPoint x: 125, endPoint y: 129, distance: 51.6
click at [125, 129] on div "SISTEMA -> USUARIOS -> Listado de Usuarios (alt+u) add Crear Usuario file_downl…" at bounding box center [695, 275] width 1167 height 487
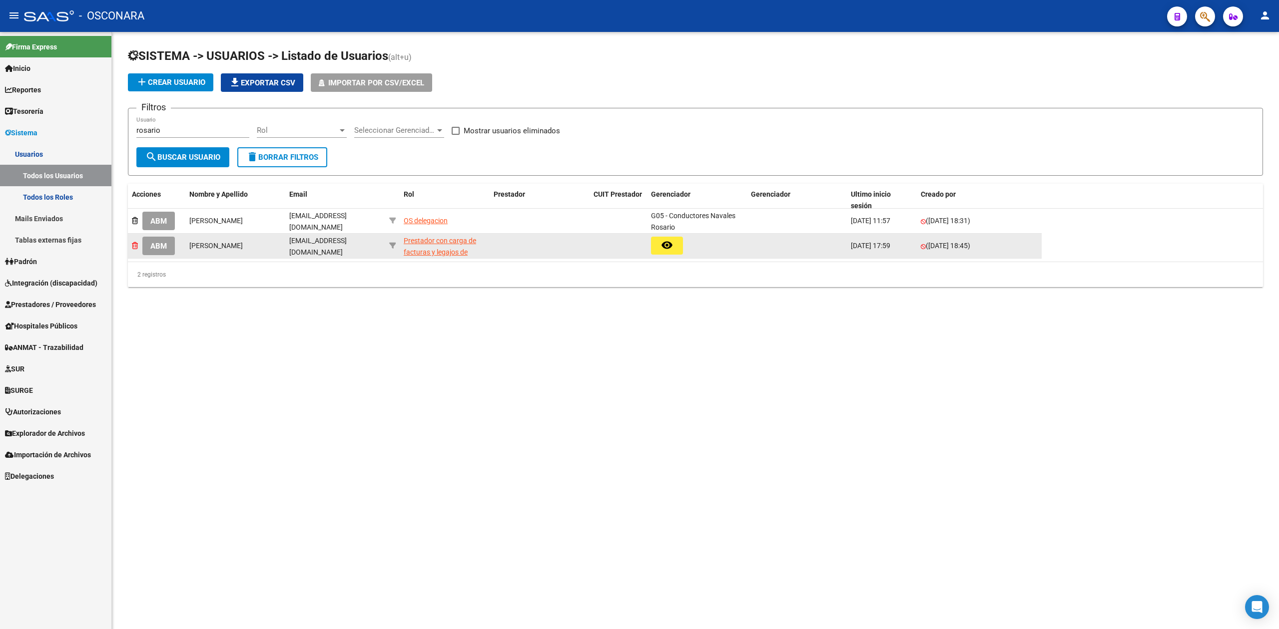
click at [134, 247] on icon at bounding box center [135, 245] width 6 height 7
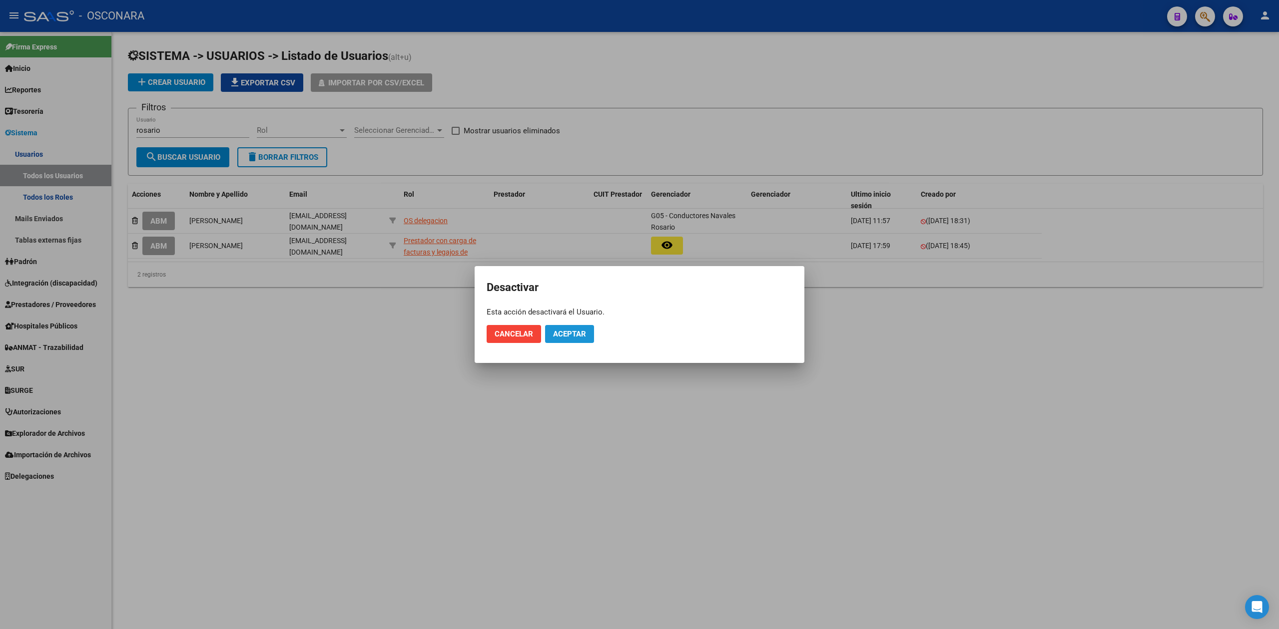
click at [577, 335] on span "Aceptar" at bounding box center [569, 334] width 33 height 9
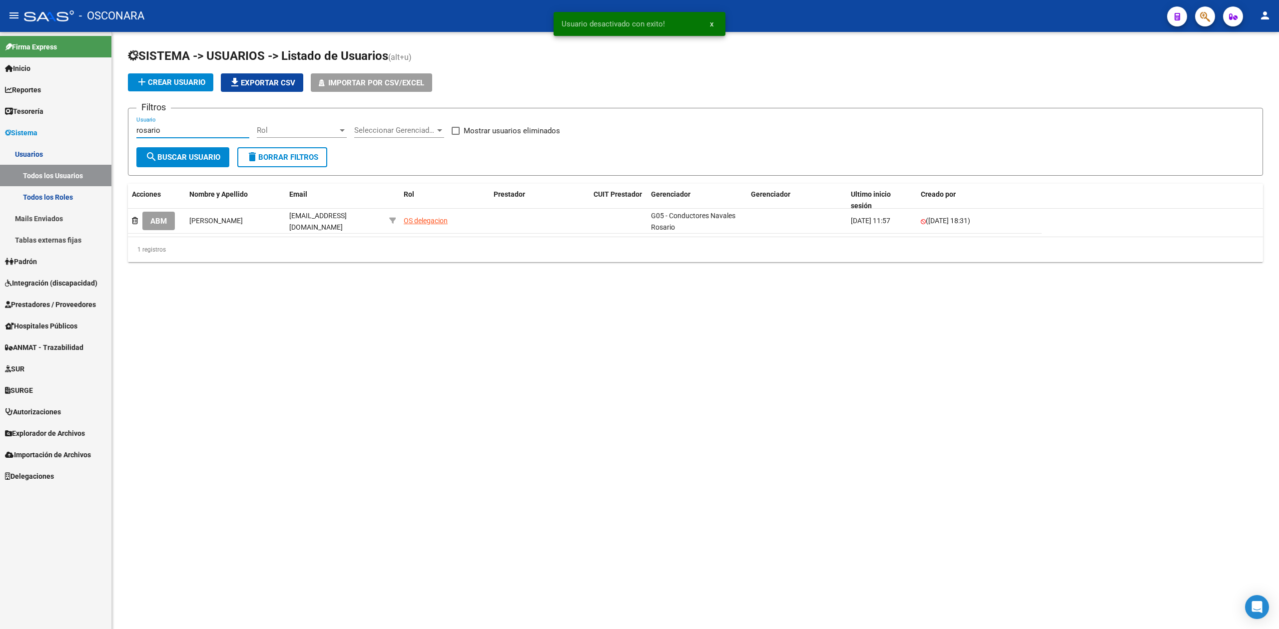
drag, startPoint x: 174, startPoint y: 129, endPoint x: 115, endPoint y: 129, distance: 58.9
click at [115, 129] on div "SISTEMA -> USUARIOS -> Listado de Usuarios (alt+u) add Crear Usuario file_downl…" at bounding box center [695, 163] width 1167 height 262
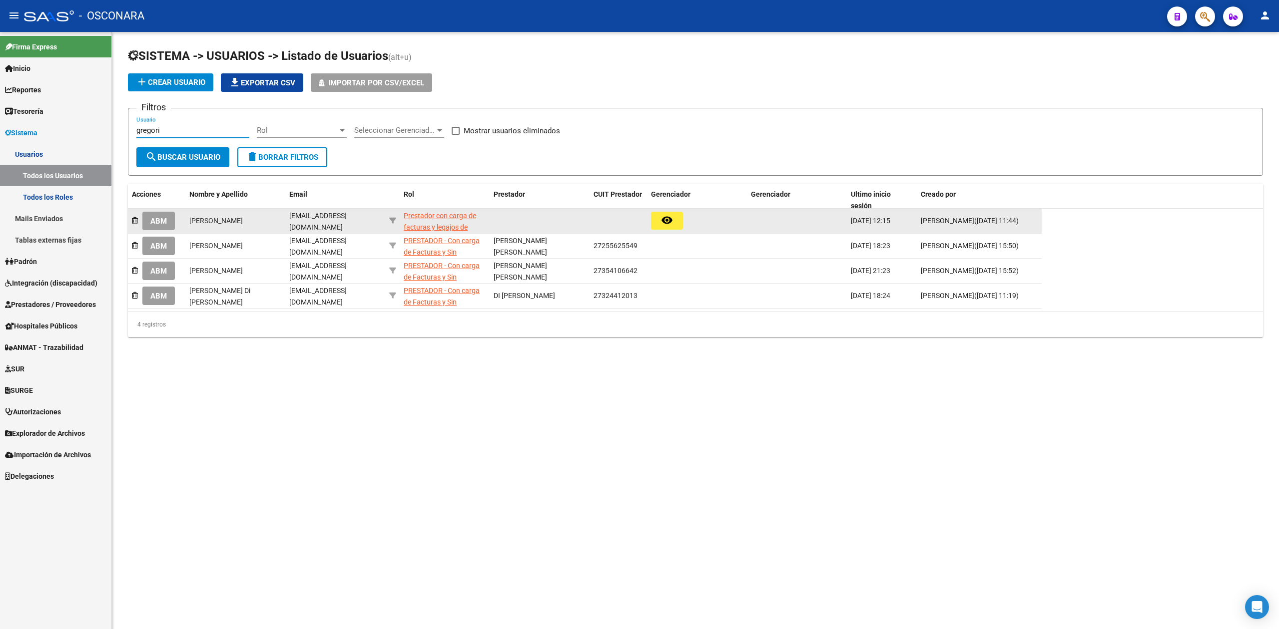
type input "gregori"
click at [667, 217] on mat-icon "remove_red_eye" at bounding box center [667, 220] width 12 height 12
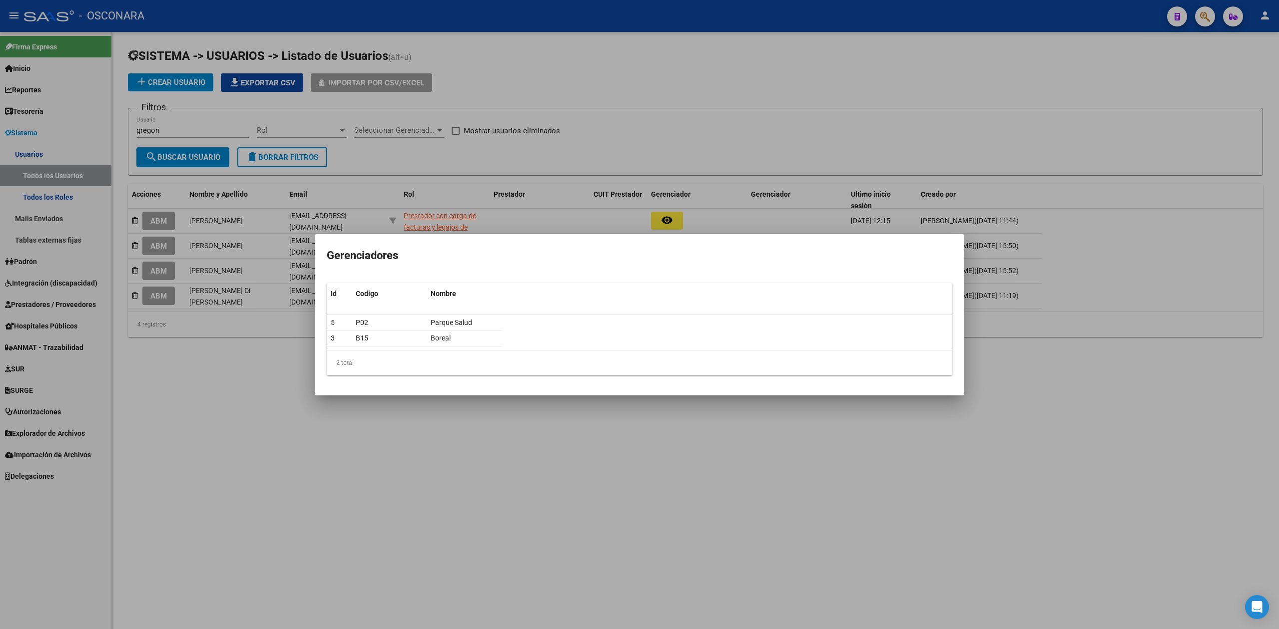
click at [324, 444] on div at bounding box center [639, 314] width 1279 height 629
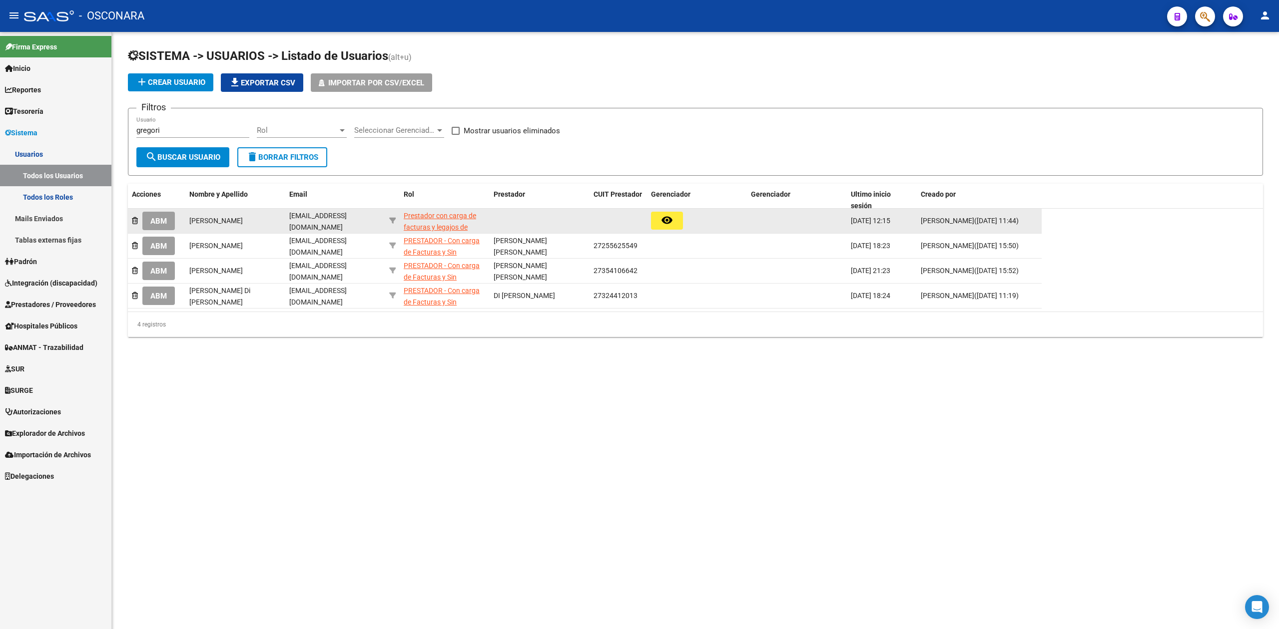
click at [139, 217] on div "ABM" at bounding box center [156, 221] width 49 height 18
click at [136, 218] on icon at bounding box center [135, 220] width 6 height 7
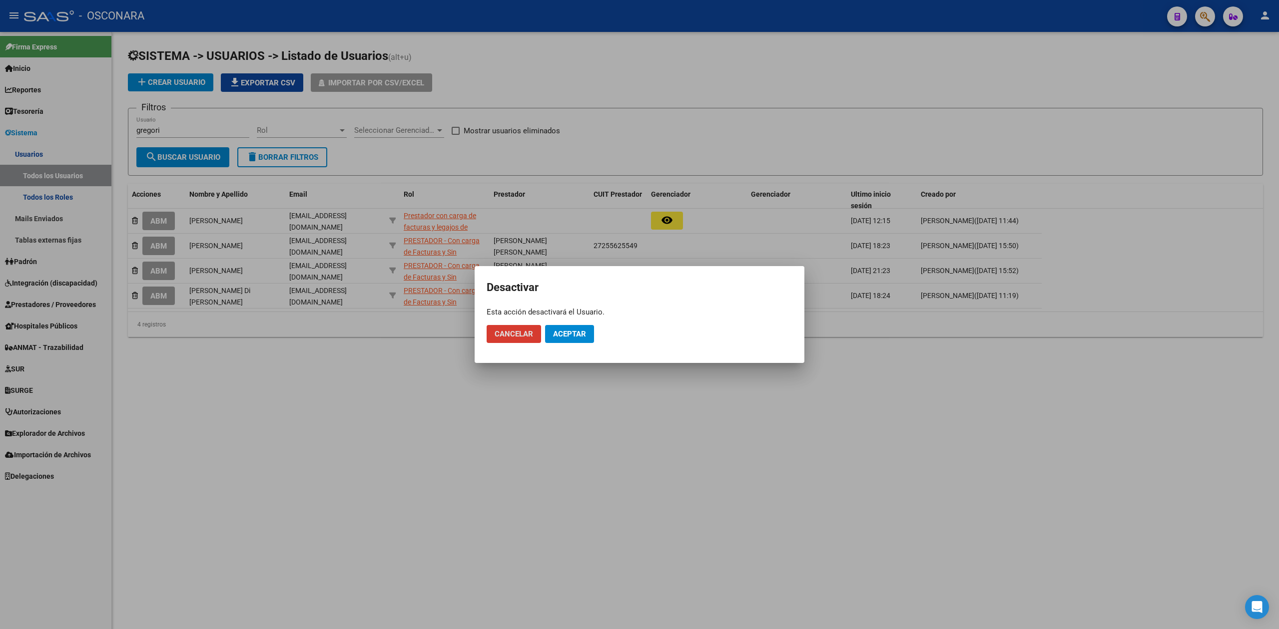
click at [560, 332] on span "Aceptar" at bounding box center [569, 334] width 33 height 9
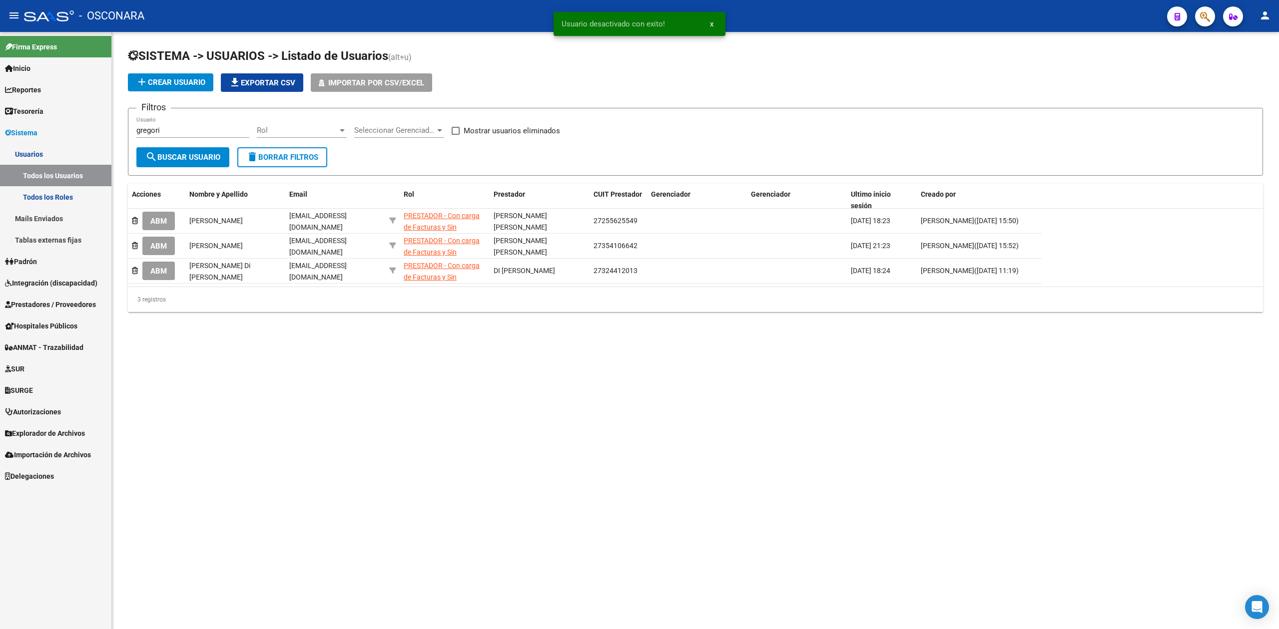
click at [339, 347] on mat-sidenav-content "SISTEMA -> USUARIOS -> Listado de Usuarios (alt+u) add Crear Usuario file_downl…" at bounding box center [695, 330] width 1167 height 597
click at [52, 281] on span "Integración (discapacidad)" at bounding box center [51, 283] width 92 height 11
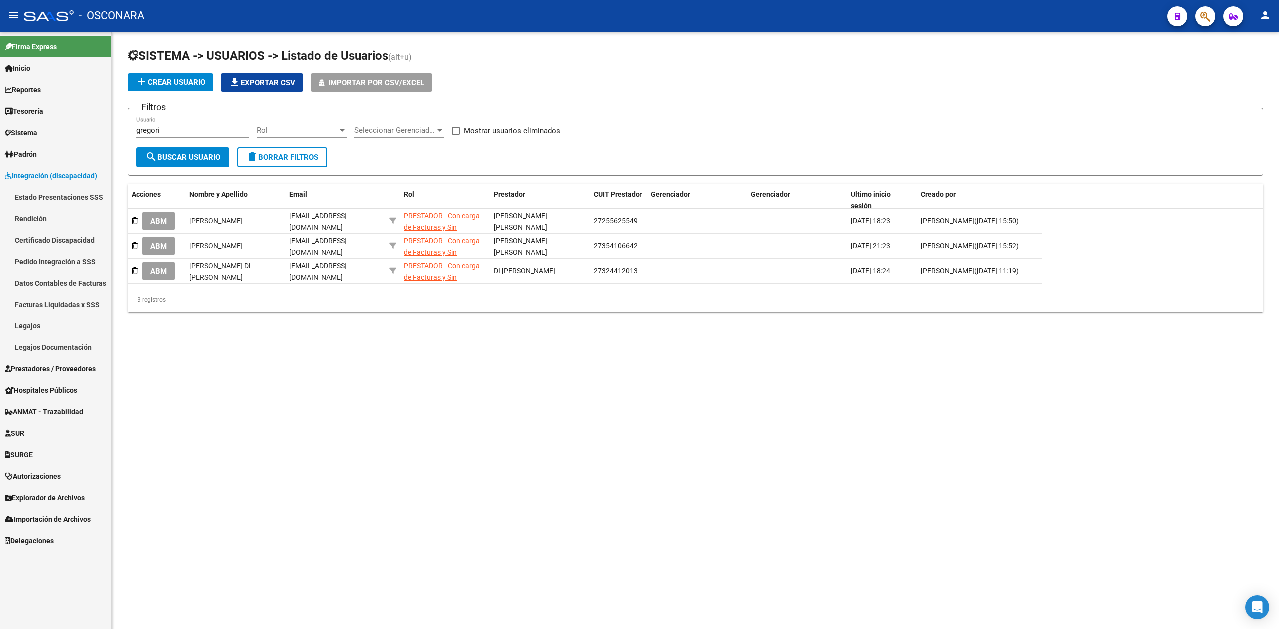
click at [54, 353] on link "Legajos Documentación" at bounding box center [55, 347] width 111 height 21
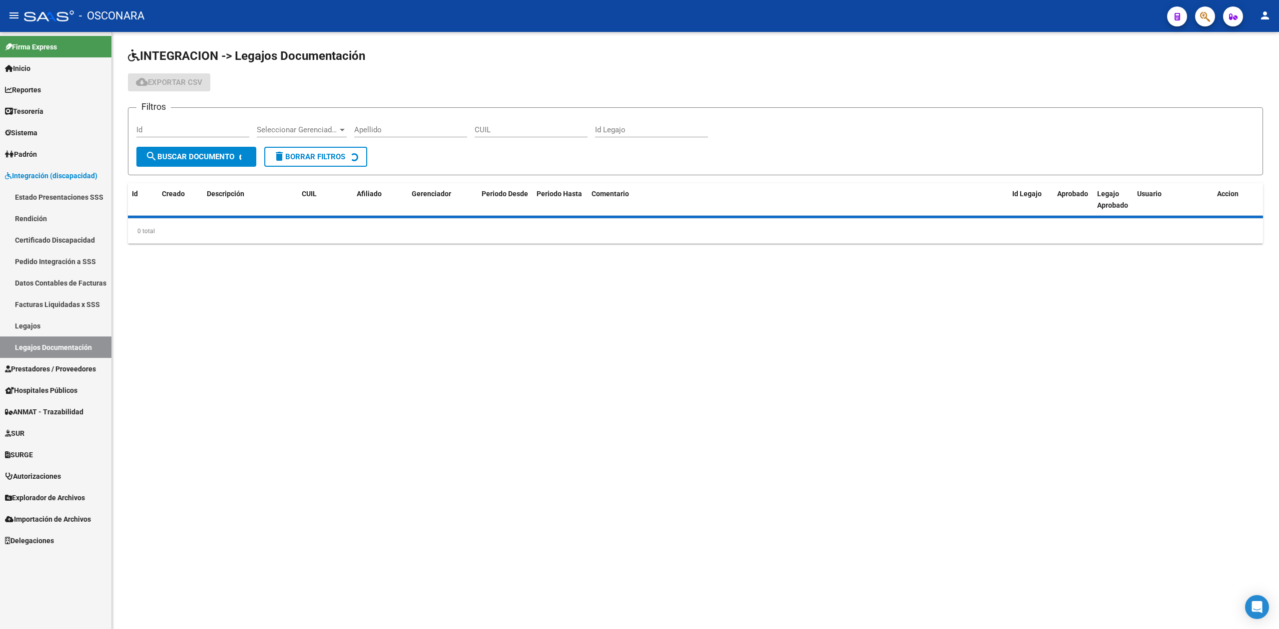
click at [56, 368] on span "Prestadores / Proveedores" at bounding box center [50, 369] width 91 height 11
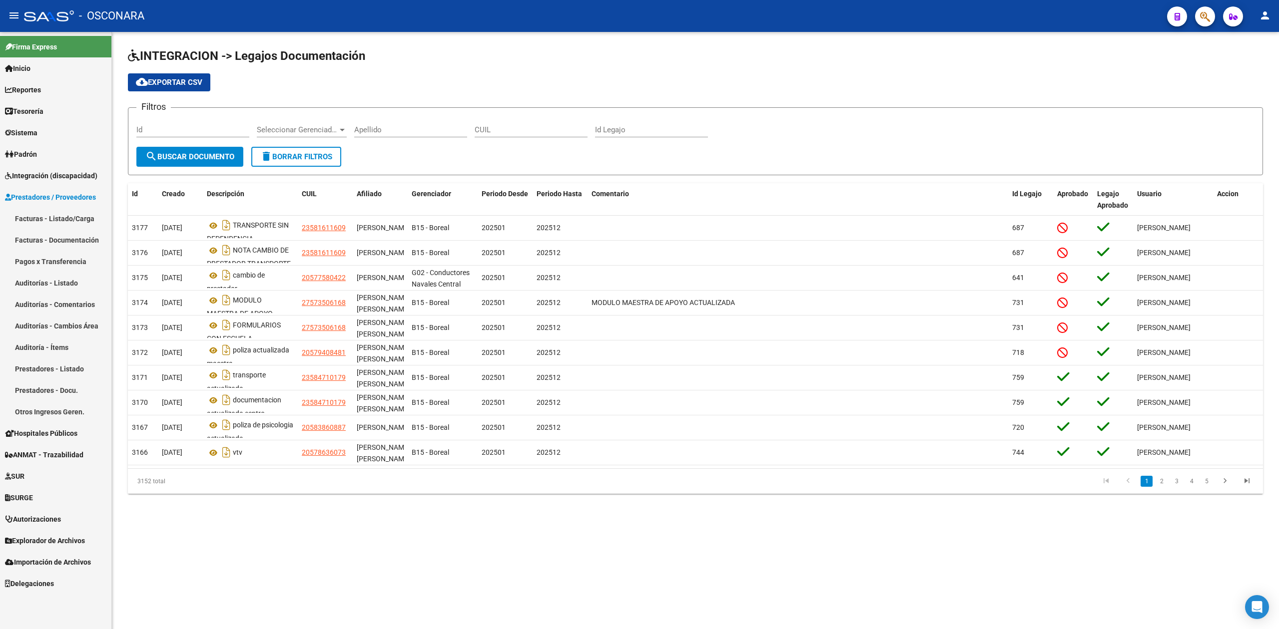
click at [60, 382] on mat-nav-list "Facturas - Listado/Carga Facturas - Documentación Pagos x Transferencia Auditor…" at bounding box center [55, 315] width 111 height 215
click at [64, 220] on link "Facturas - Listado/Carga" at bounding box center [55, 218] width 111 height 21
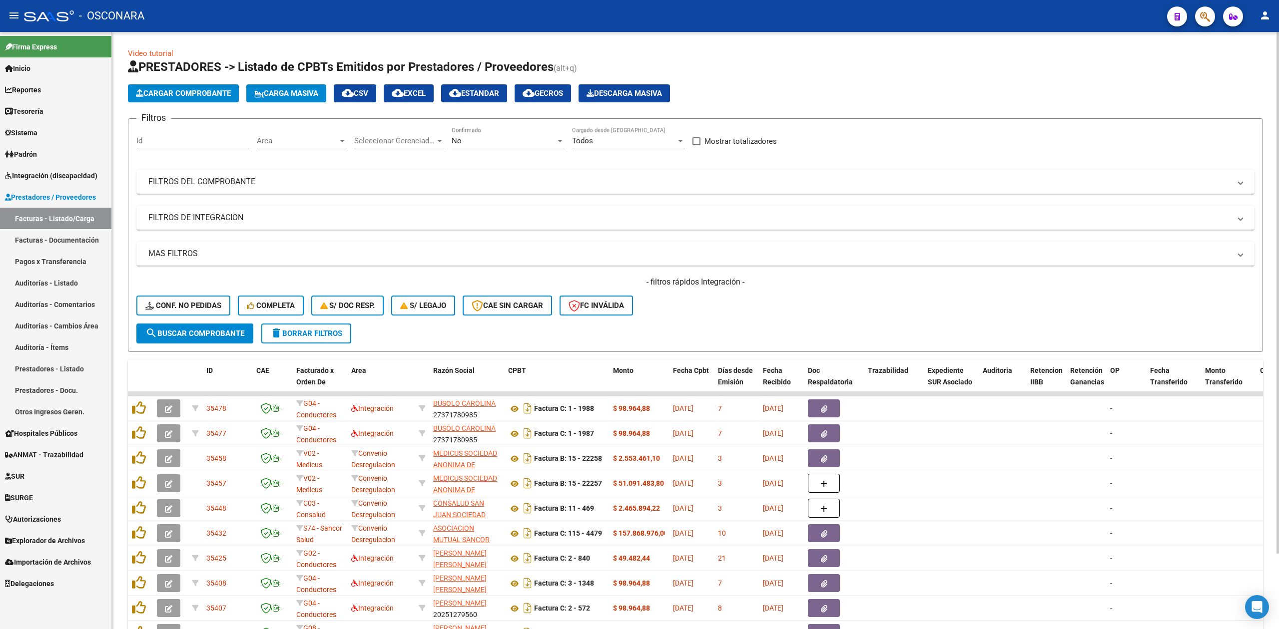
click at [504, 140] on div "No" at bounding box center [504, 140] width 104 height 9
click at [486, 98] on span "Todos" at bounding box center [508, 96] width 113 height 22
click at [516, 180] on mat-panel-title "FILTROS DEL COMPROBANTE" at bounding box center [689, 181] width 1082 height 11
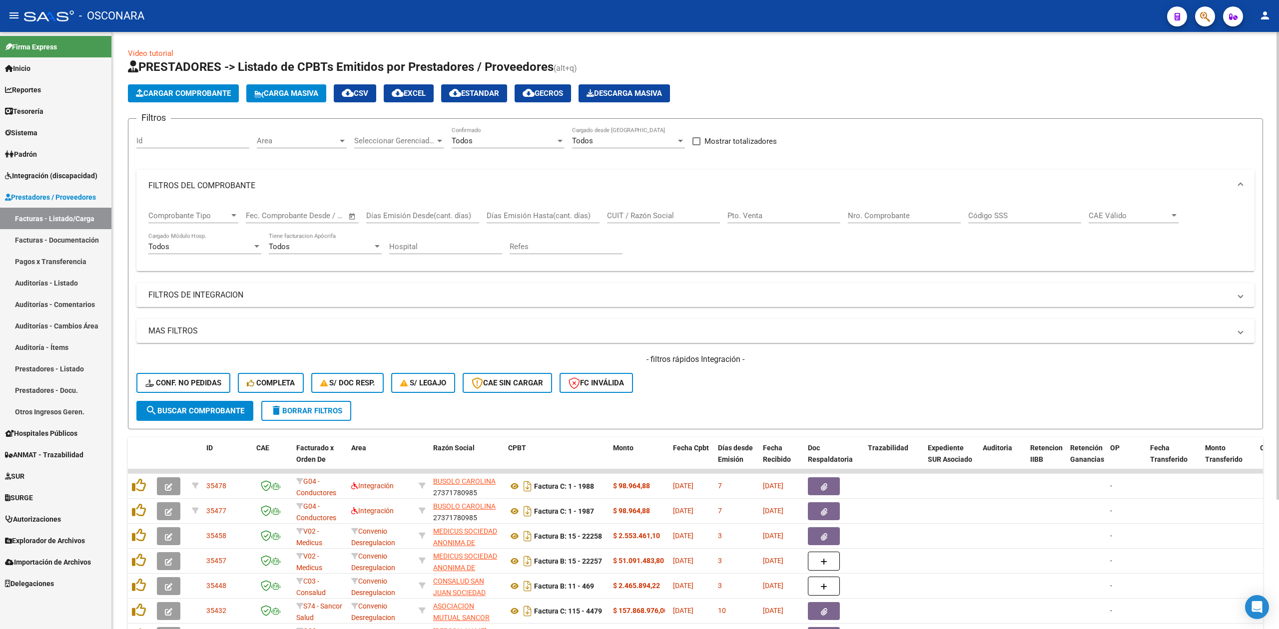
click at [610, 216] on input "CUIT / Razón Social" at bounding box center [663, 215] width 113 height 9
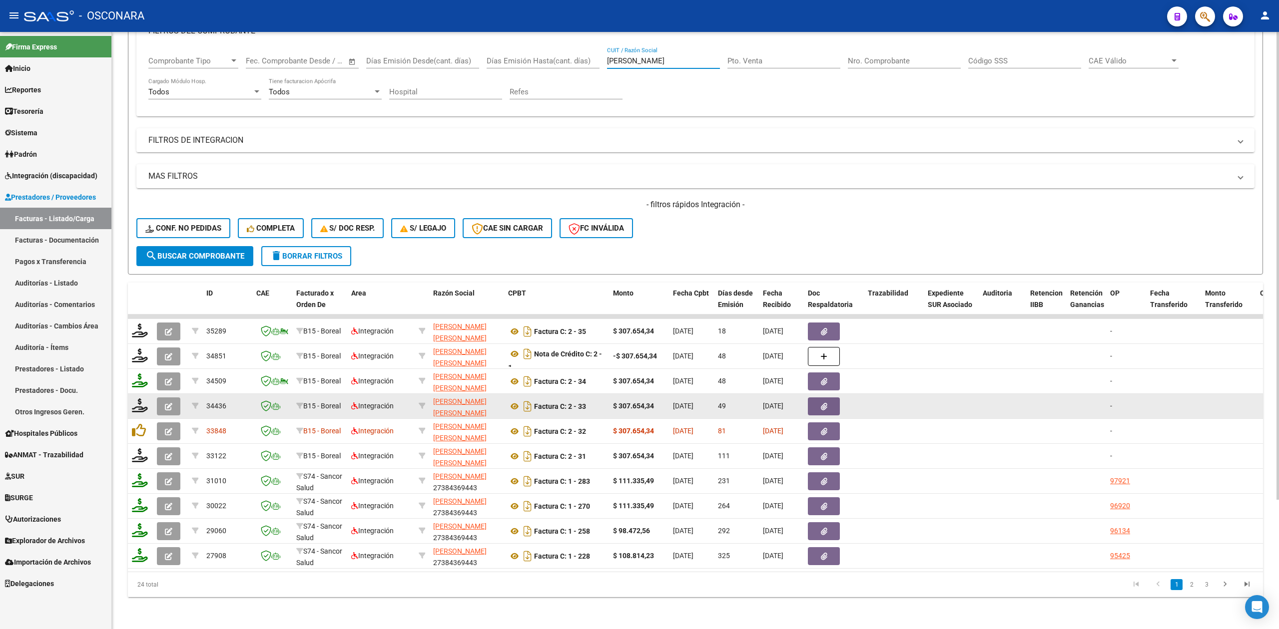
type input "carmona"
click at [156, 397] on datatable-body-cell at bounding box center [170, 406] width 35 height 24
click at [170, 403] on icon "button" at bounding box center [168, 406] width 7 height 7
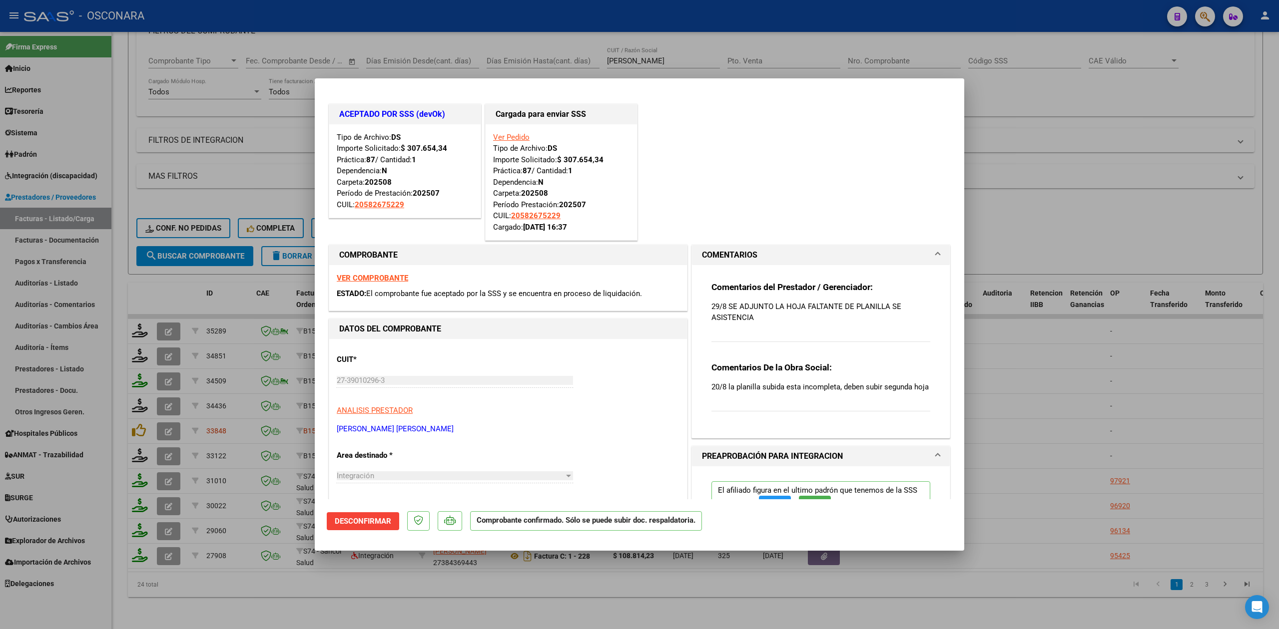
click at [322, 593] on div at bounding box center [639, 314] width 1279 height 629
type input "$ 0,00"
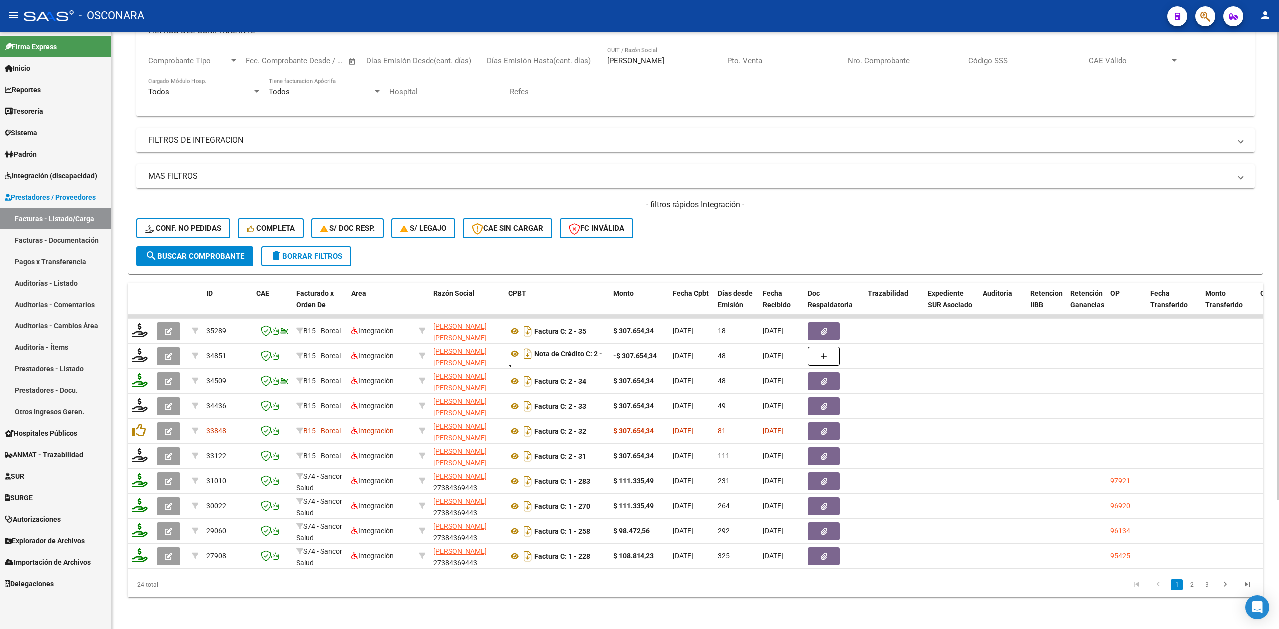
click at [288, 246] on button "delete Borrar Filtros" at bounding box center [306, 256] width 90 height 20
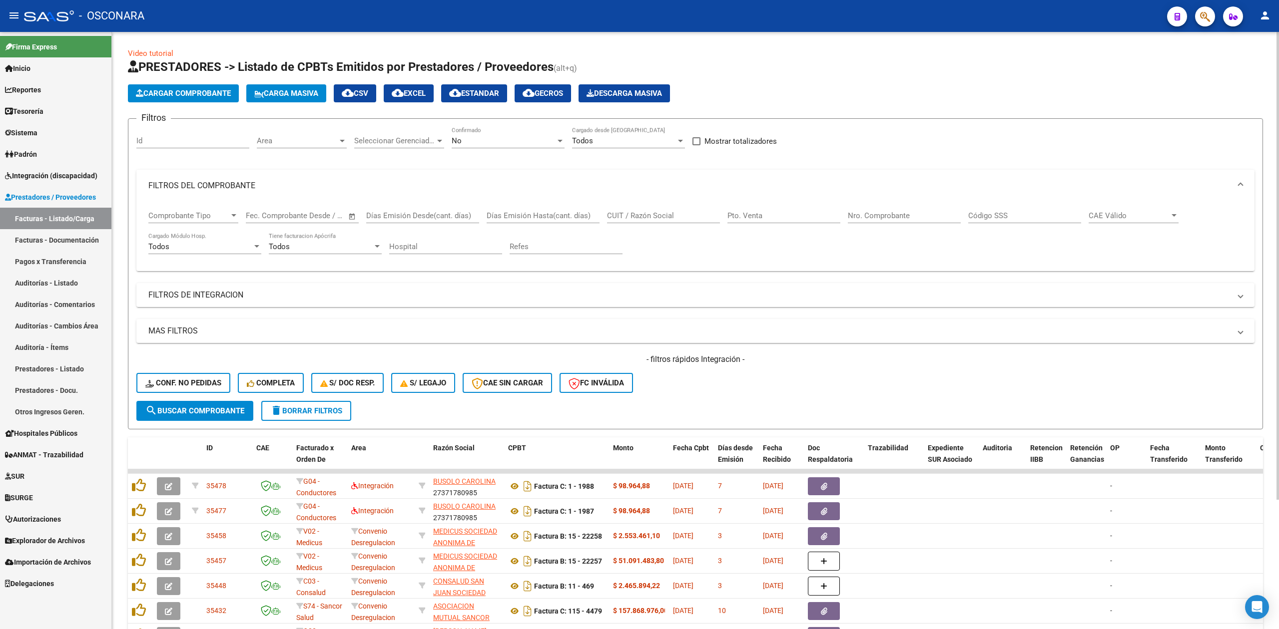
click at [664, 382] on div "- filtros rápidos Integración - Conf. no pedidas Completa S/ Doc Resp. S/ legaj…" at bounding box center [695, 377] width 1118 height 47
click at [743, 404] on form "Filtros Id Area Area Seleccionar Gerenciador Seleccionar Gerenciador No Confirm…" at bounding box center [695, 273] width 1135 height 311
click at [267, 192] on mat-expansion-panel-header "FILTROS DEL COMPROBANTE" at bounding box center [695, 186] width 1118 height 32
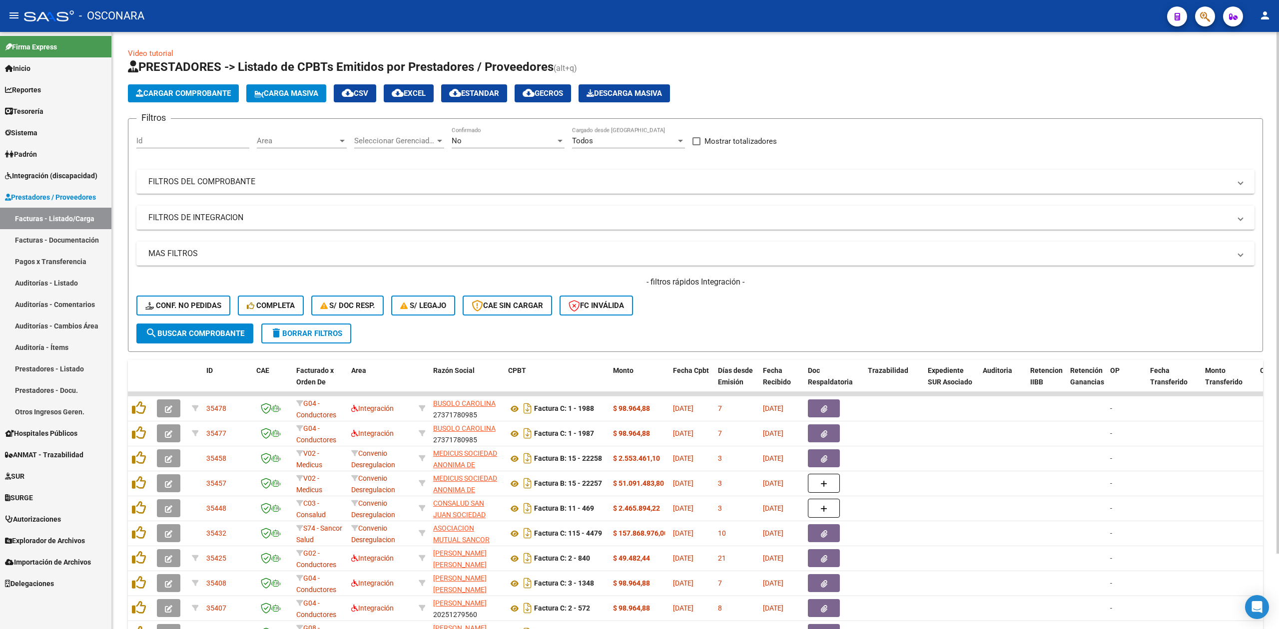
click at [402, 341] on form "Filtros Id Area Area Seleccionar Gerenciador Seleccionar Gerenciador No Confirm…" at bounding box center [695, 235] width 1135 height 234
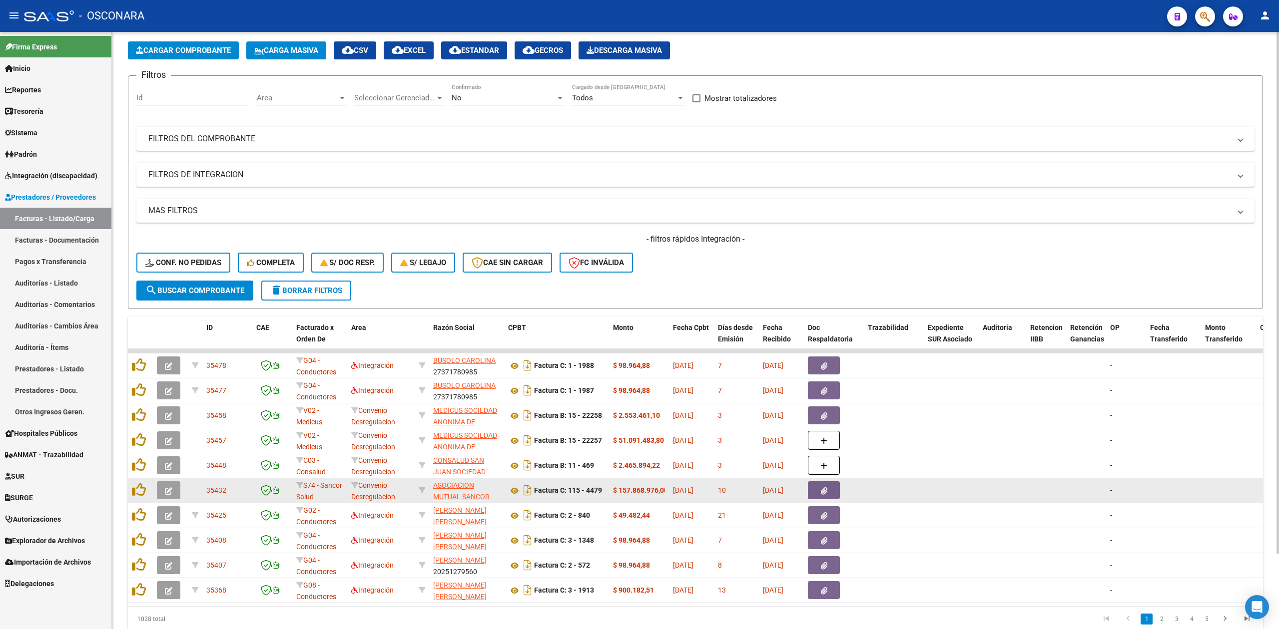
scroll to position [86, 0]
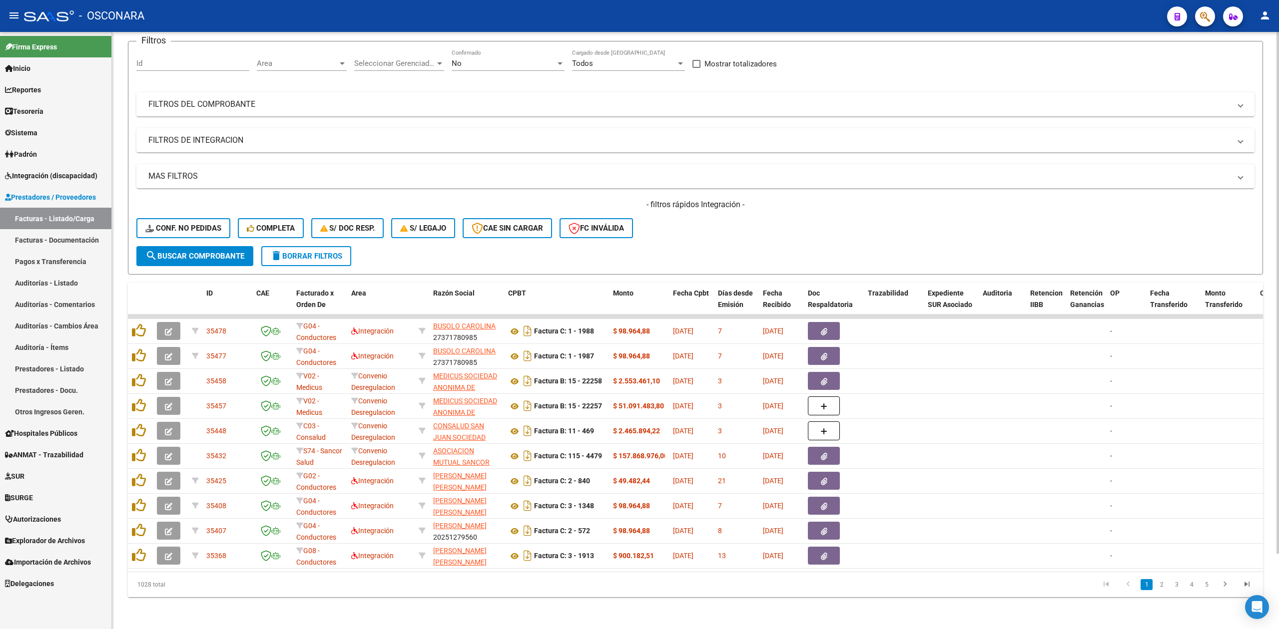
click at [700, 224] on div "- filtros rápidos Integración - Conf. no pedidas Completa S/ Doc Resp. S/ legaj…" at bounding box center [695, 222] width 1118 height 47
click at [798, 256] on form "Filtros Id Area Area Seleccionar Gerenciador Seleccionar Gerenciador No Confirm…" at bounding box center [695, 158] width 1135 height 234
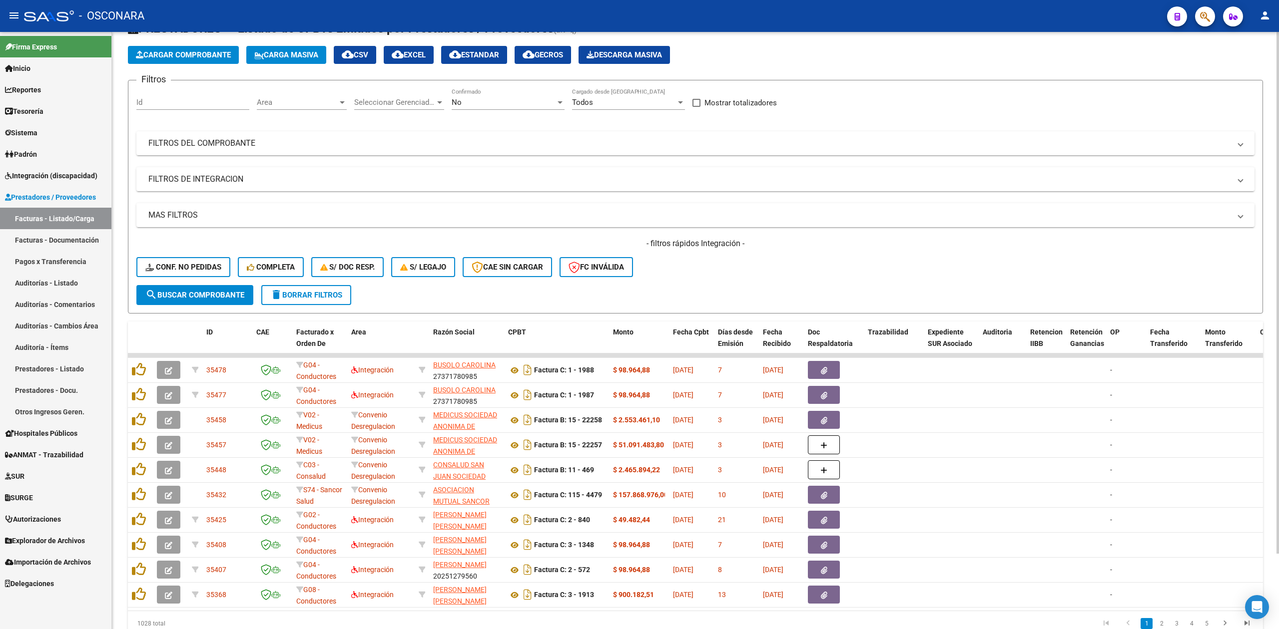
scroll to position [0, 0]
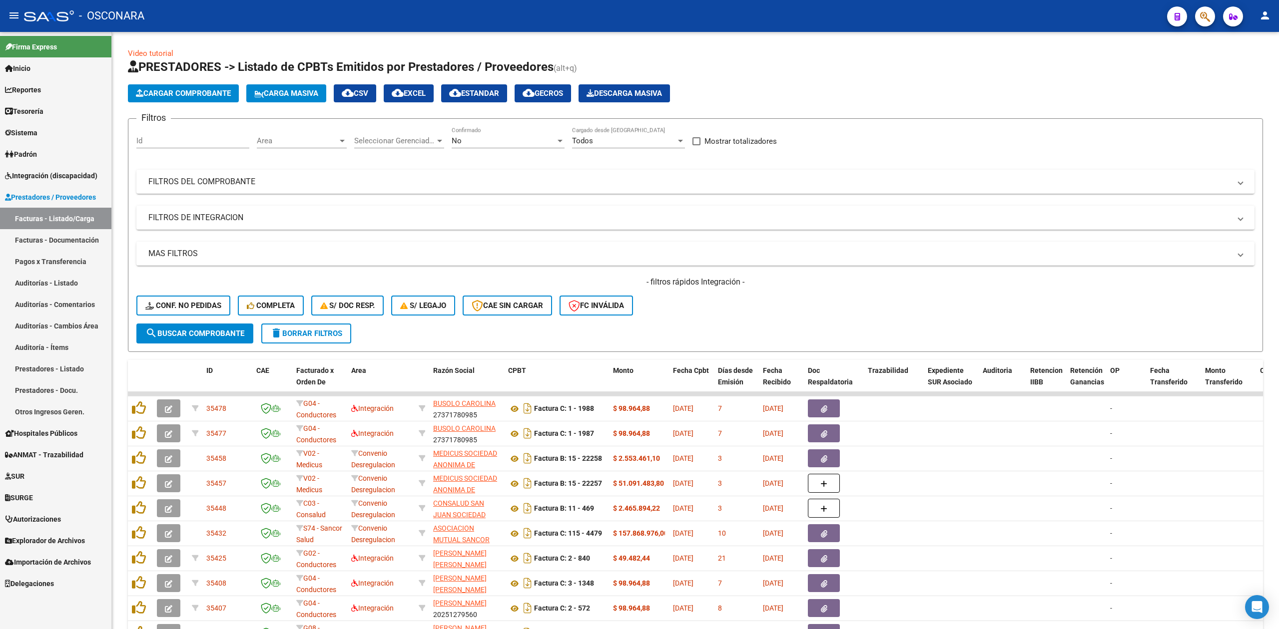
drag, startPoint x: 70, startPoint y: 174, endPoint x: 74, endPoint y: 186, distance: 12.6
click at [70, 174] on span "Integración (discapacidad)" at bounding box center [51, 175] width 92 height 11
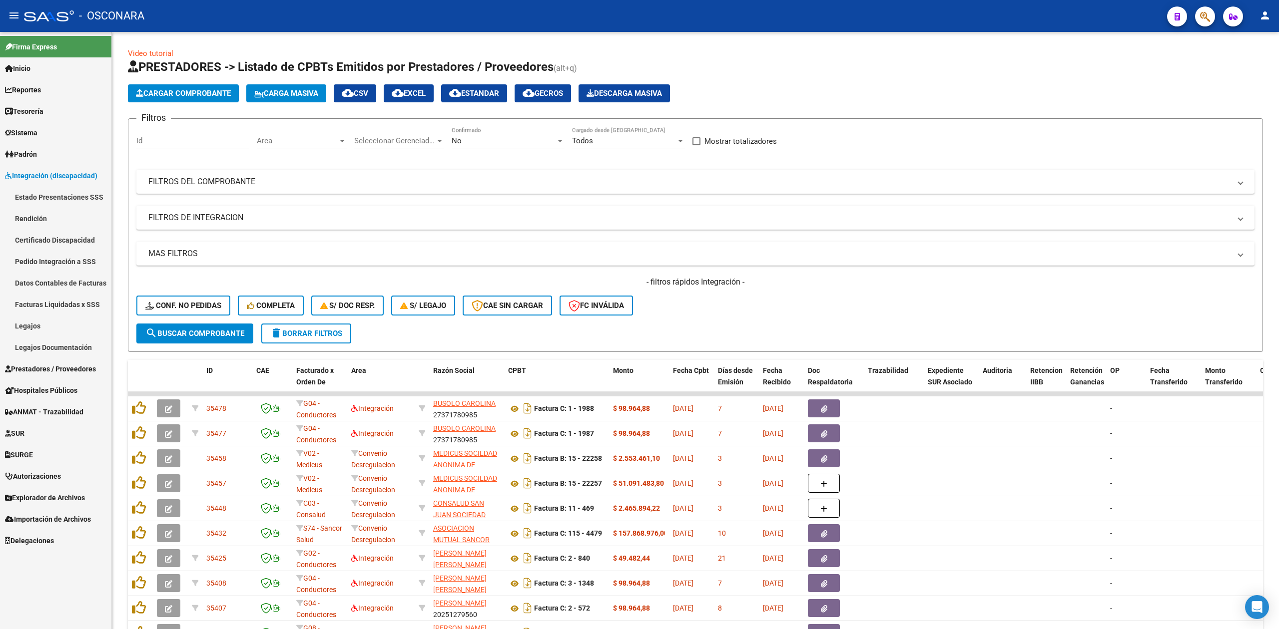
click at [48, 323] on link "Legajos" at bounding box center [55, 325] width 111 height 21
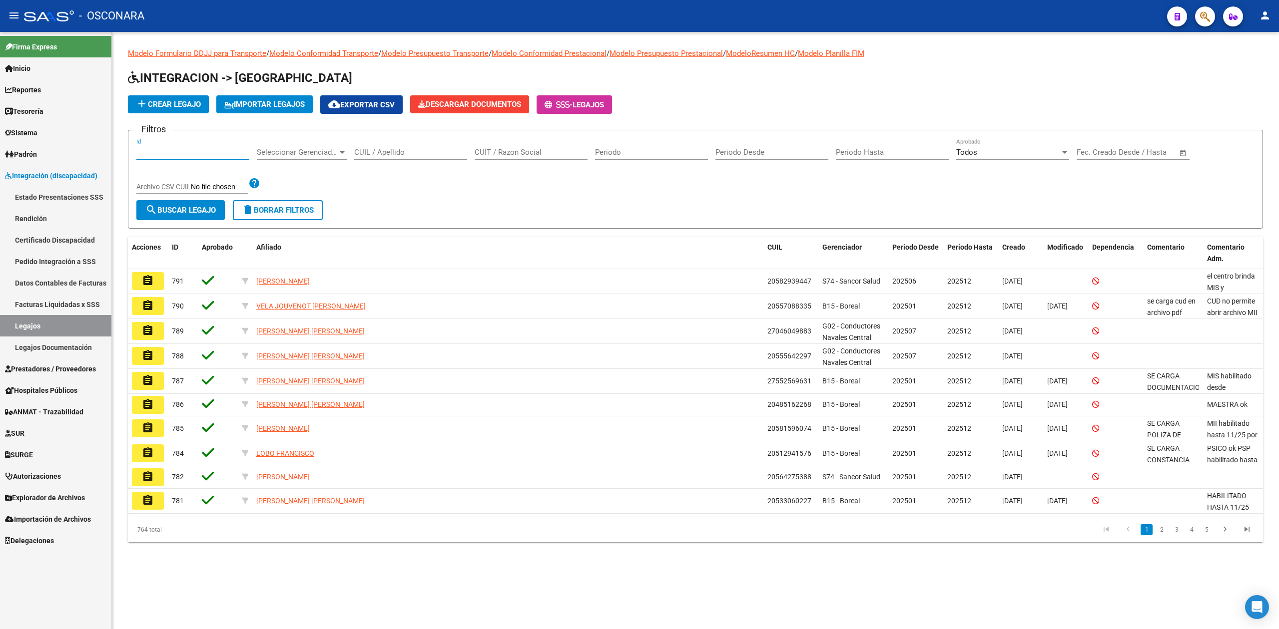
click at [198, 154] on input "Id" at bounding box center [192, 152] width 113 height 9
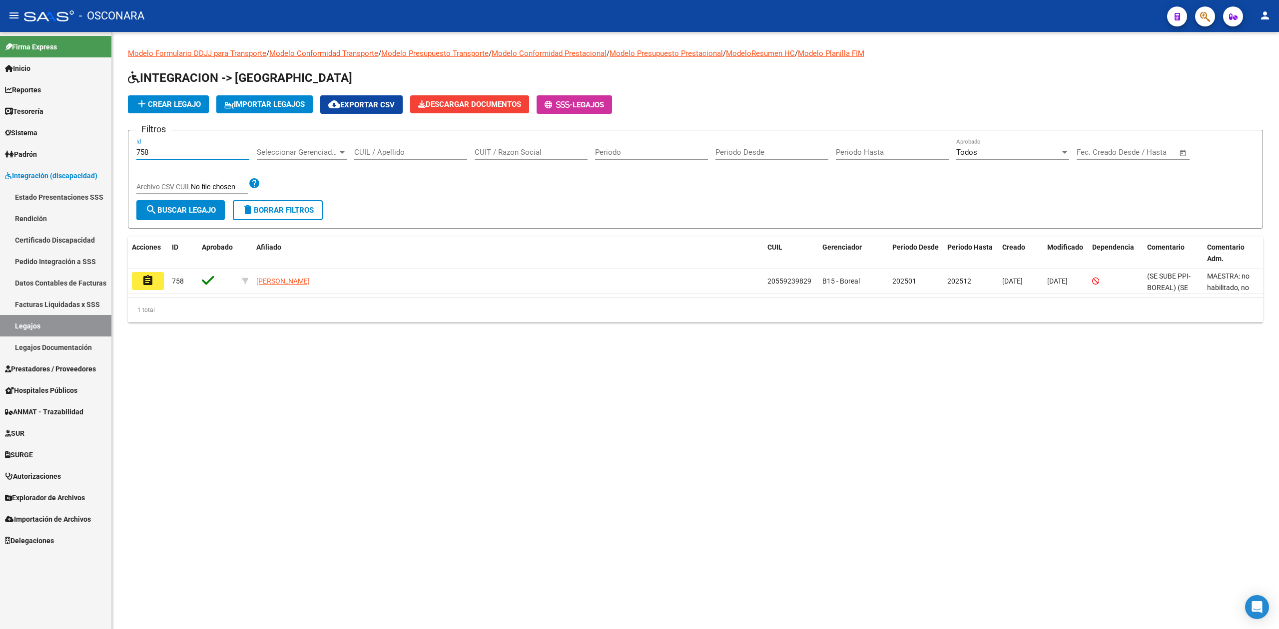
type input "759"
click at [153, 282] on mat-icon "assignment" at bounding box center [148, 281] width 12 height 12
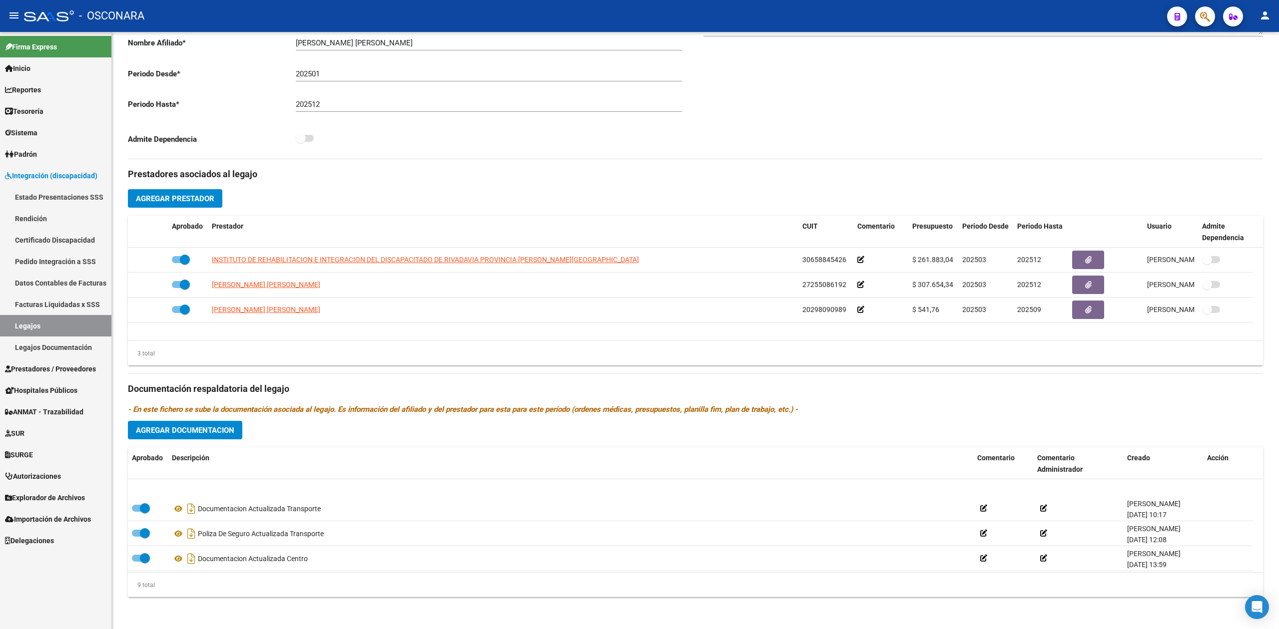
scroll to position [134, 0]
click at [72, 367] on span "Prestadores / Proveedores" at bounding box center [50, 369] width 91 height 11
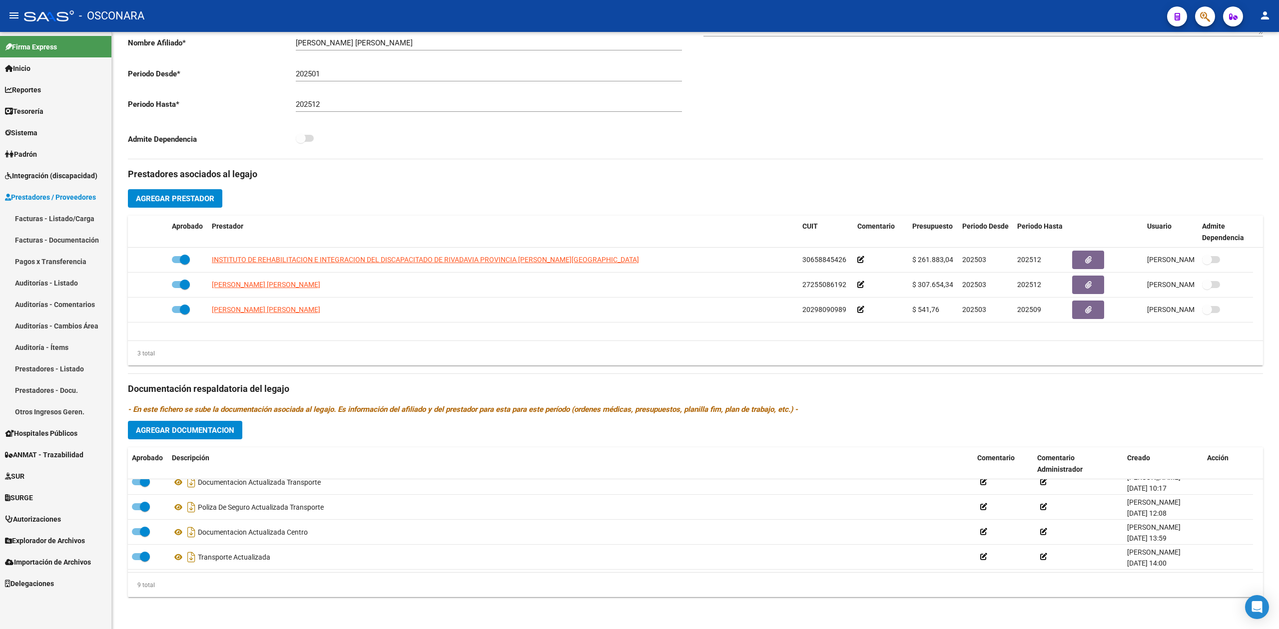
click at [66, 218] on link "Facturas - Listado/Carga" at bounding box center [55, 218] width 111 height 21
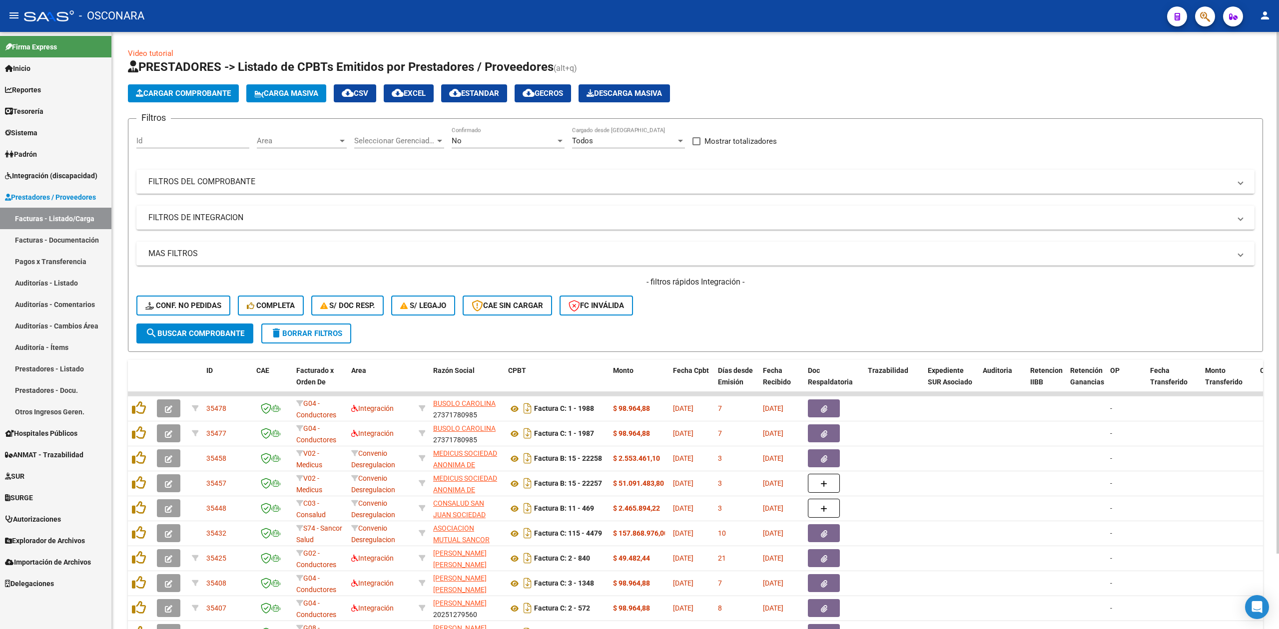
click at [501, 182] on mat-panel-title "FILTROS DEL COMPROBANTE" at bounding box center [689, 181] width 1082 height 11
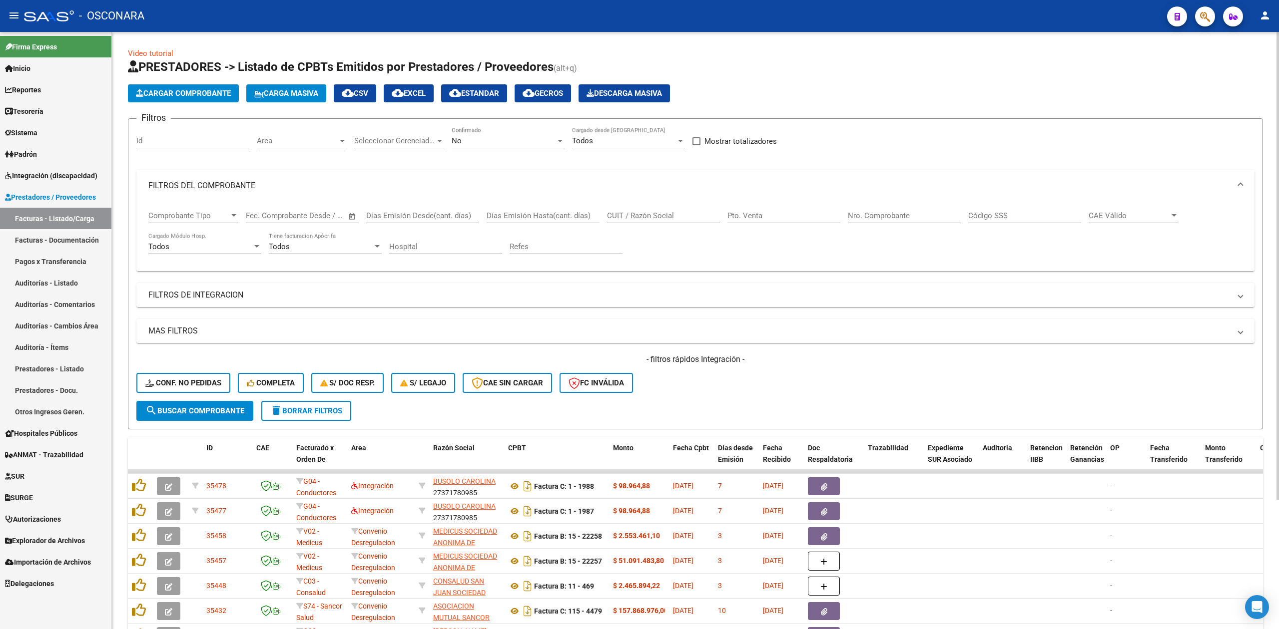
click at [636, 214] on input "CUIT / Razón Social" at bounding box center [663, 215] width 113 height 9
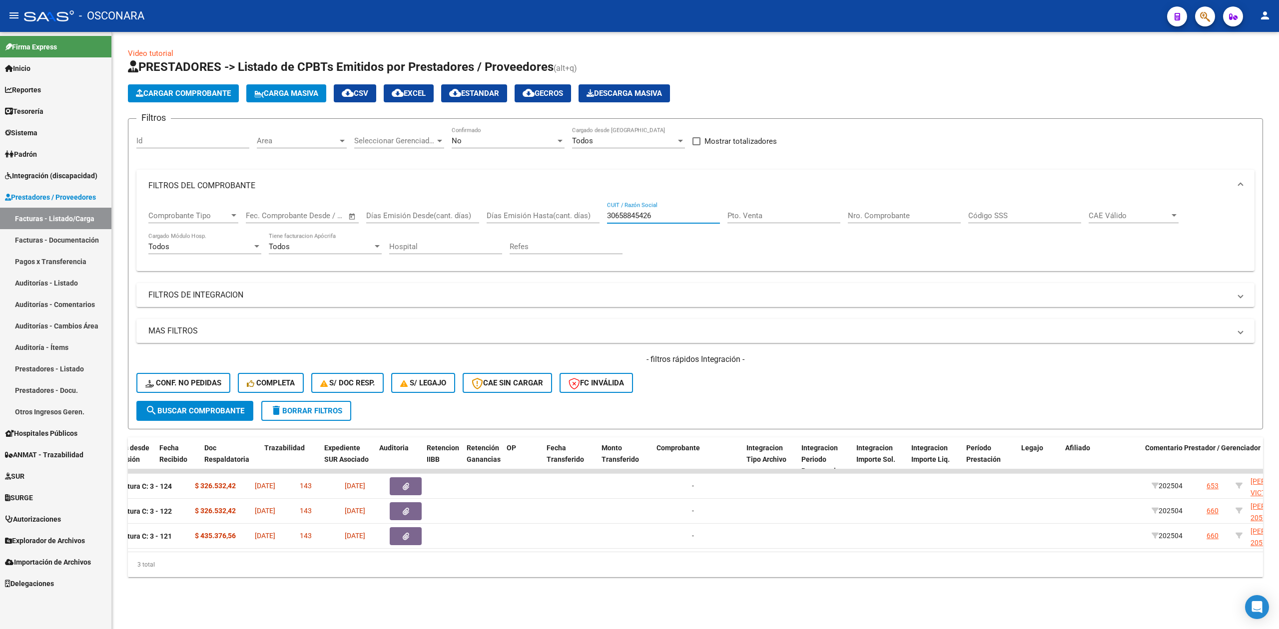
scroll to position [0, 366]
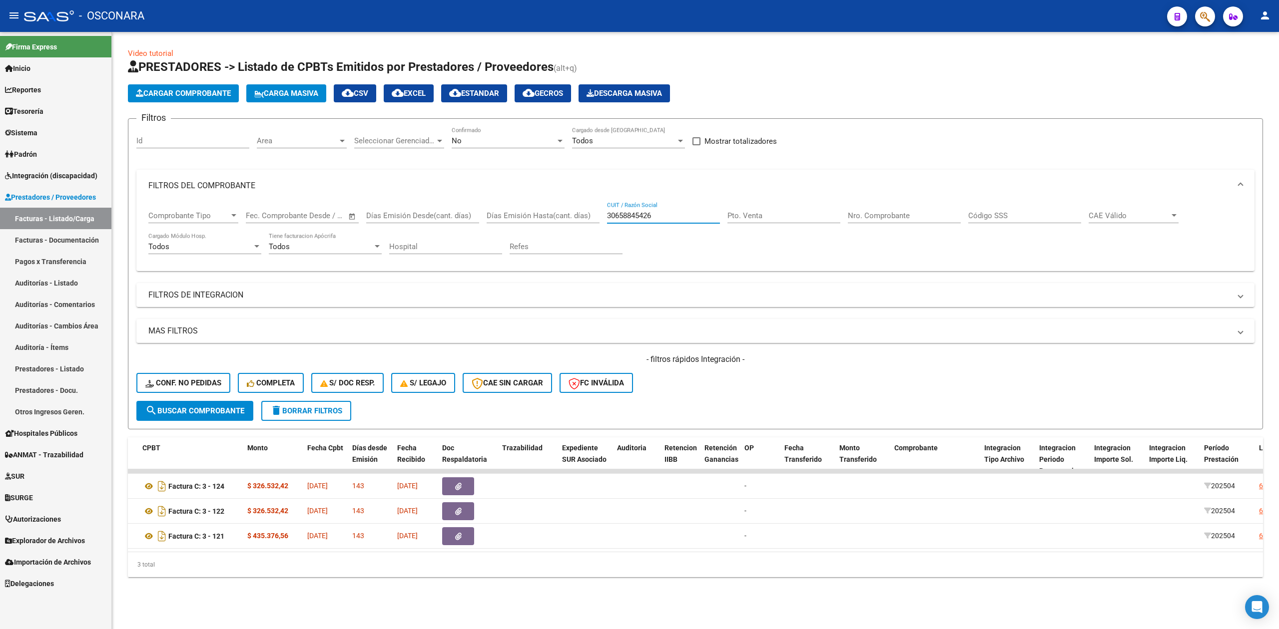
drag, startPoint x: 672, startPoint y: 217, endPoint x: 581, endPoint y: 222, distance: 91.1
click at [581, 222] on div "Comprobante Tipo Comprobante Tipo Fecha inicio – Fecha fin Fec. Comprobante Des…" at bounding box center [695, 233] width 1094 height 62
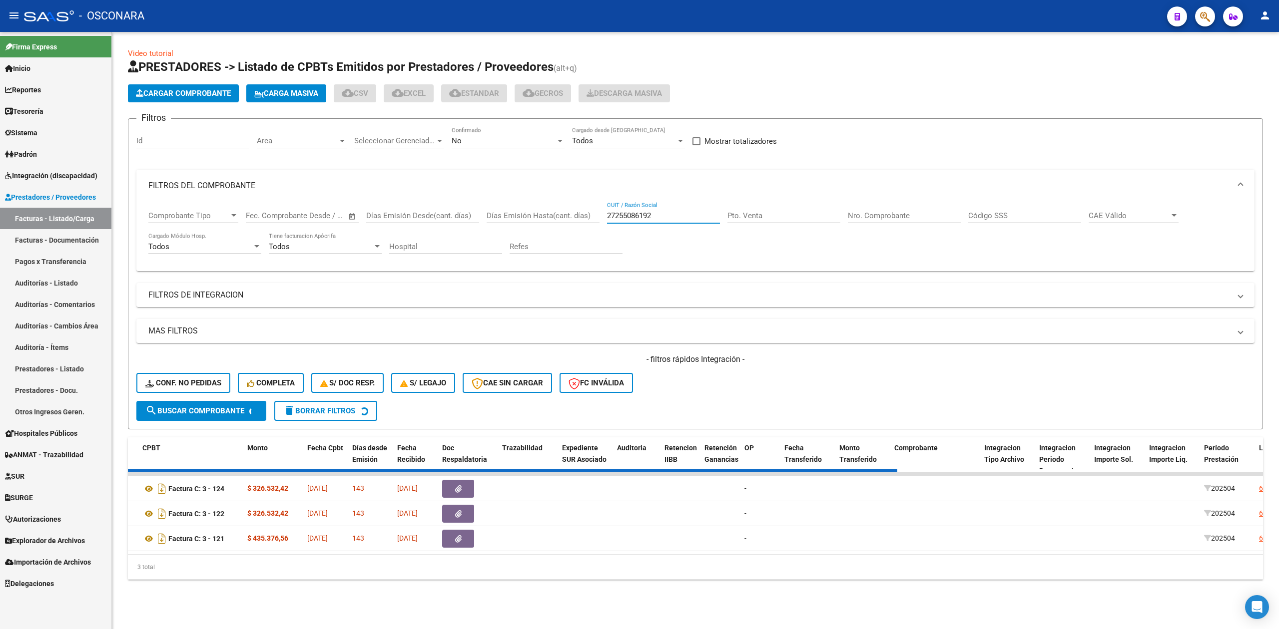
scroll to position [0, 0]
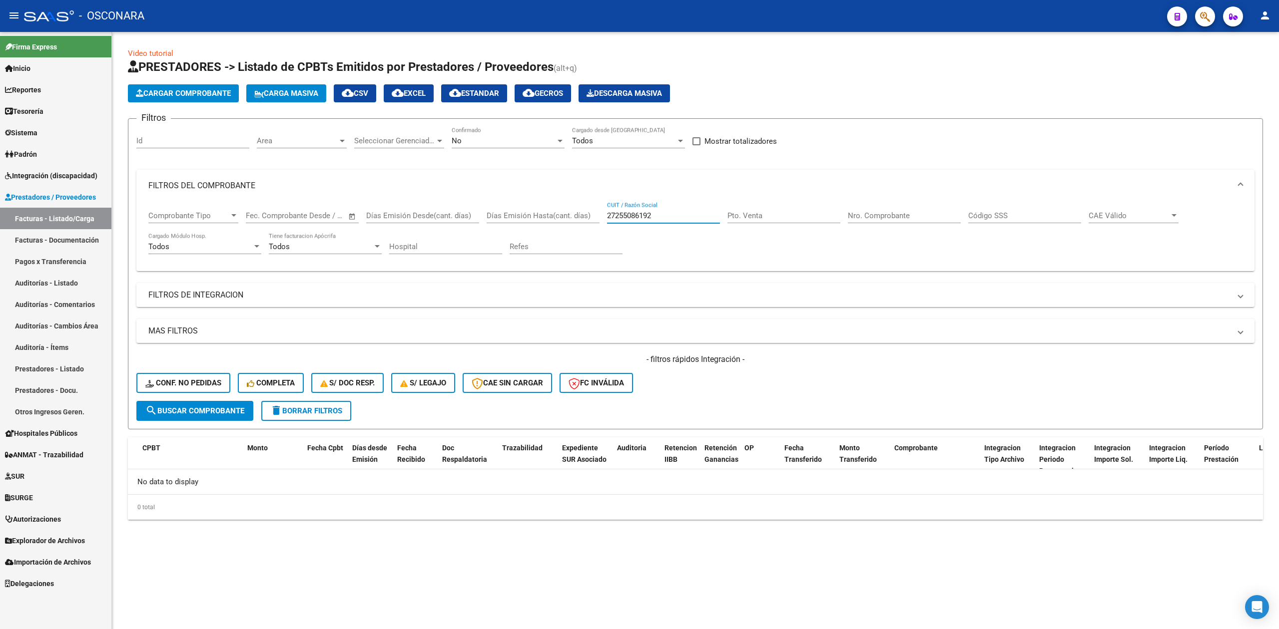
drag, startPoint x: 672, startPoint y: 218, endPoint x: 579, endPoint y: 217, distance: 92.4
click at [579, 217] on div "Comprobante Tipo Comprobante Tipo Fecha inicio – Fecha fin Fec. Comprobante Des…" at bounding box center [695, 233] width 1094 height 62
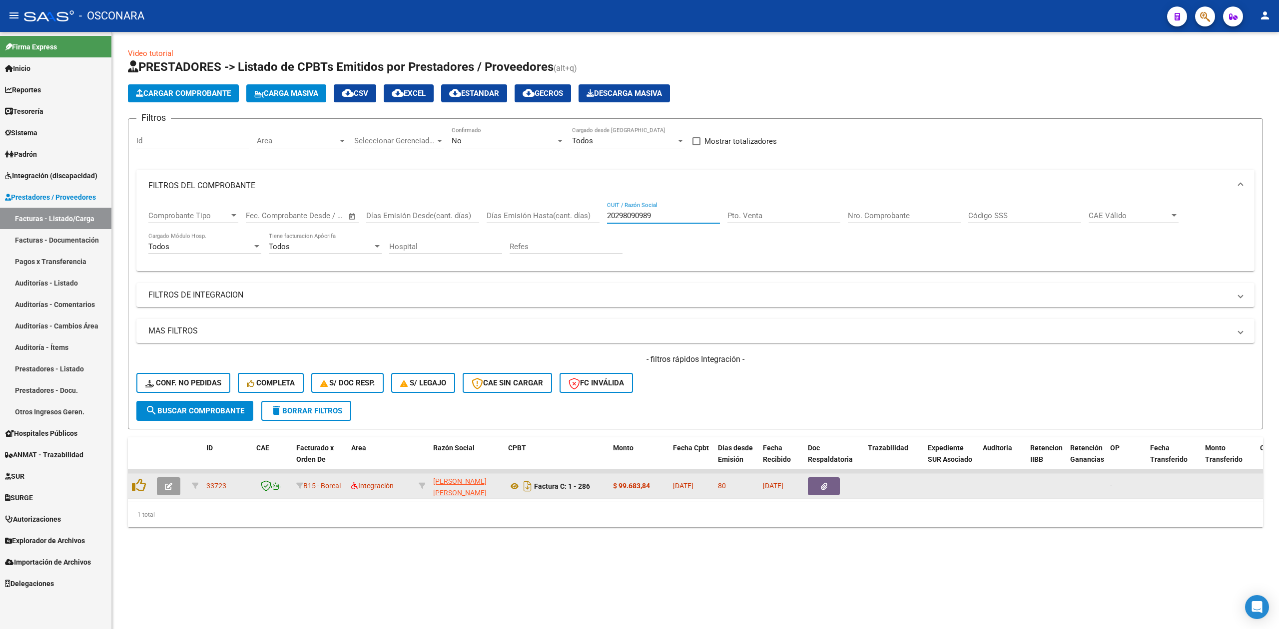
type input "20298090989"
click at [167, 484] on icon "button" at bounding box center [168, 486] width 7 height 7
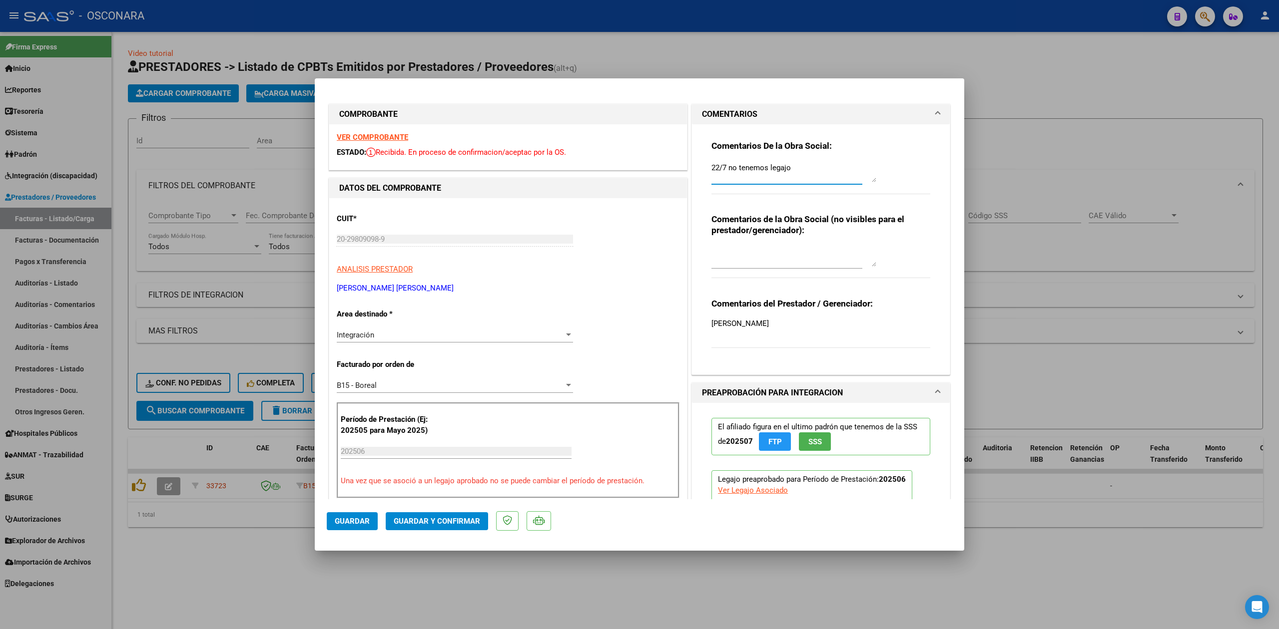
click at [711, 166] on textarea "22/7 no tenemos legajo" at bounding box center [793, 172] width 165 height 20
type textarea "Asociaron legajo recientemen,te, pero ahora la factura supera limite de fecha d…"
click at [364, 518] on span "Guardar" at bounding box center [352, 521] width 35 height 9
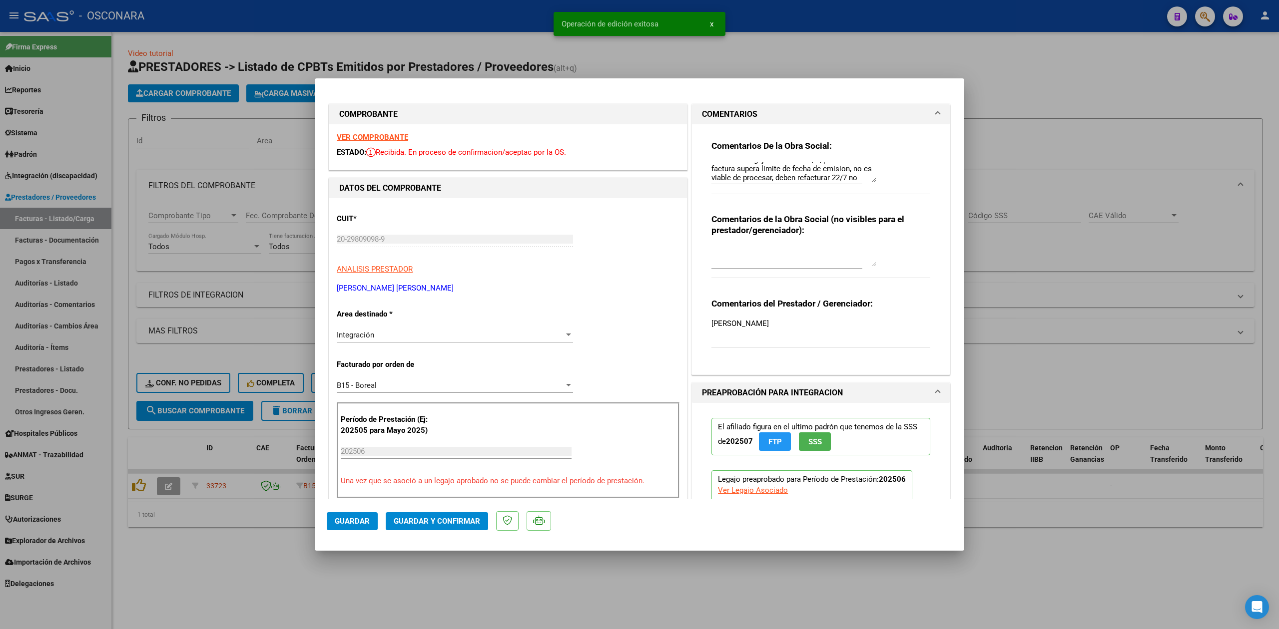
click at [415, 586] on div at bounding box center [639, 314] width 1279 height 629
type input "$ 0,00"
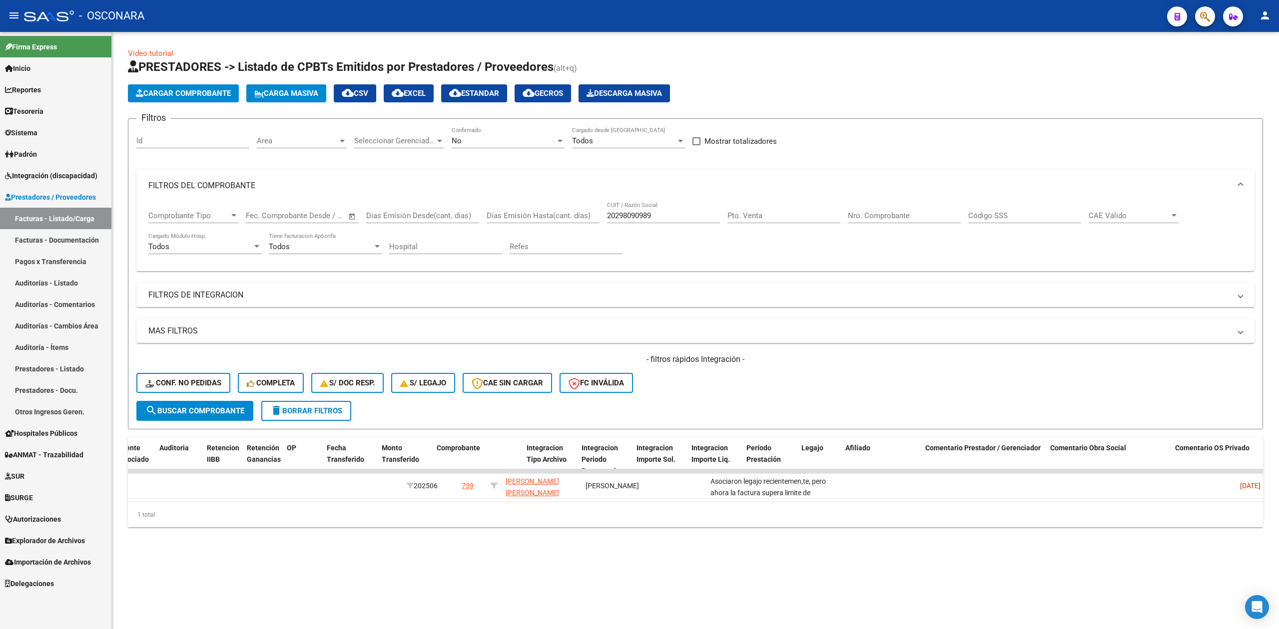
scroll to position [0, 0]
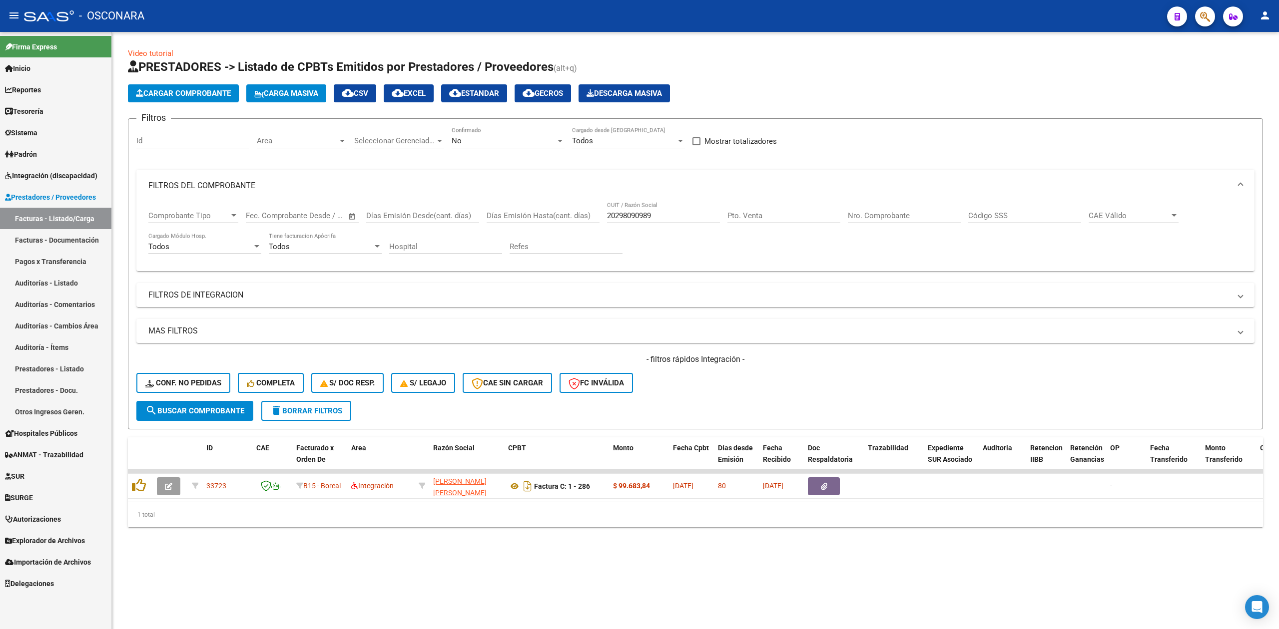
click at [312, 407] on span "delete Borrar Filtros" at bounding box center [306, 411] width 72 height 9
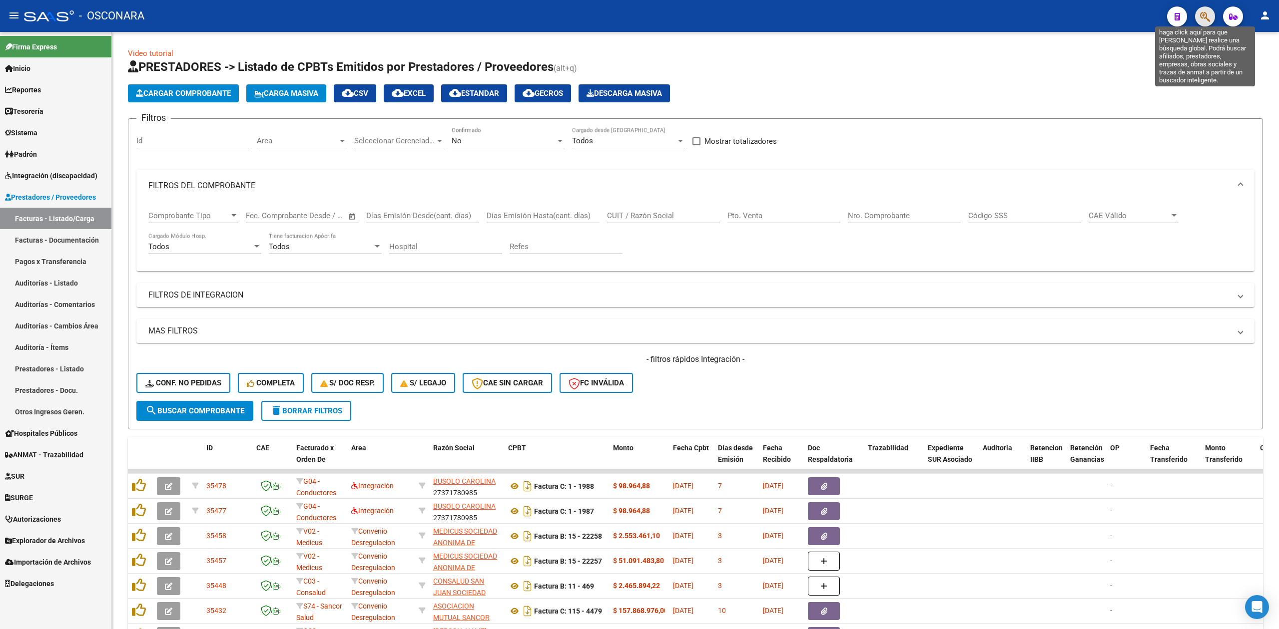
click at [1207, 17] on icon "button" at bounding box center [1205, 16] width 10 height 11
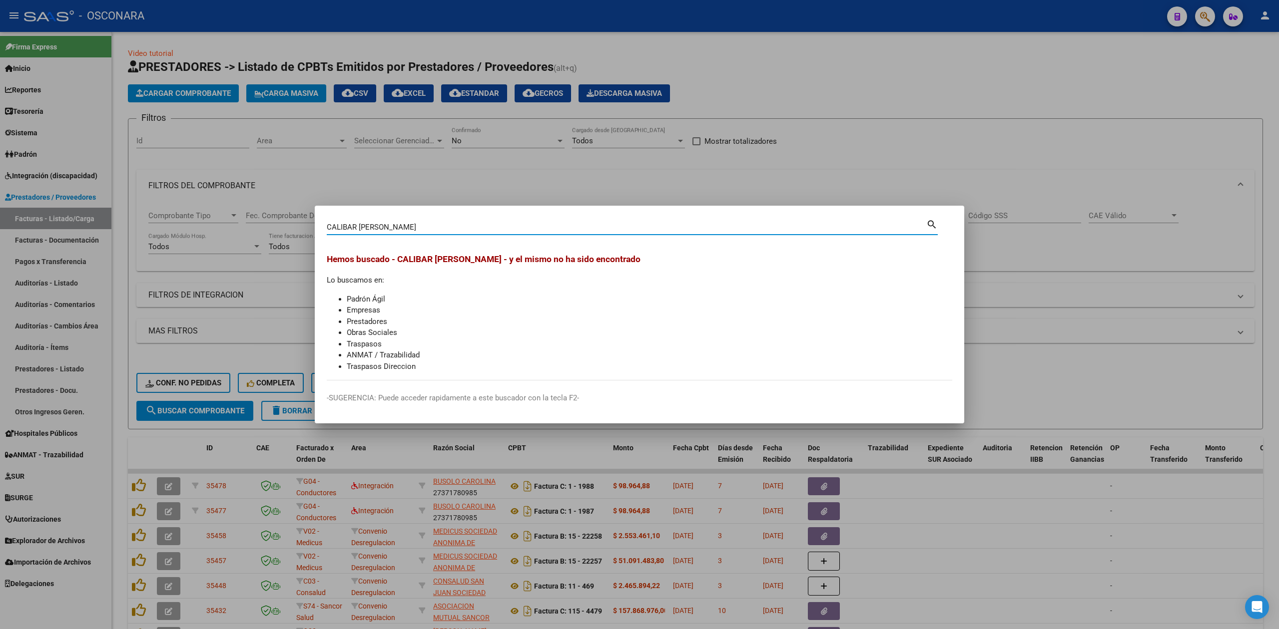
drag, startPoint x: 364, startPoint y: 226, endPoint x: 272, endPoint y: 225, distance: 92.4
click at [272, 225] on div "CALIBAR MARCELO GABRIEL Buscar (apellido, dni, cuil, nro traspaso, cuit, obra s…" at bounding box center [639, 314] width 1279 height 629
paste input "20215737617"
type input "20215737617"
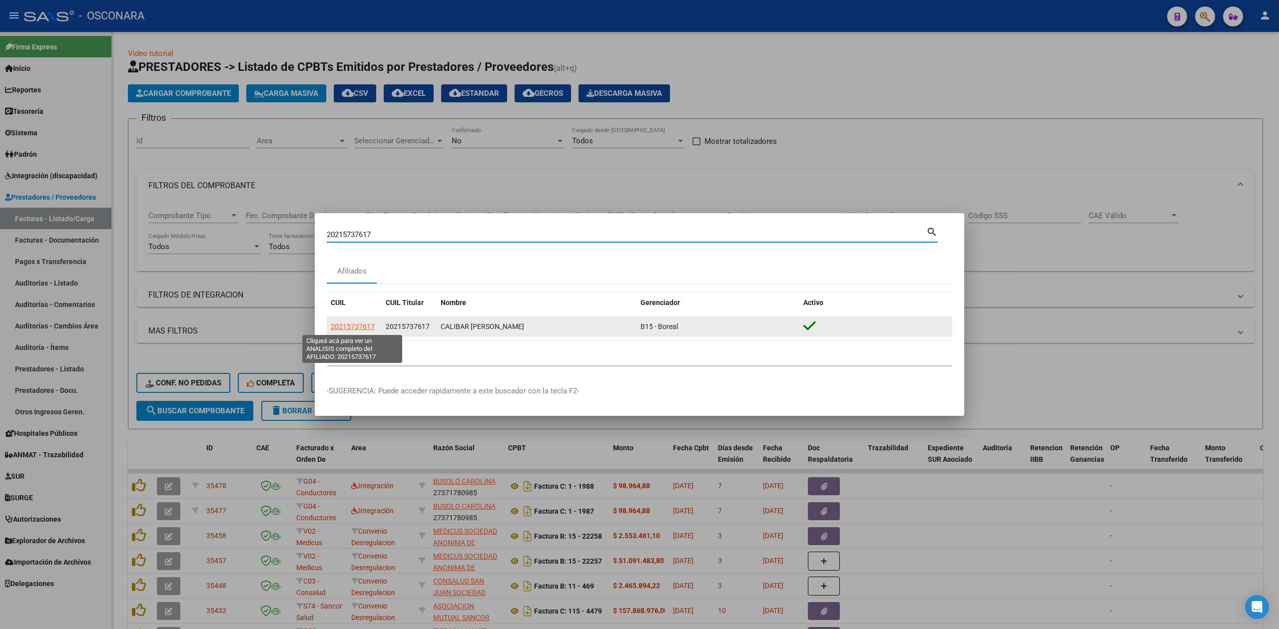
click at [350, 324] on span "20215737617" at bounding box center [353, 327] width 44 height 8
type textarea "20215737617"
